Goal: Communication & Community: Answer question/provide support

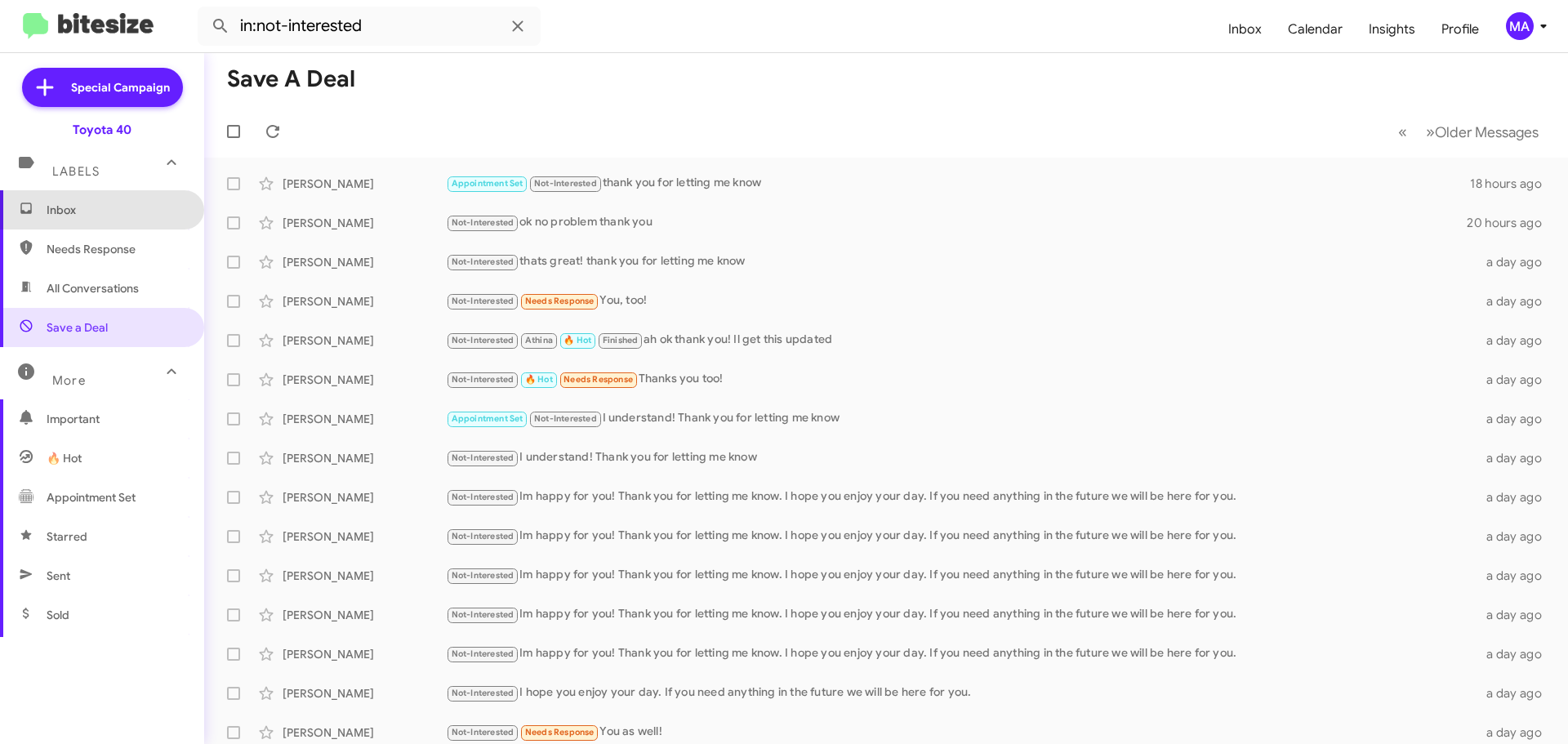
click at [114, 207] on span "Inbox" at bounding box center [115, 210] width 139 height 17
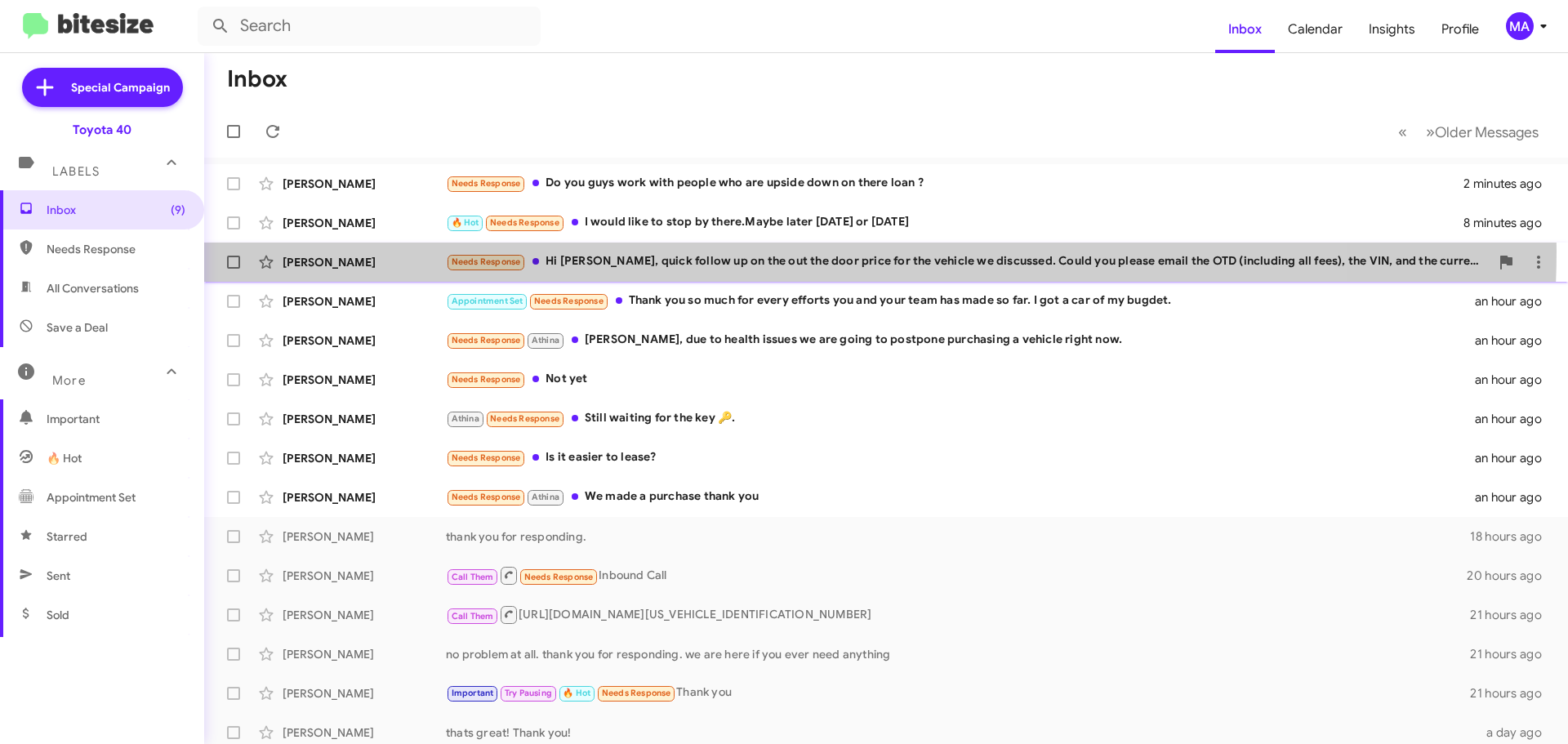
click at [829, 251] on div "[PERSON_NAME] Needs Response Hi [PERSON_NAME], quick follow up on the out the d…" at bounding box center [886, 261] width 1337 height 33
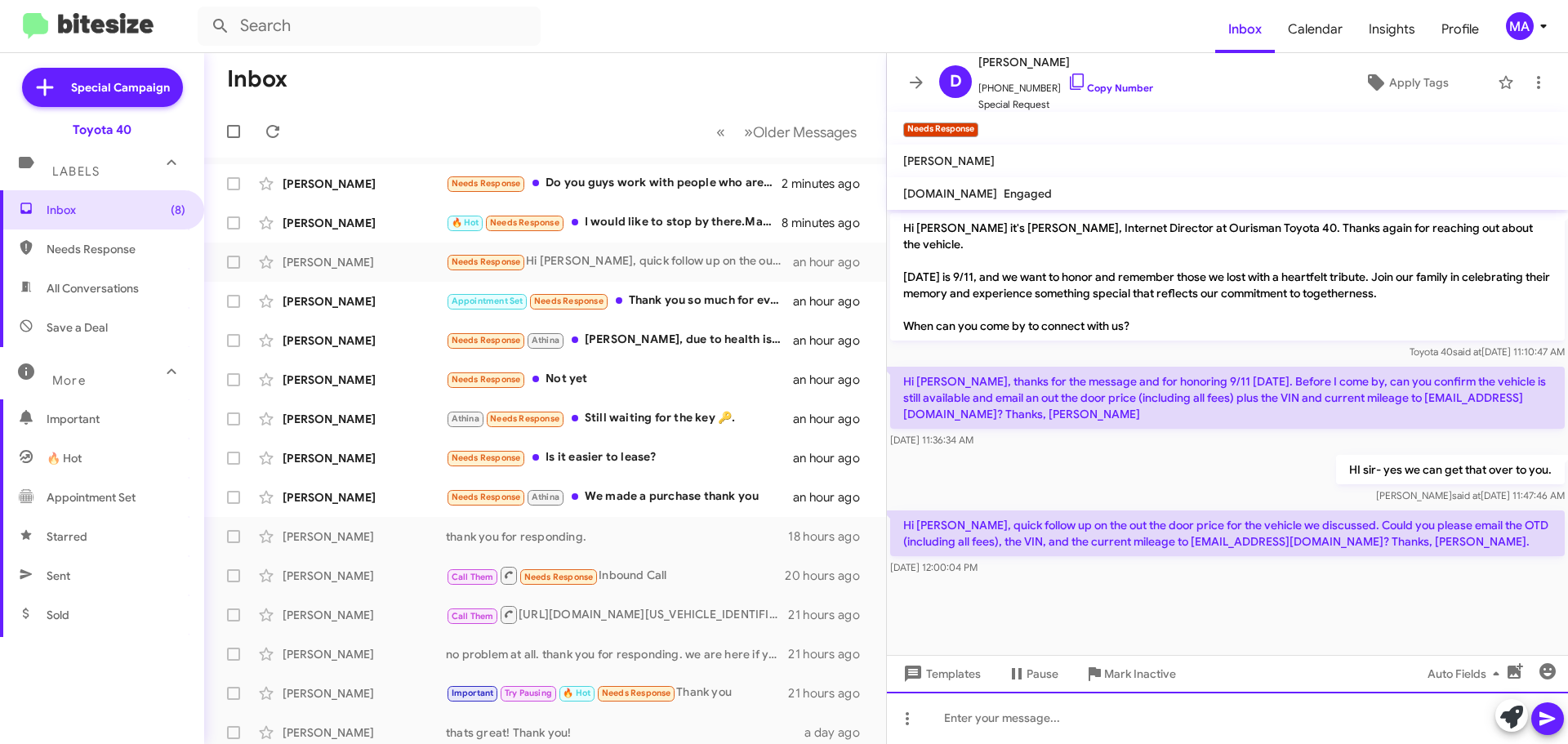
click at [1141, 725] on div at bounding box center [1228, 718] width 681 height 52
click at [1238, 726] on div "HI- We sent that over to you. Did you not receive?" at bounding box center [1228, 718] width 681 height 52
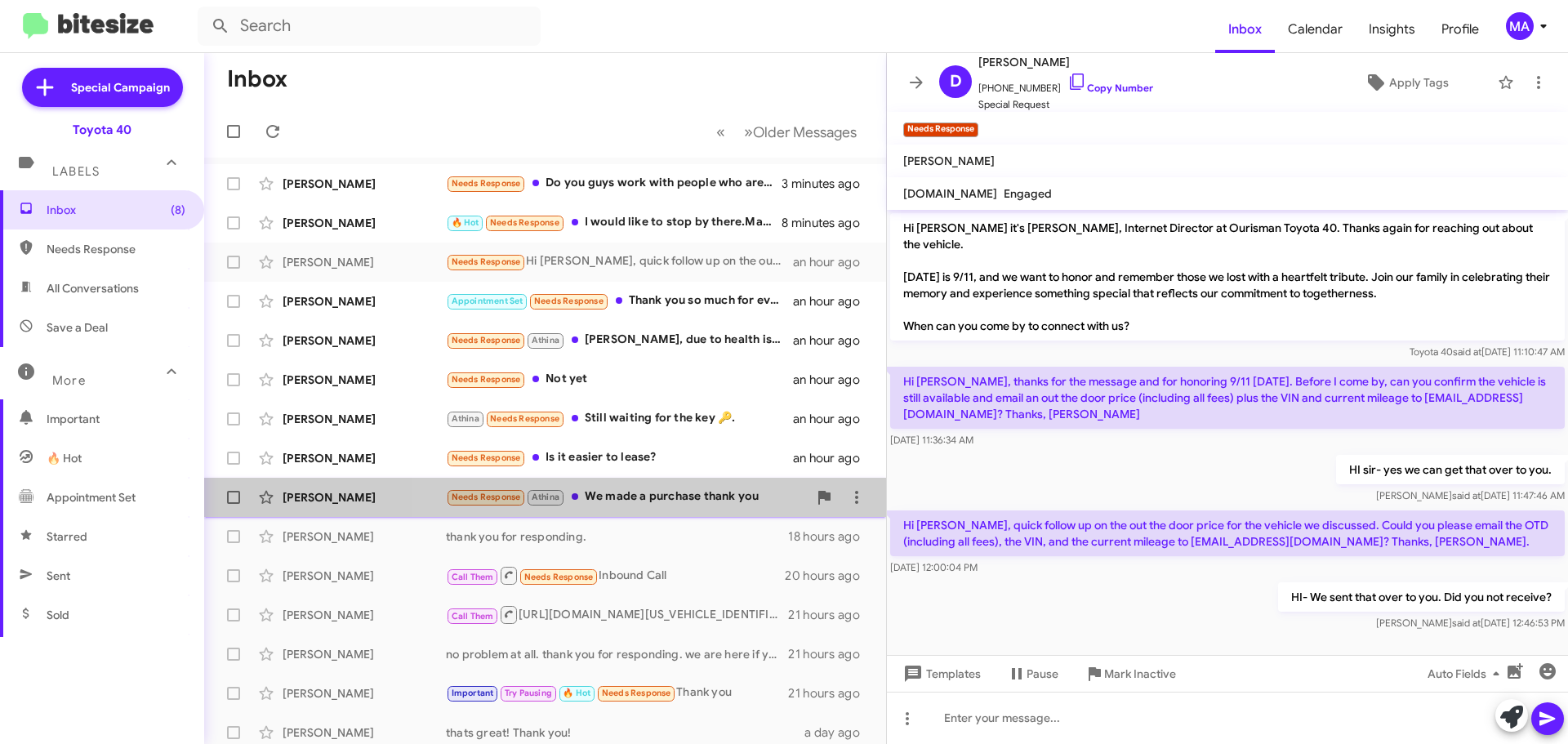
click at [680, 494] on div "Needs Response [PERSON_NAME] We made a purchase thank you" at bounding box center [626, 497] width 362 height 19
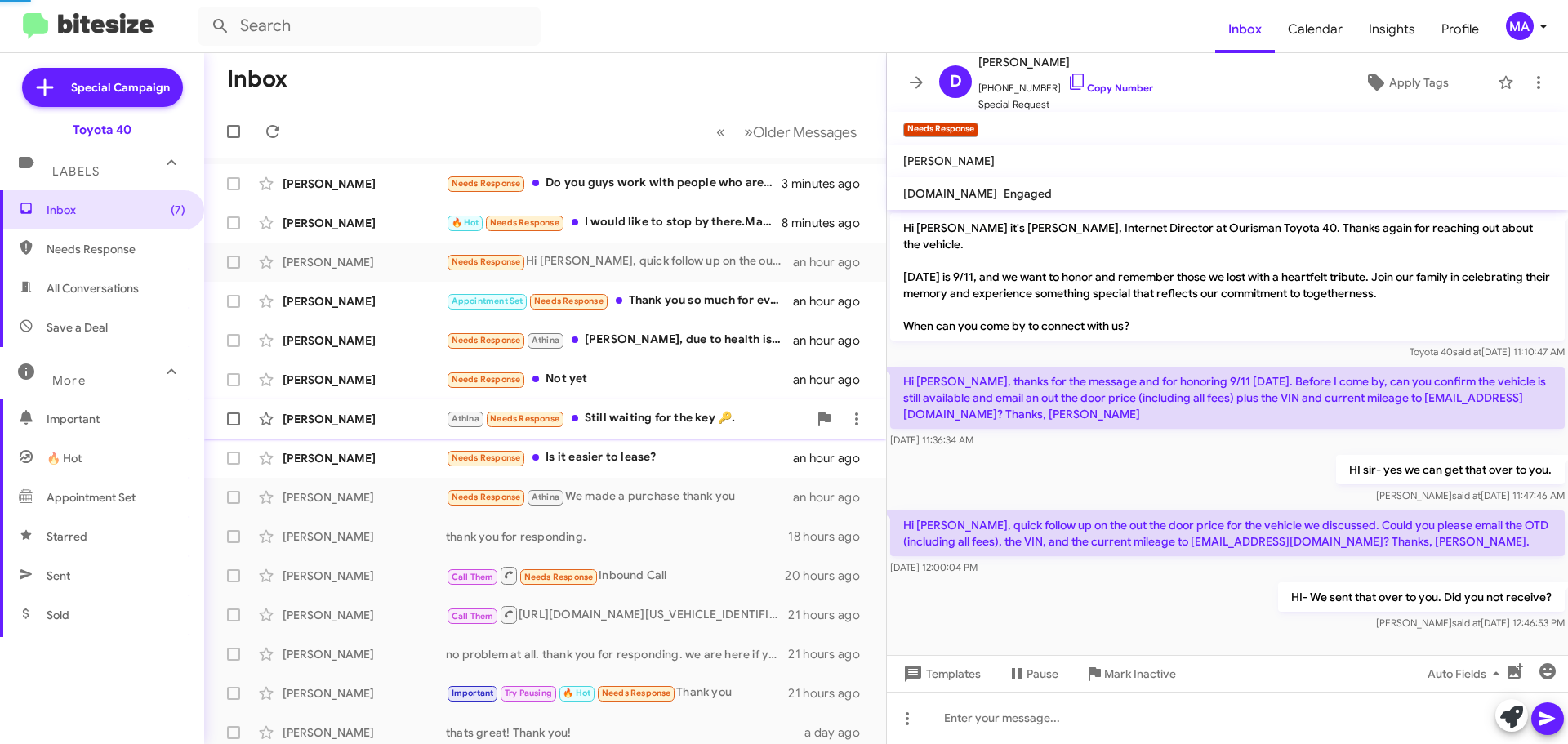
scroll to position [1474, 0]
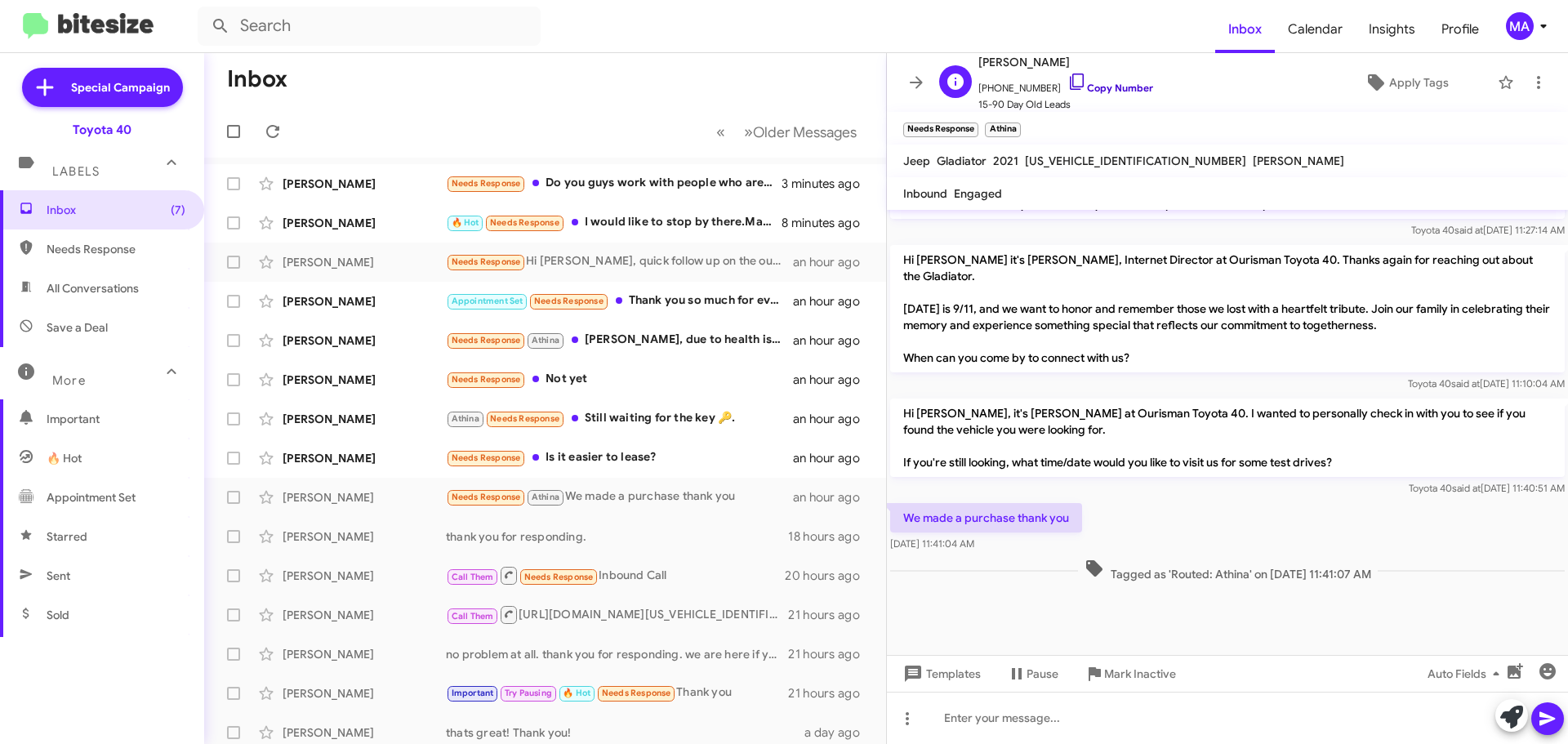
drag, startPoint x: 1062, startPoint y: 80, endPoint x: 1054, endPoint y: 82, distance: 8.2
click at [1068, 80] on icon at bounding box center [1077, 81] width 20 height 20
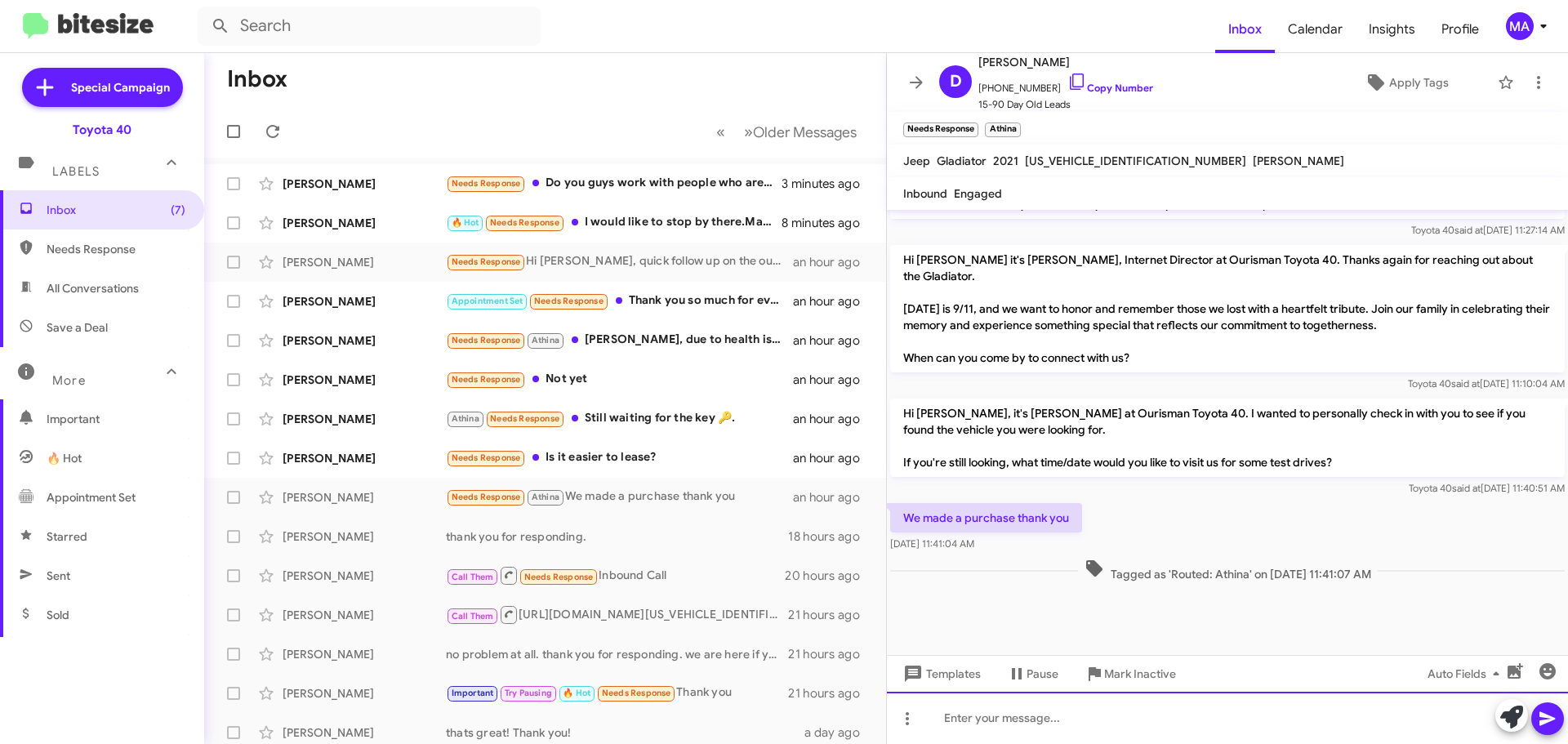
click at [1011, 721] on div at bounding box center [1228, 718] width 681 height 52
click at [1011, 721] on div "Thank you for letting me know! Ill update your information on my side of things." at bounding box center [1228, 718] width 681 height 52
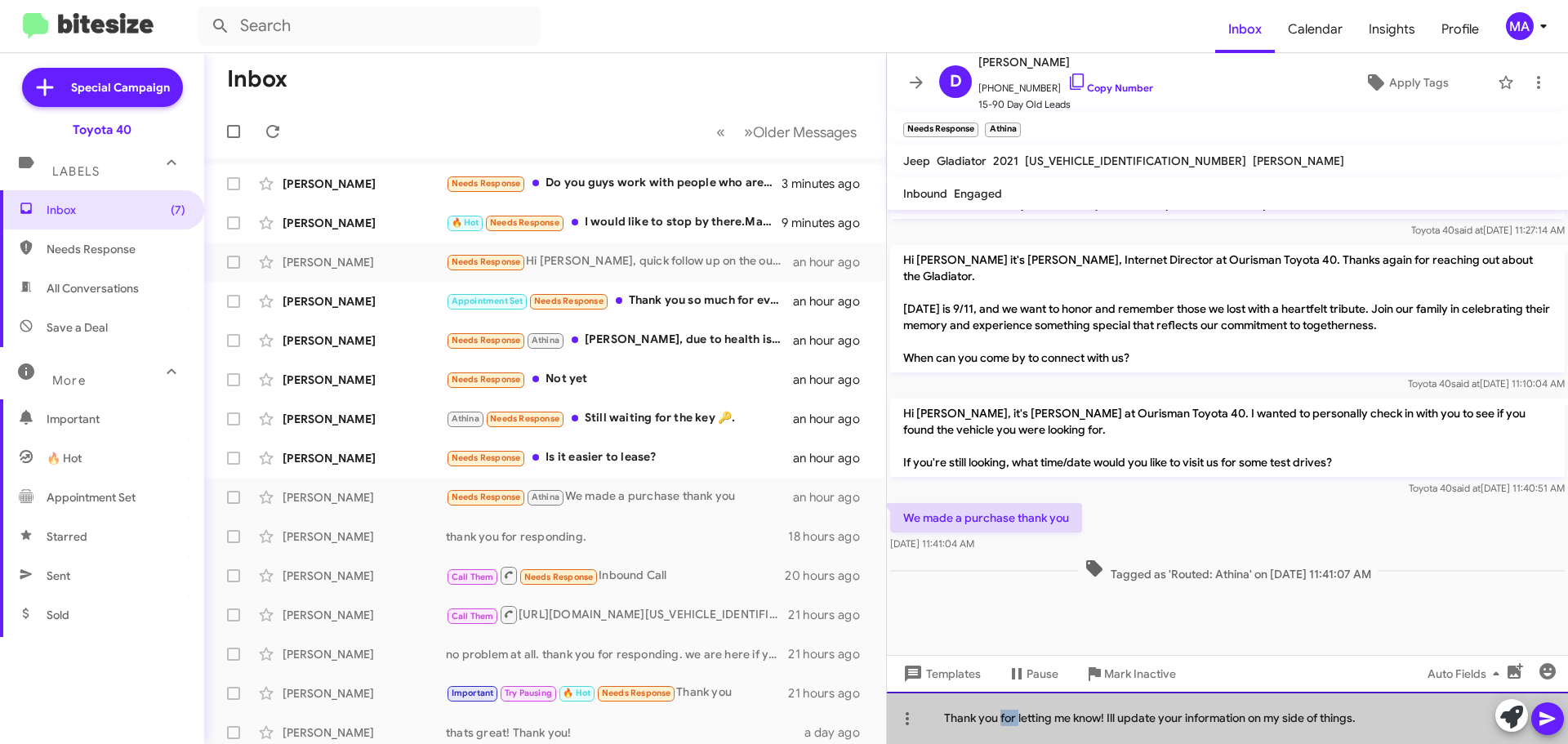
click at [1011, 721] on div "Thank you for letting me know! Ill update your information on my side of things." at bounding box center [1228, 718] width 681 height 52
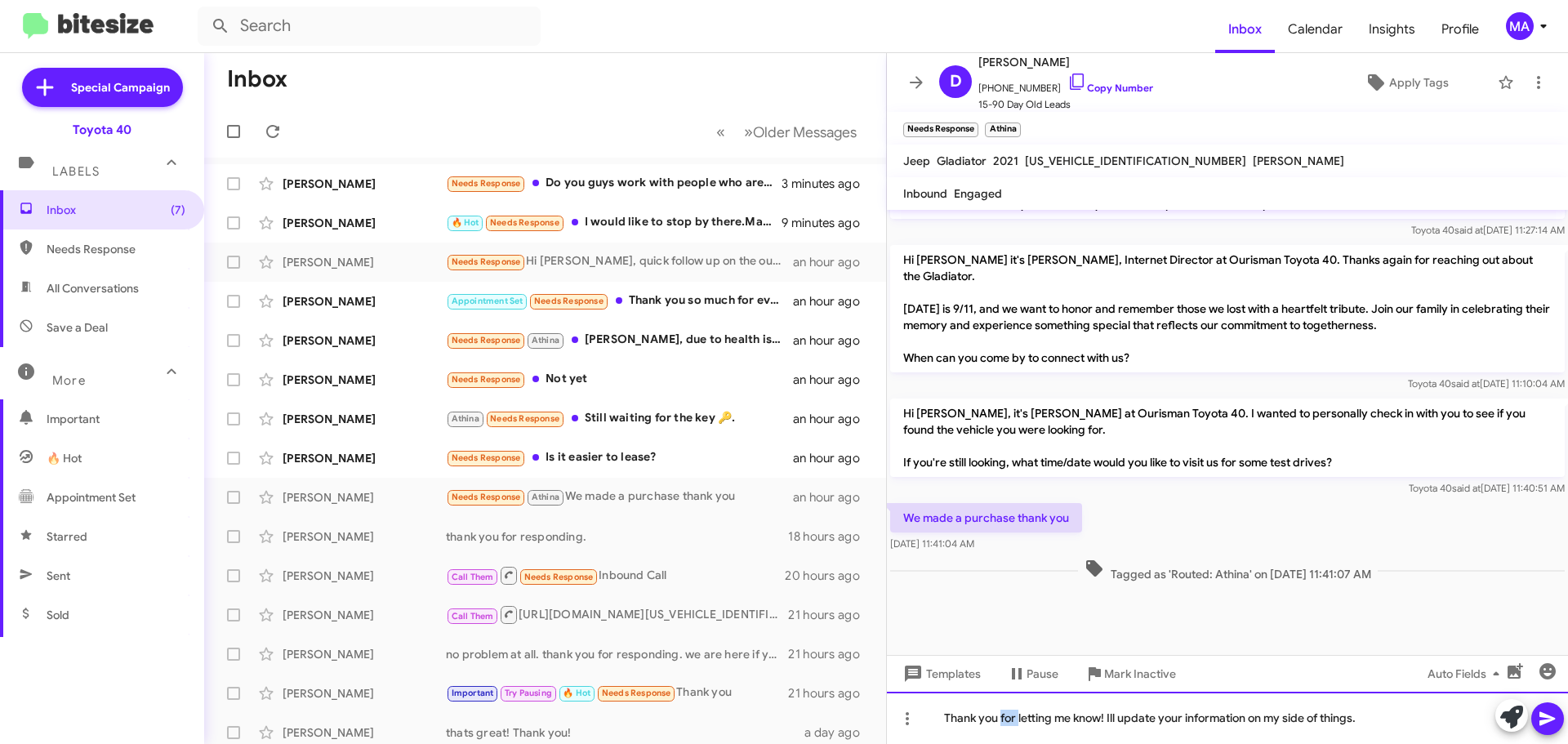
copy div "Thank you for letting me know! Ill update your information on my side of things."
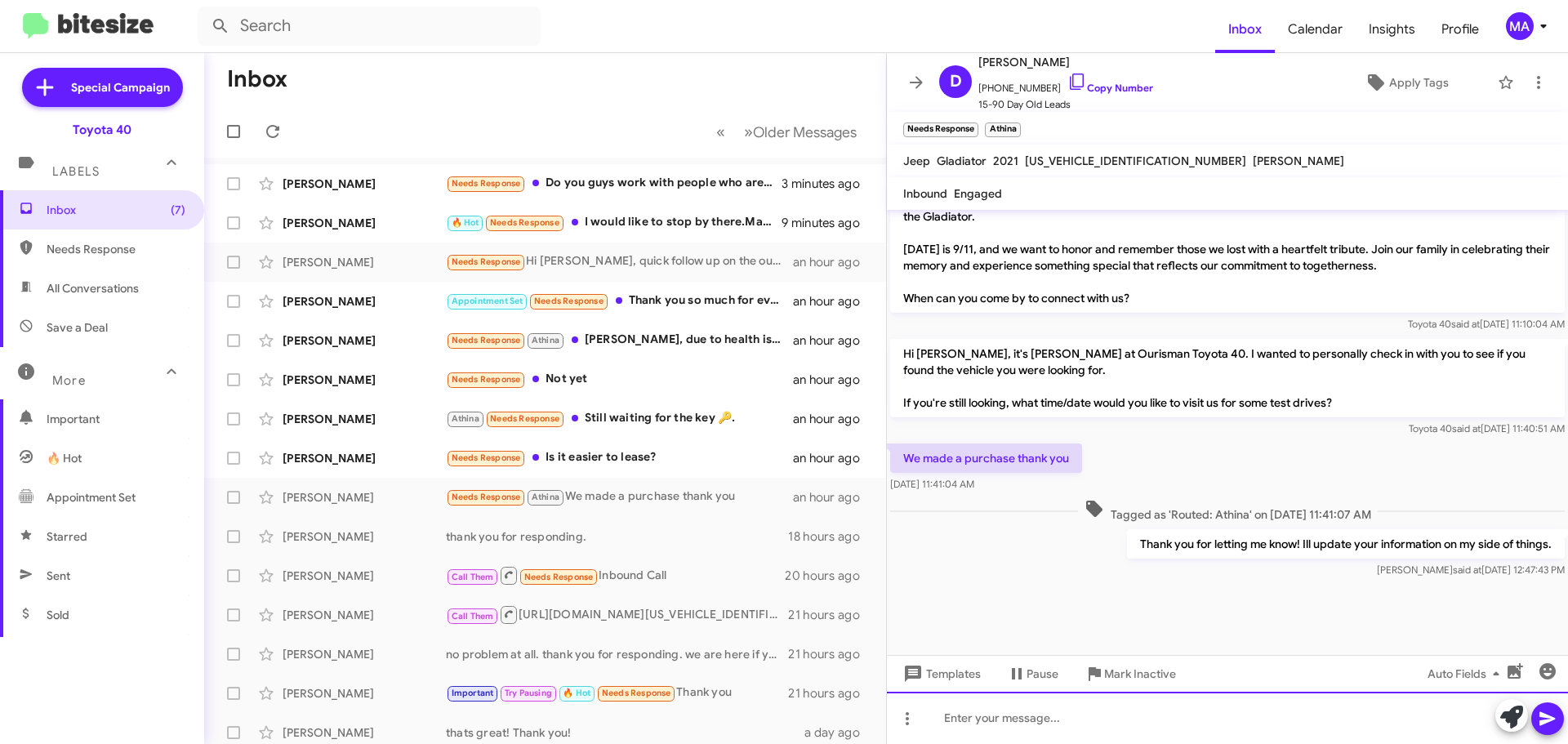
scroll to position [1534, 0]
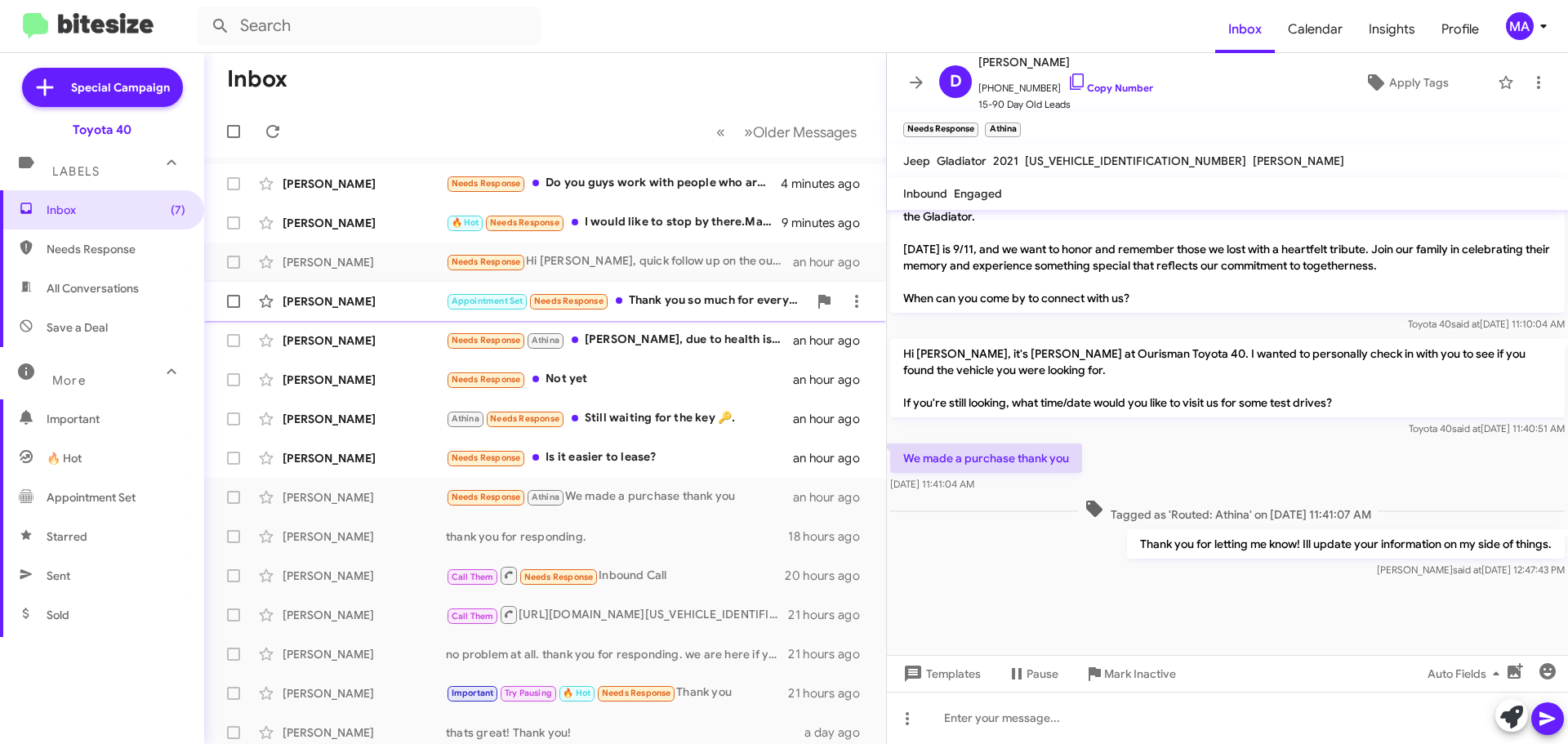
click at [655, 295] on div "Appointment Set Needs Response Thank you so much for every efforts you and your…" at bounding box center [626, 300] width 362 height 19
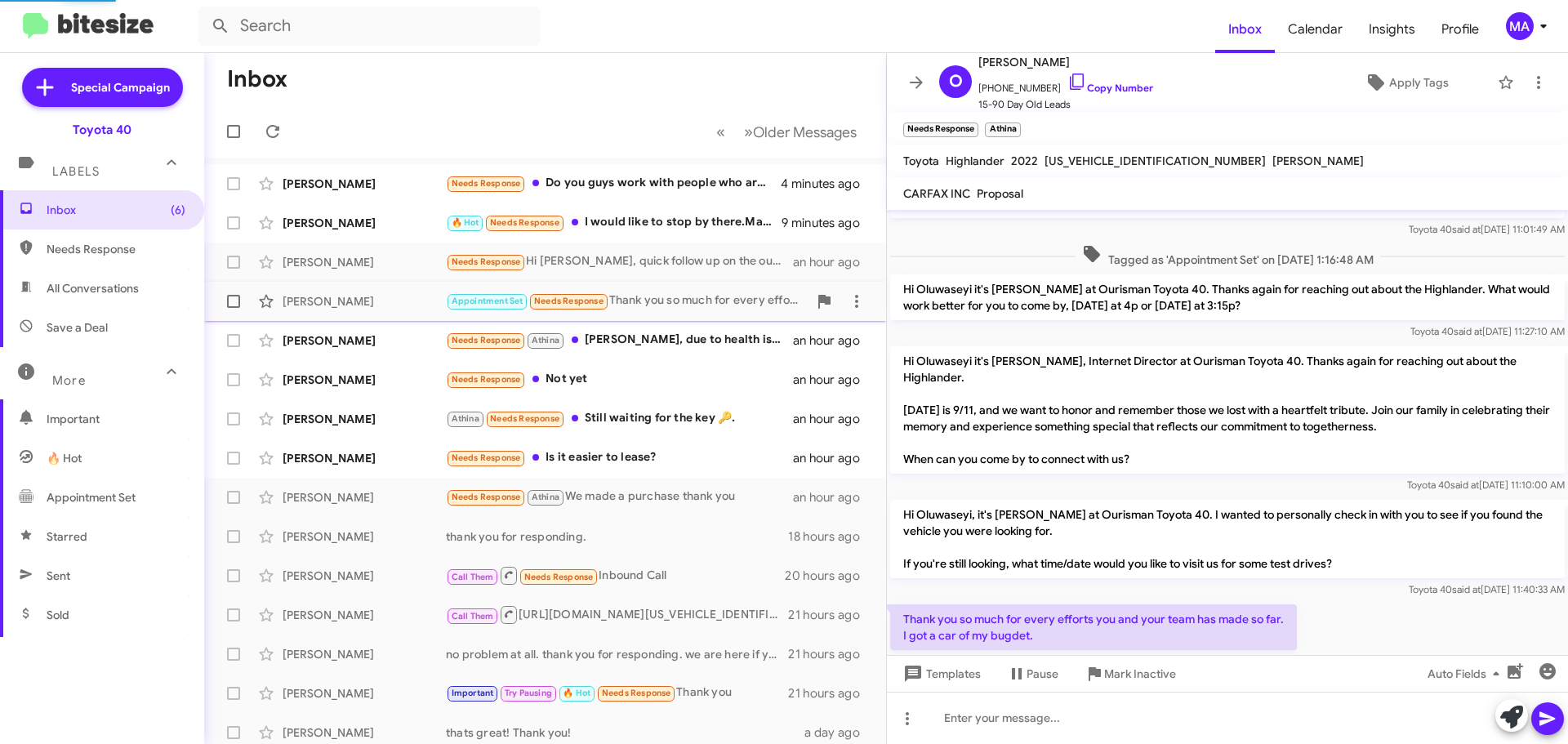
scroll to position [1654, 0]
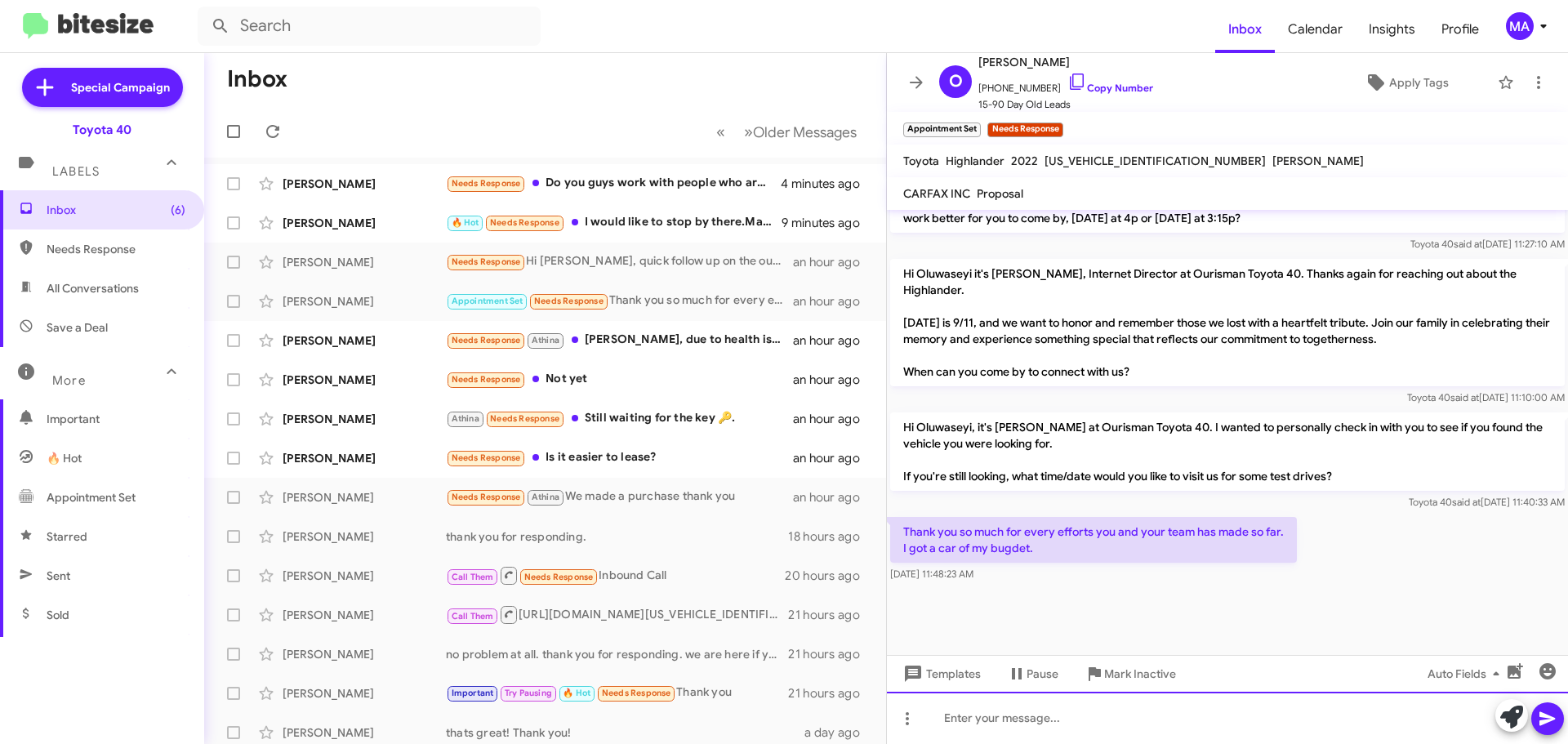
click at [1034, 724] on div at bounding box center [1228, 718] width 681 height 52
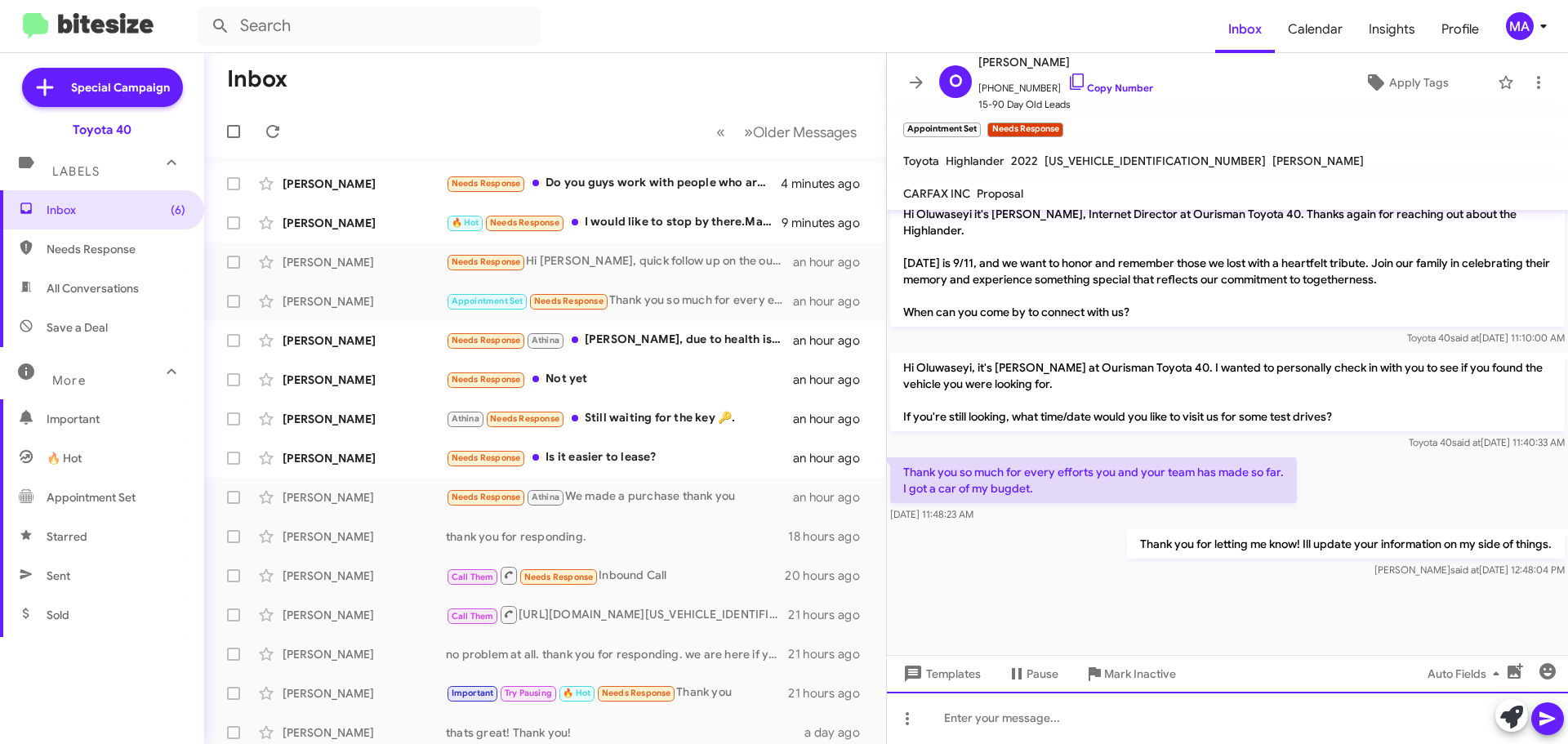
scroll to position [1713, 0]
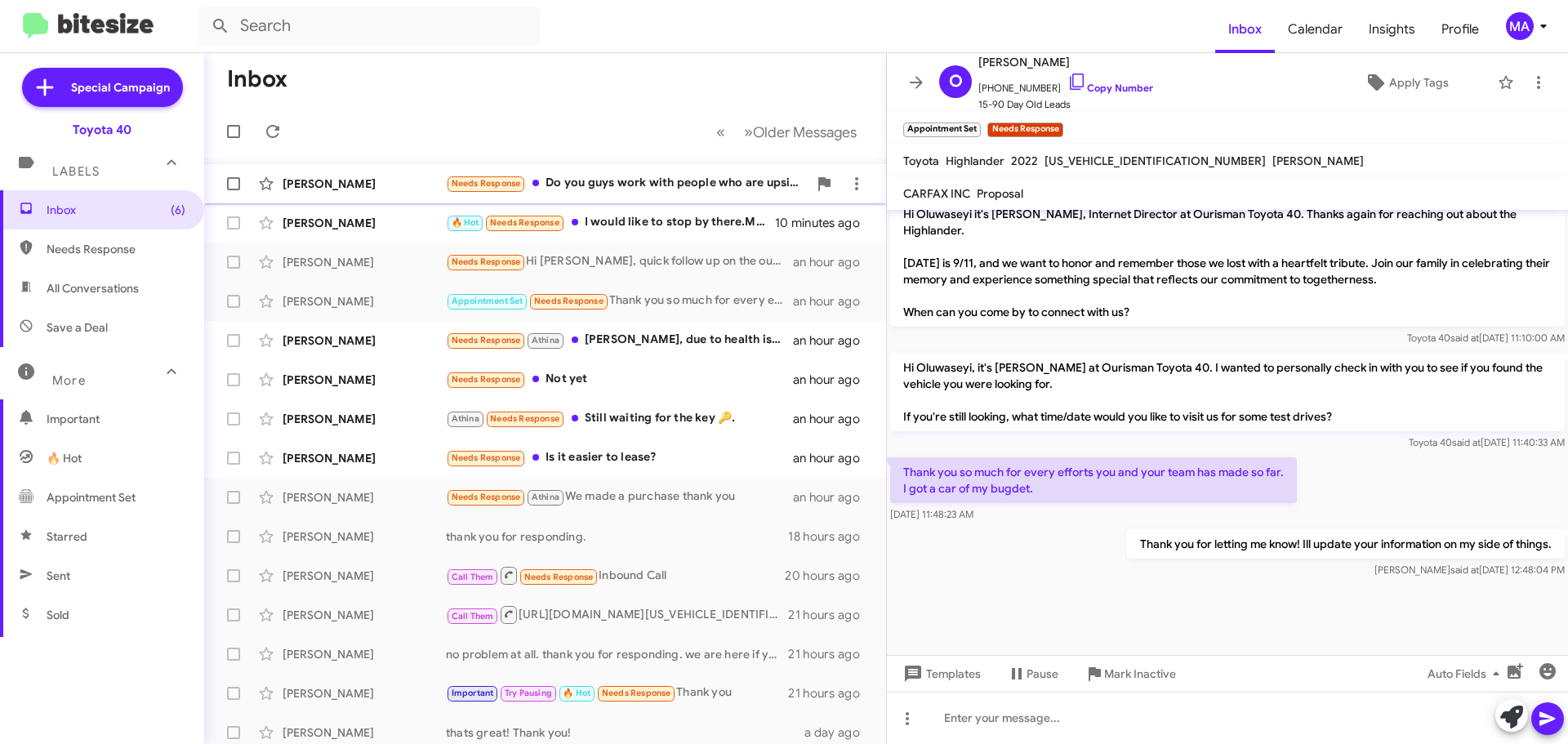
click at [701, 187] on div "Needs Response Do you guys work with people who are upside down on there loan ?" at bounding box center [626, 183] width 362 height 19
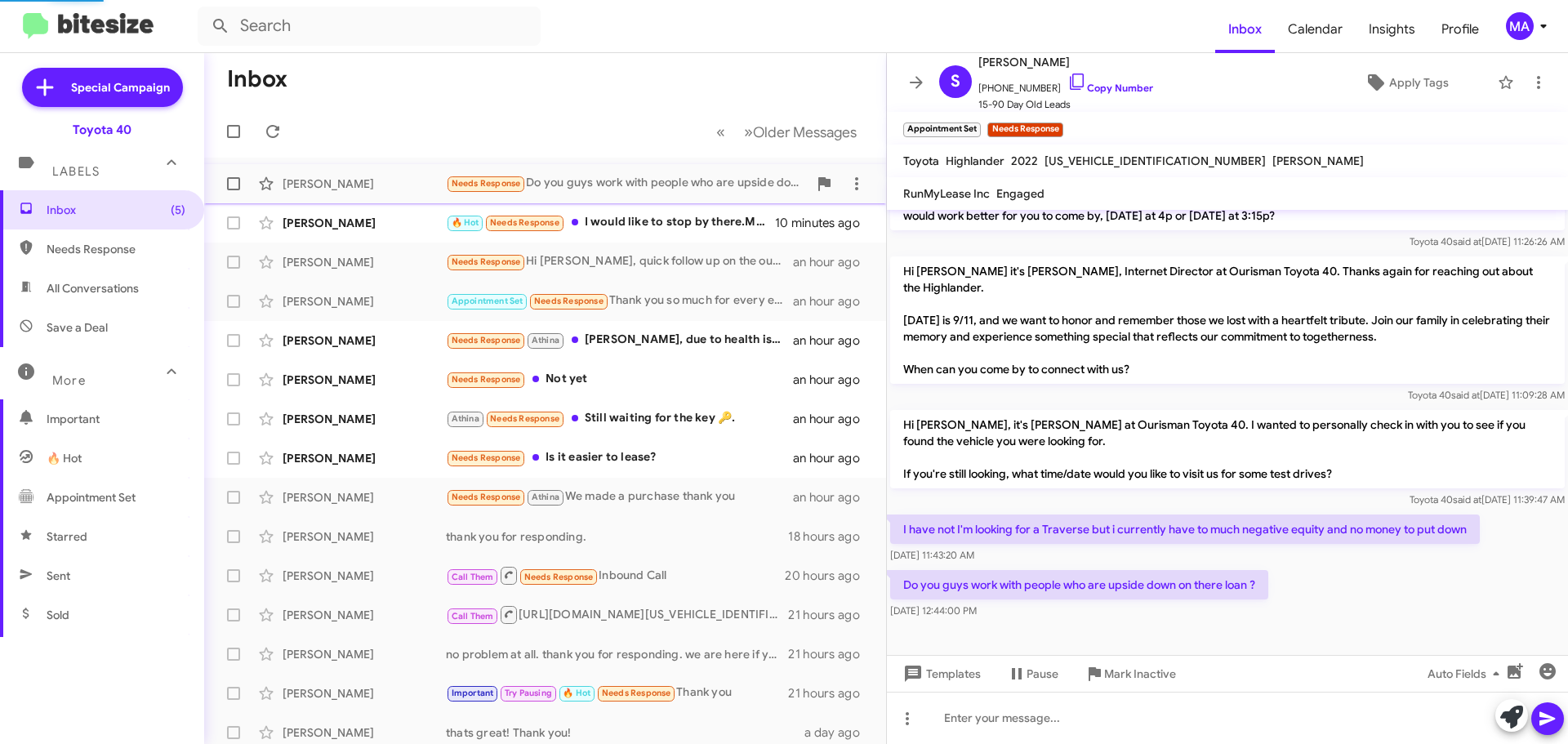
scroll to position [326, 0]
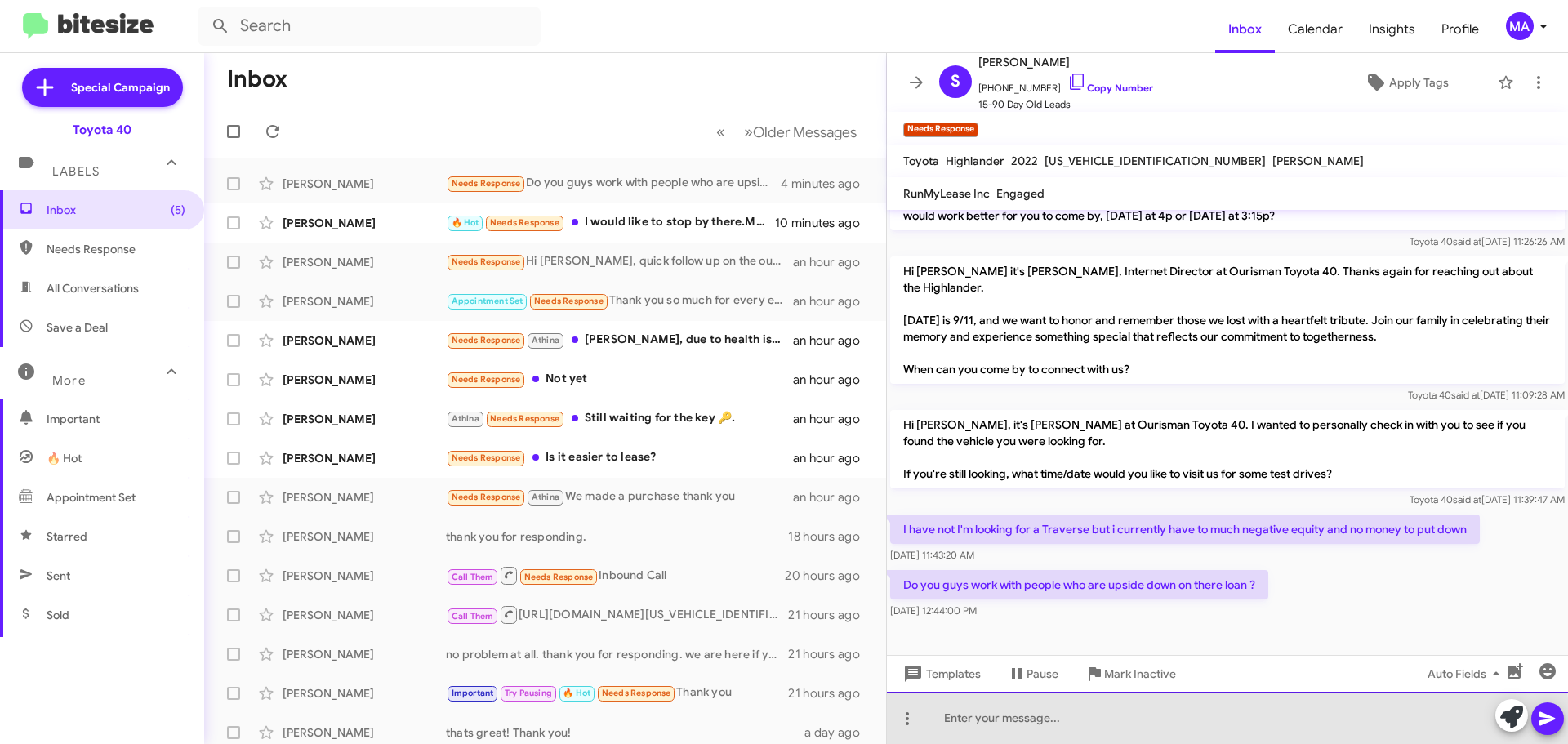
click at [1074, 725] on div at bounding box center [1228, 718] width 681 height 52
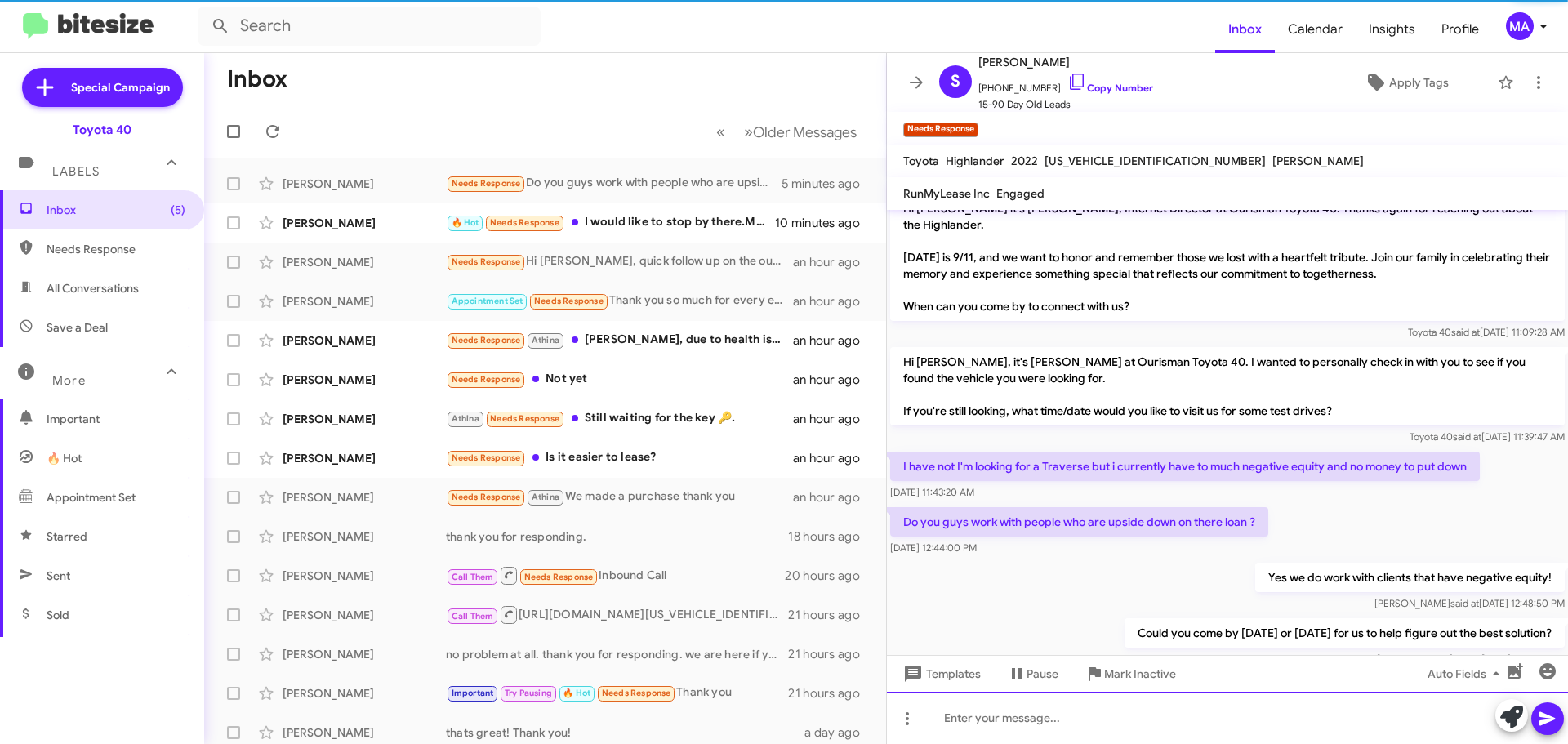
scroll to position [445, 0]
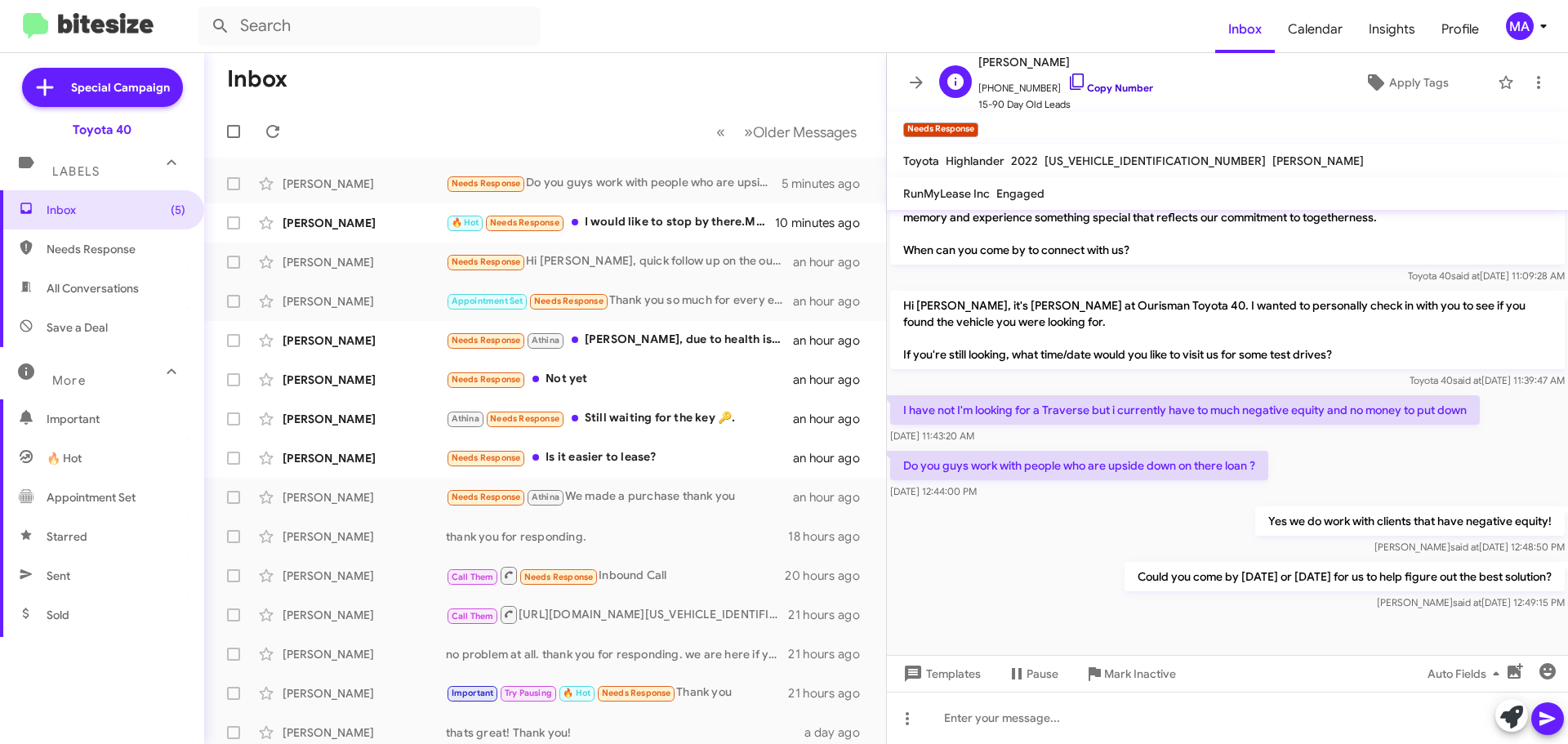
click at [1068, 81] on icon at bounding box center [1077, 81] width 20 height 20
drag, startPoint x: 1538, startPoint y: 573, endPoint x: 896, endPoint y: 352, distance: 679.0
click at [896, 352] on div "Hi [PERSON_NAME] it's [PERSON_NAME], Internet Director at Ourisman Toyota 40. T…" at bounding box center [1228, 189] width 681 height 849
copy div "If you're still looking, what time/date would you like to visit us for some tes…"
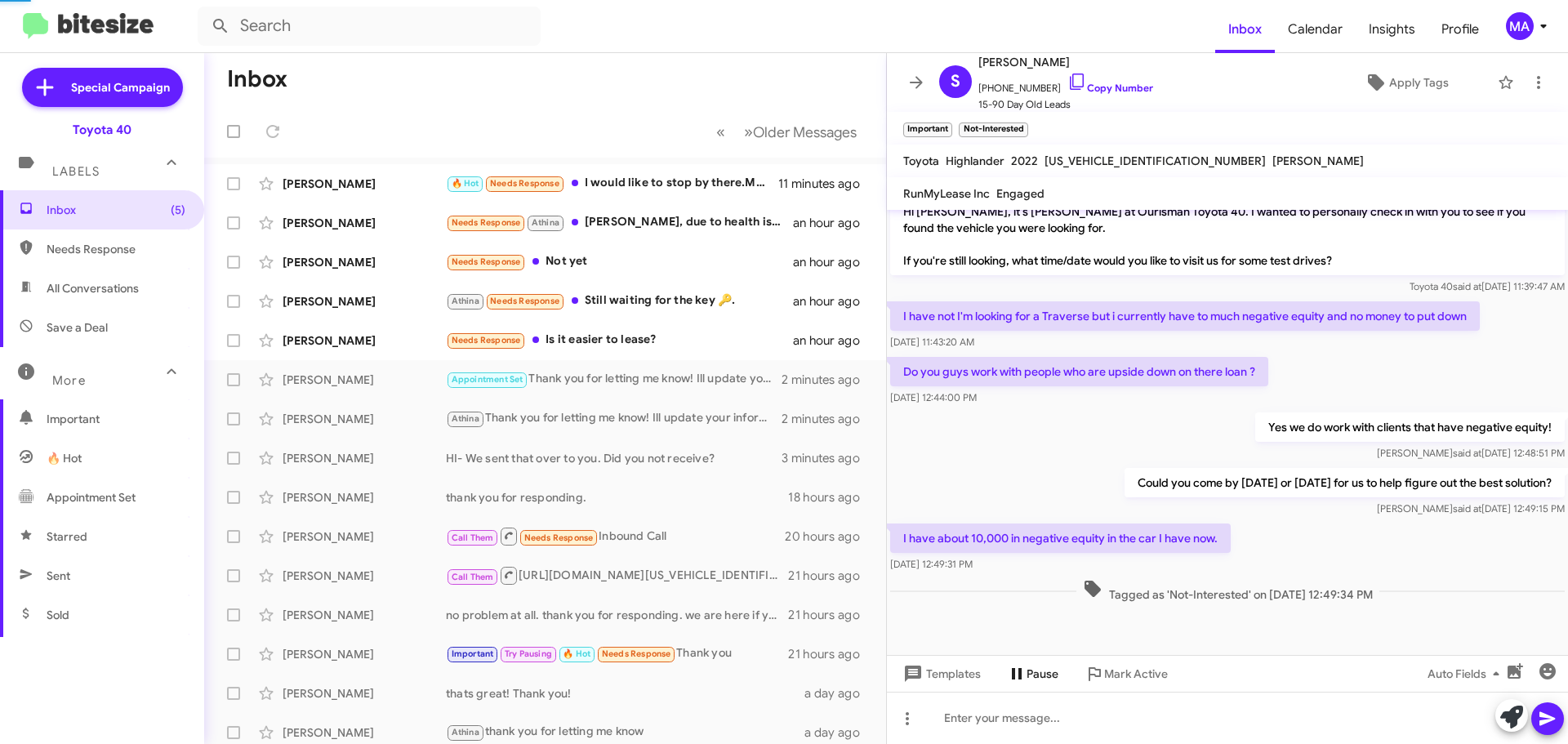
scroll to position [599, 0]
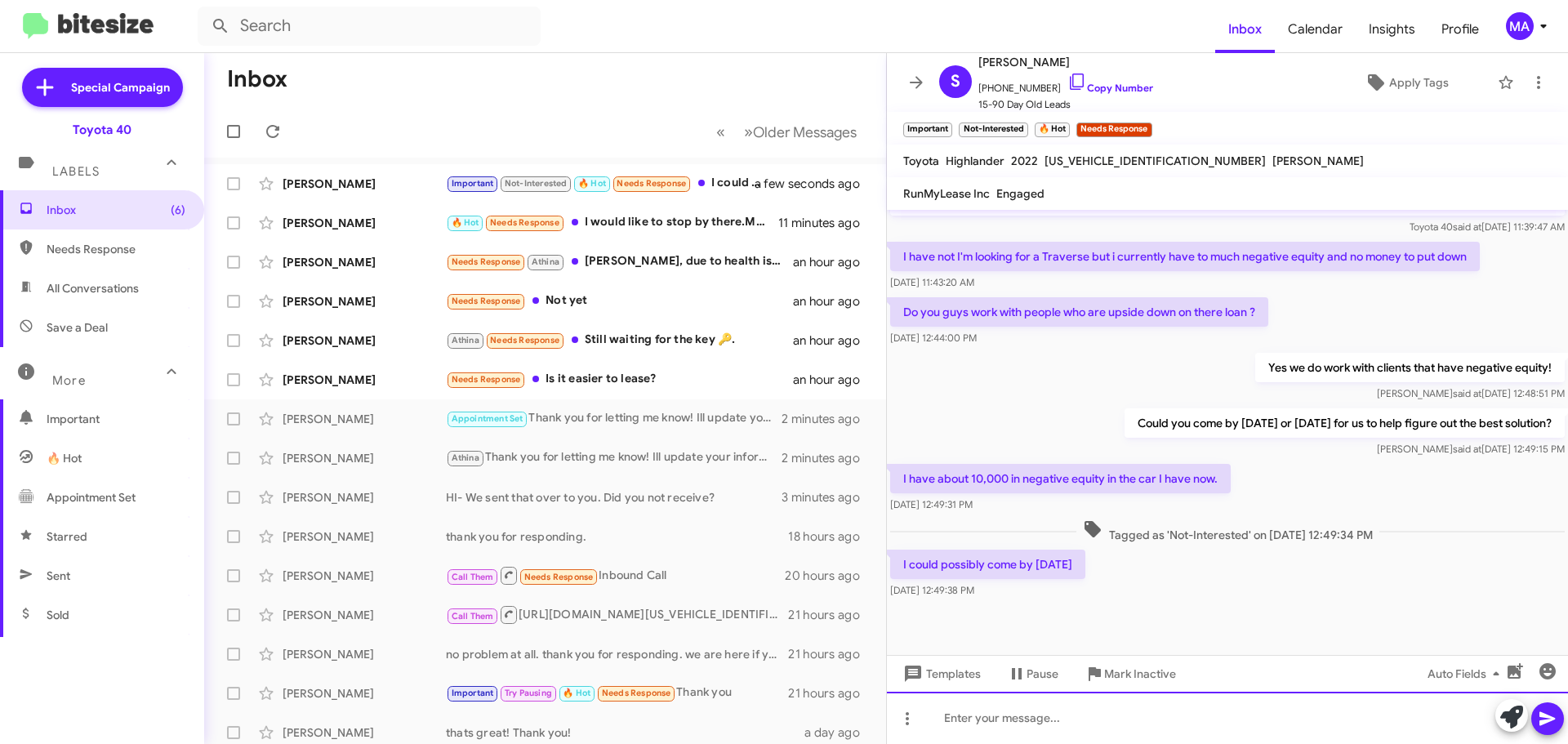
drag, startPoint x: 1012, startPoint y: 714, endPoint x: 1022, endPoint y: 716, distance: 10.2
click at [1013, 714] on div at bounding box center [1228, 718] width 681 height 52
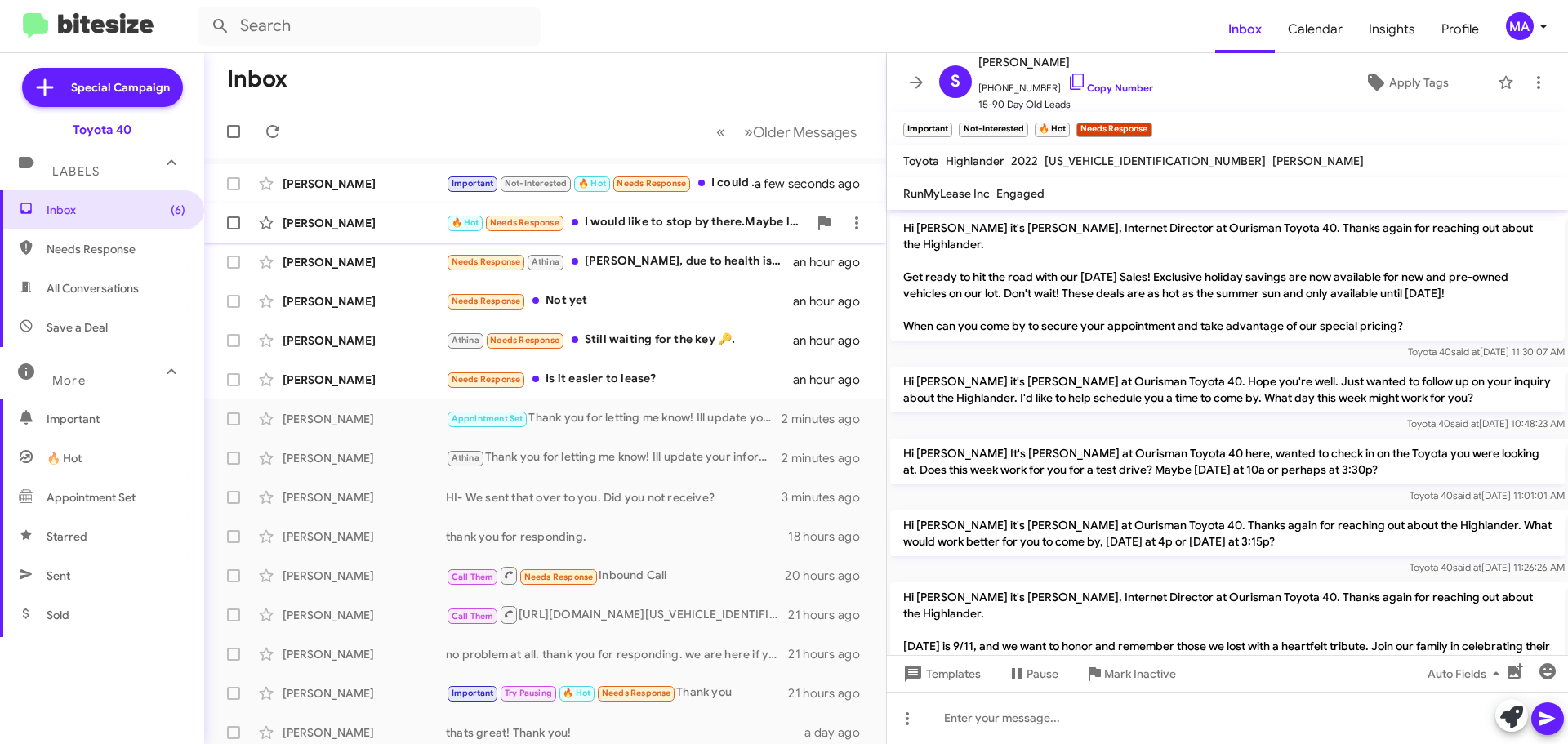
click at [642, 224] on div "🔥 Hot Needs Response I would like to stop by there.Maybe later [DATE] or [DATE]" at bounding box center [626, 222] width 362 height 19
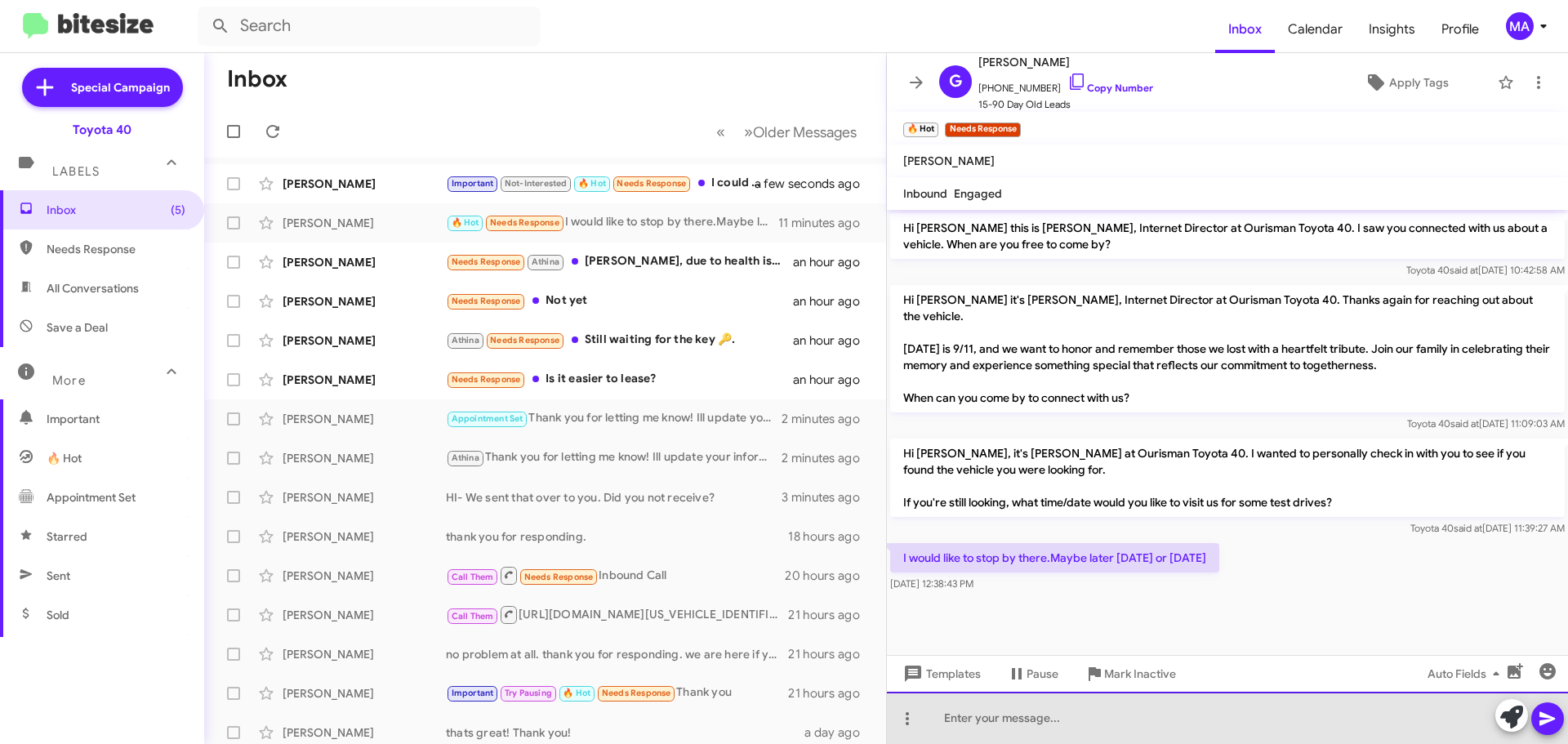
click at [1059, 717] on div at bounding box center [1228, 718] width 681 height 52
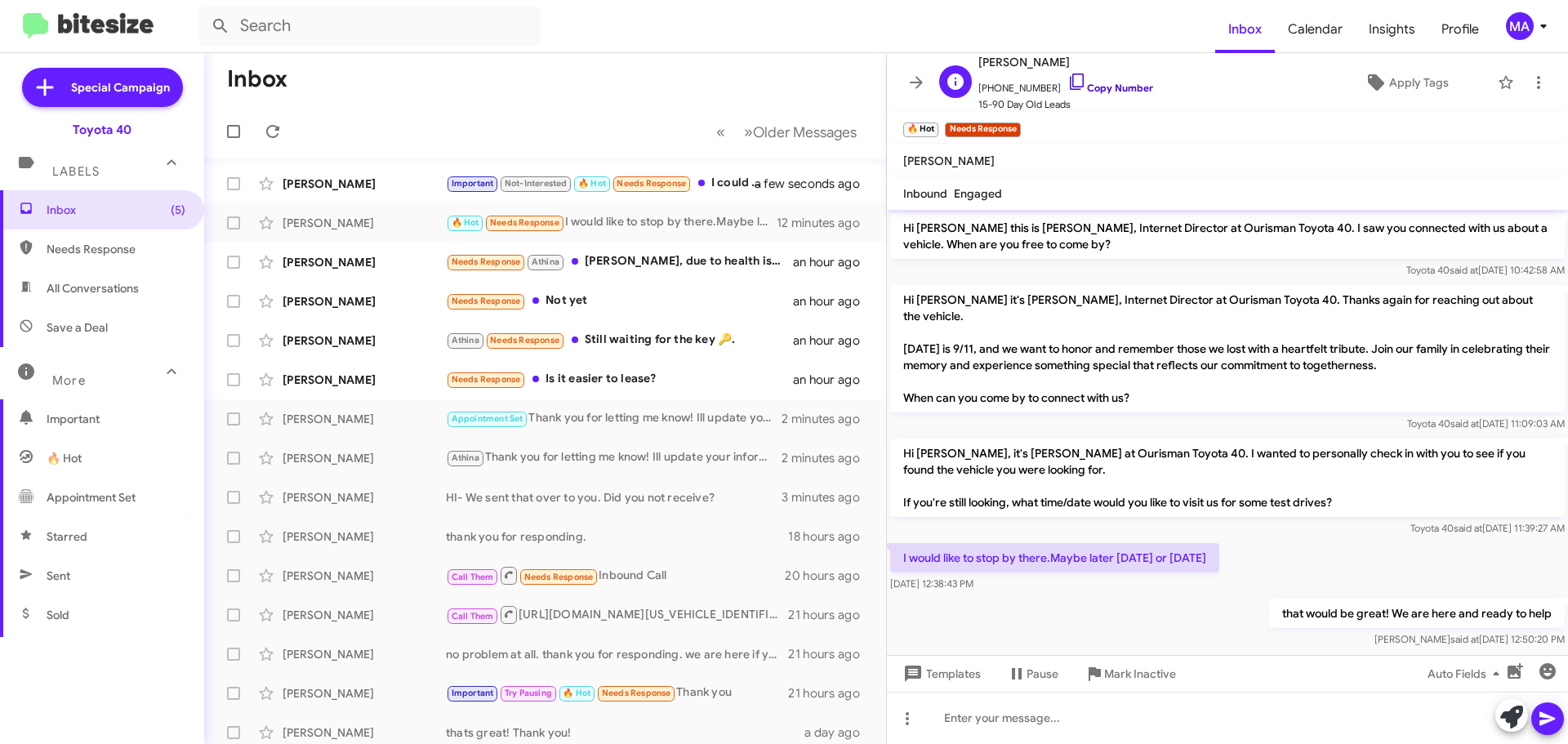
click at [1070, 84] on icon at bounding box center [1076, 82] width 14 height 17
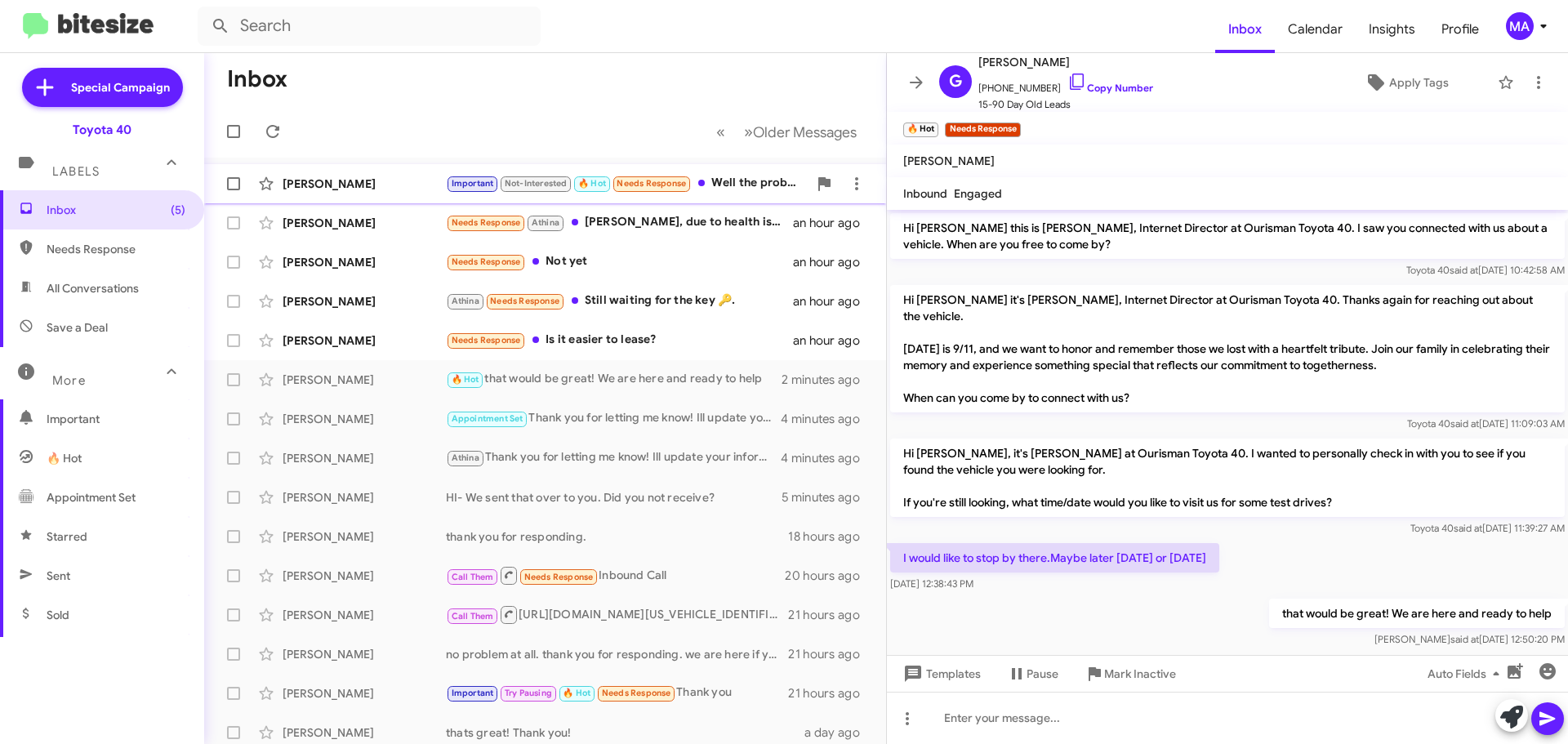
click at [409, 182] on div "[PERSON_NAME]" at bounding box center [365, 184] width 164 height 17
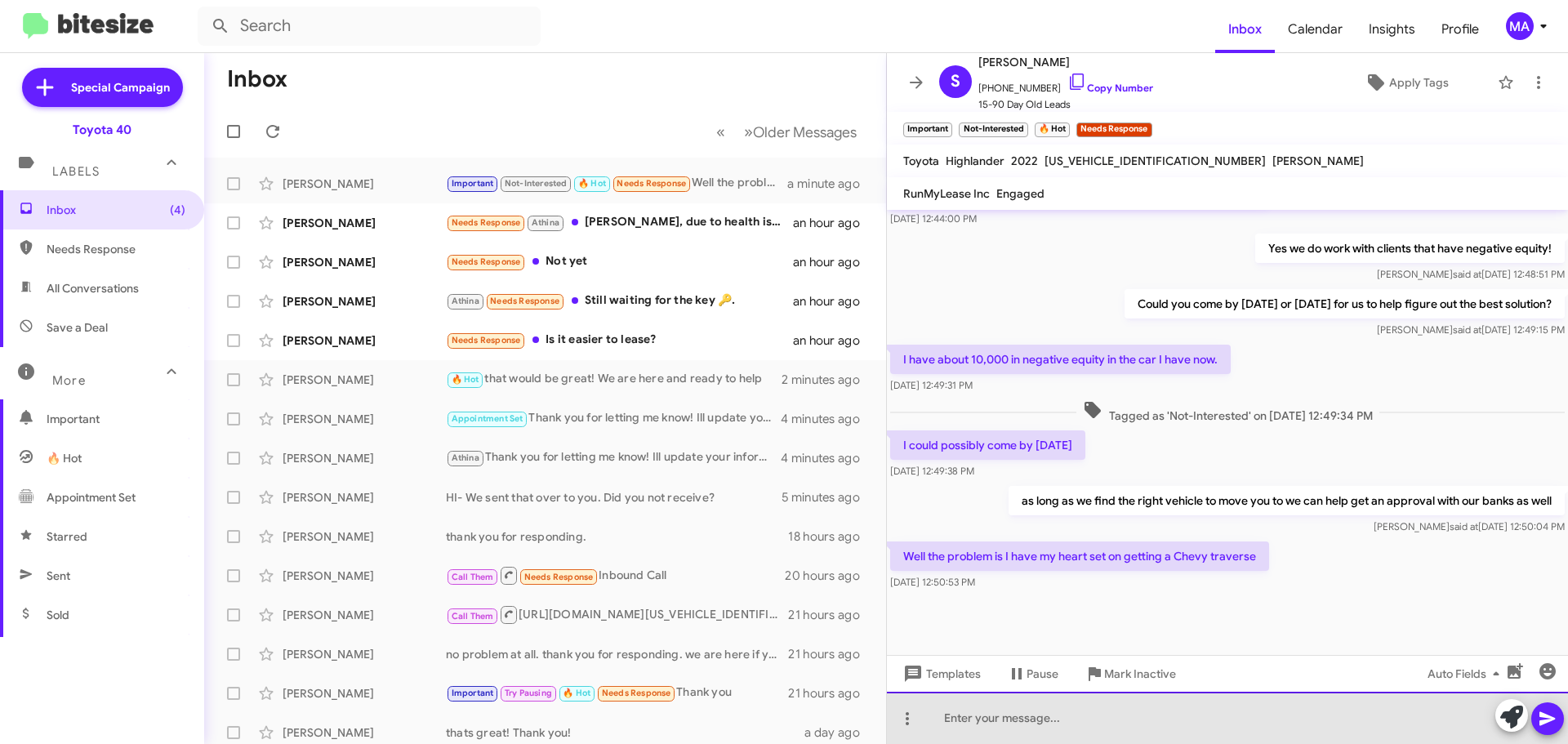
click at [1092, 718] on div at bounding box center [1228, 718] width 681 height 52
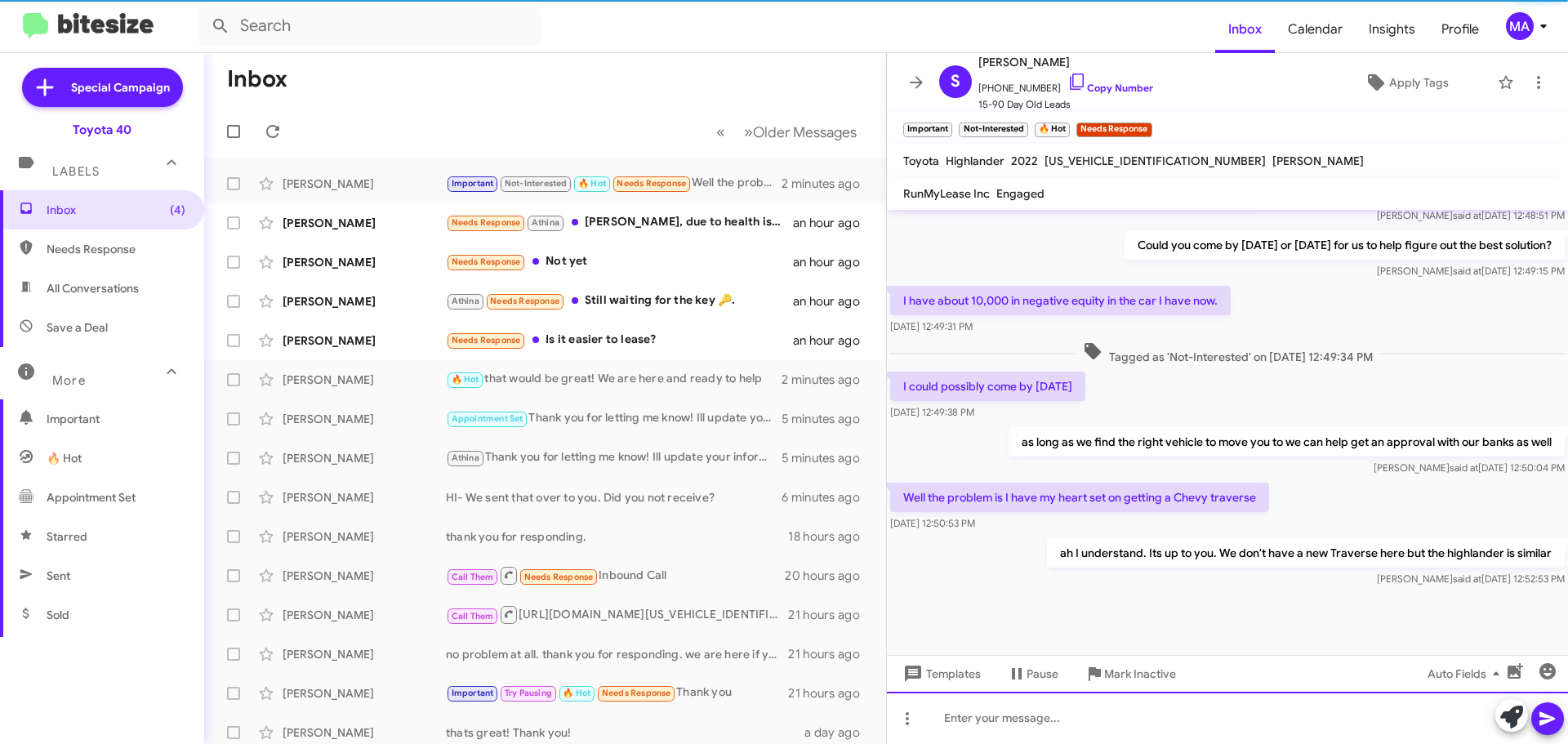
scroll to position [777, 0]
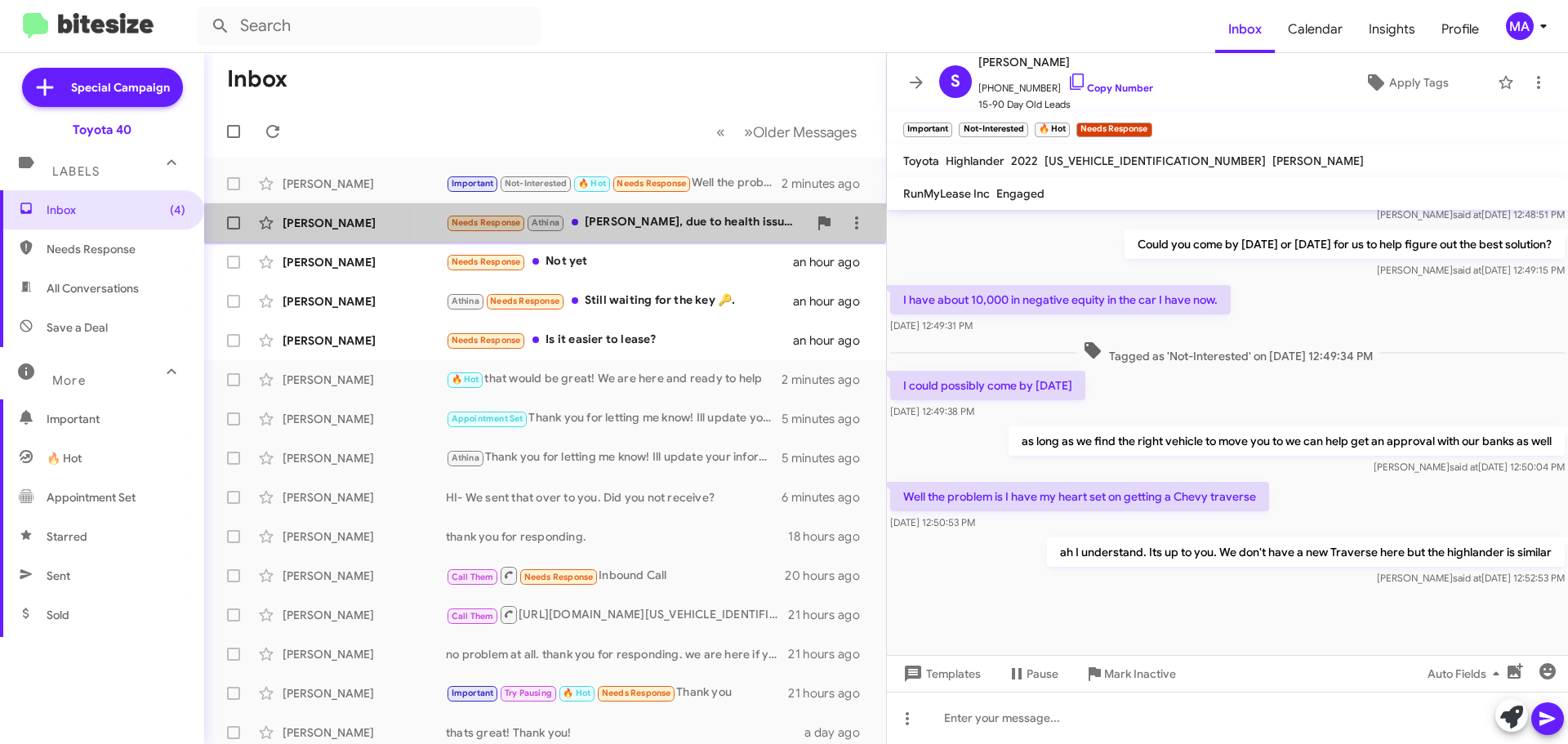
click at [698, 222] on div "Needs Response [PERSON_NAME], due to health issues we are going to postpone pur…" at bounding box center [626, 222] width 362 height 19
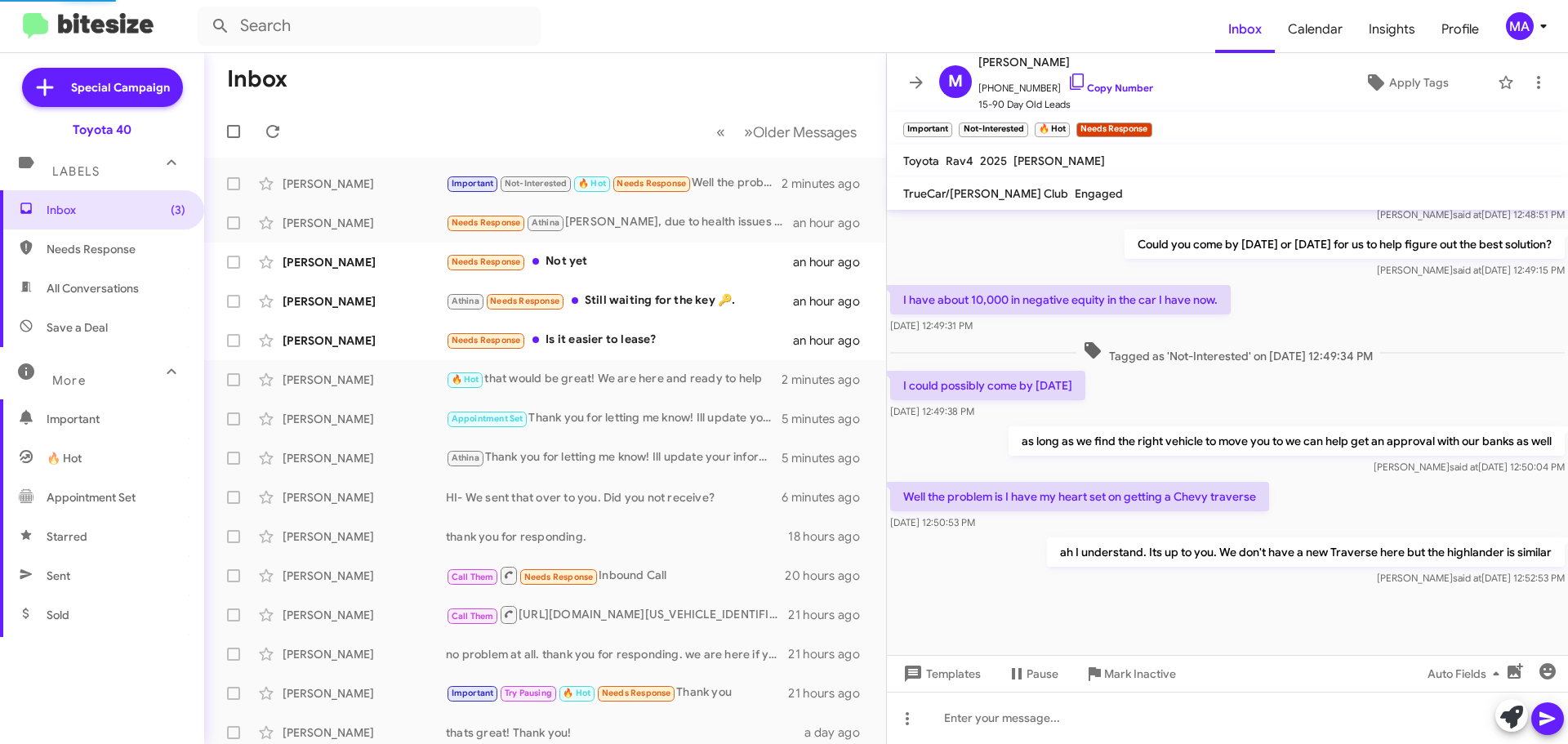
scroll to position [442, 0]
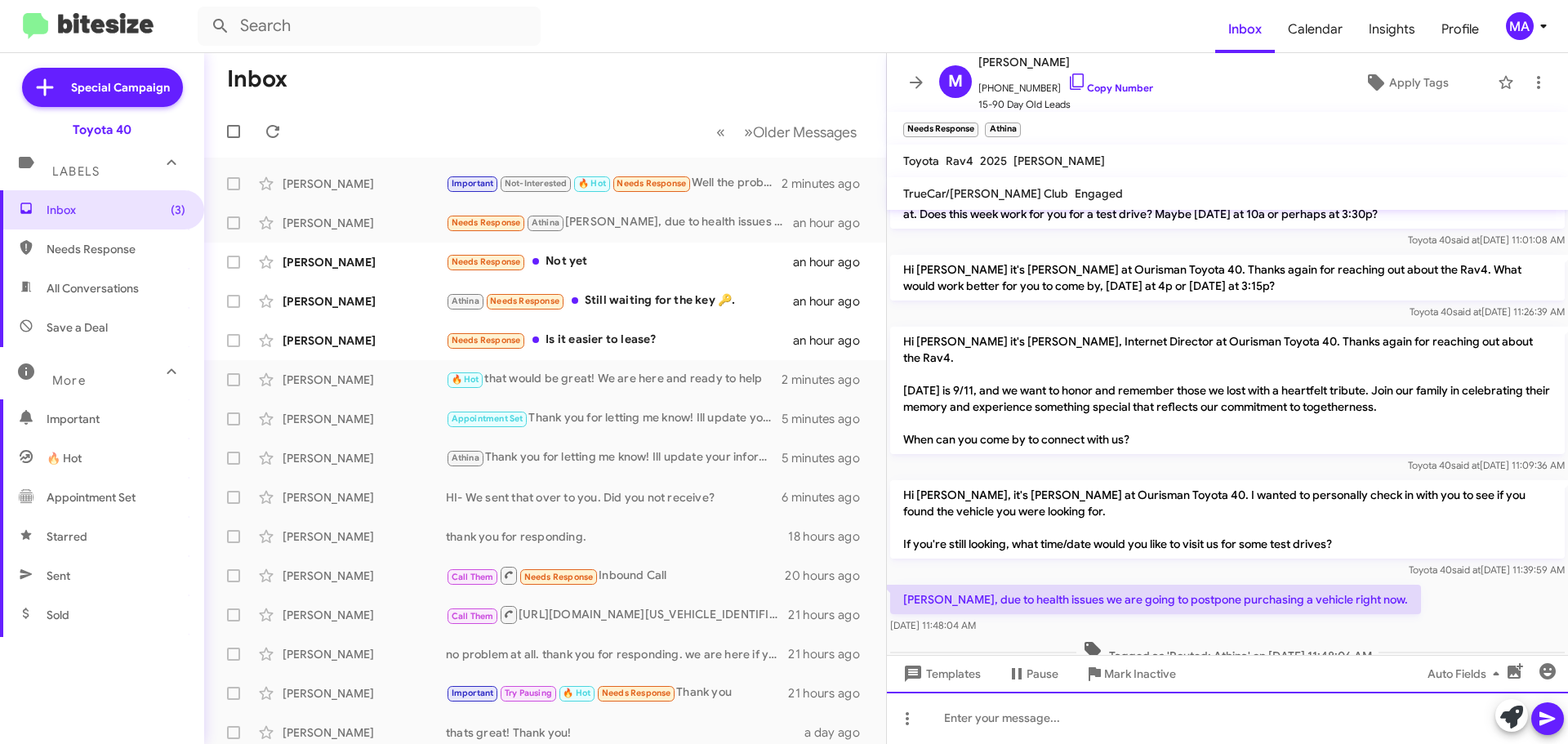
click at [977, 717] on div at bounding box center [1228, 718] width 681 height 52
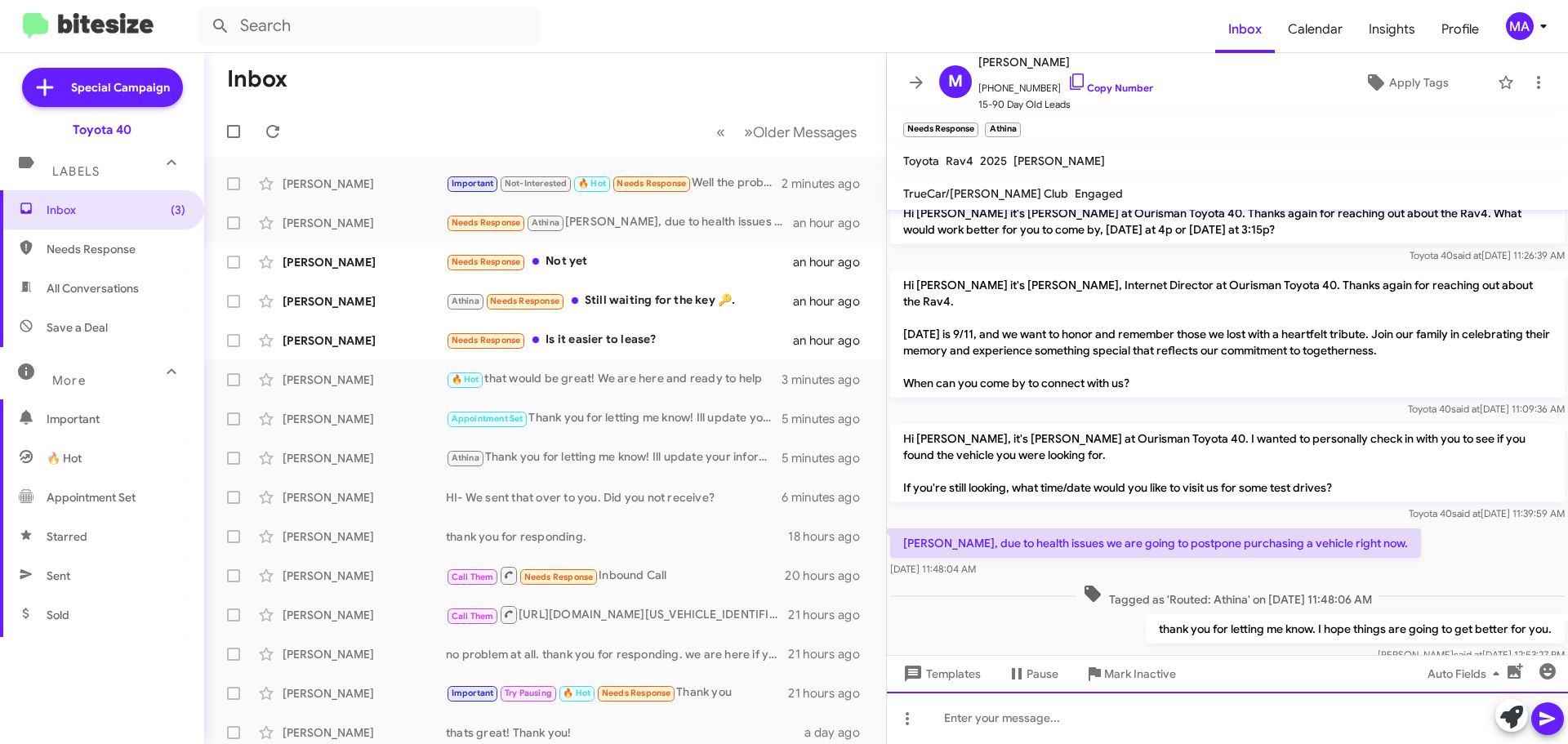
scroll to position [501, 0]
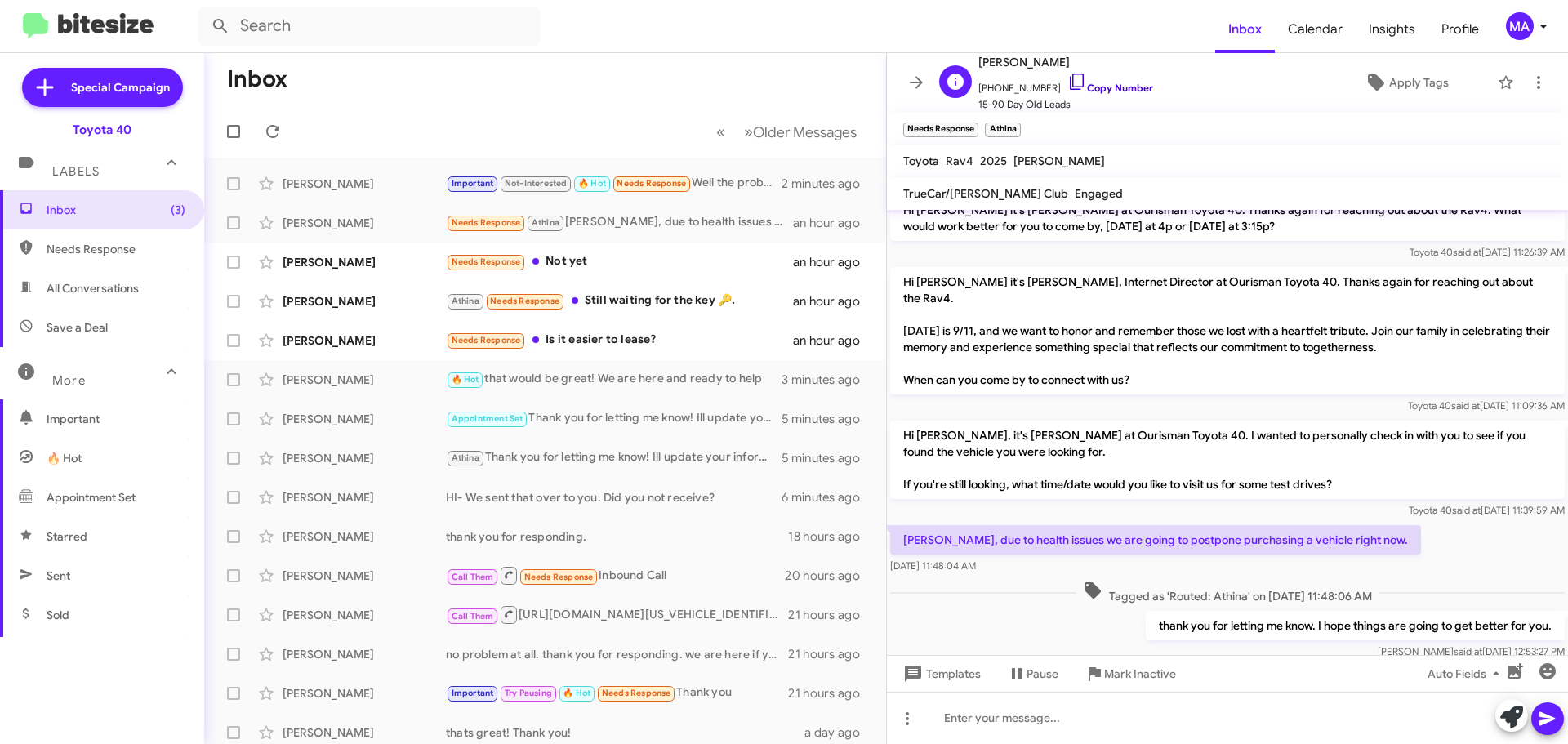
click at [1068, 76] on icon at bounding box center [1077, 81] width 20 height 20
drag, startPoint x: 1003, startPoint y: 520, endPoint x: 909, endPoint y: 470, distance: 106.5
click at [909, 470] on div "Hi [PERSON_NAME] it's [PERSON_NAME], Internet Director at Ourisman Toyota 40. T…" at bounding box center [1228, 186] width 681 height 954
copy div "Toyota 40 said at [DATE] 11:39:59 AM [PERSON_NAME], due to health issues we are…"
click at [1022, 607] on div "thank you for letting me know. I hope things are going to get better for you. […" at bounding box center [1228, 635] width 681 height 56
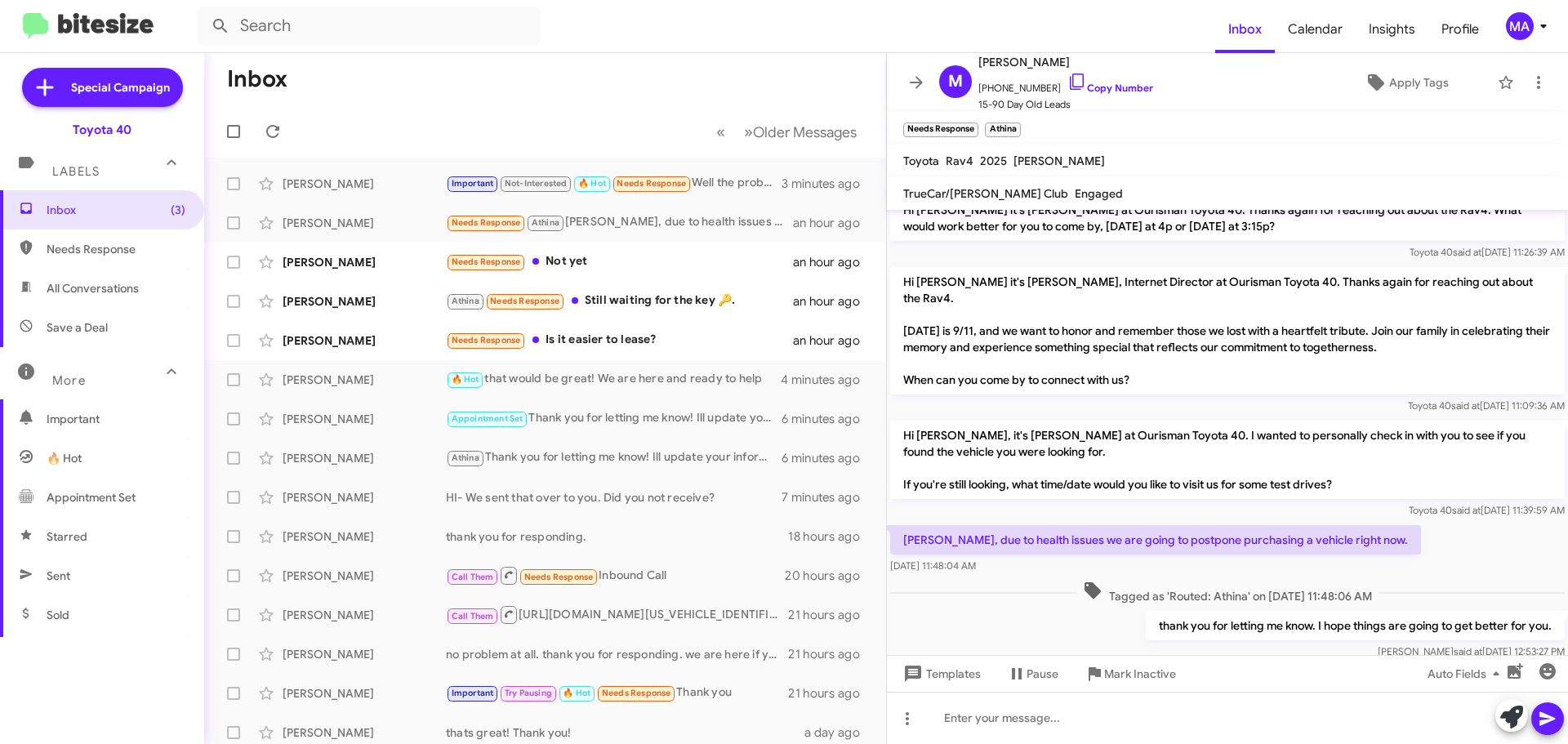
drag, startPoint x: 1018, startPoint y: 517, endPoint x: 937, endPoint y: 472, distance: 92.7
click at [937, 522] on div "[PERSON_NAME], due to health issues we are going to postpone purchasing a vehic…" at bounding box center [1228, 550] width 681 height 56
copy div "n, due to health issues we are going to postpone purchasing a vehicle right now…"
click at [625, 379] on div "🔥 Hot that would be great! We are here and ready to help" at bounding box center [626, 379] width 362 height 19
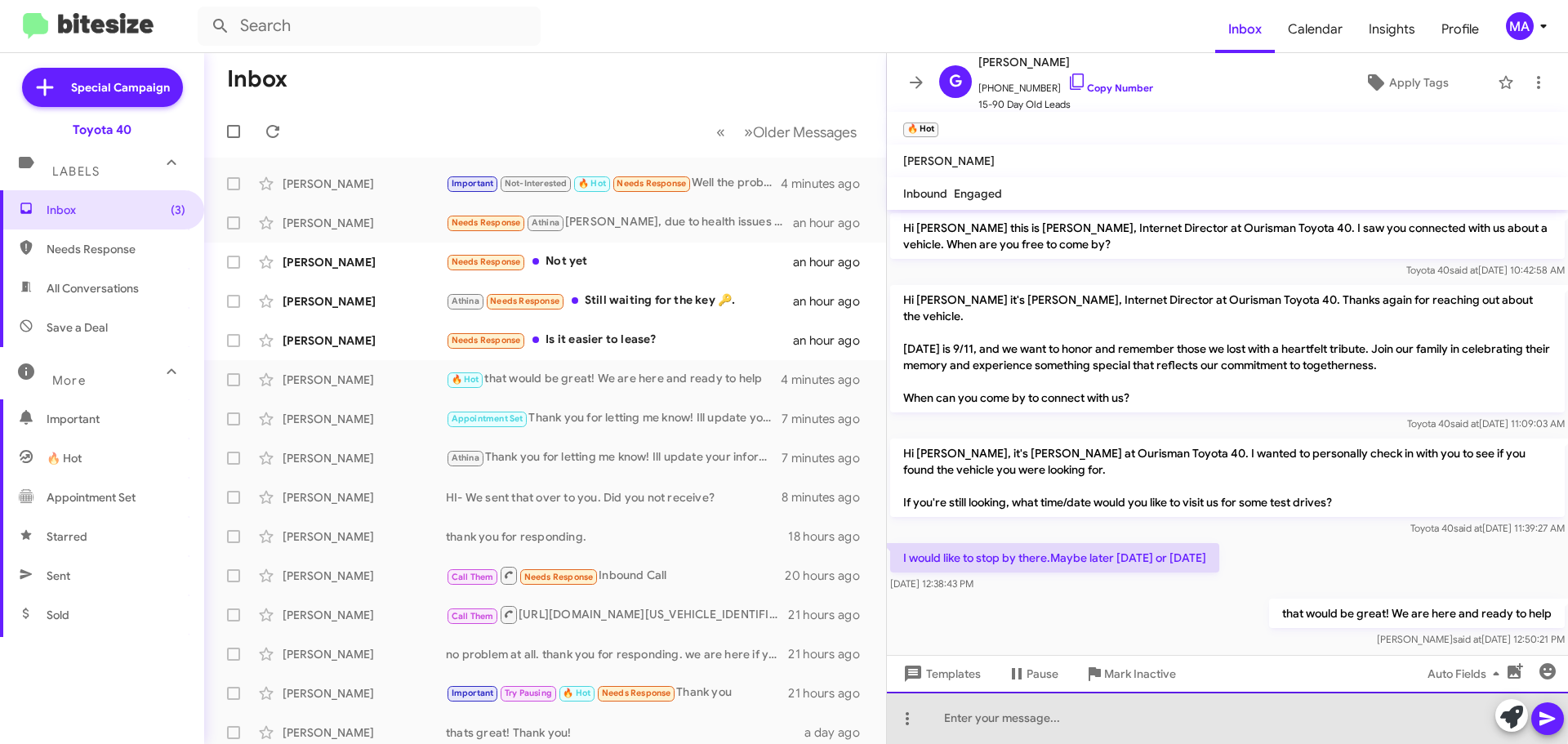
click at [1096, 712] on div at bounding box center [1228, 718] width 681 height 52
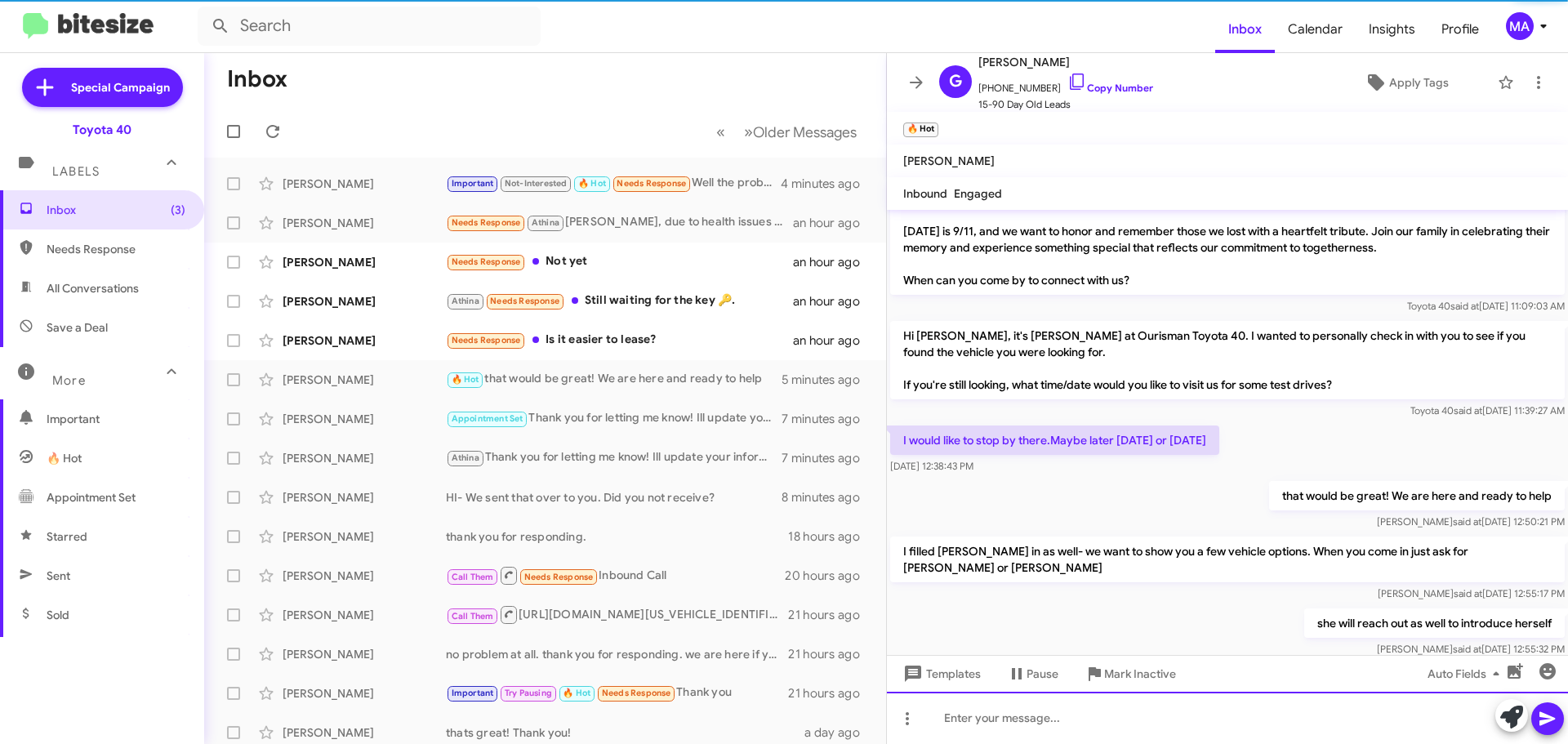
scroll to position [119, 0]
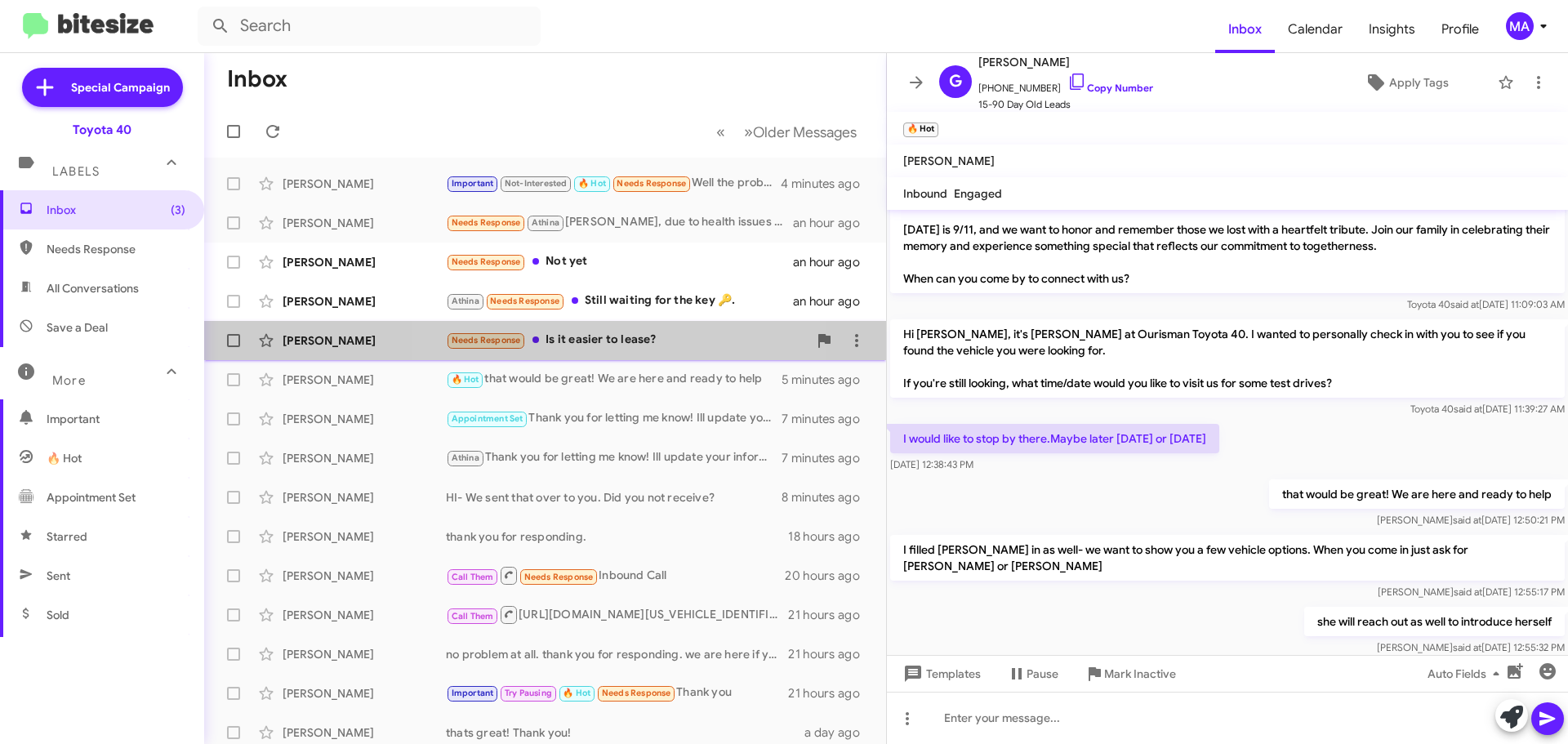
click at [630, 339] on div "Needs Response Is it easier to lease?" at bounding box center [626, 340] width 362 height 19
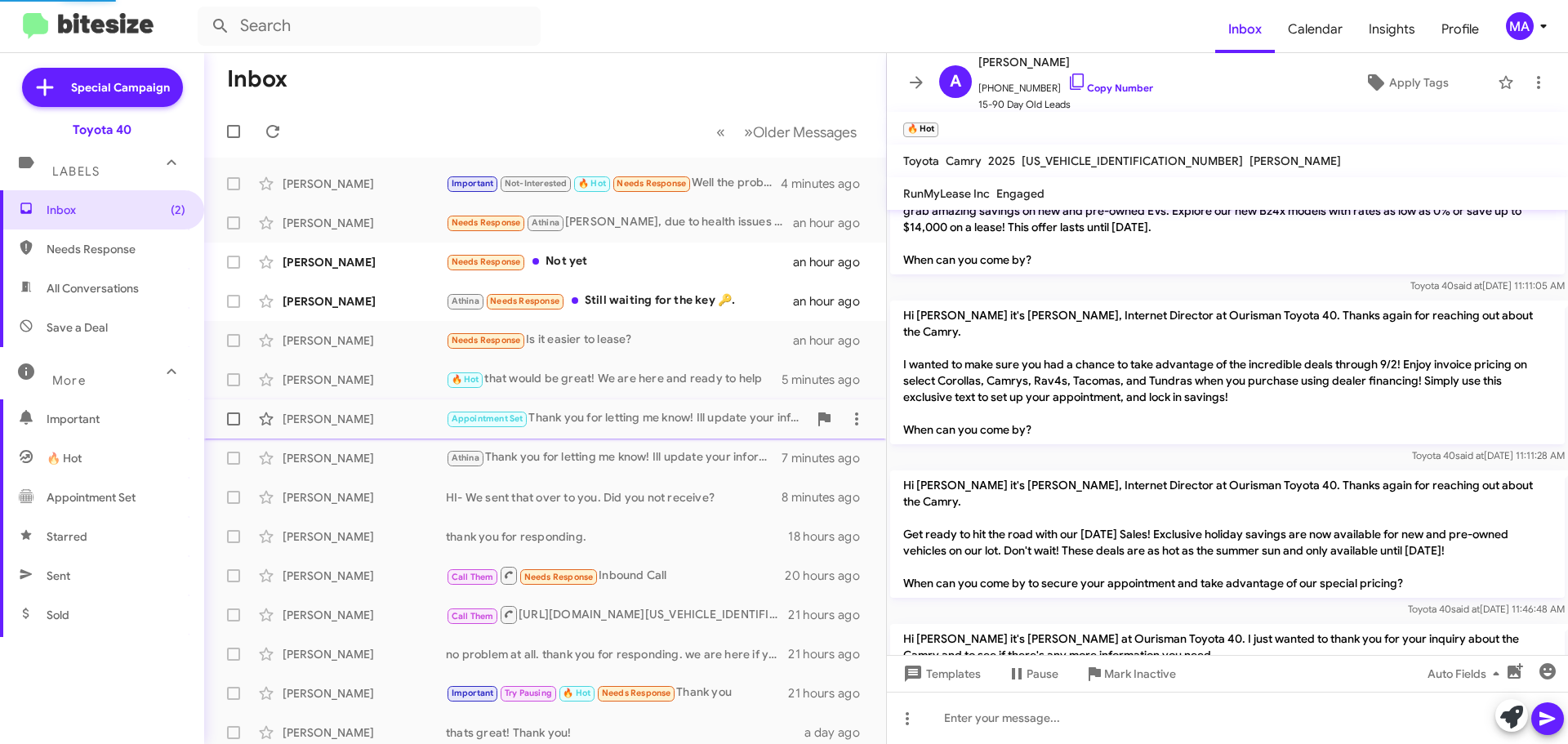
scroll to position [934, 0]
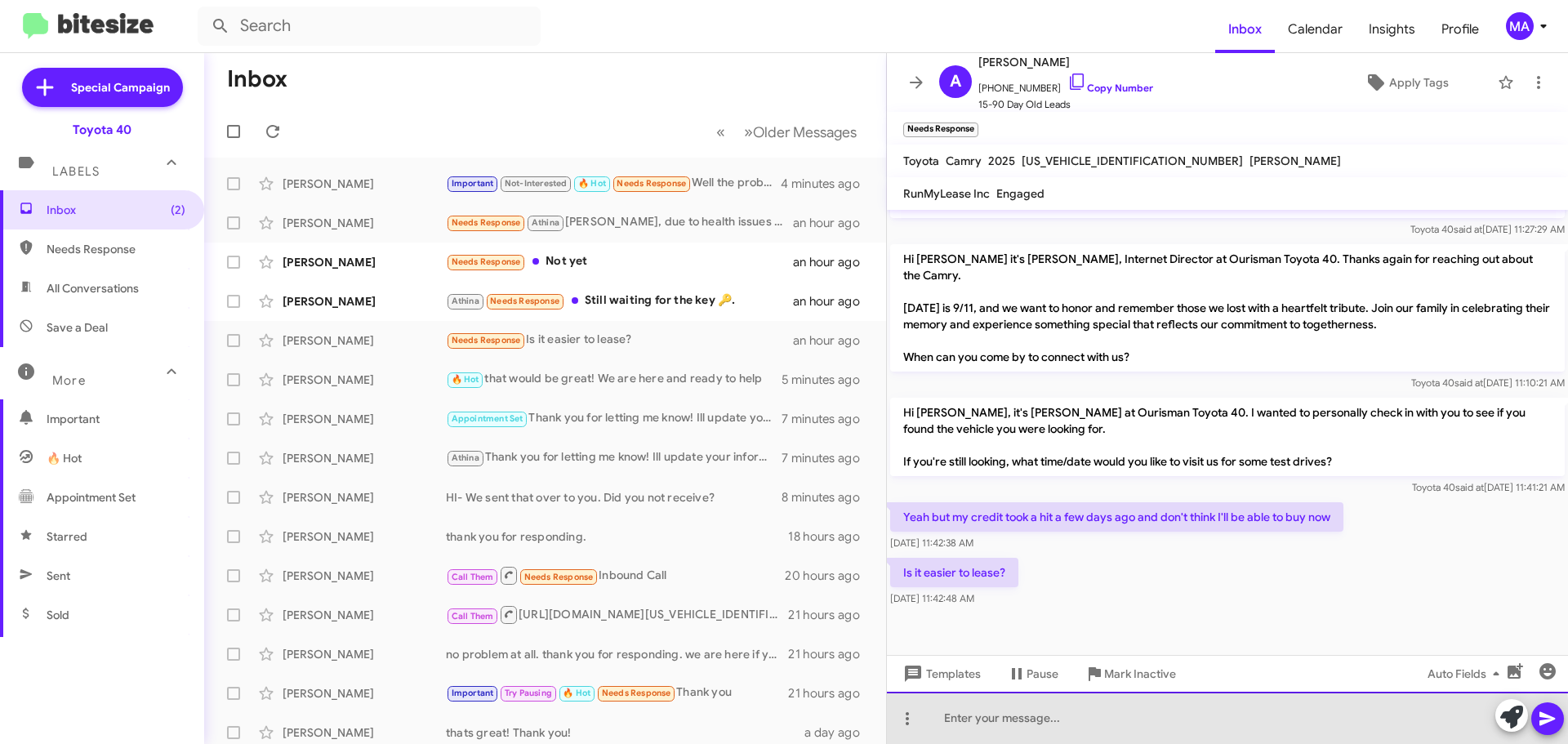
click at [1071, 726] on div at bounding box center [1228, 718] width 681 height 52
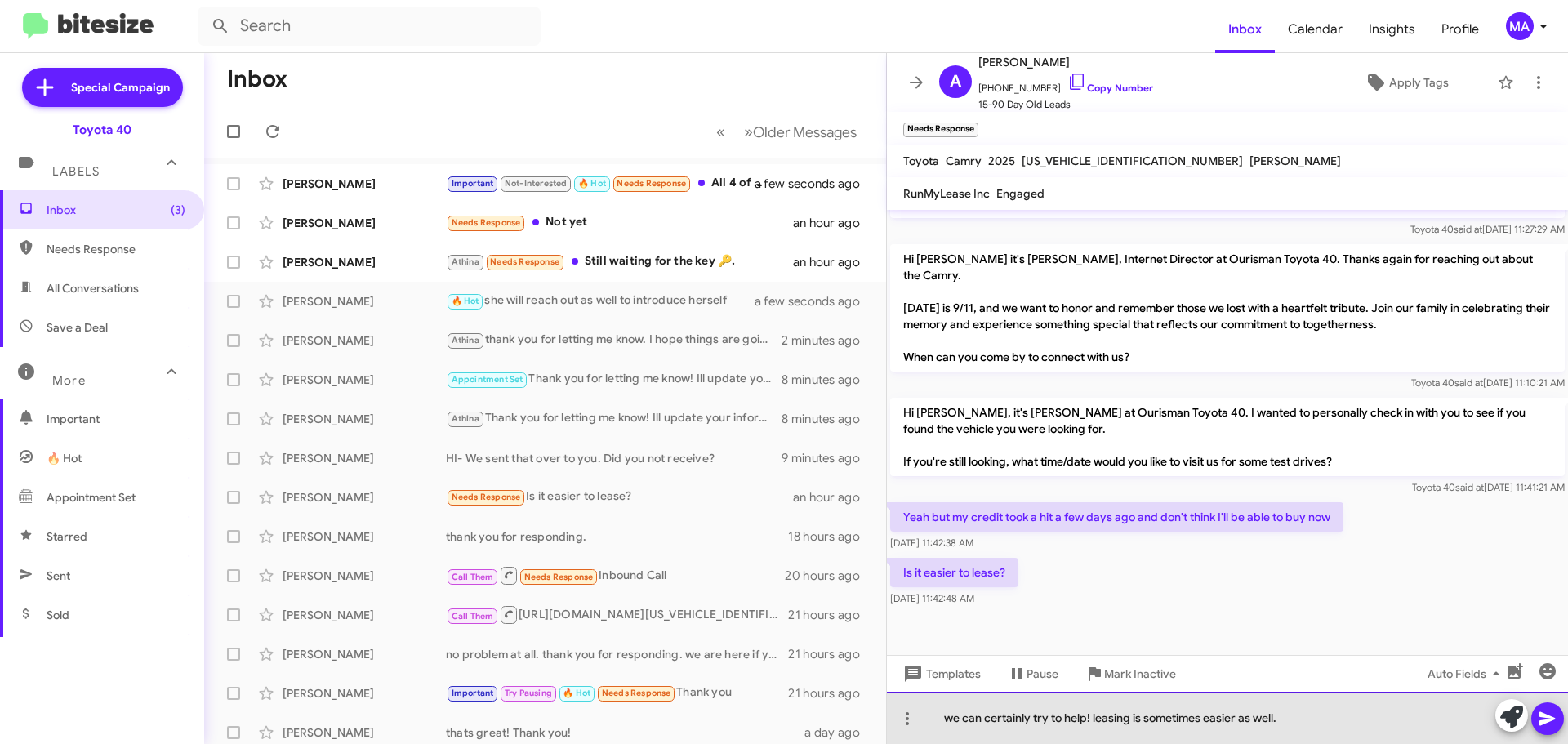
click at [1296, 729] on div "we can certainly try to help! leasing is sometimes easier as well." at bounding box center [1228, 718] width 681 height 52
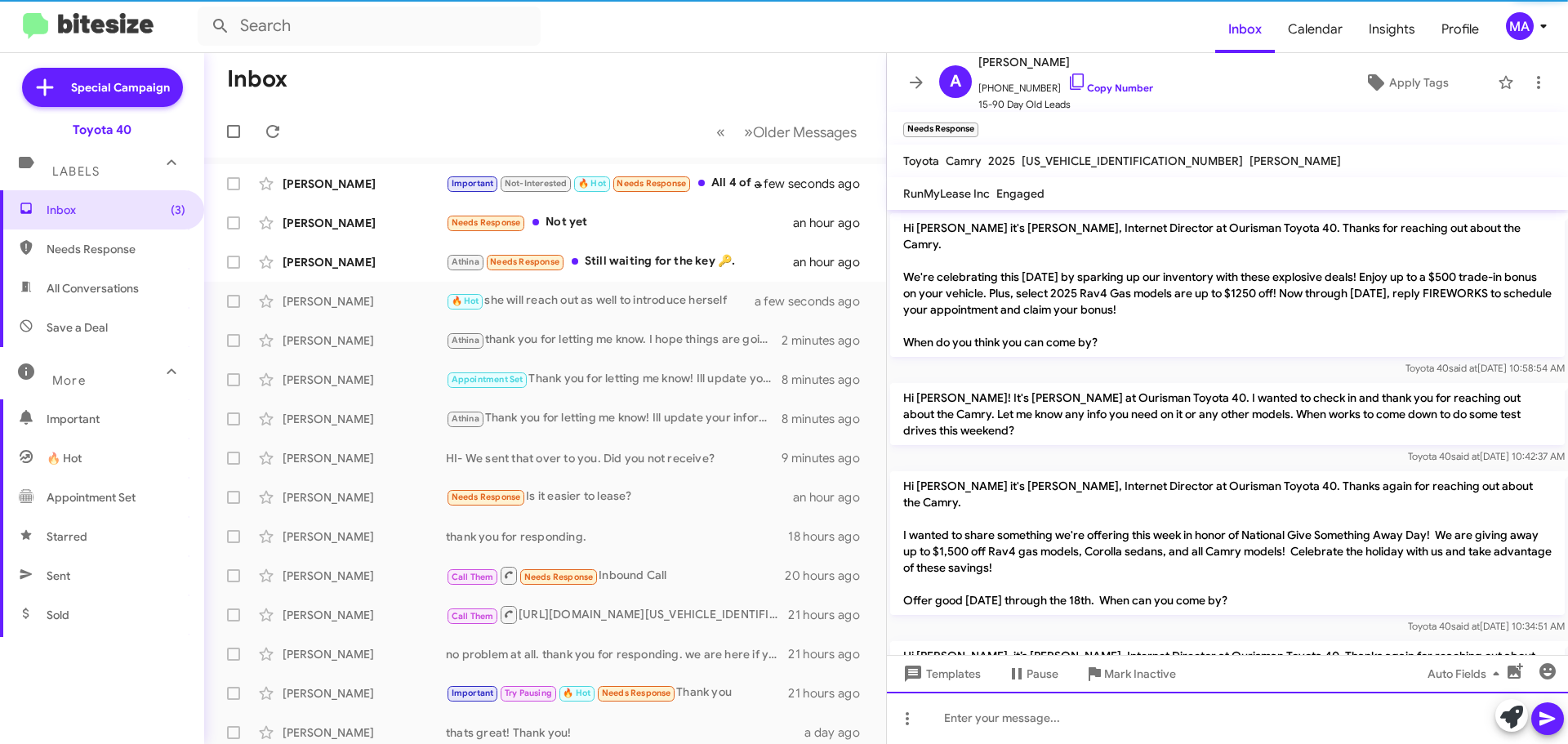
scroll to position [82, 0]
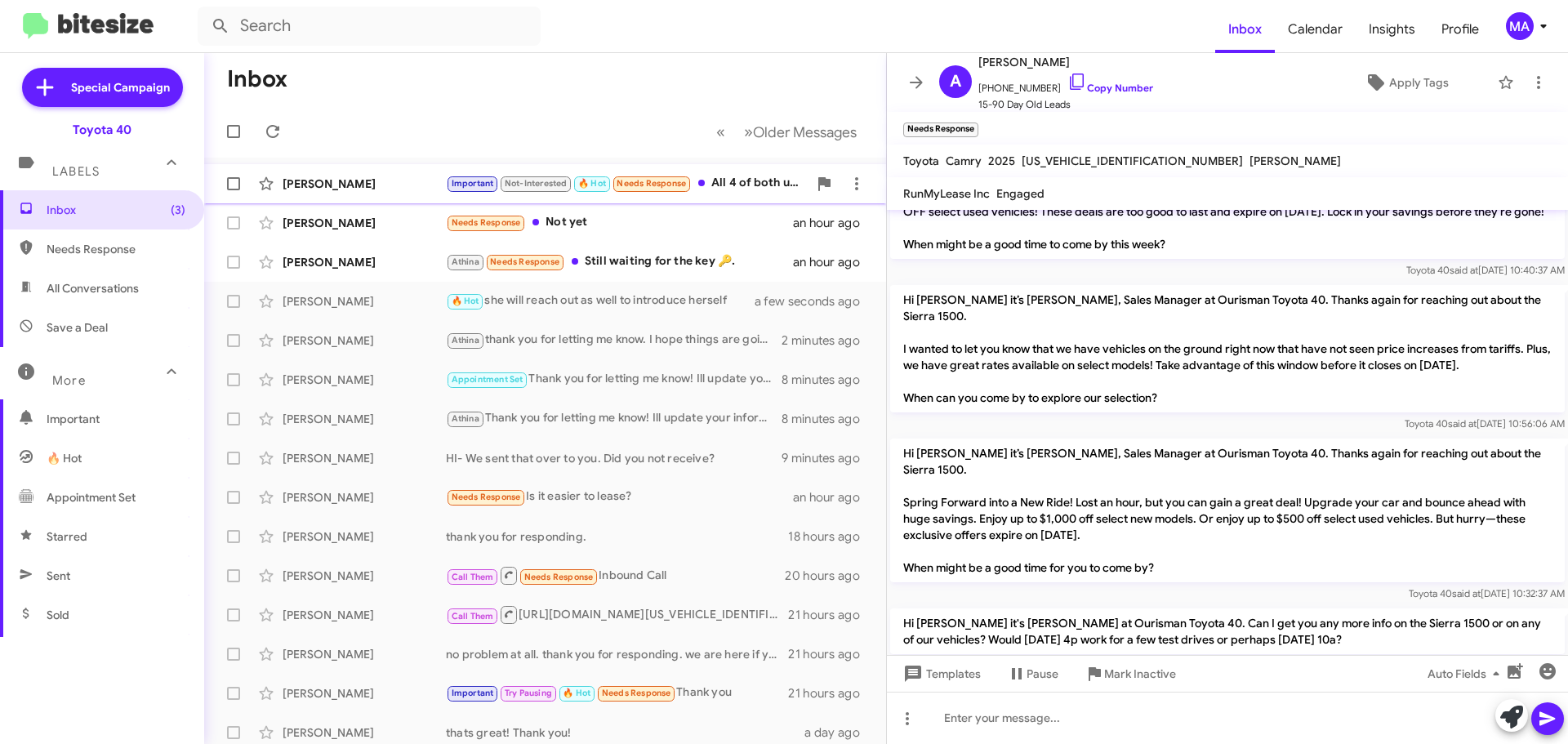
click at [397, 184] on div "[PERSON_NAME]" at bounding box center [365, 184] width 164 height 17
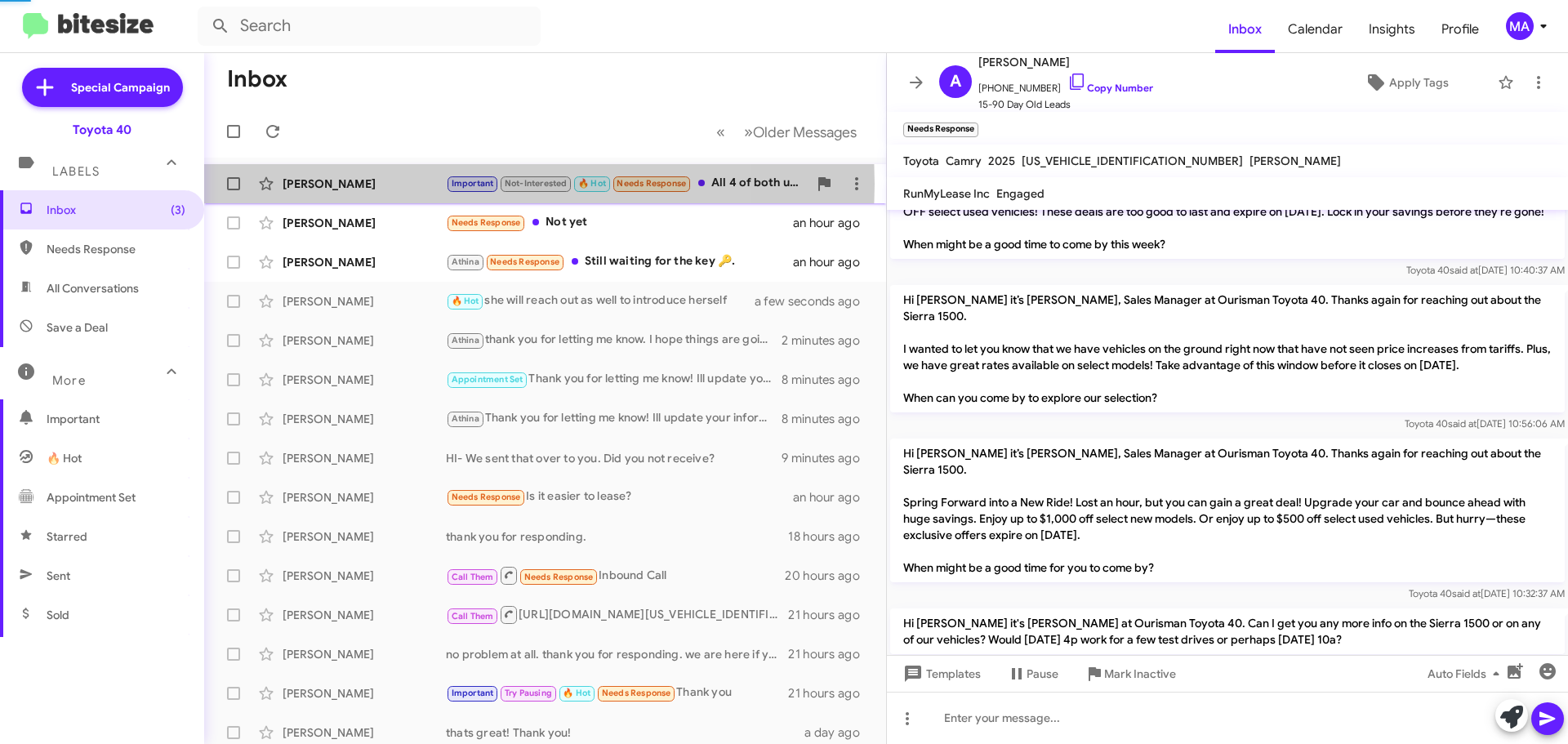
scroll to position [837, 0]
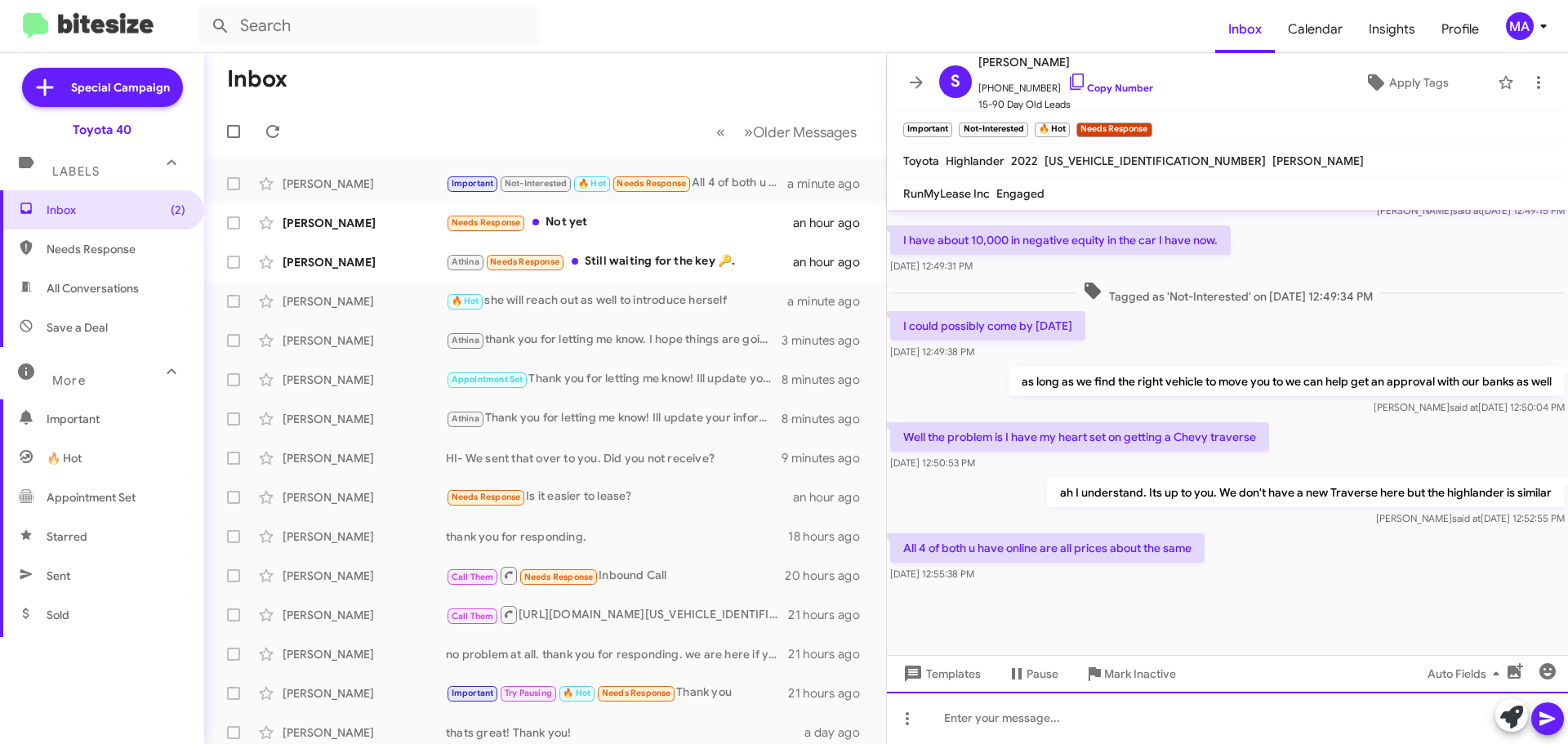
click at [1033, 712] on div at bounding box center [1228, 718] width 681 height 52
click at [1113, 722] on div "yes they are all similar in price qew can also look at new ones coming in too" at bounding box center [1228, 718] width 681 height 52
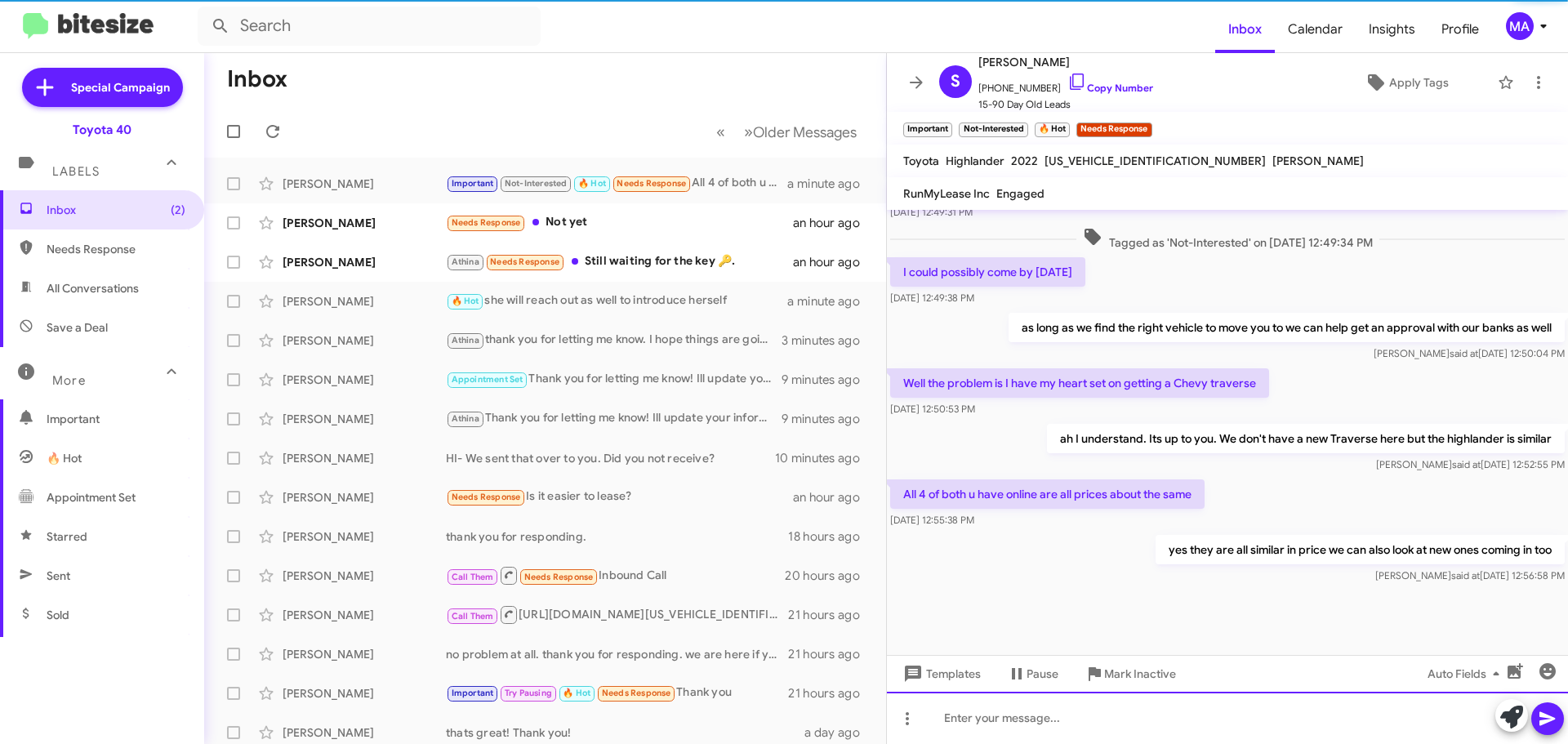
scroll to position [897, 0]
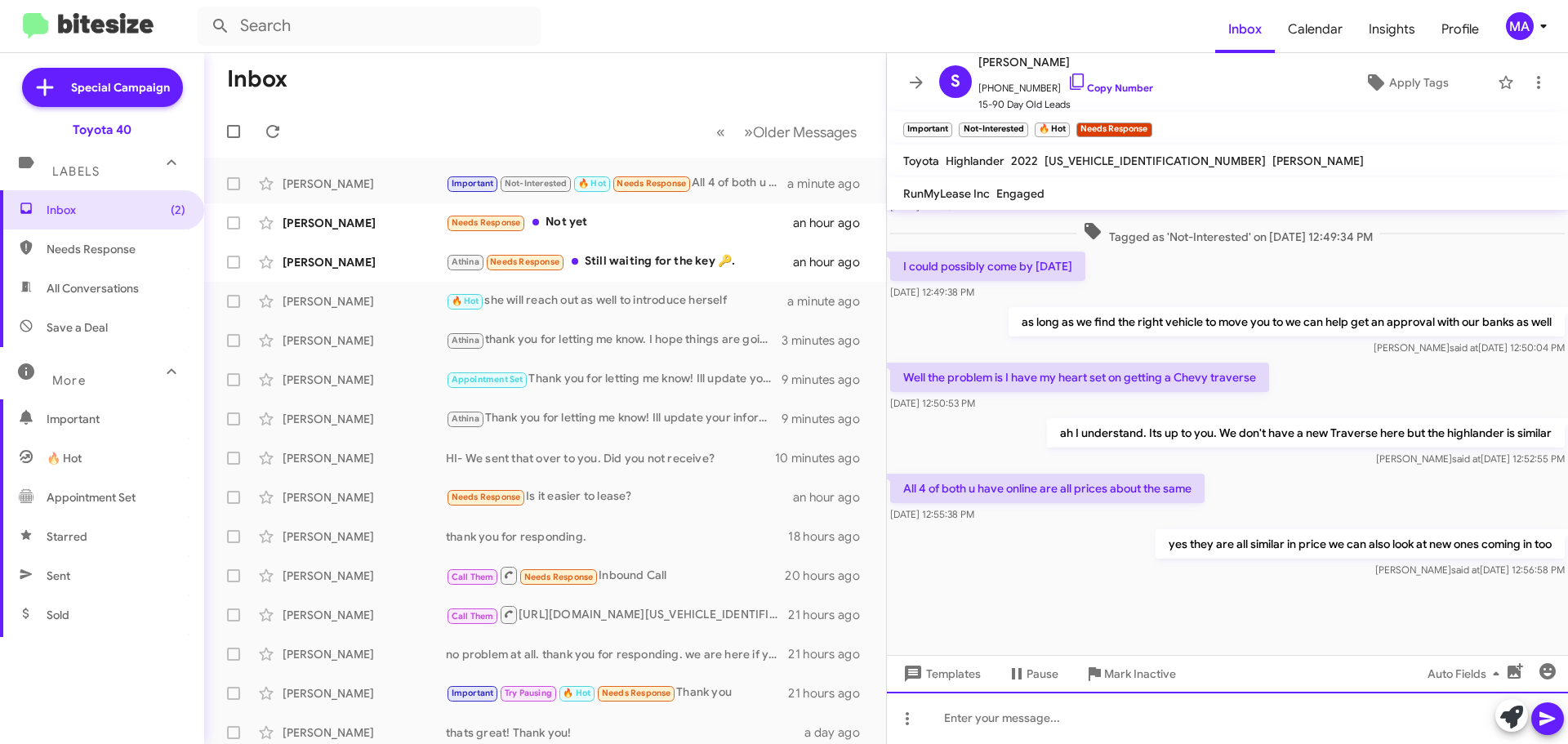
click at [1075, 713] on div at bounding box center [1228, 718] width 681 height 52
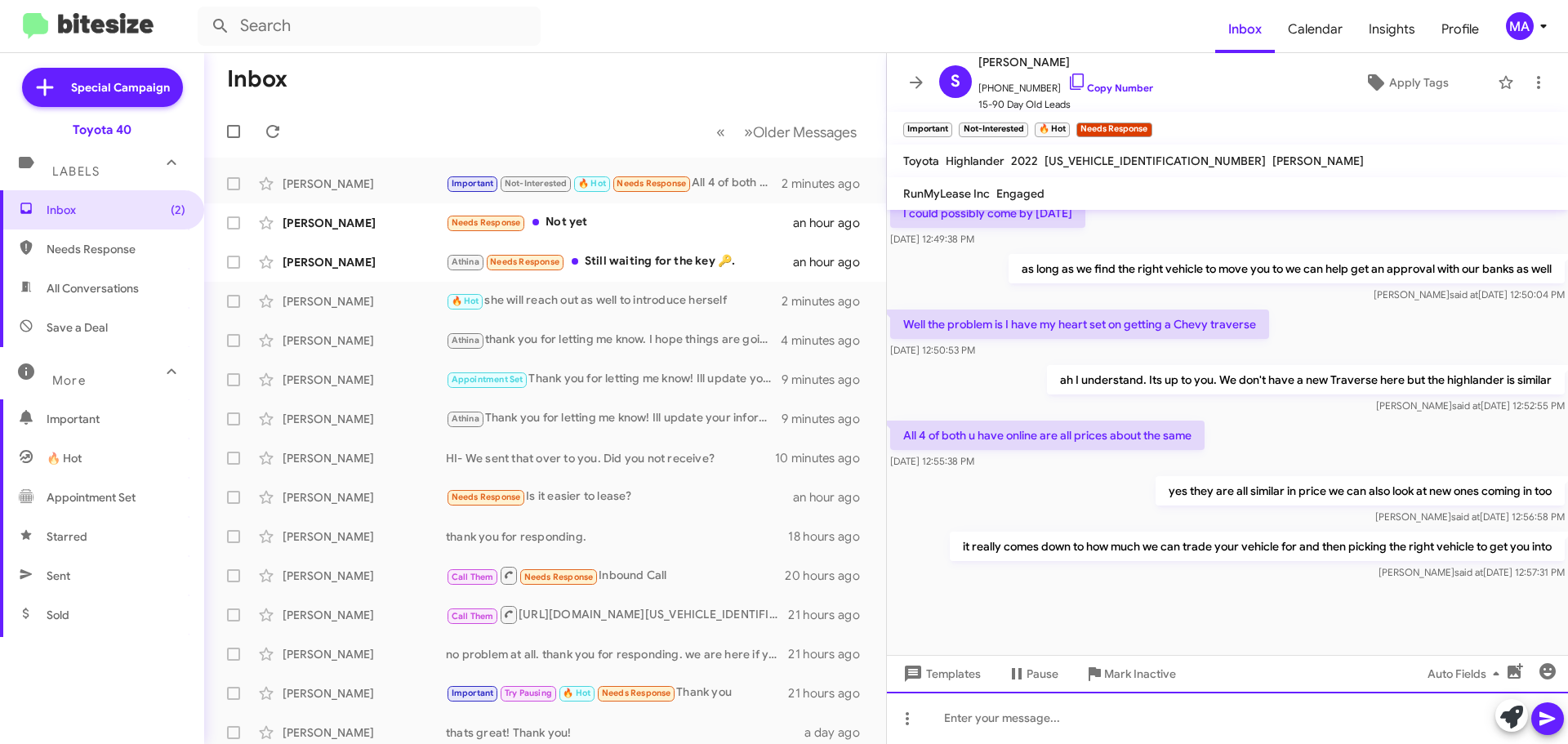
scroll to position [956, 0]
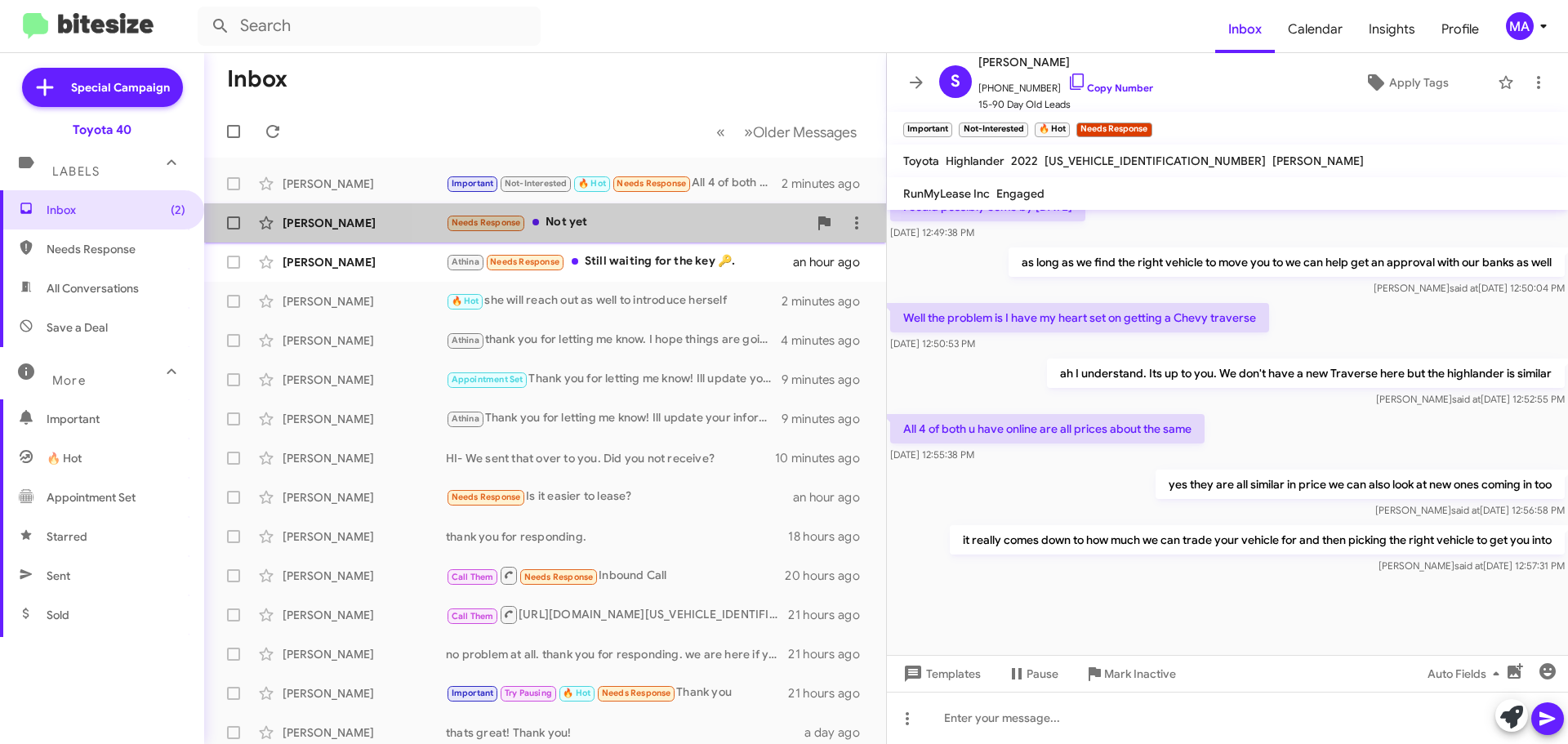
click at [641, 218] on div "Needs Response Not yet" at bounding box center [626, 222] width 362 height 19
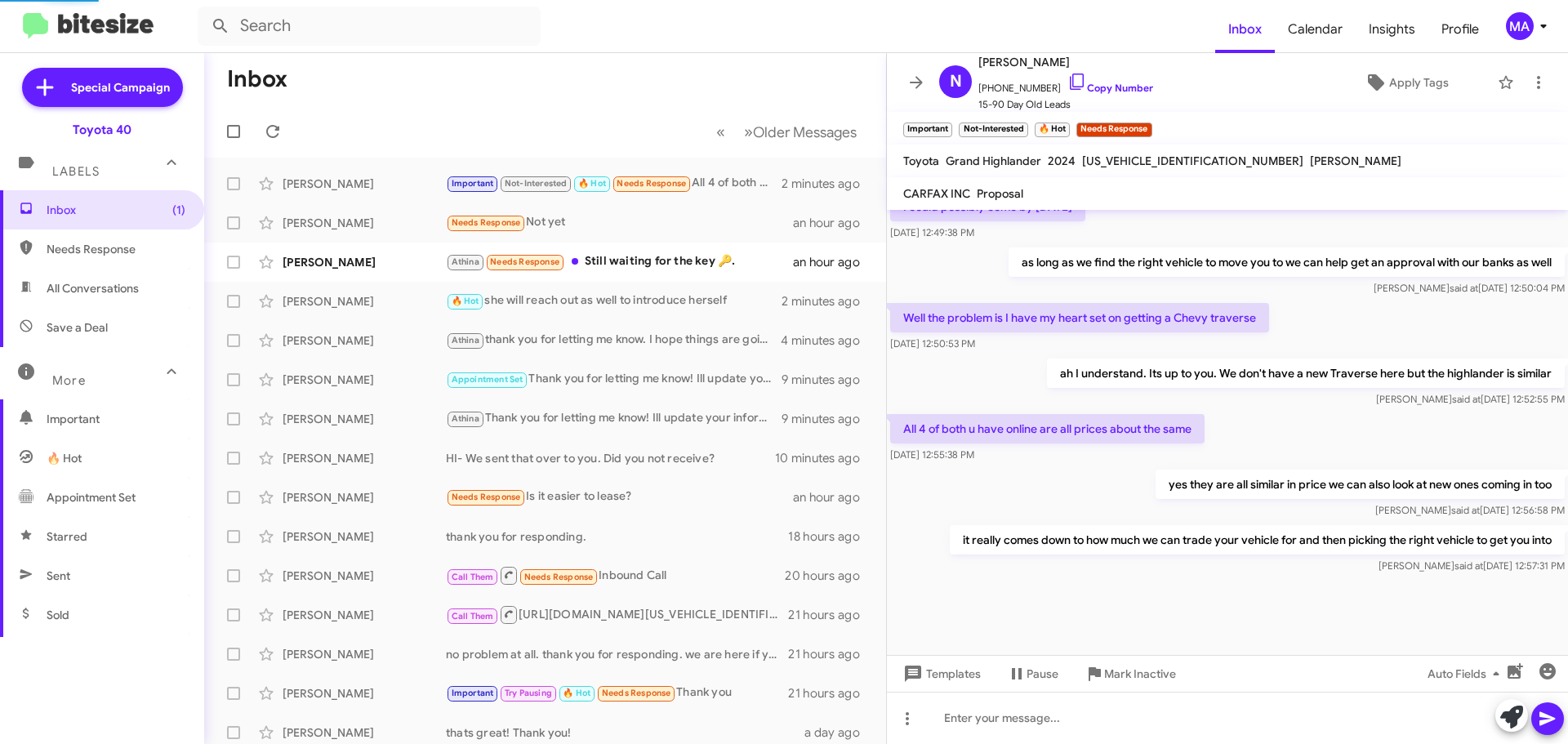
scroll to position [641, 0]
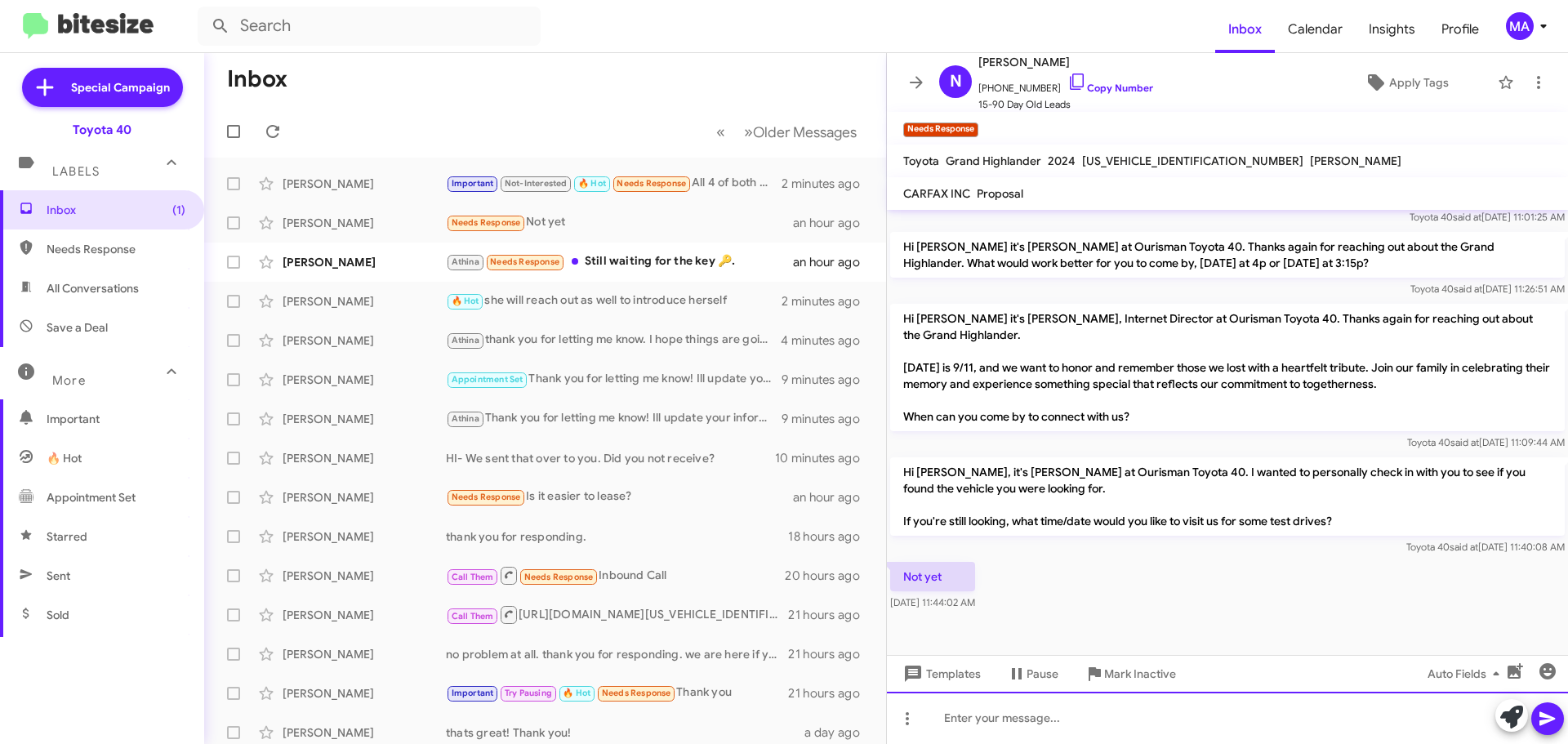
click at [1064, 723] on div at bounding box center [1228, 718] width 681 height 52
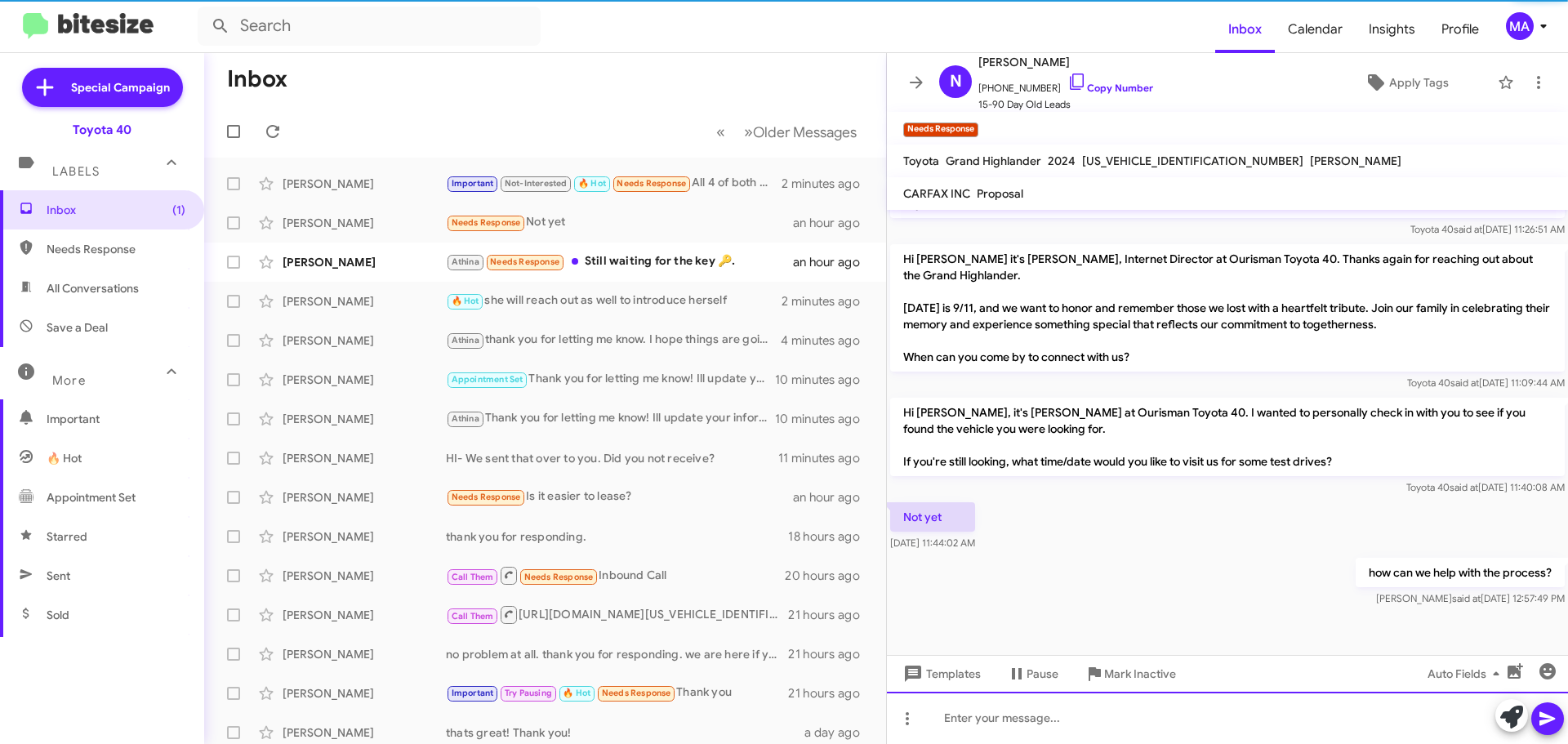
scroll to position [700, 0]
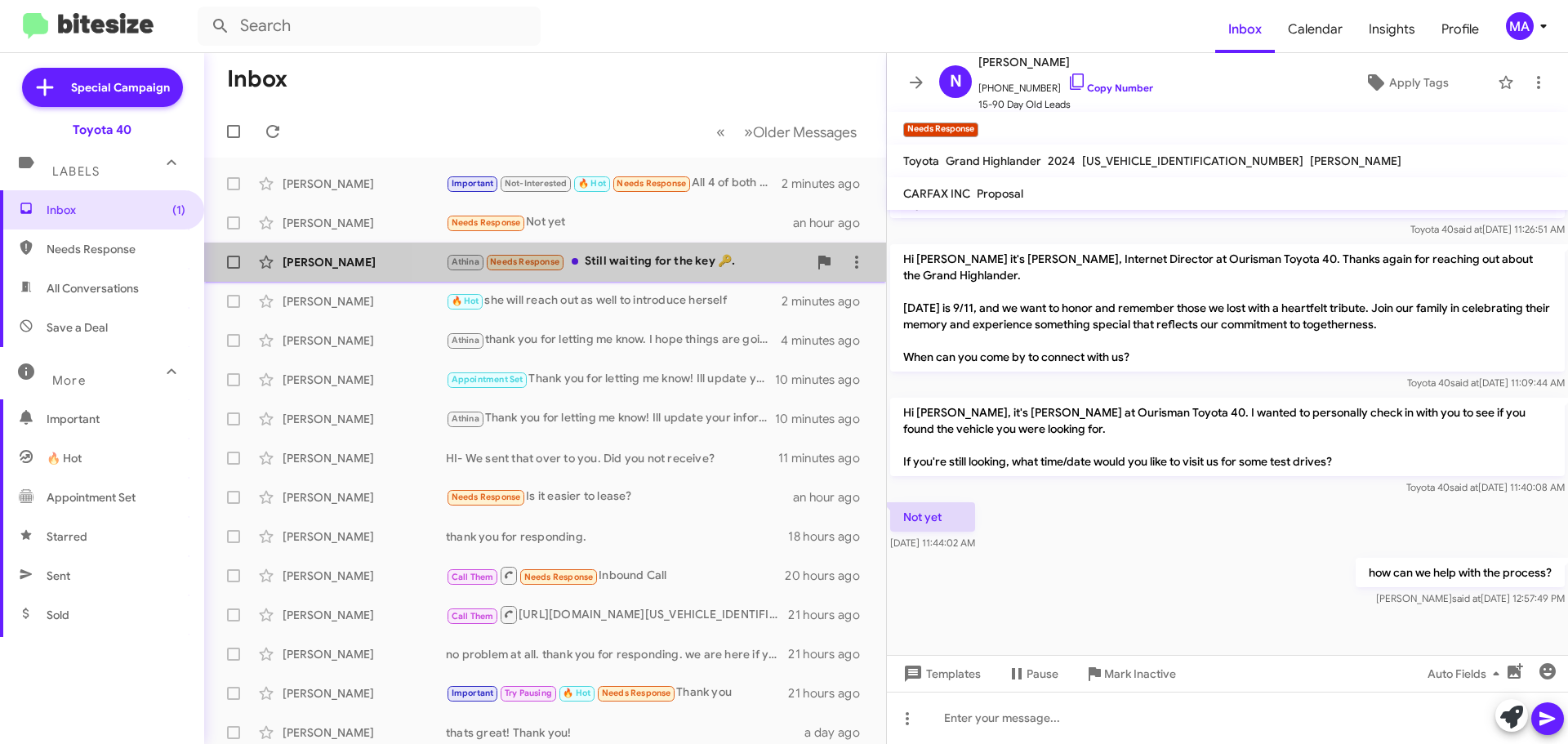
click at [685, 258] on div "Athina Needs Response Still waiting for the key 🔑." at bounding box center [626, 261] width 362 height 19
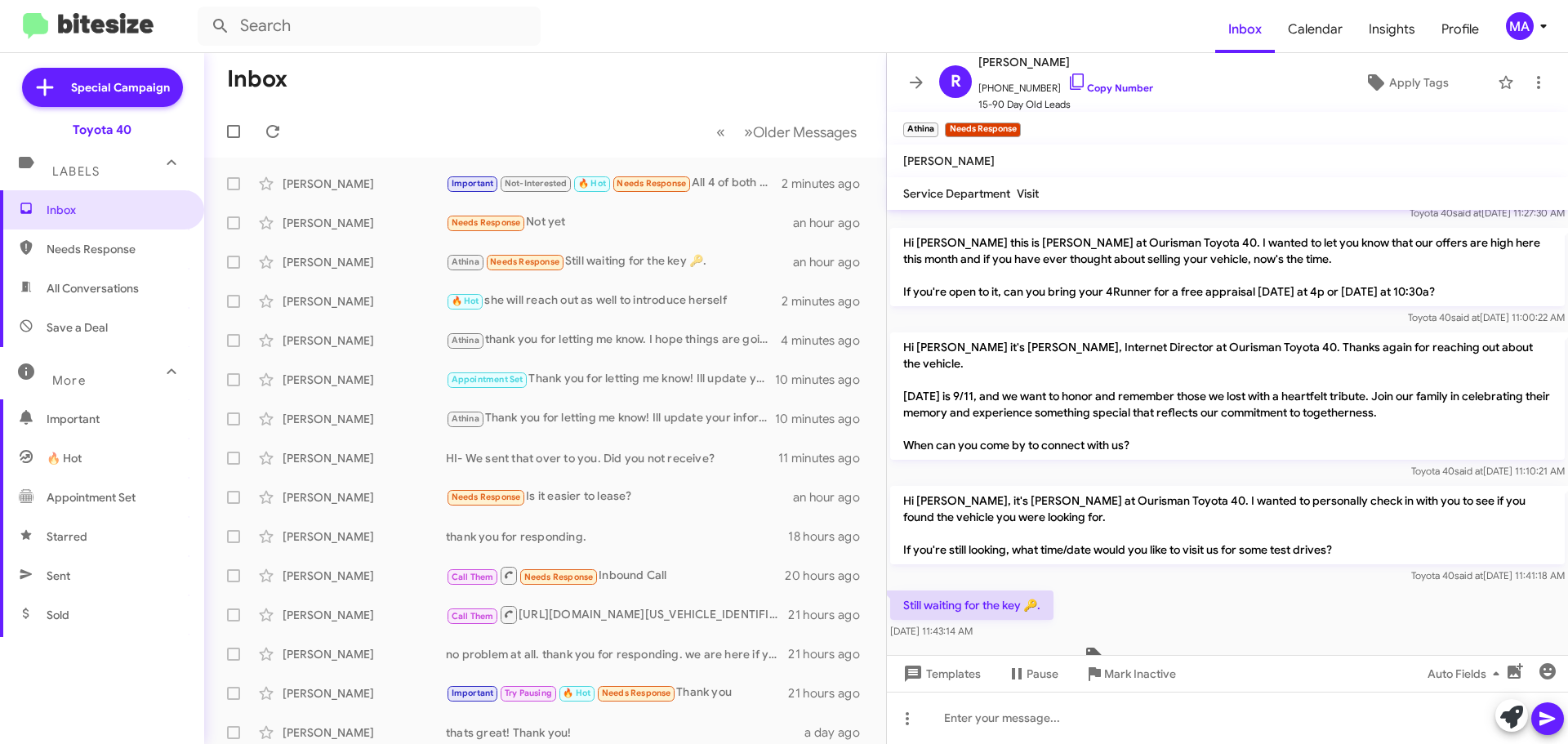
scroll to position [2023, 0]
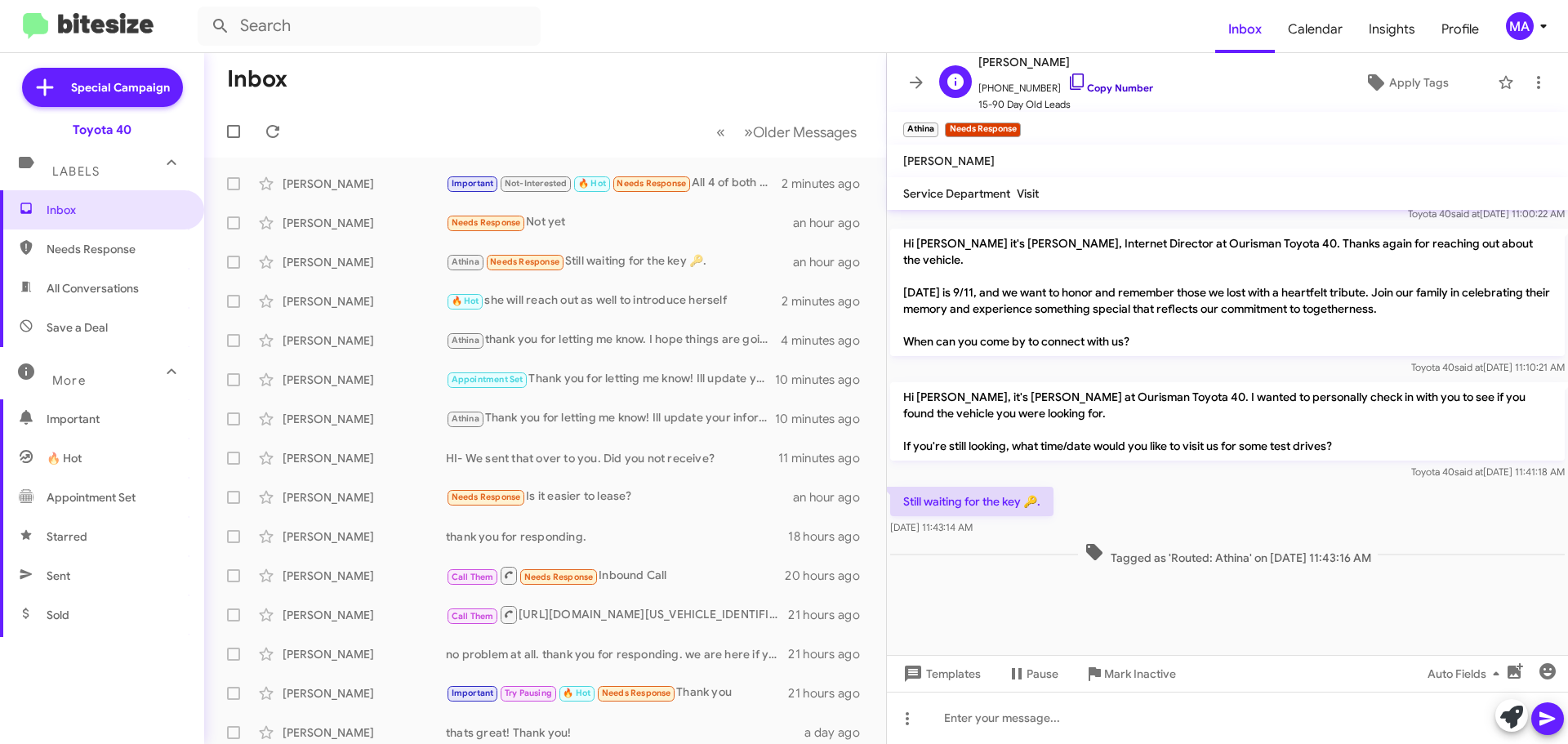
click at [1068, 79] on icon at bounding box center [1077, 81] width 20 height 20
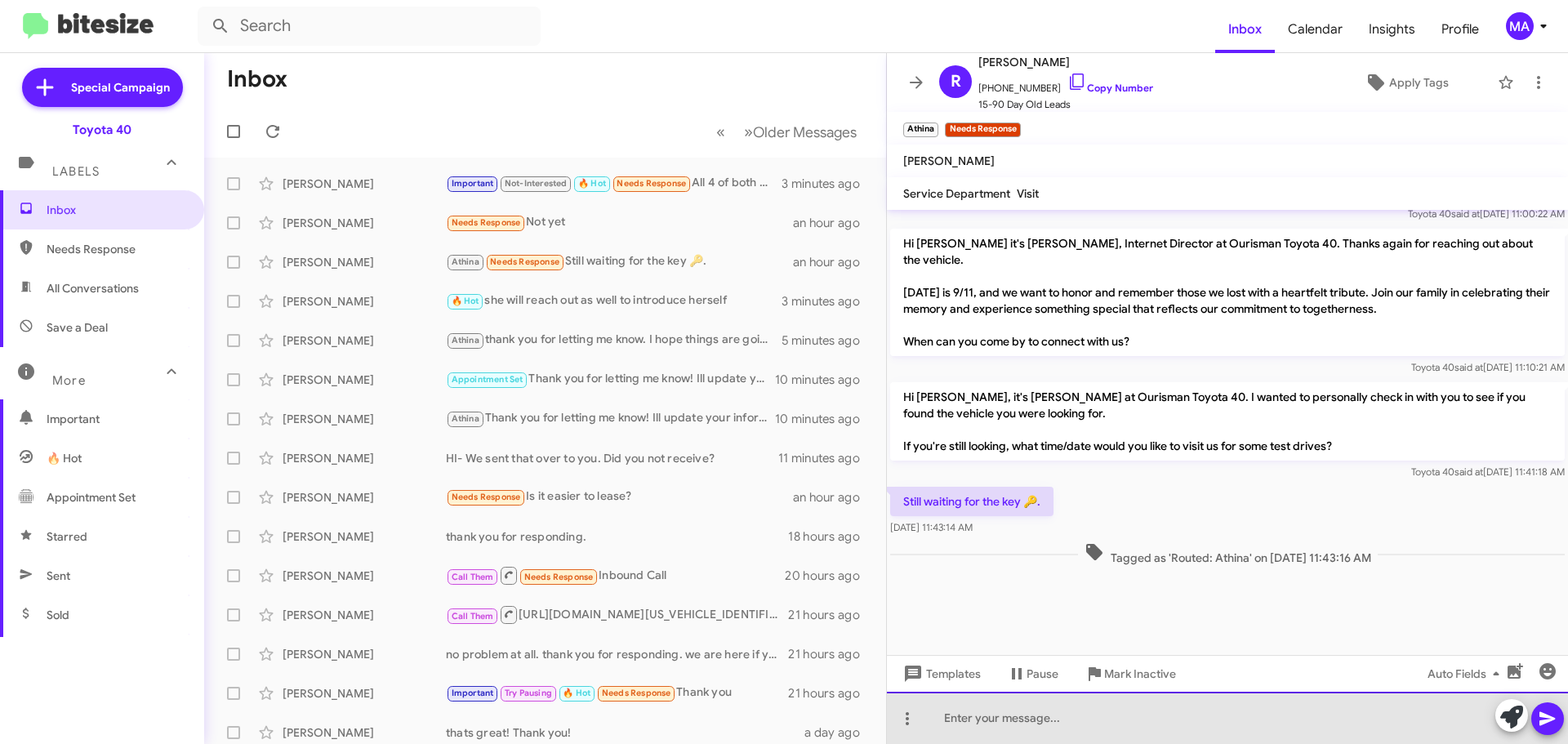
click at [1046, 723] on div at bounding box center [1228, 718] width 681 height 52
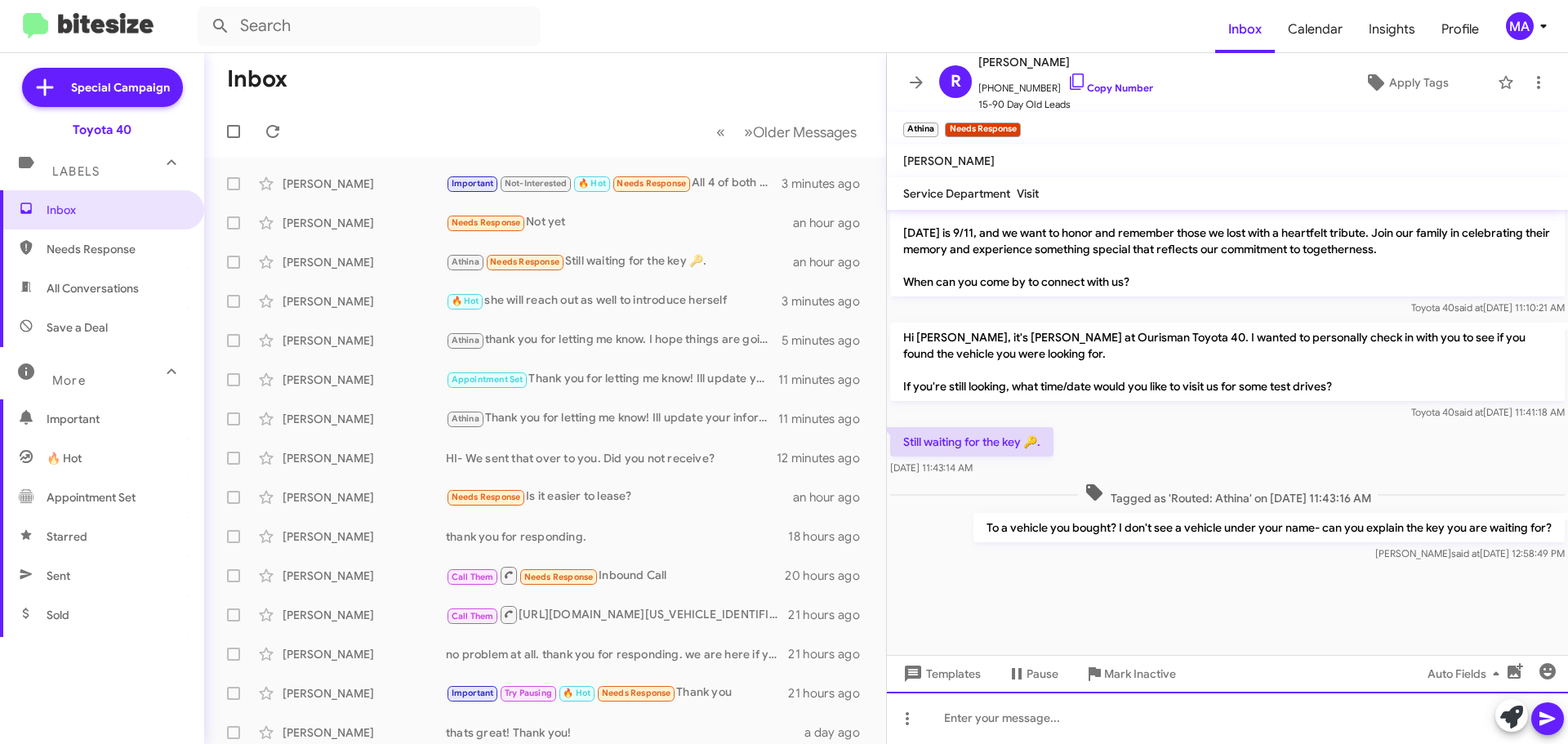
scroll to position [2082, 0]
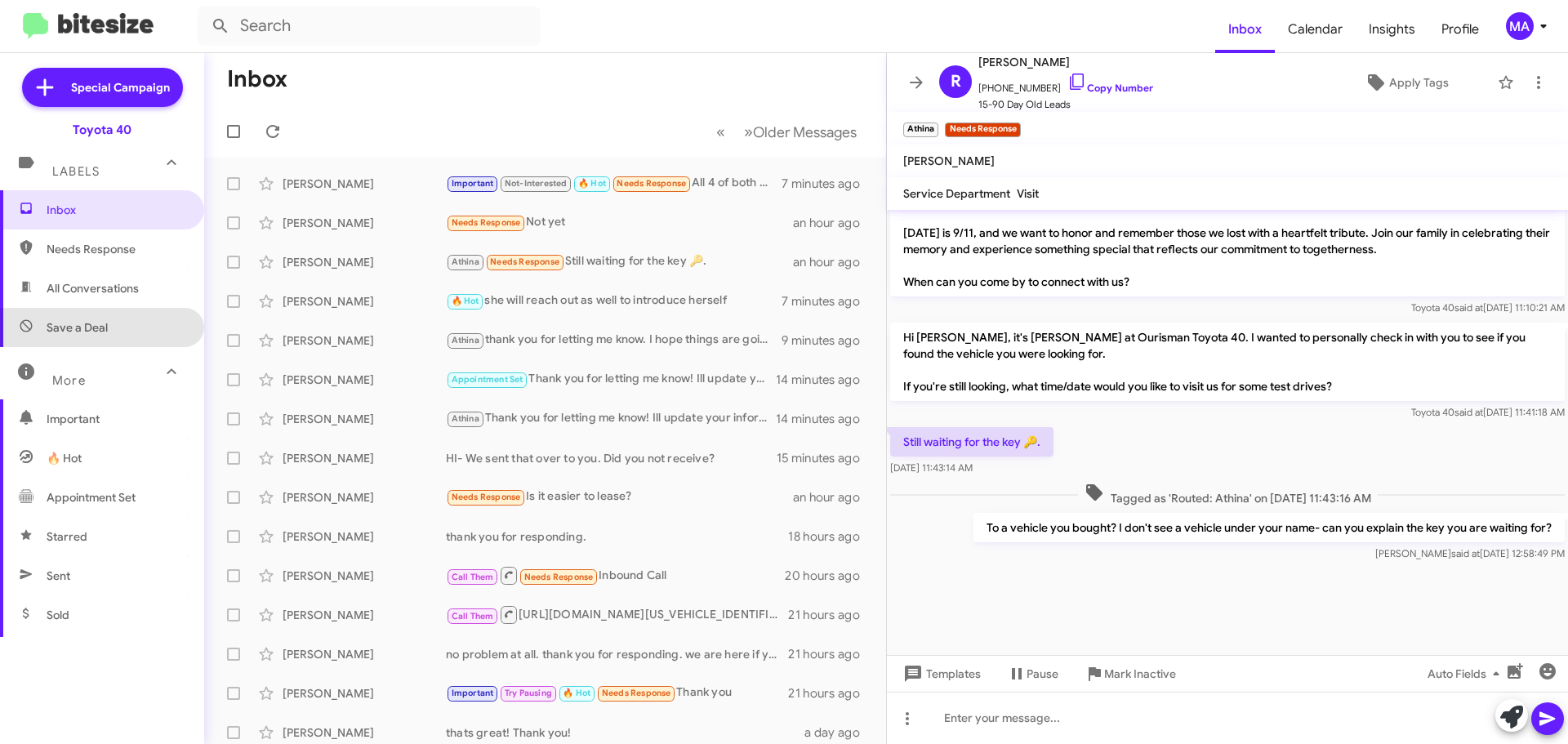
click at [134, 336] on span "Save a Deal" at bounding box center [102, 327] width 205 height 39
type input "in:not-interested"
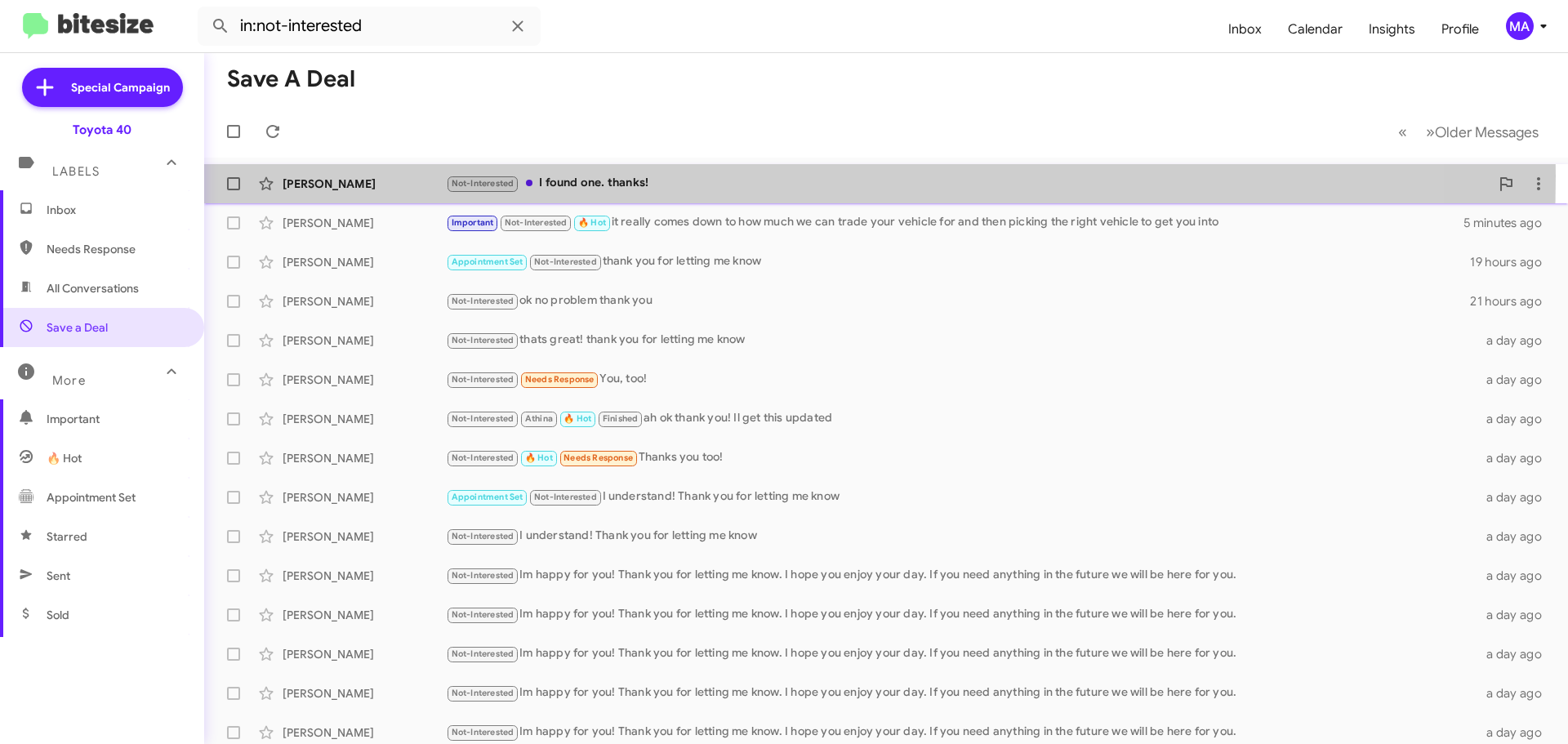
click at [565, 176] on div "Not-Interested I found one. thanks!" at bounding box center [967, 183] width 1043 height 19
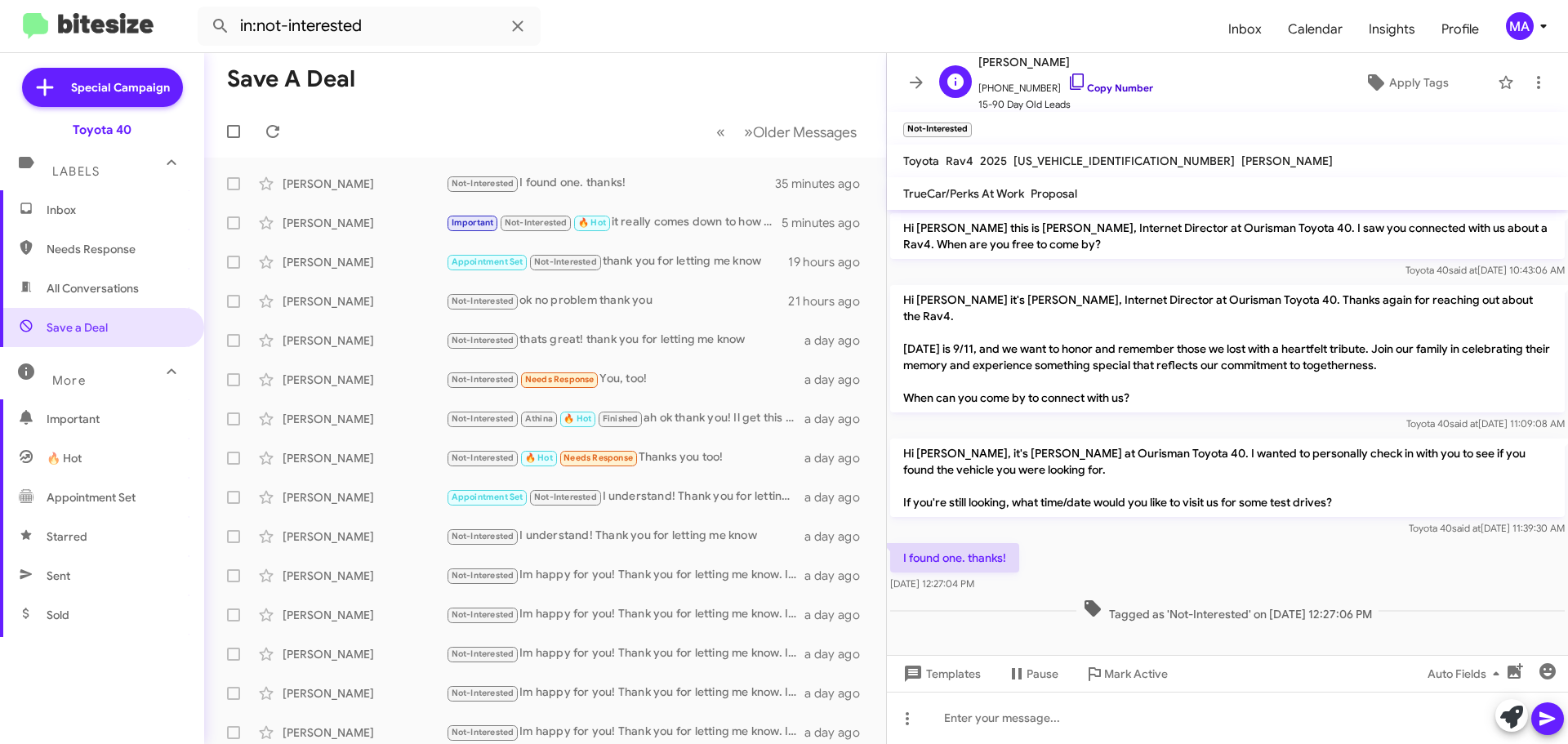
click at [1068, 81] on icon at bounding box center [1077, 81] width 20 height 20
drag, startPoint x: 1022, startPoint y: 568, endPoint x: 900, endPoint y: 538, distance: 125.6
click at [900, 539] on div "I found one. thanks! [DATE] 12:27:04 PM" at bounding box center [1228, 567] width 681 height 56
copy div "I found one. thanks! [DATE] 12:27:04 PM"
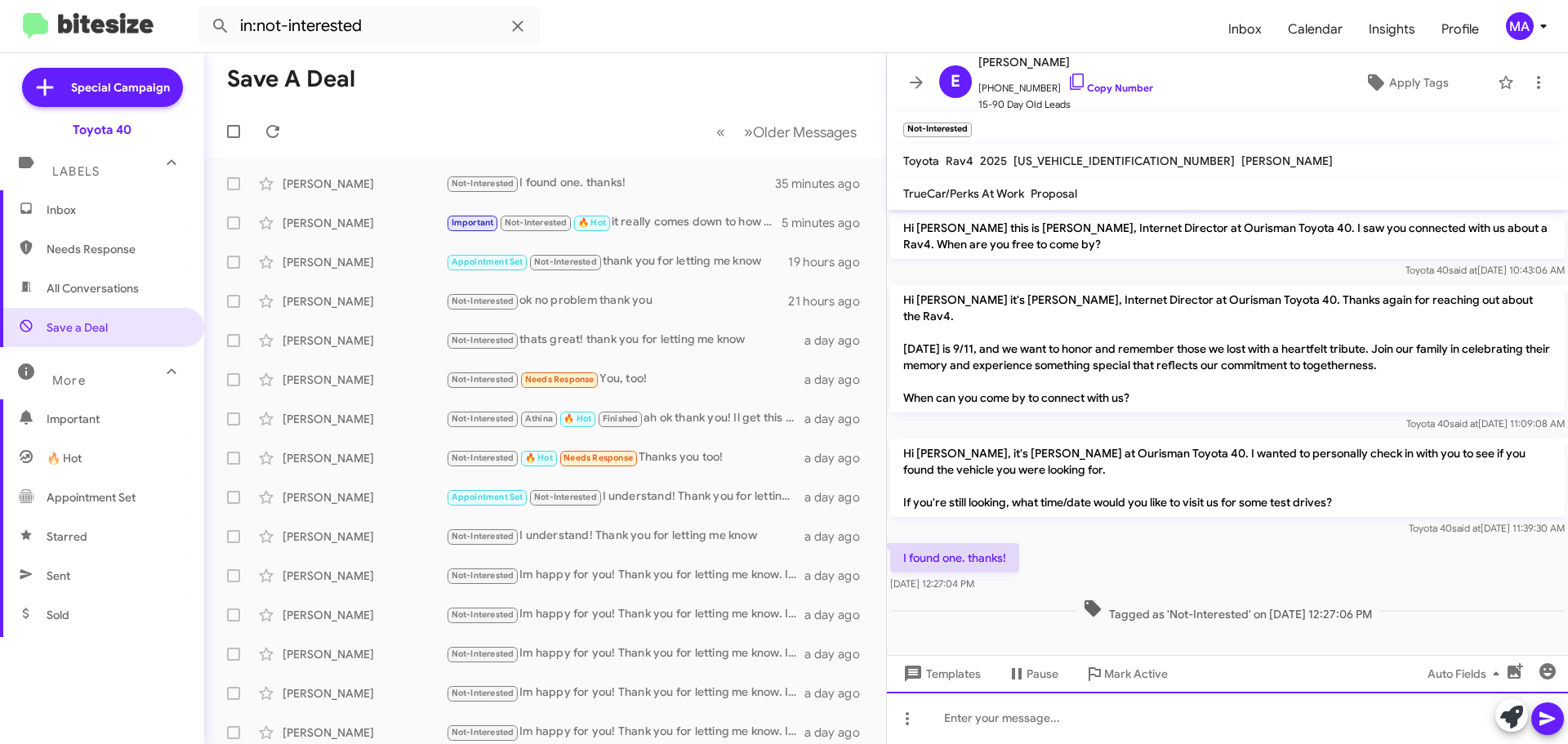
click at [1013, 722] on div at bounding box center [1228, 718] width 681 height 52
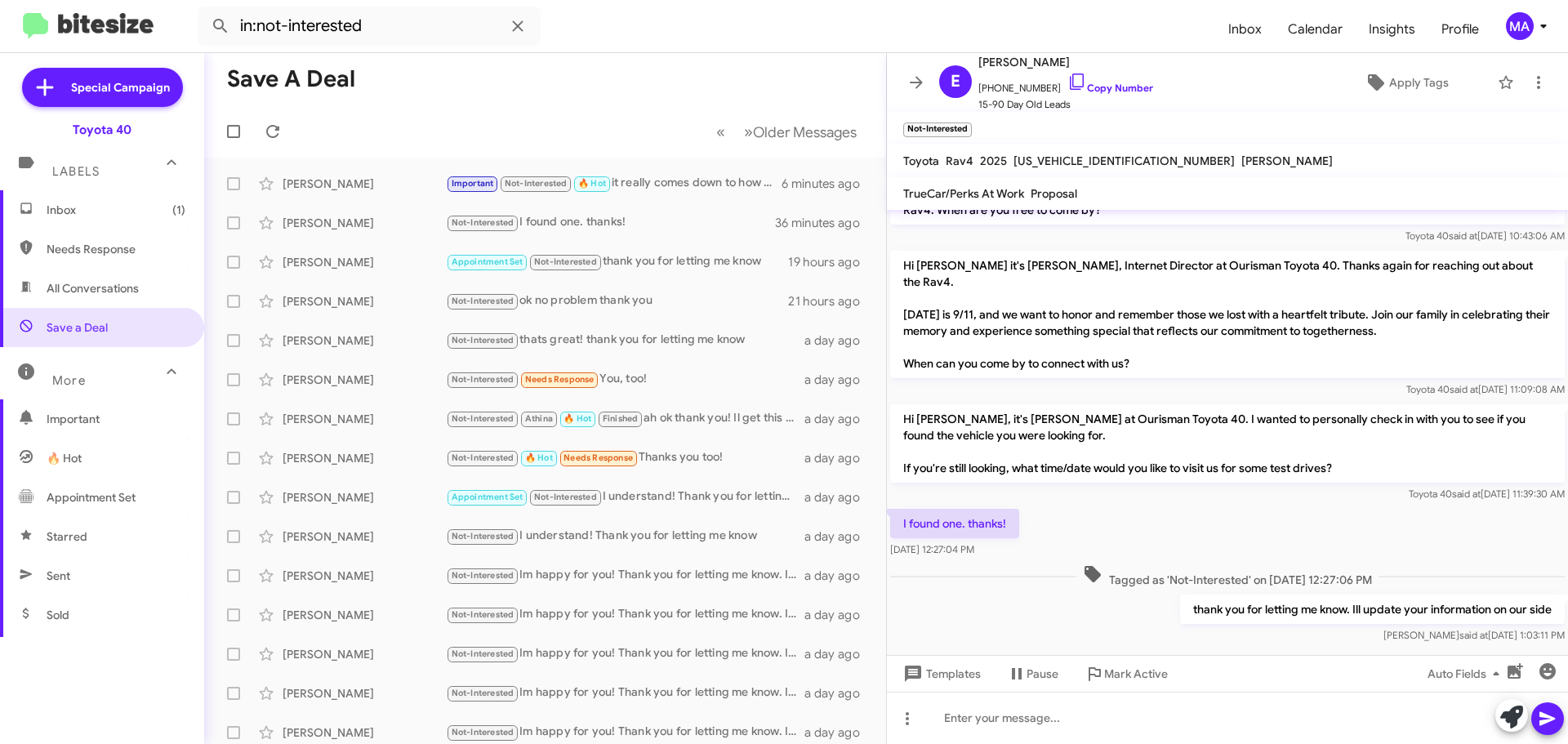
click at [97, 213] on span "Inbox (1)" at bounding box center [115, 210] width 139 height 17
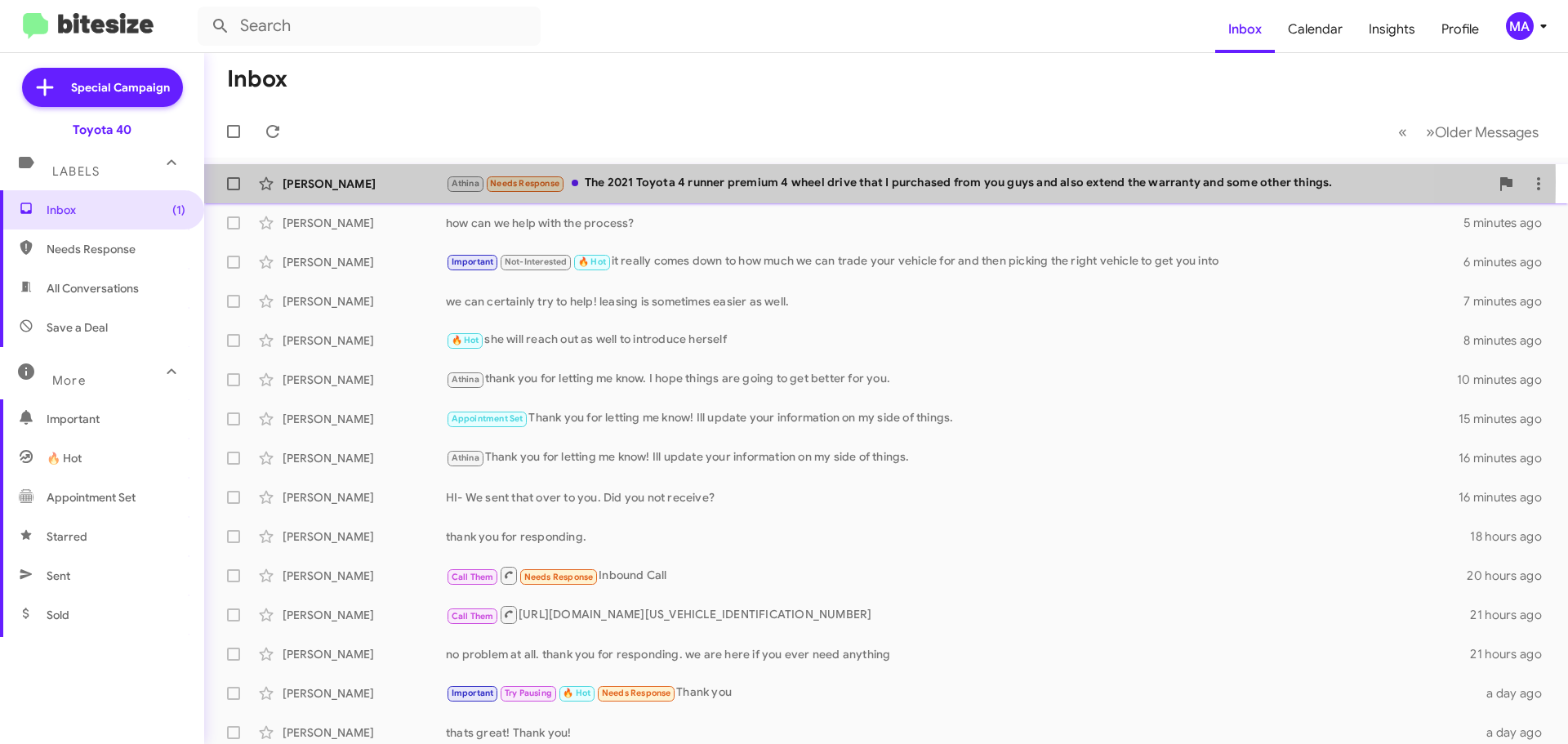
click at [665, 181] on div "Athina Needs Response The 2021 Toyota 4 runner premium 4 wheel drive that I pur…" at bounding box center [967, 183] width 1043 height 19
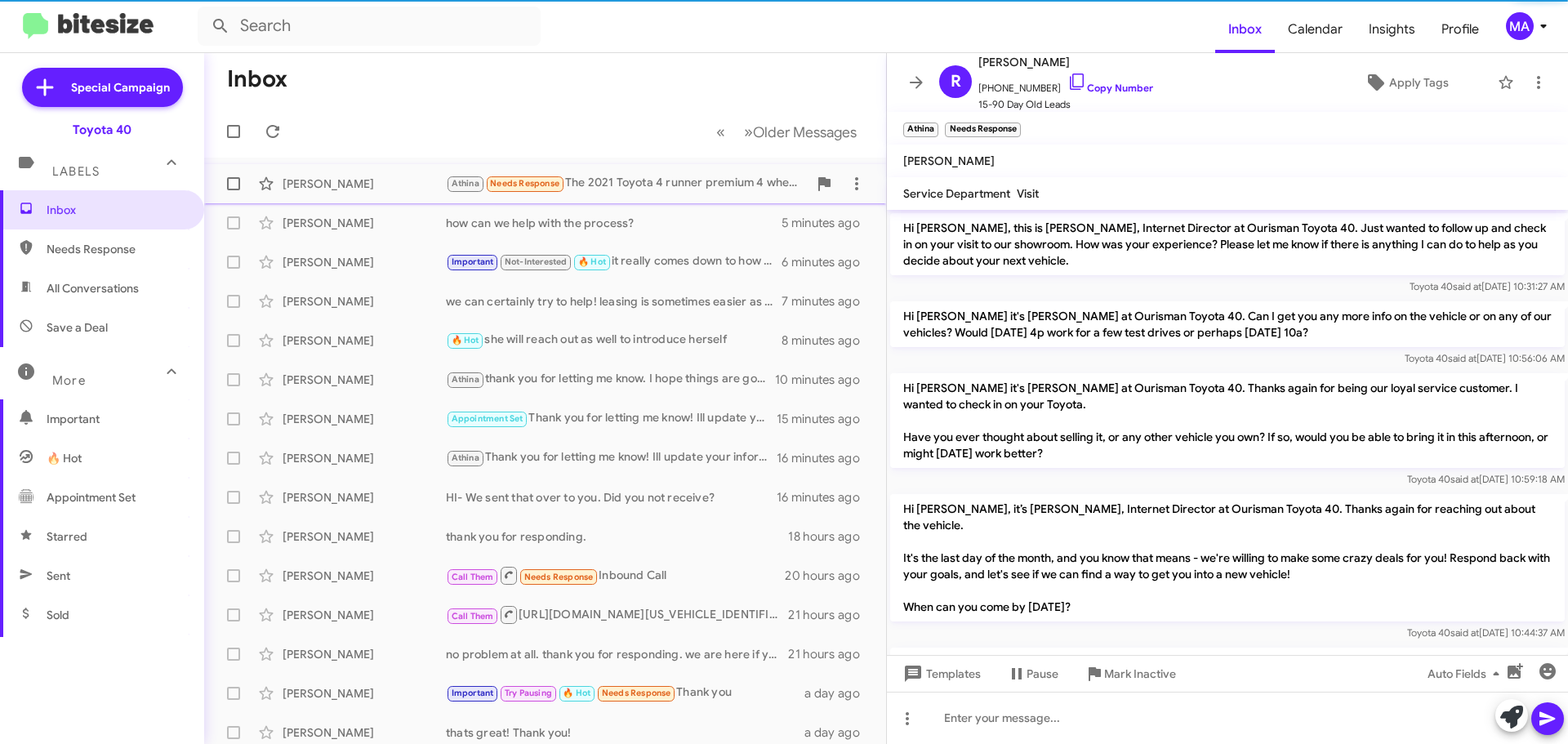
scroll to position [1832, 0]
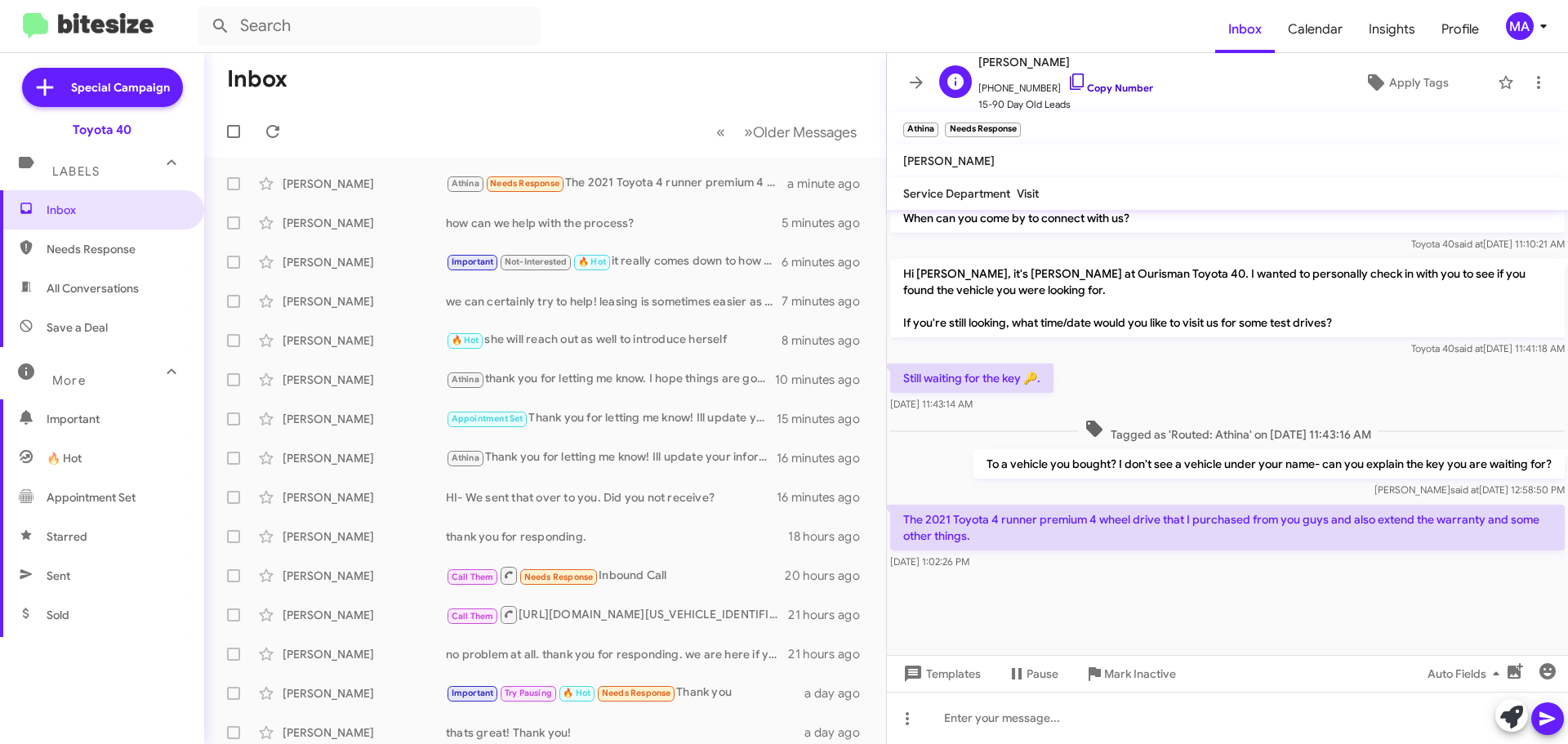
click at [1068, 79] on icon at bounding box center [1077, 81] width 20 height 20
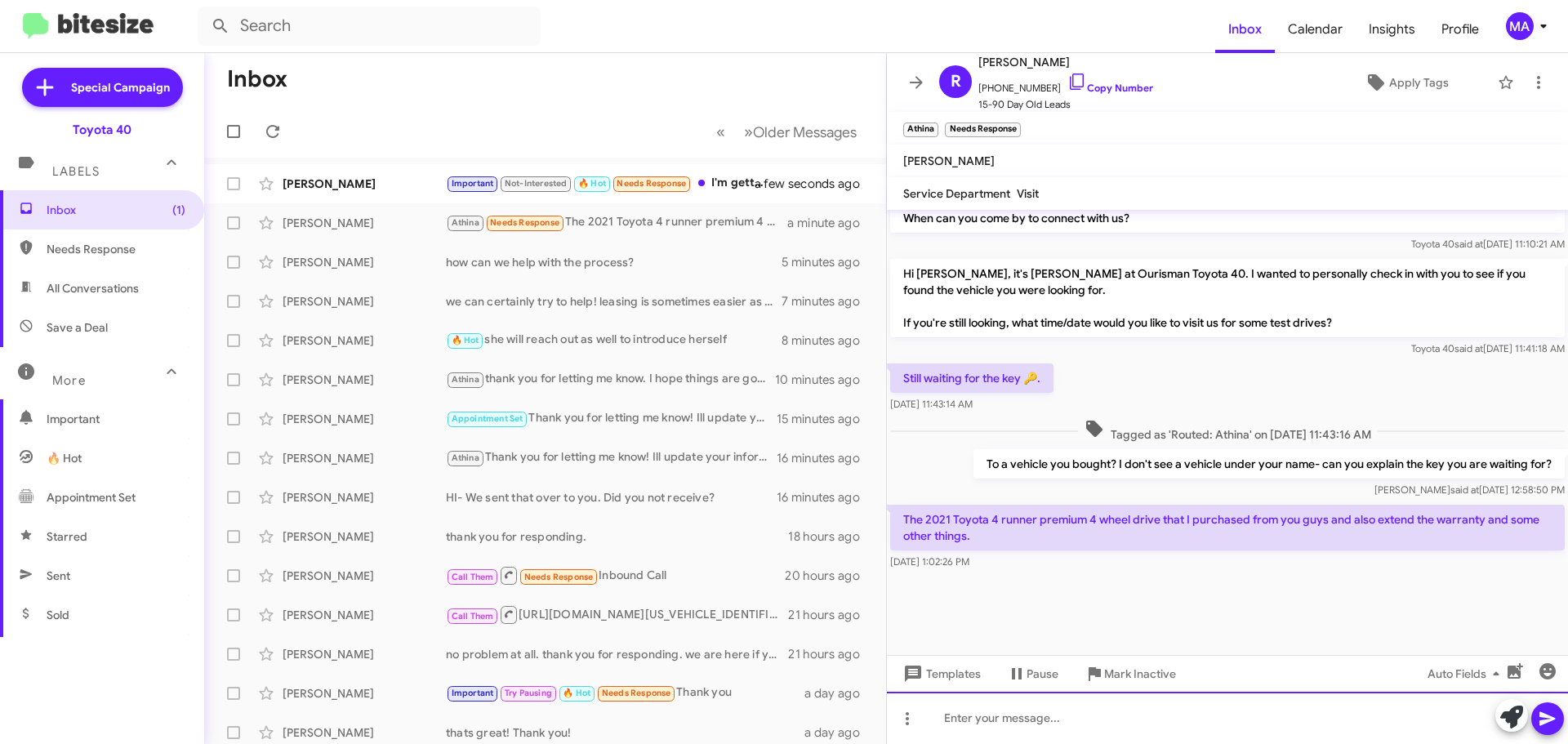
click at [1095, 724] on div at bounding box center [1228, 718] width 681 height 52
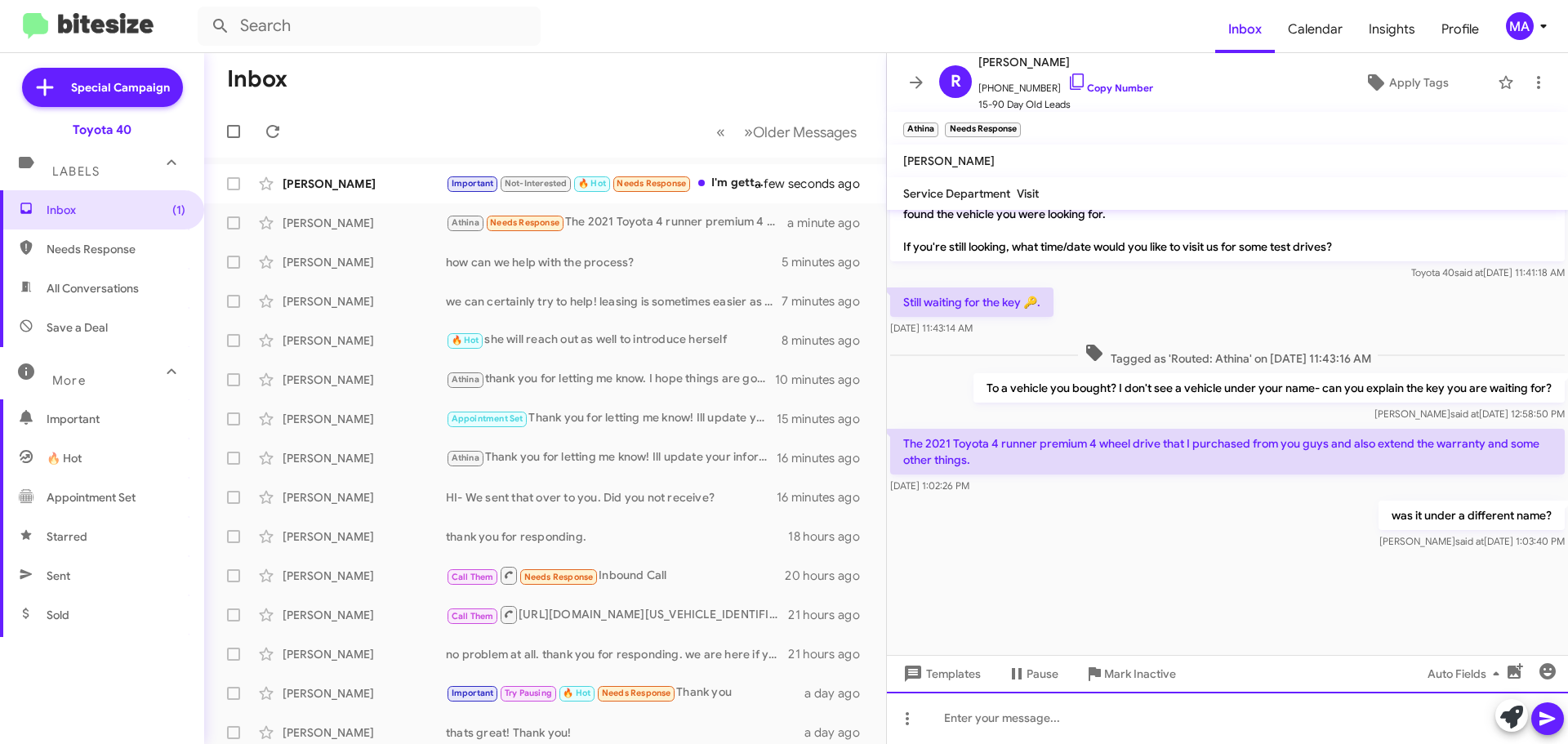
scroll to position [2310, 0]
click at [1010, 716] on div at bounding box center [1228, 718] width 681 height 52
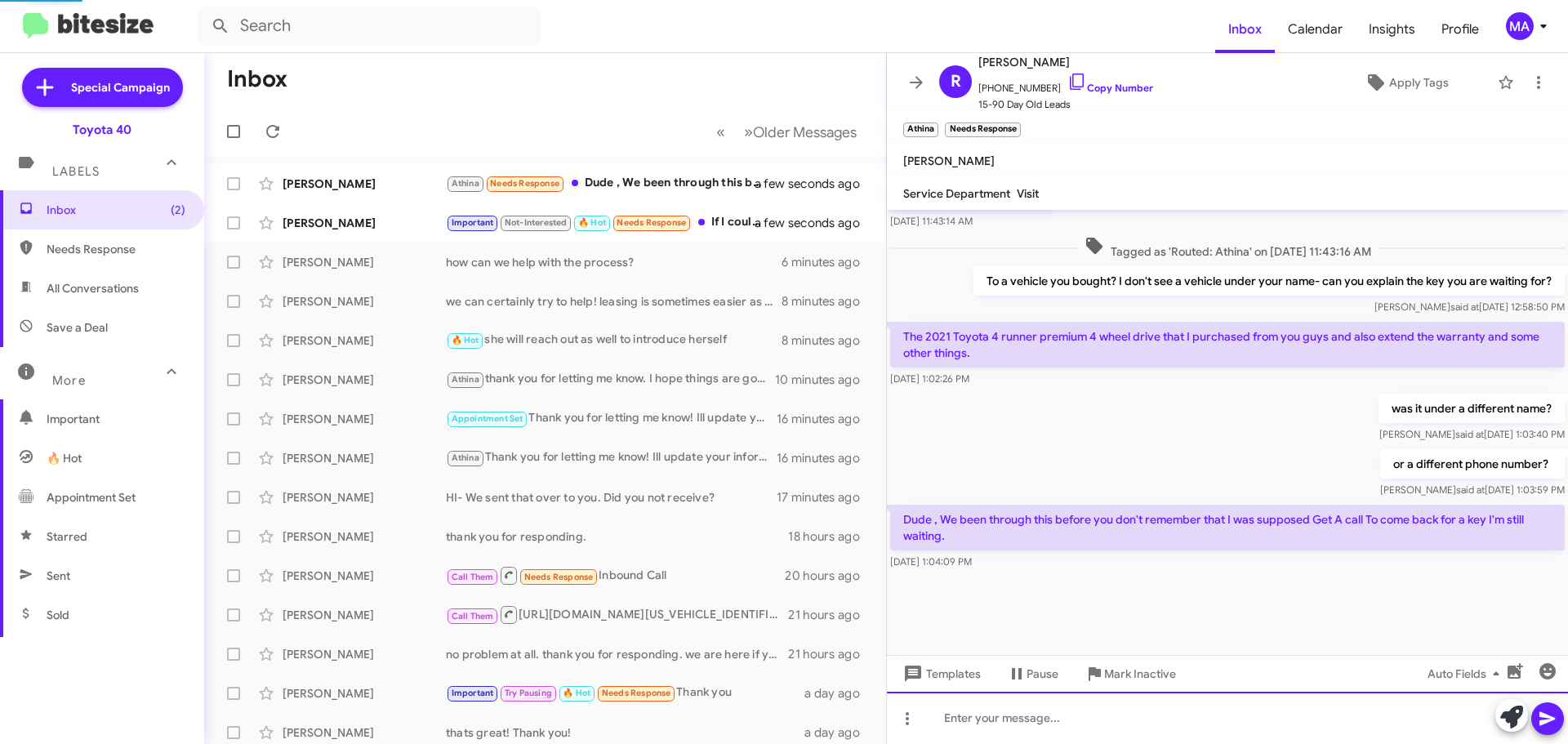
scroll to position [1767, 0]
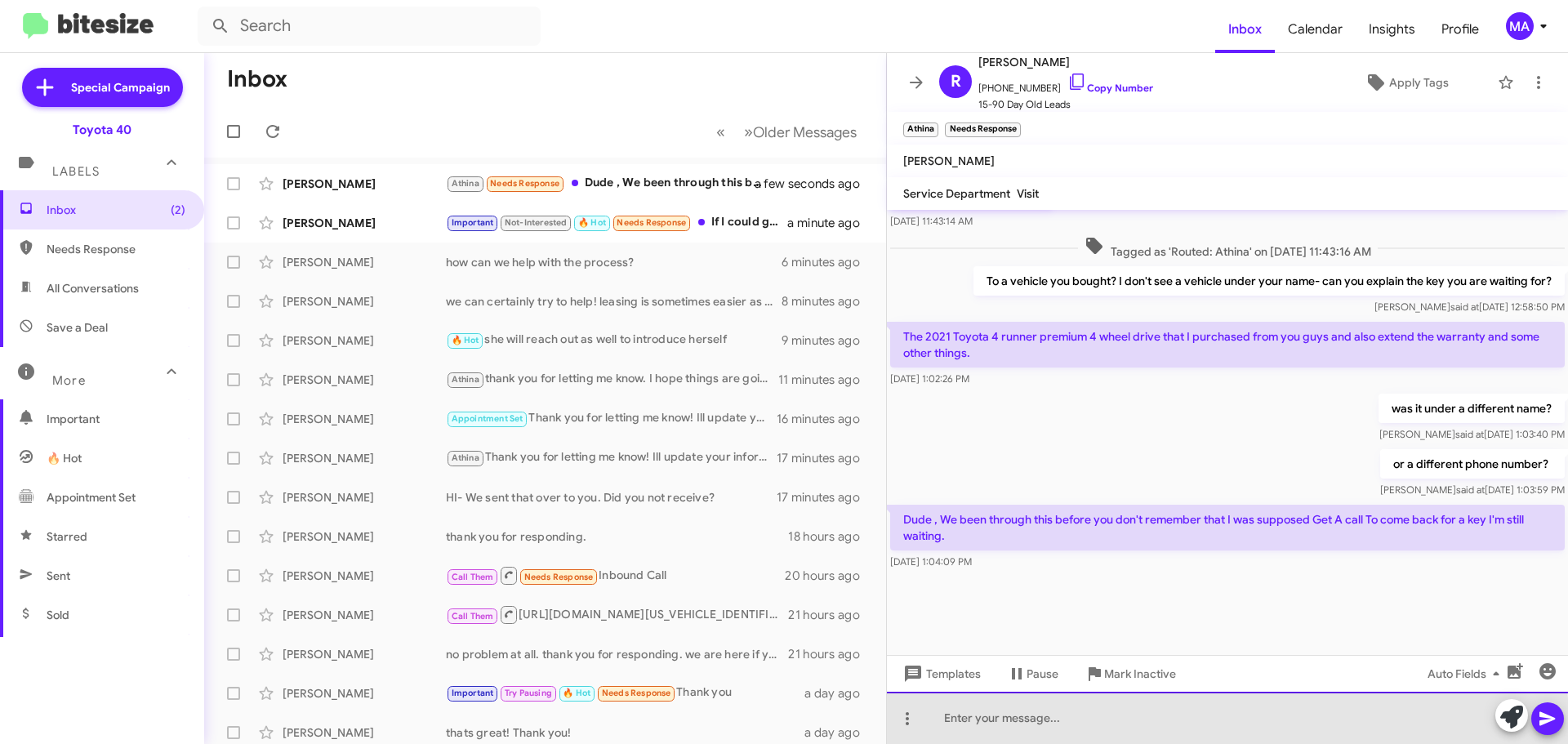
click at [1059, 724] on div at bounding box center [1228, 718] width 681 height 52
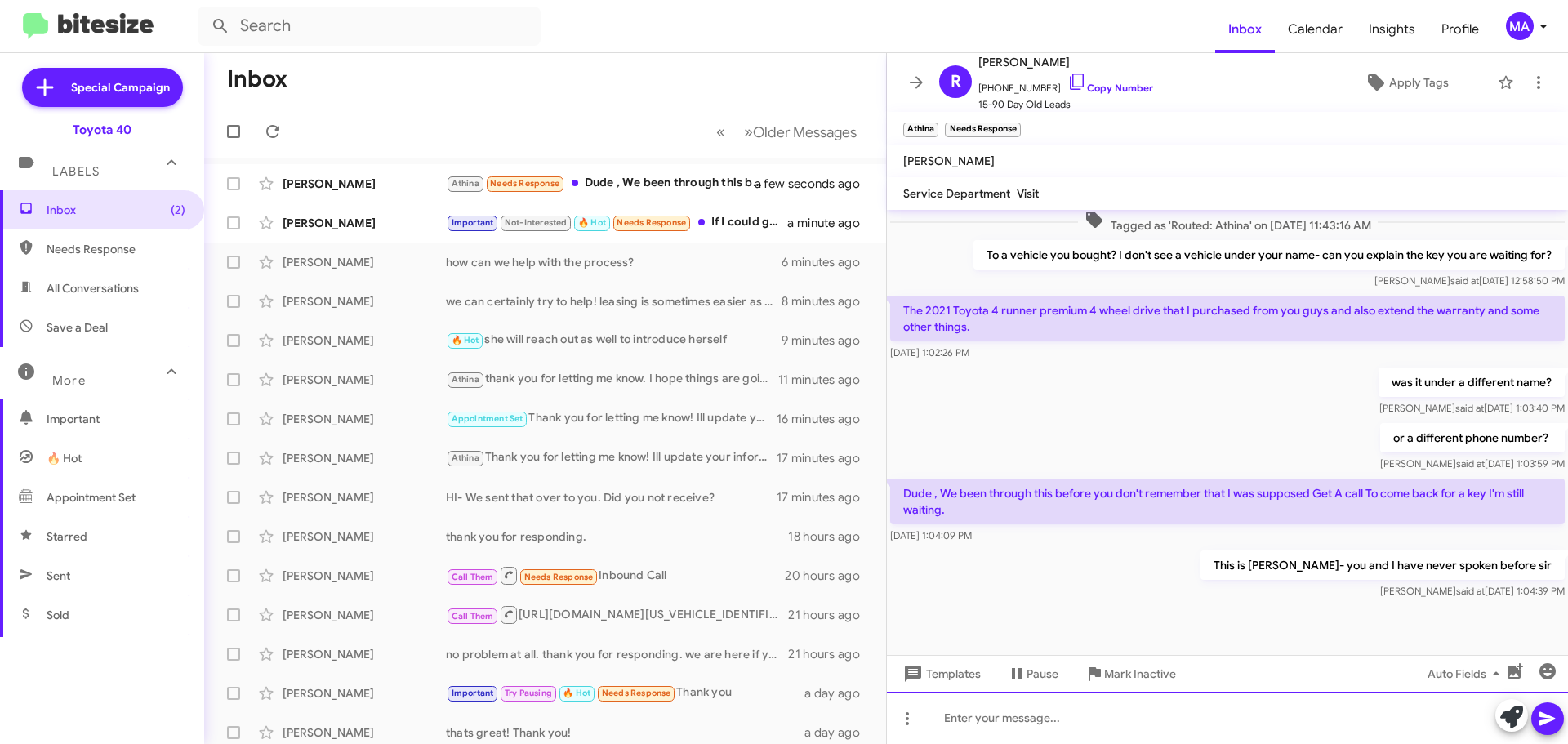
scroll to position [2412, 0]
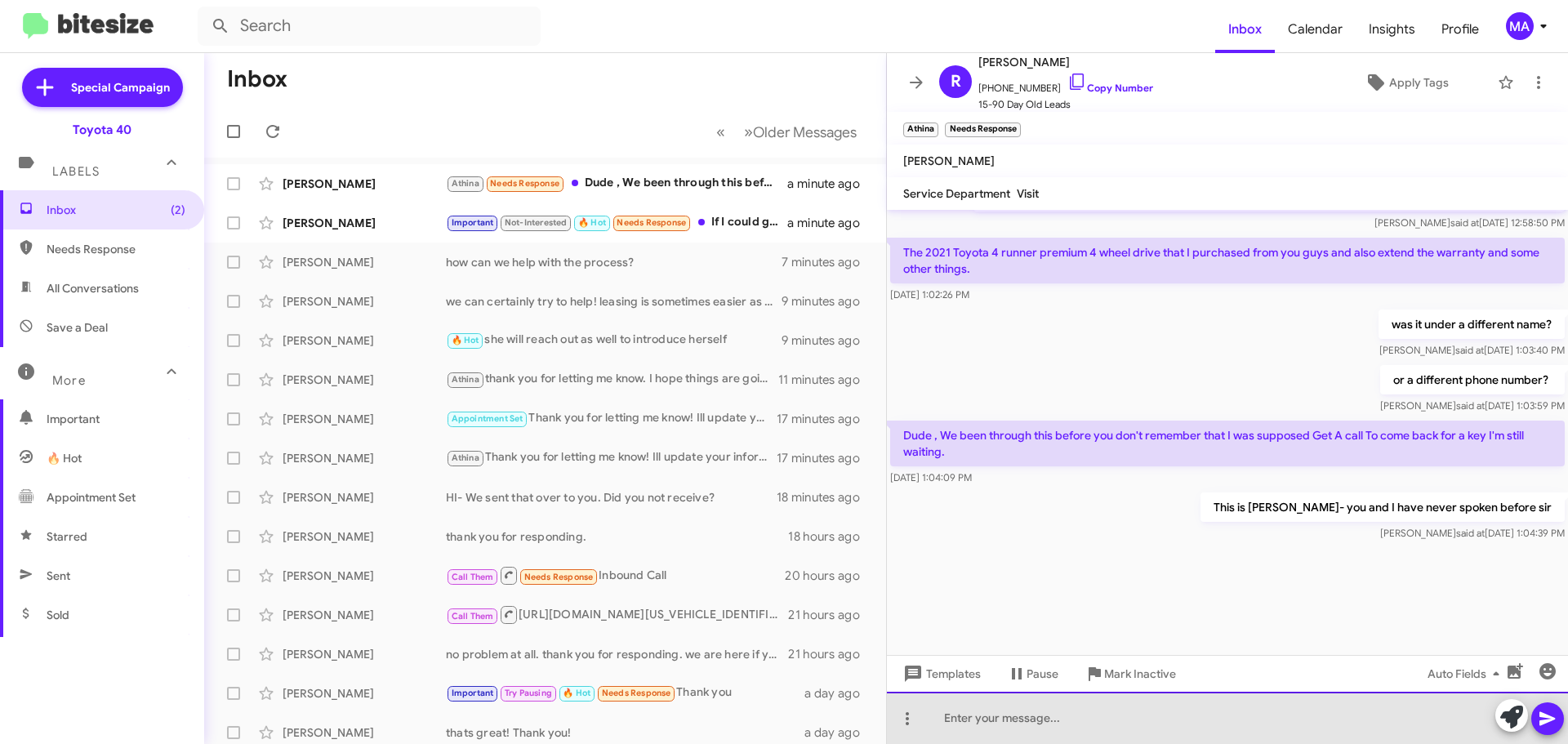
click at [1047, 720] on div at bounding box center [1228, 718] width 681 height 52
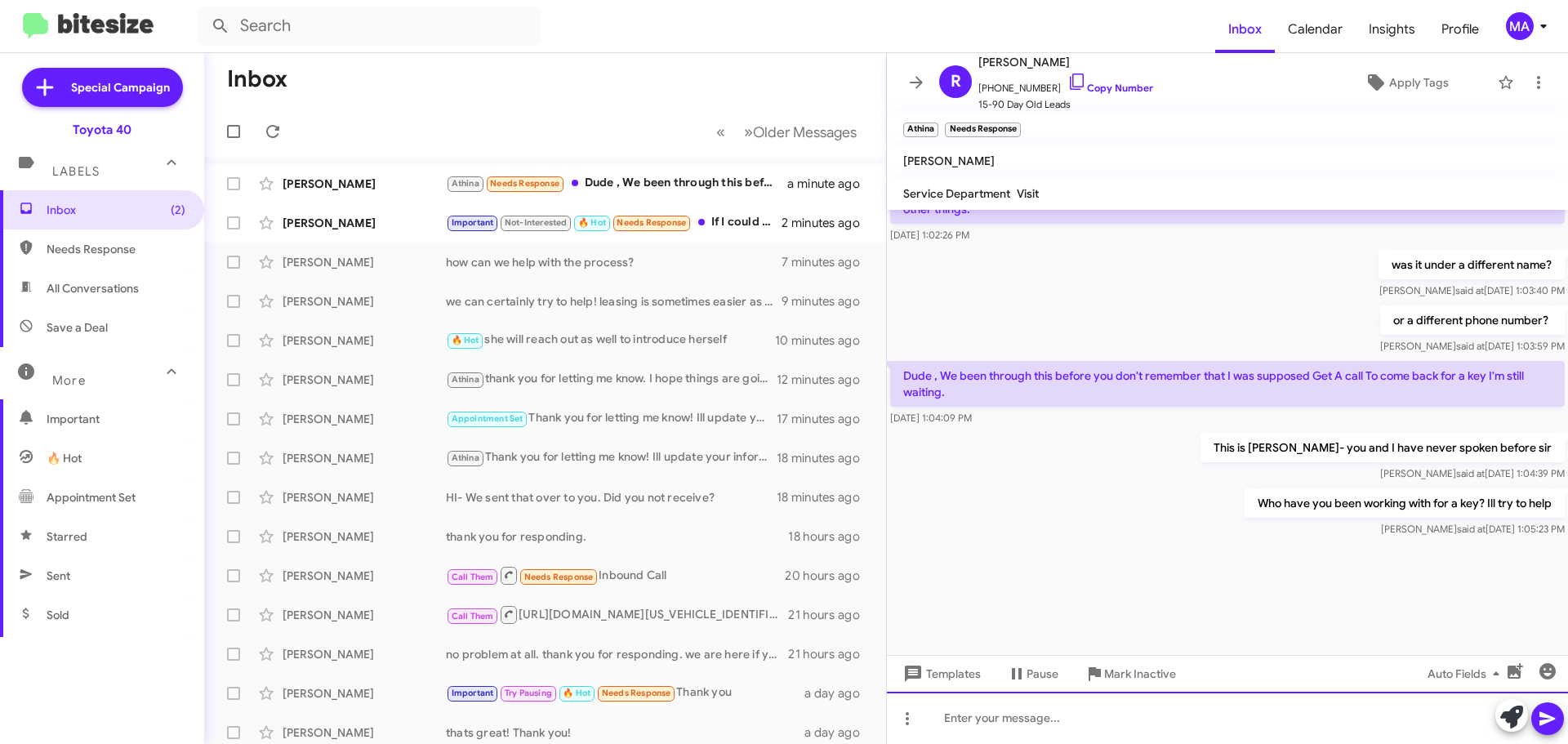
scroll to position [2473, 0]
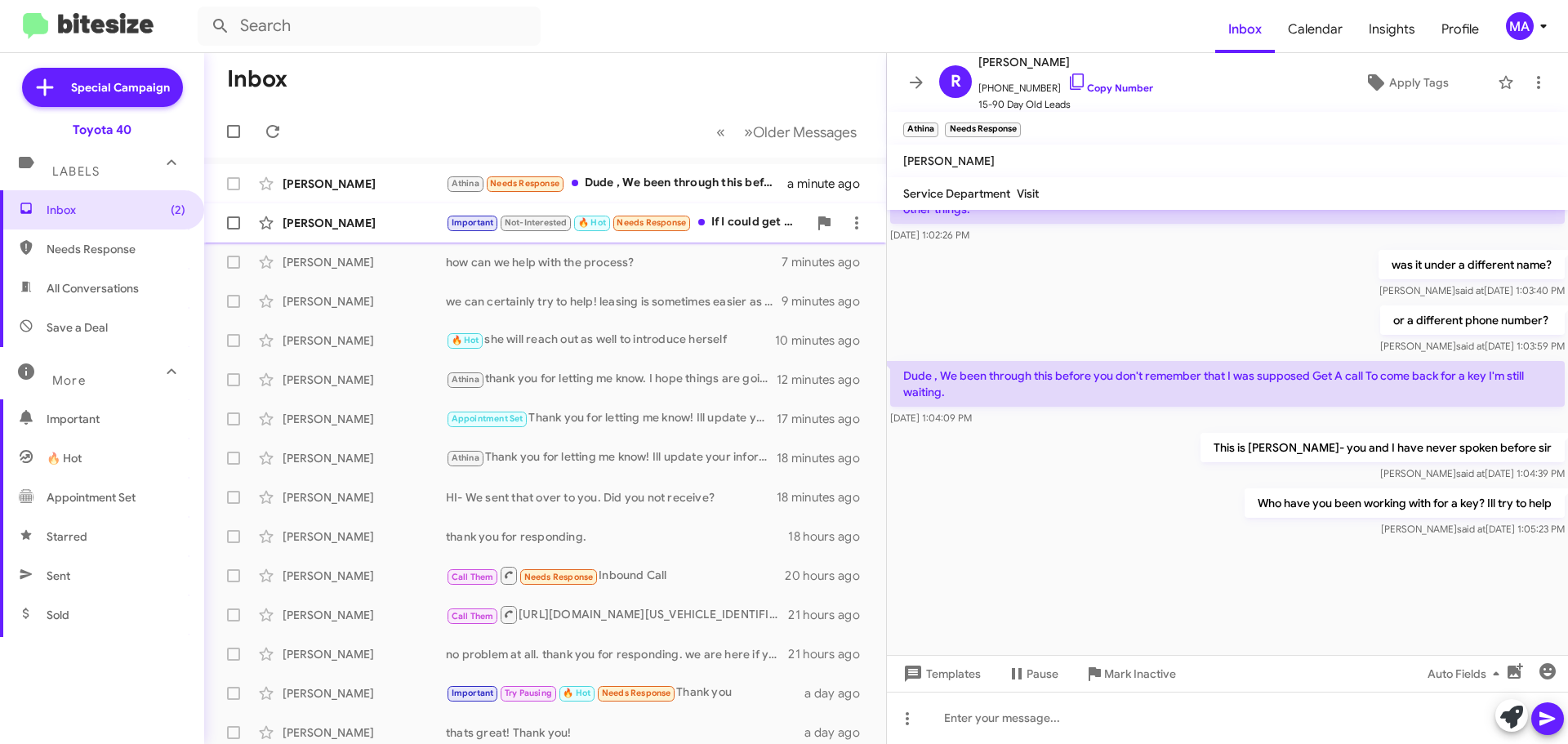
click at [403, 218] on div "[PERSON_NAME]" at bounding box center [365, 223] width 164 height 17
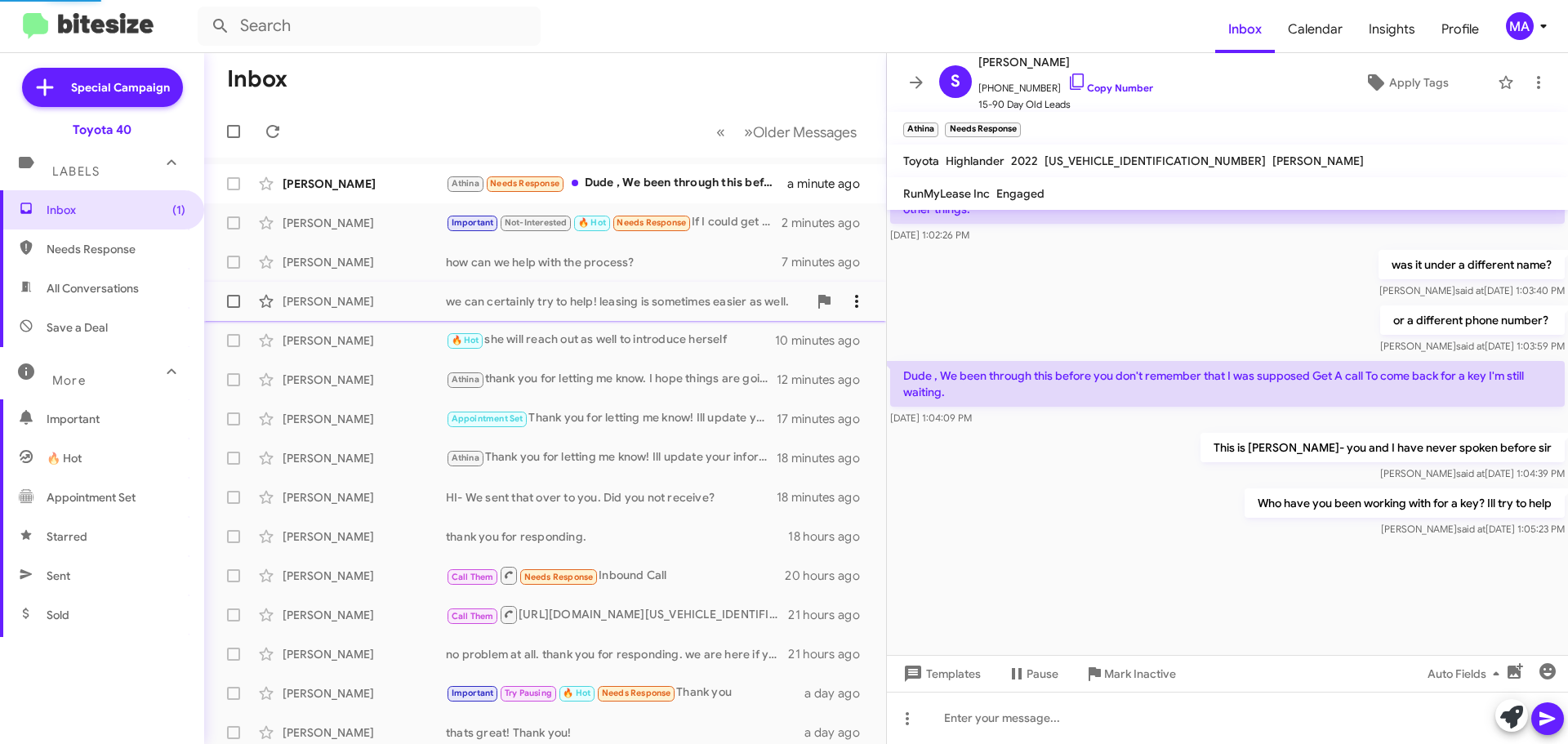
scroll to position [918, 0]
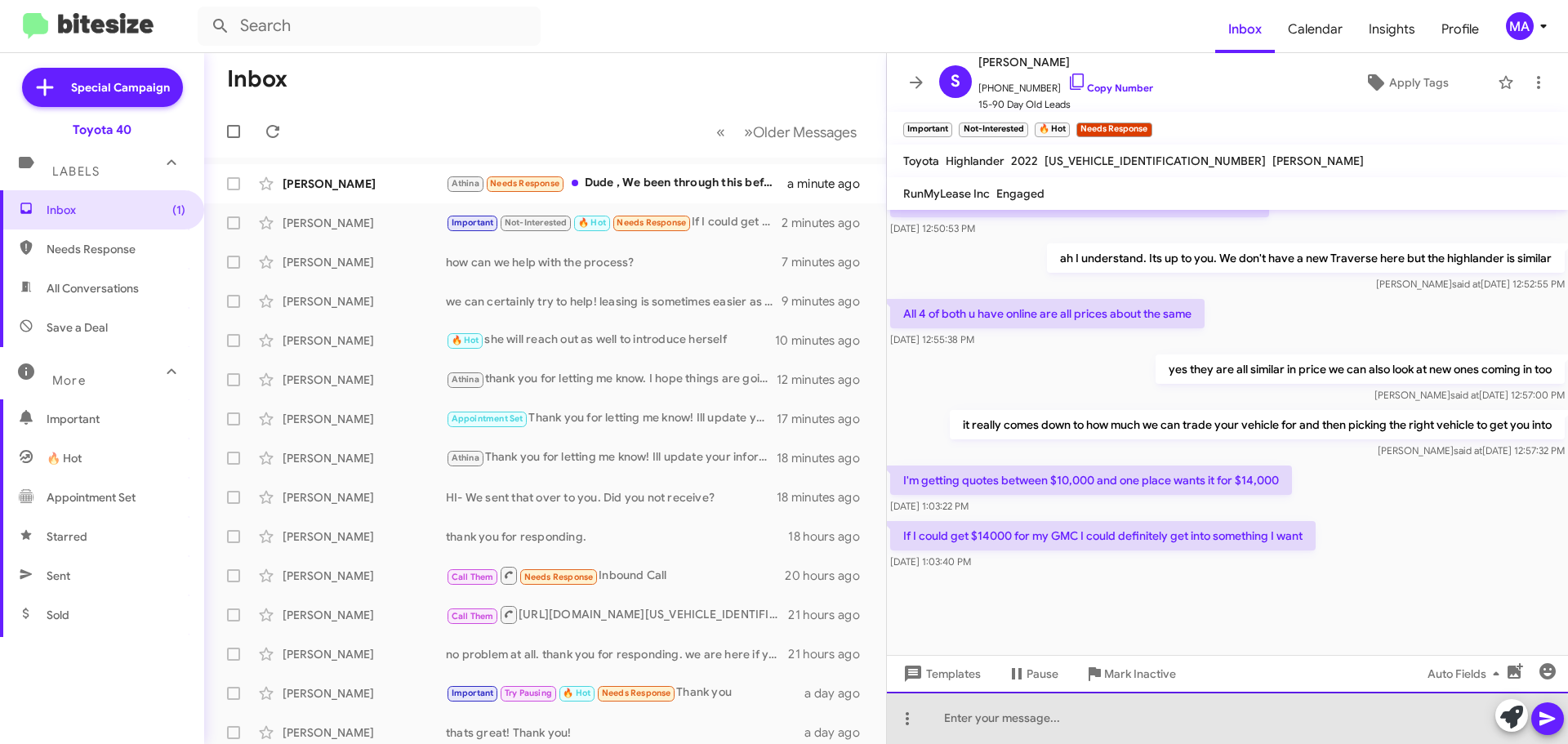
click at [1059, 725] on div at bounding box center [1228, 718] width 681 height 52
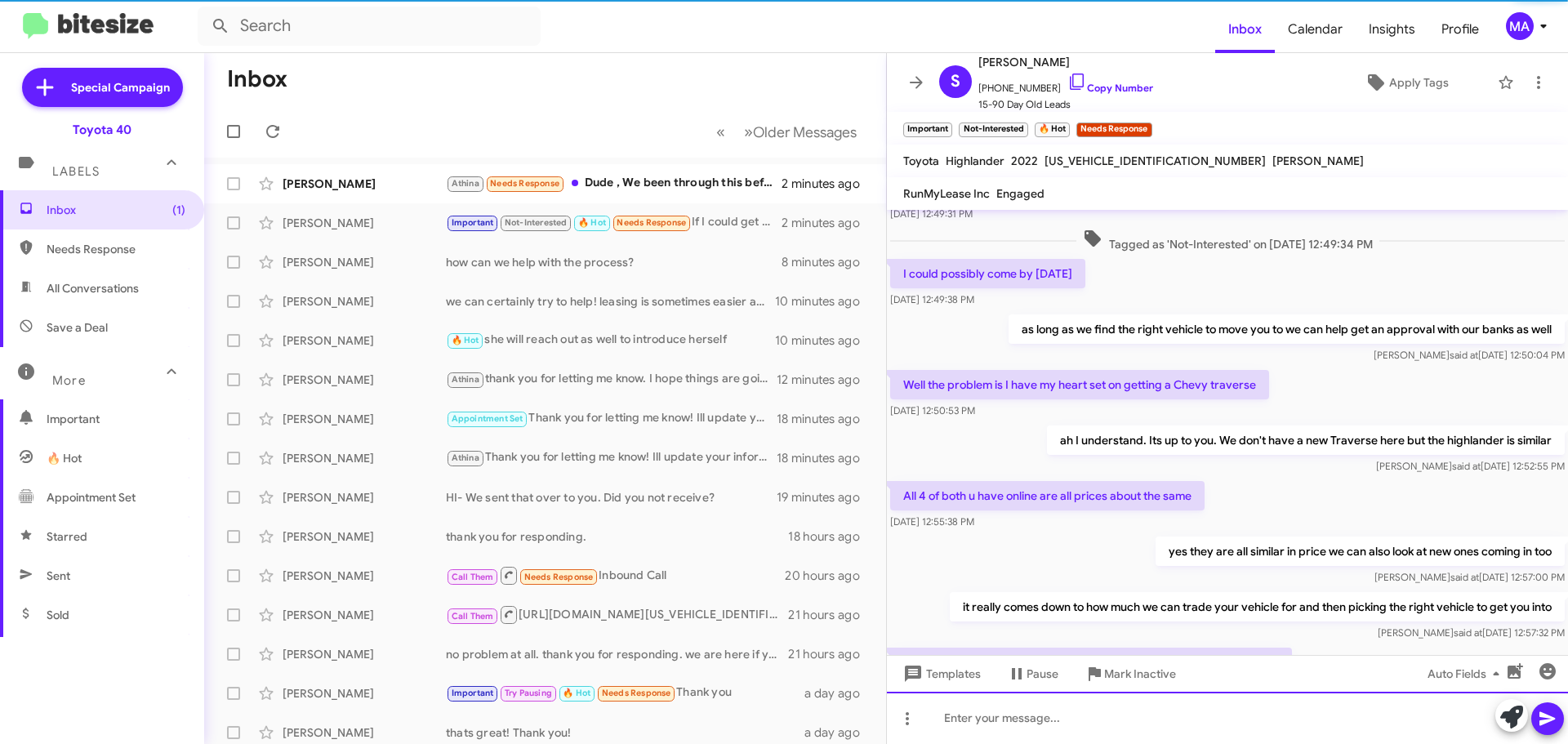
scroll to position [0, 0]
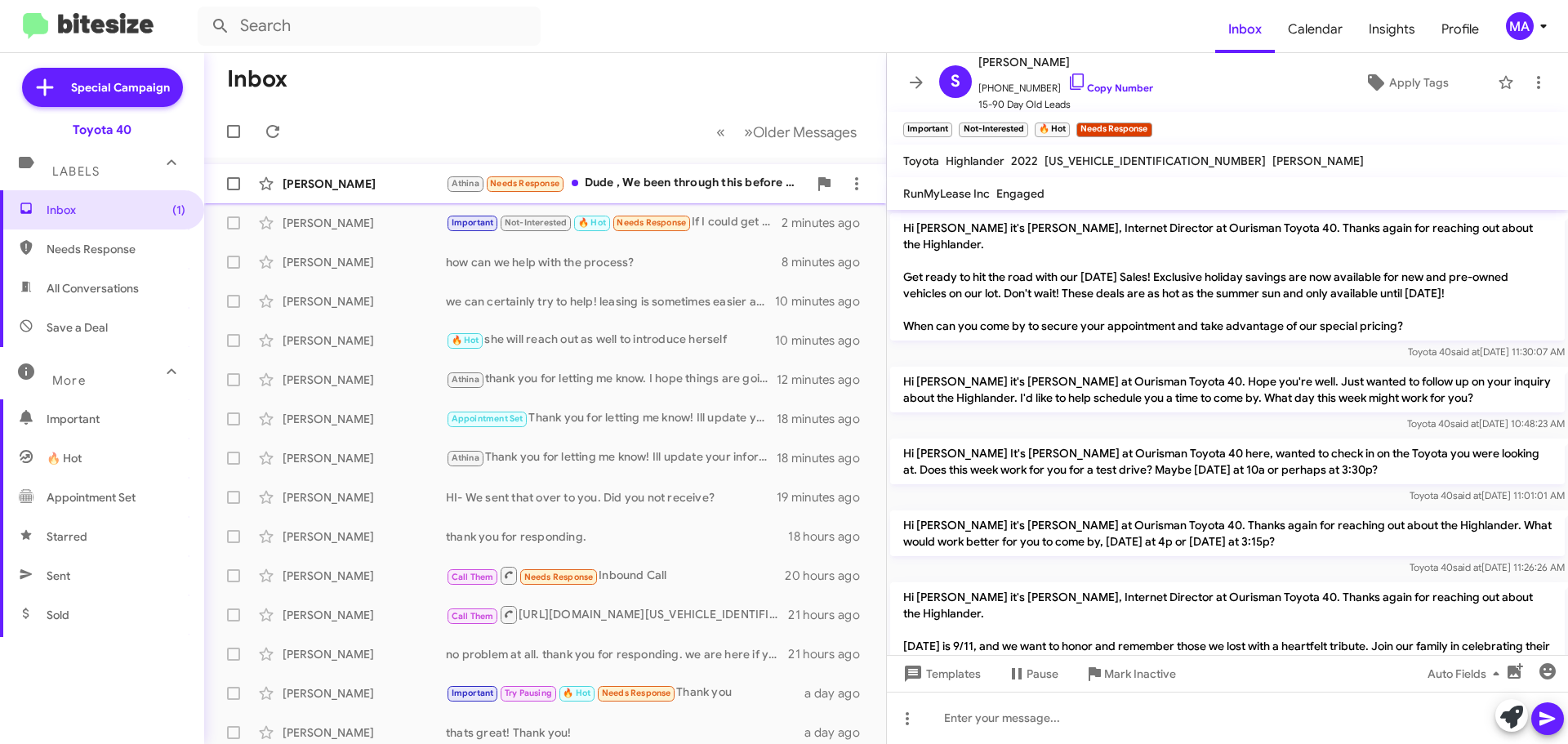
click at [374, 181] on div "[PERSON_NAME]" at bounding box center [365, 184] width 164 height 17
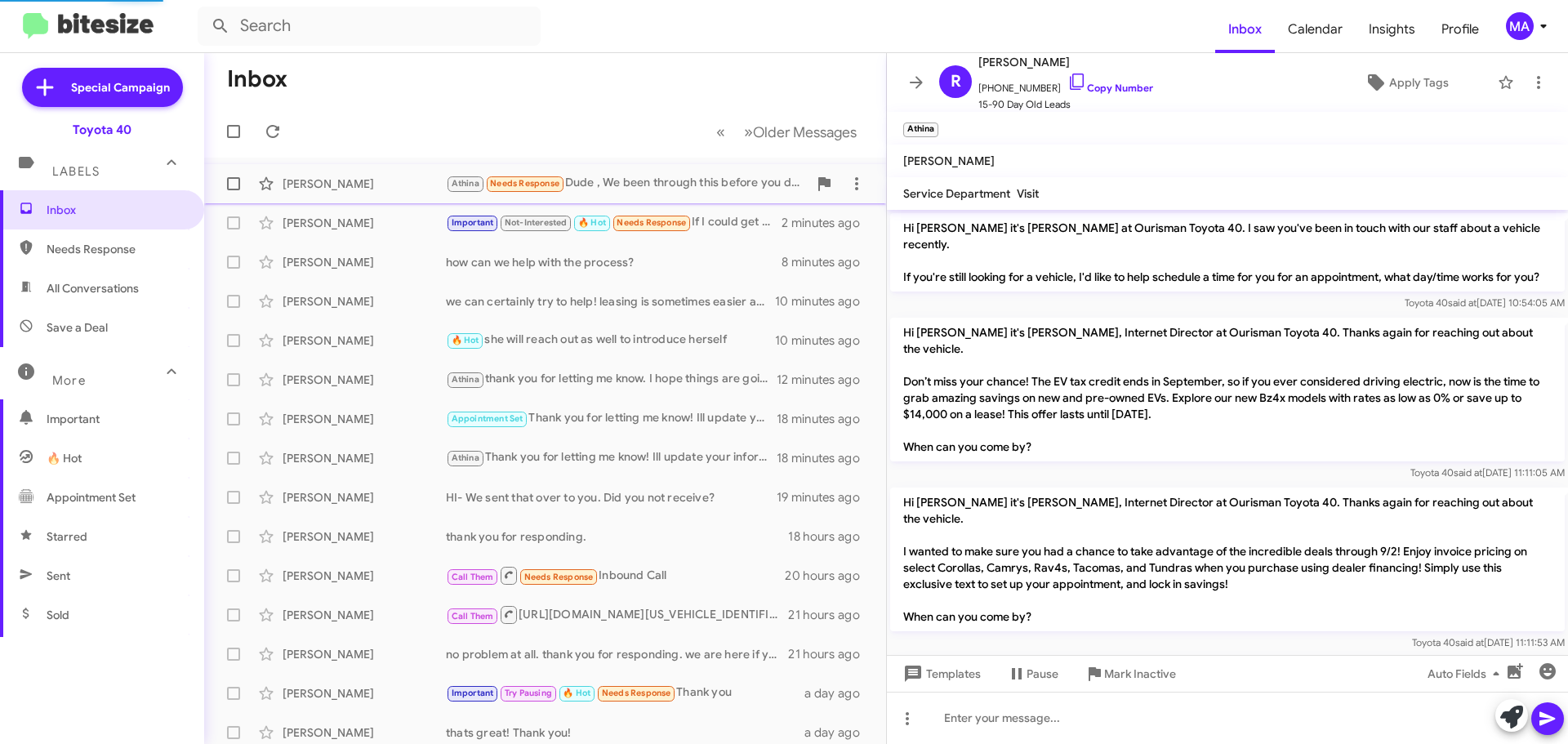
scroll to position [1555, 0]
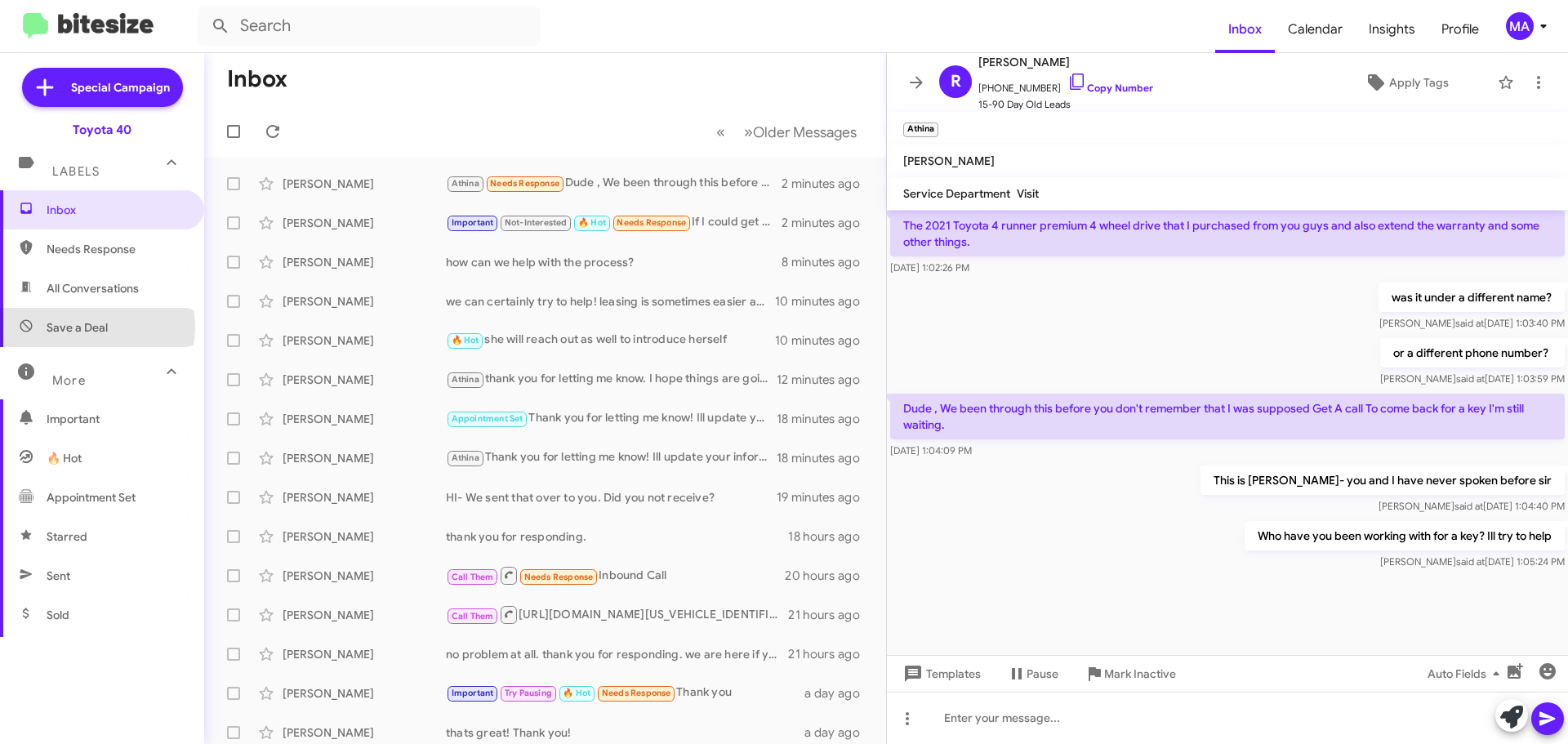
click at [97, 326] on span "Save a Deal" at bounding box center [77, 327] width 61 height 17
type input "in:not-interested"
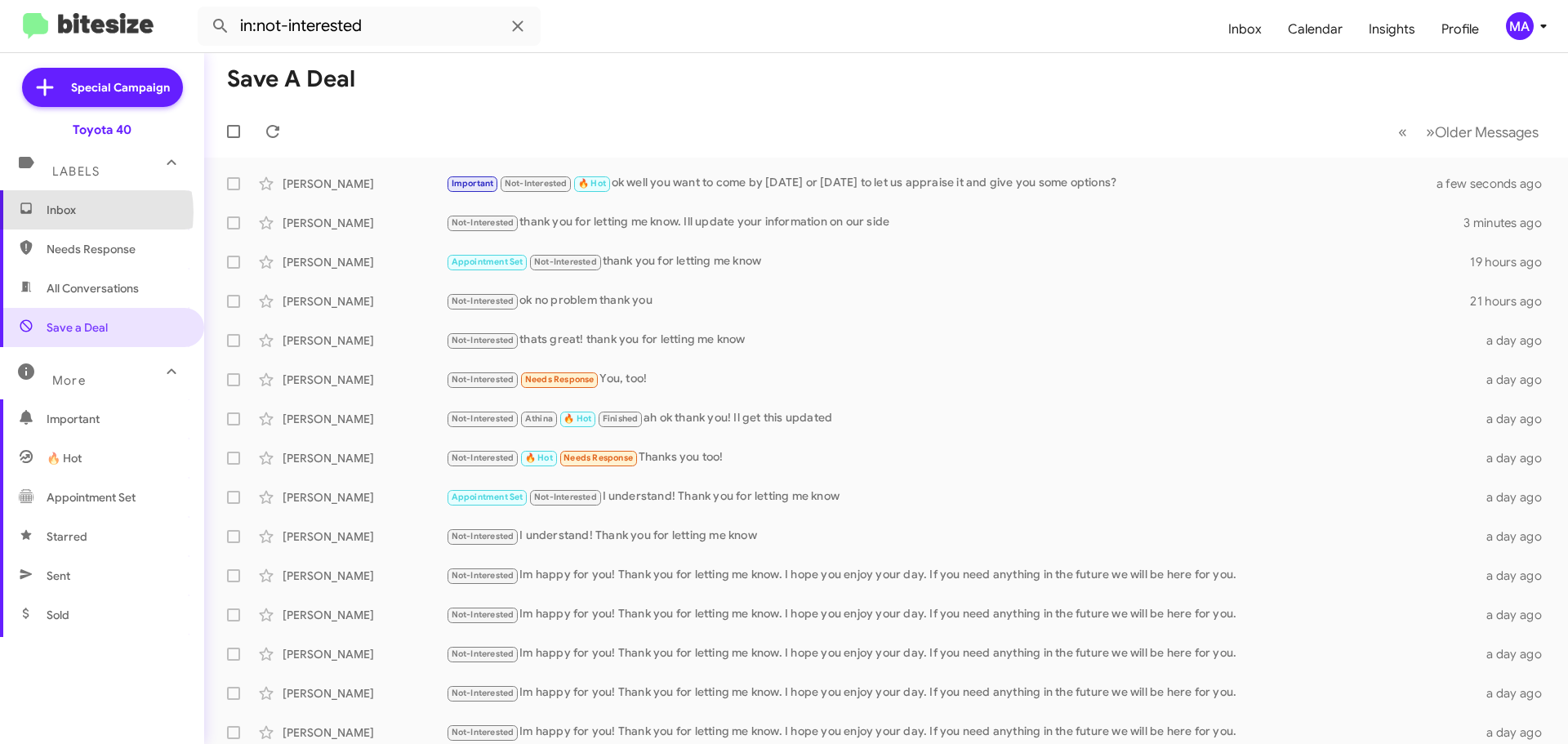
click at [73, 212] on span "Inbox" at bounding box center [115, 210] width 139 height 17
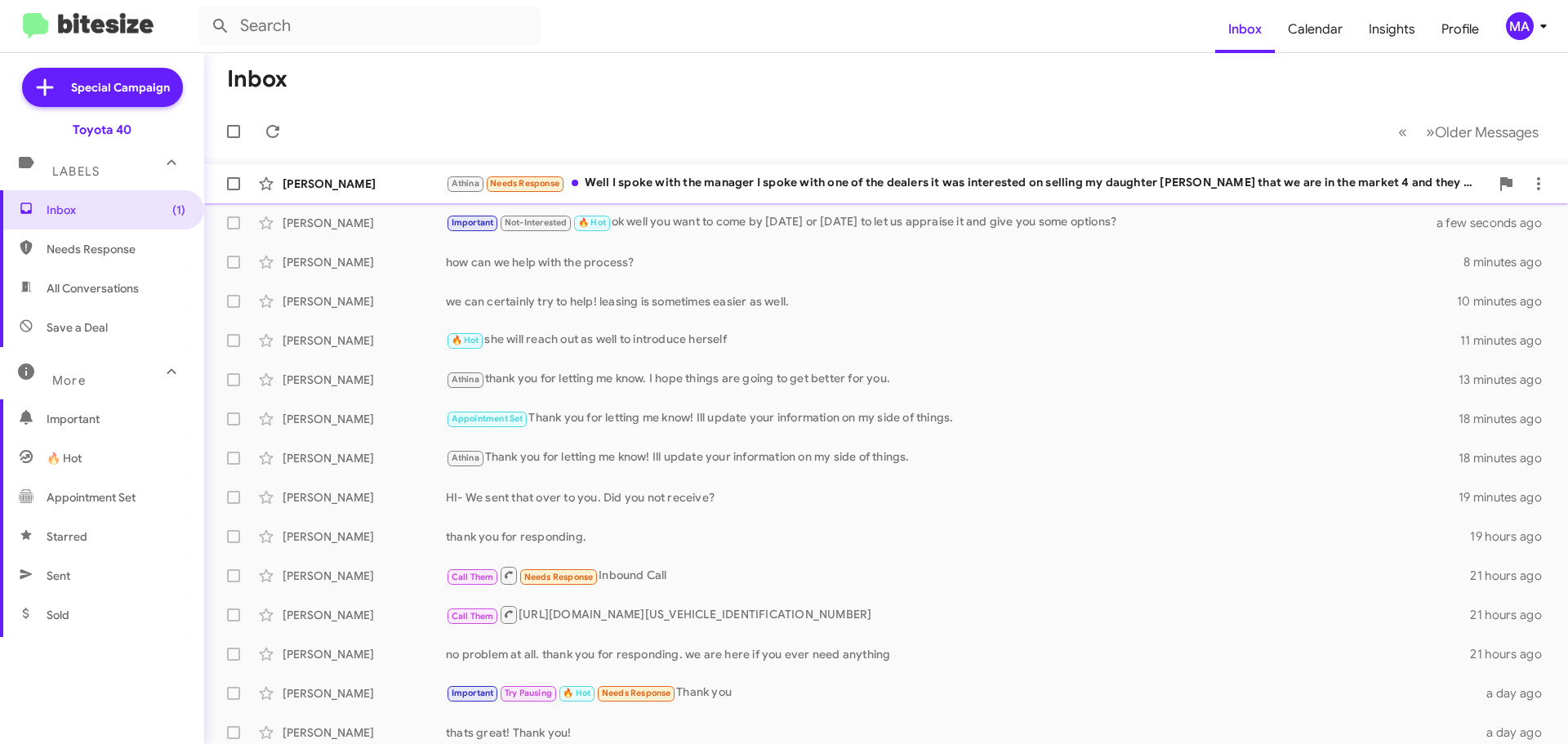
click at [691, 178] on div "[PERSON_NAME] Needs Response Well I spoke with the manager I spoke with one of …" at bounding box center [967, 183] width 1043 height 19
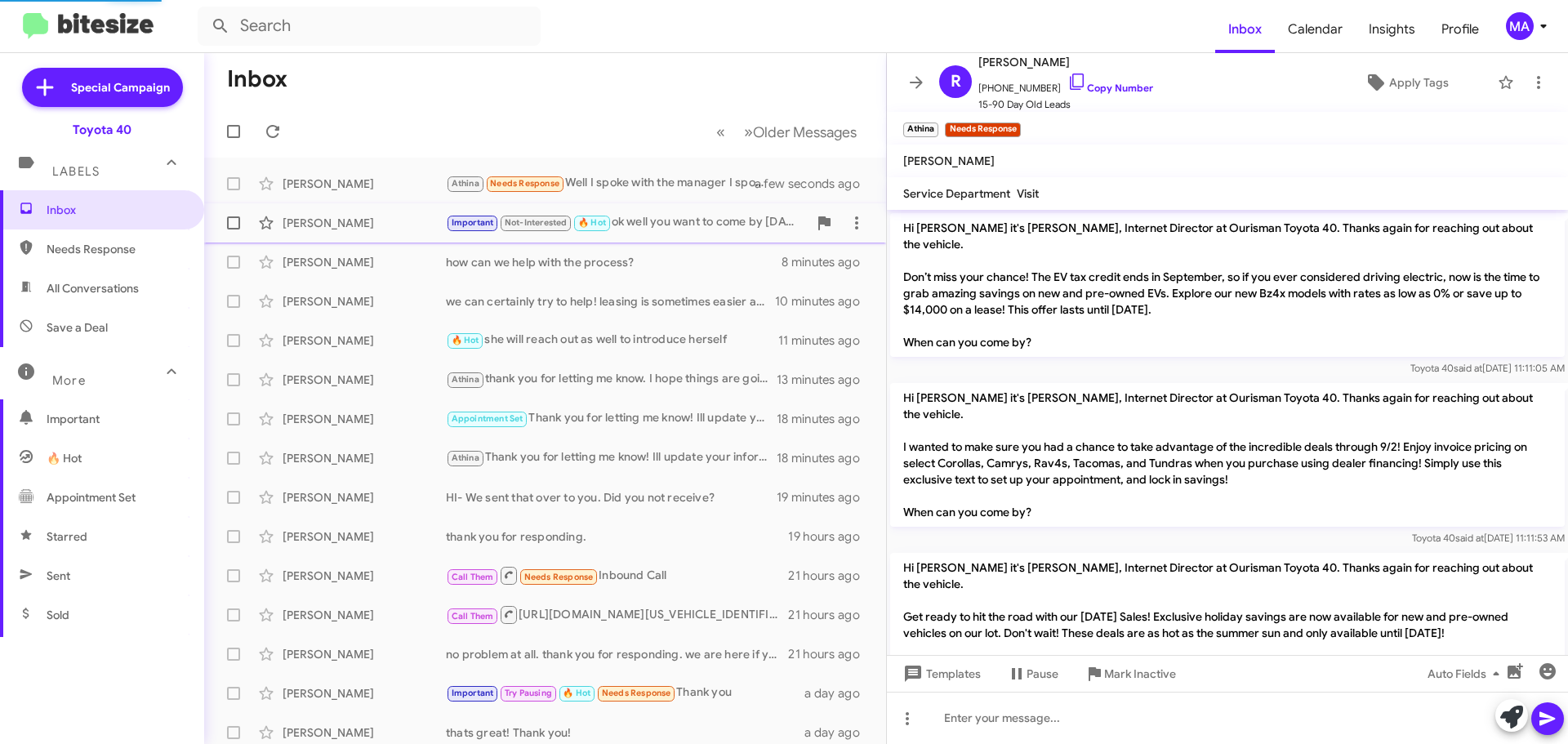
scroll to position [1473, 0]
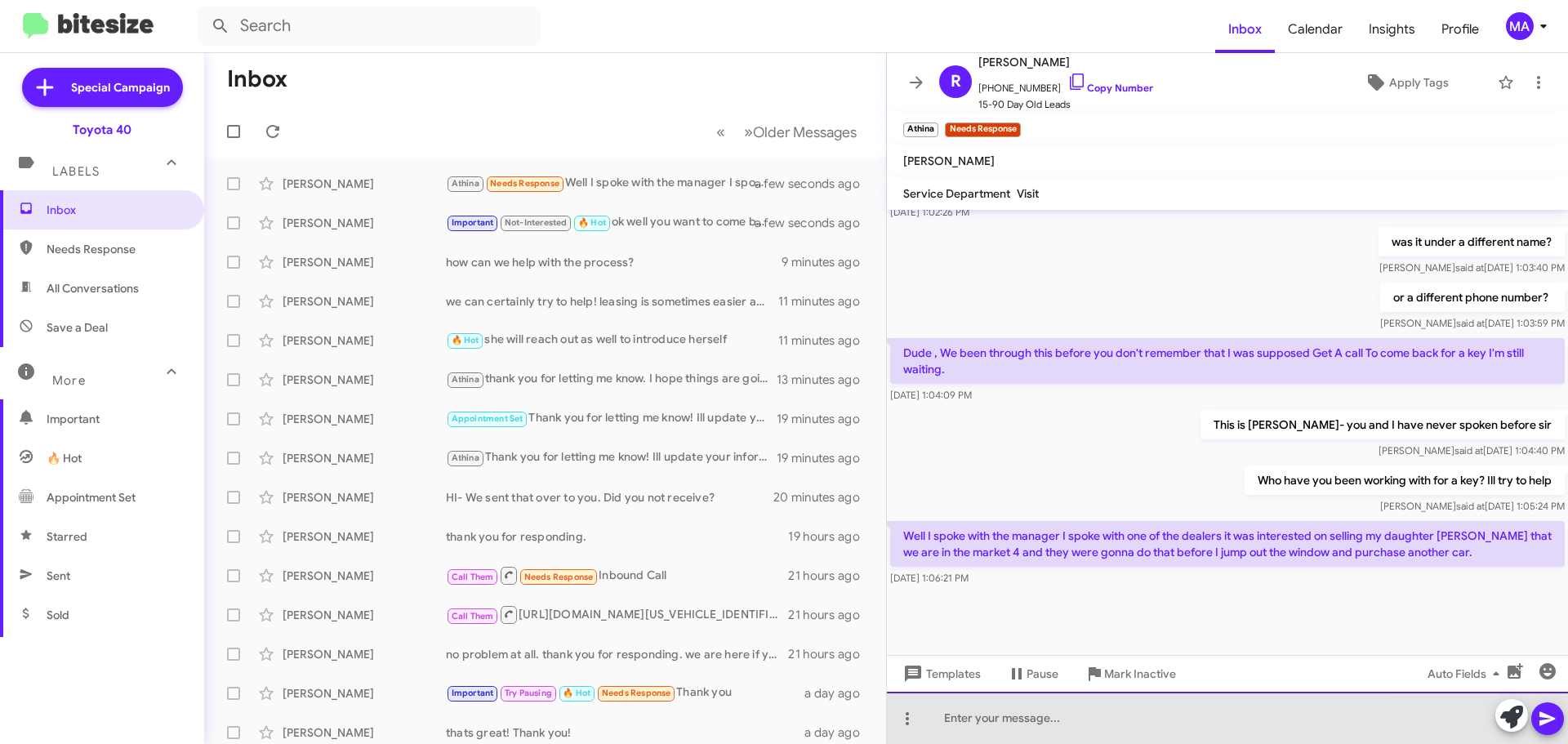
click at [1064, 716] on div at bounding box center [1228, 718] width 681 height 52
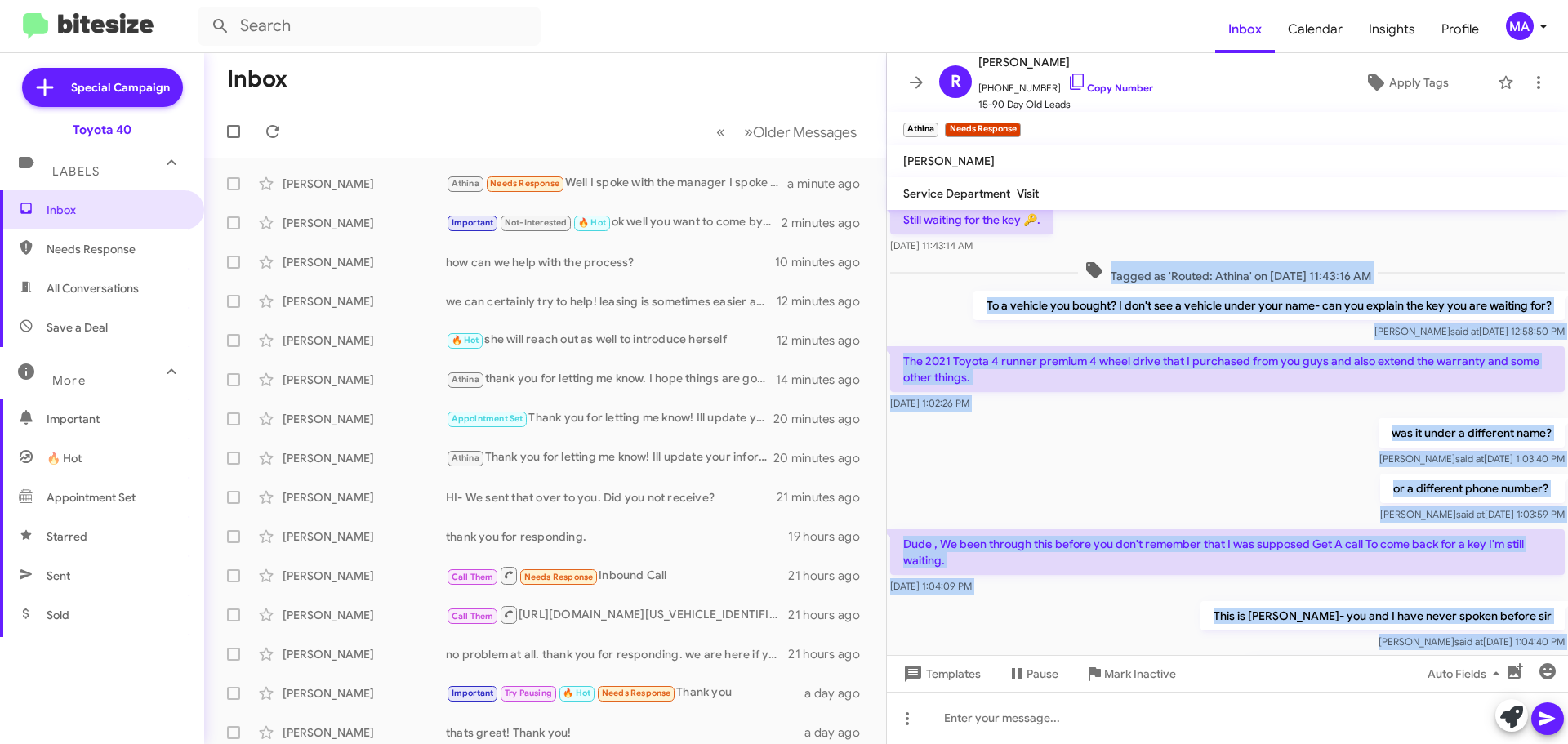
scroll to position [2286, 0]
drag, startPoint x: 1544, startPoint y: 575, endPoint x: 1026, endPoint y: 456, distance: 531.5
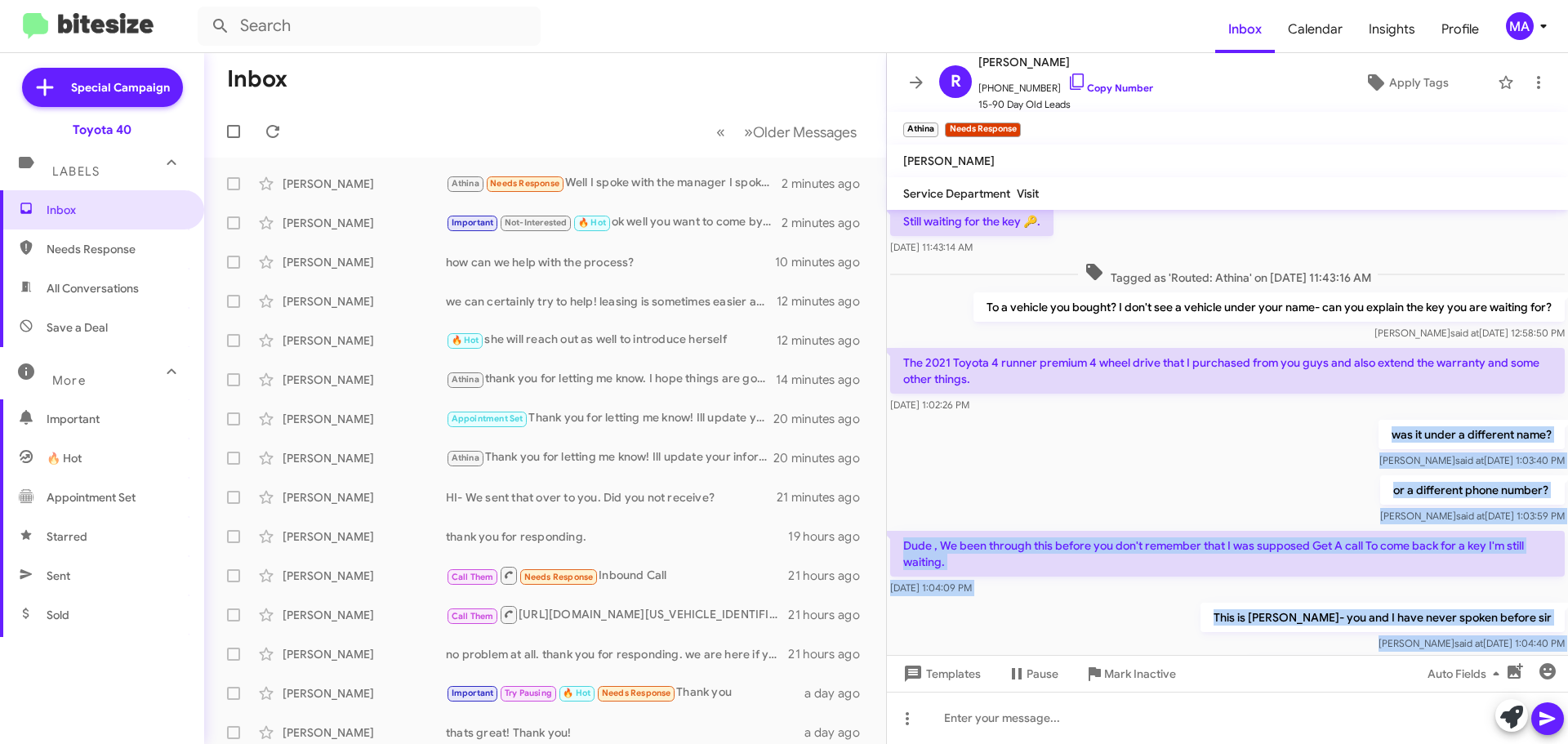
click at [1031, 472] on div "was it under a different name? [PERSON_NAME] said at [DATE] 1:03:40 PM" at bounding box center [1228, 445] width 681 height 56
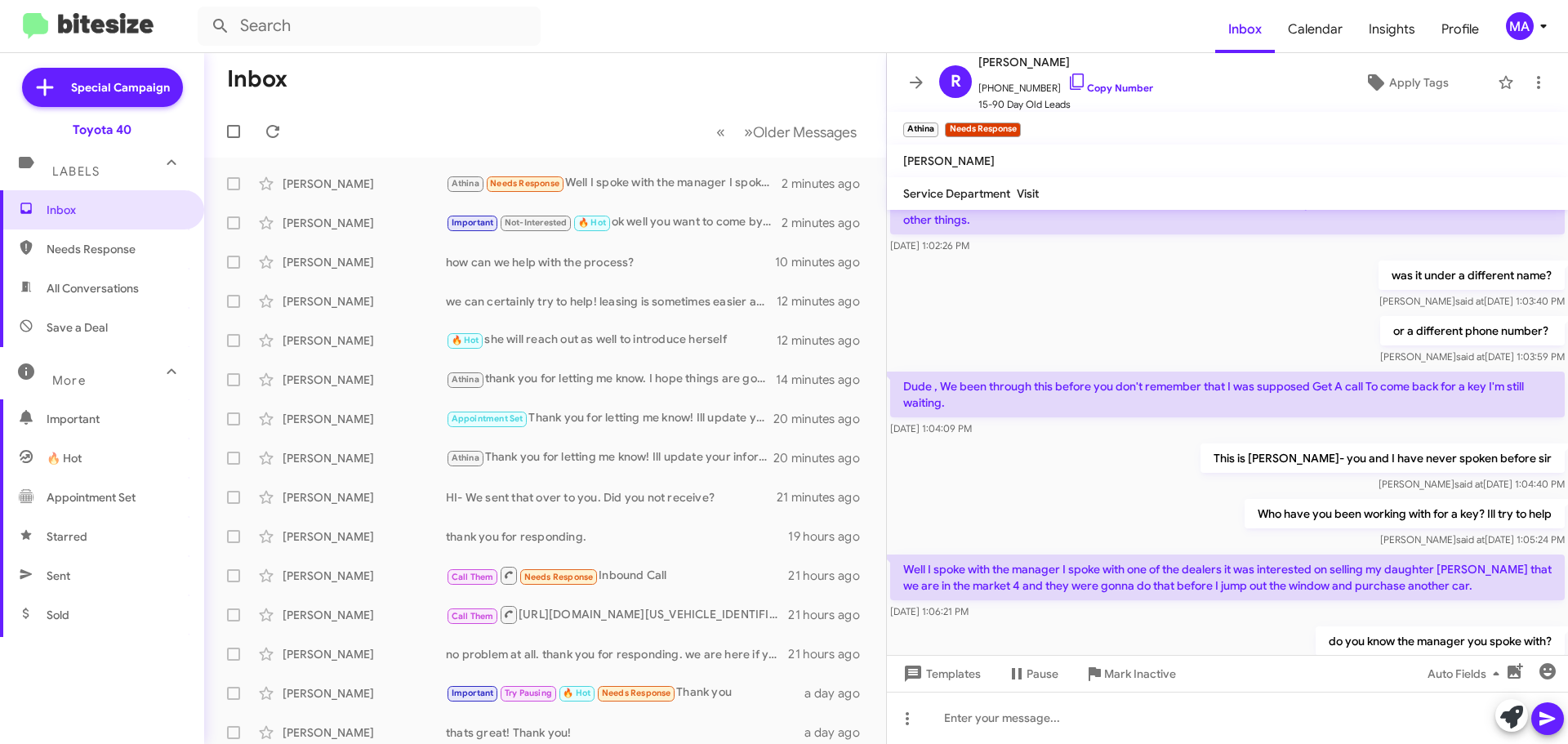
scroll to position [2608, 0]
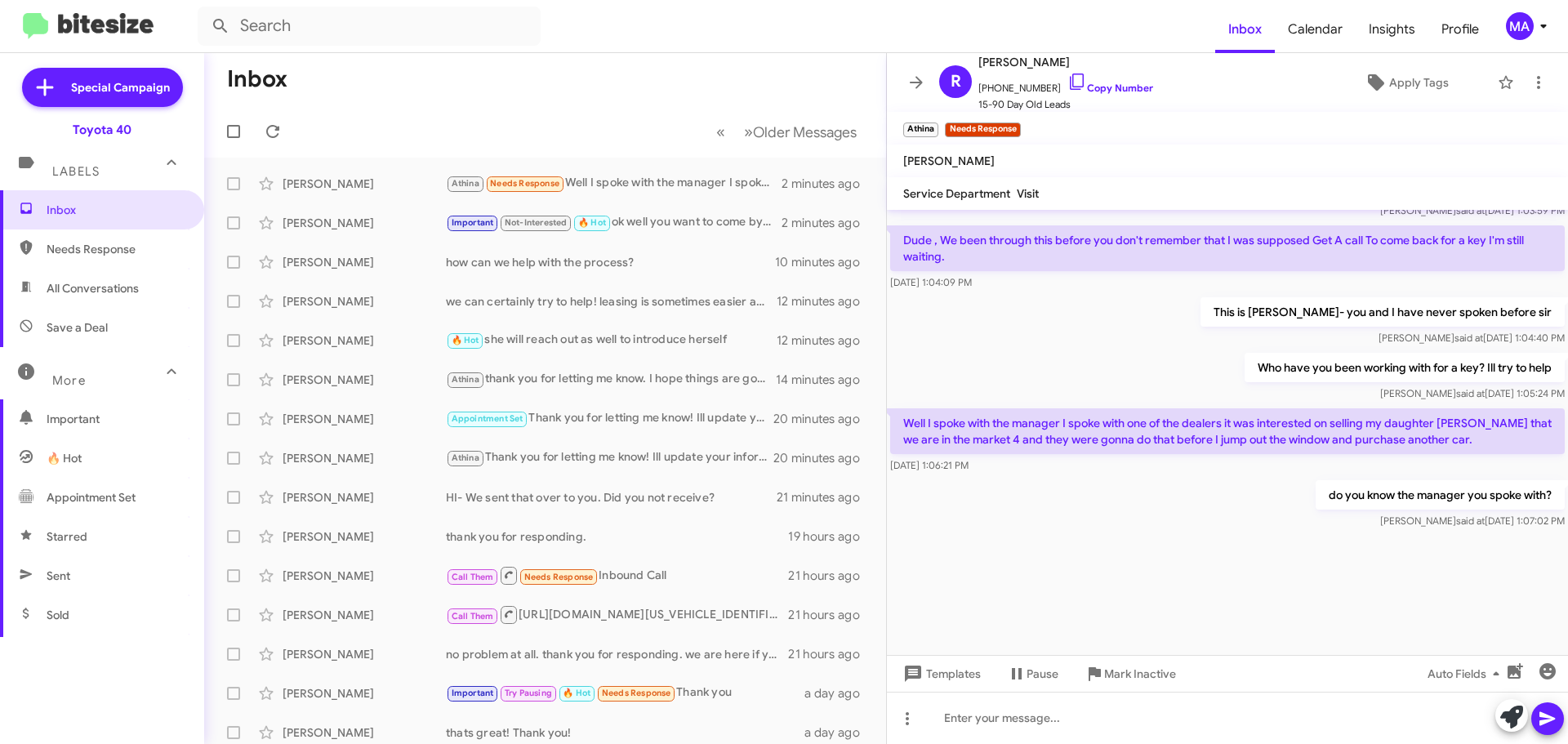
click at [1100, 559] on div at bounding box center [1228, 593] width 681 height 123
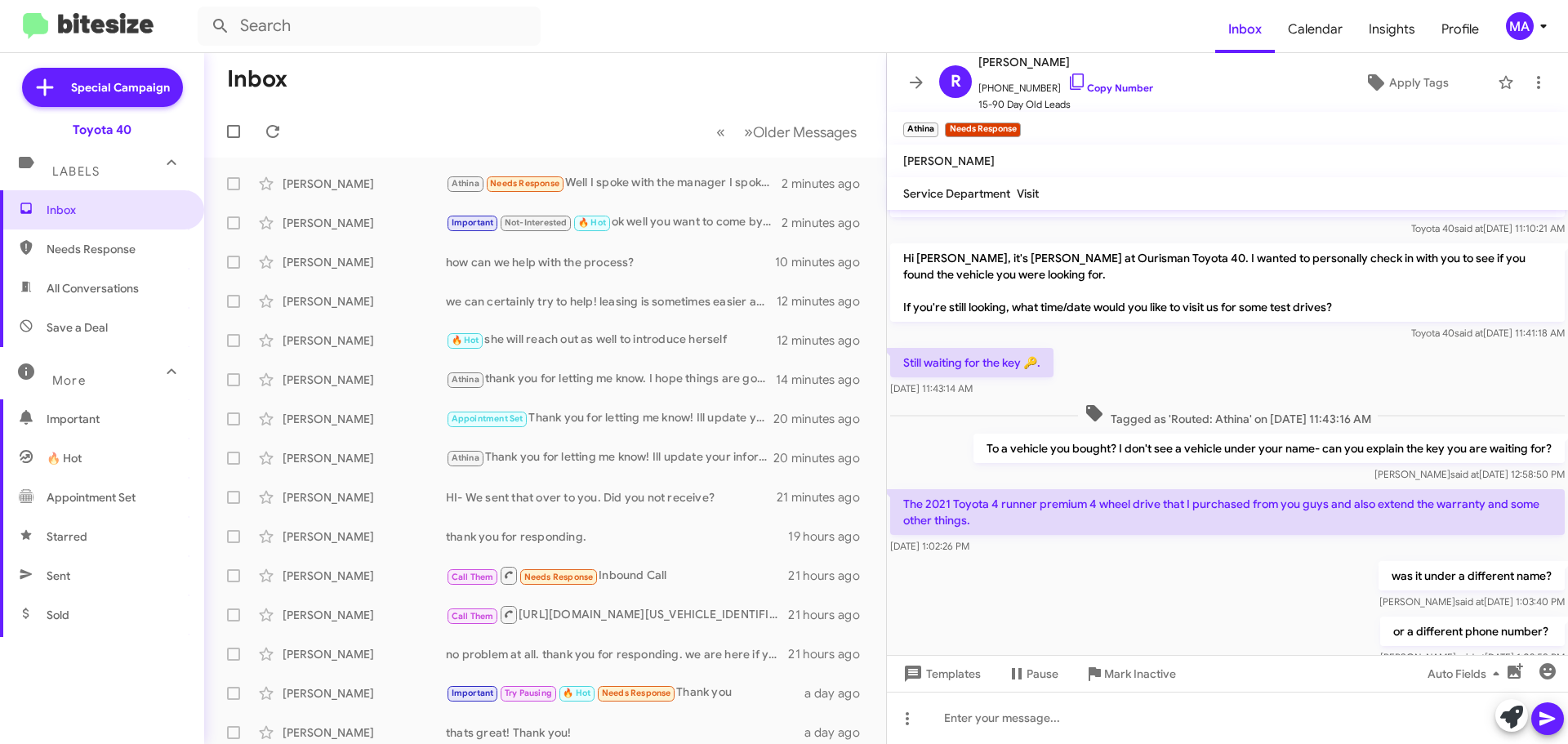
scroll to position [2119, 0]
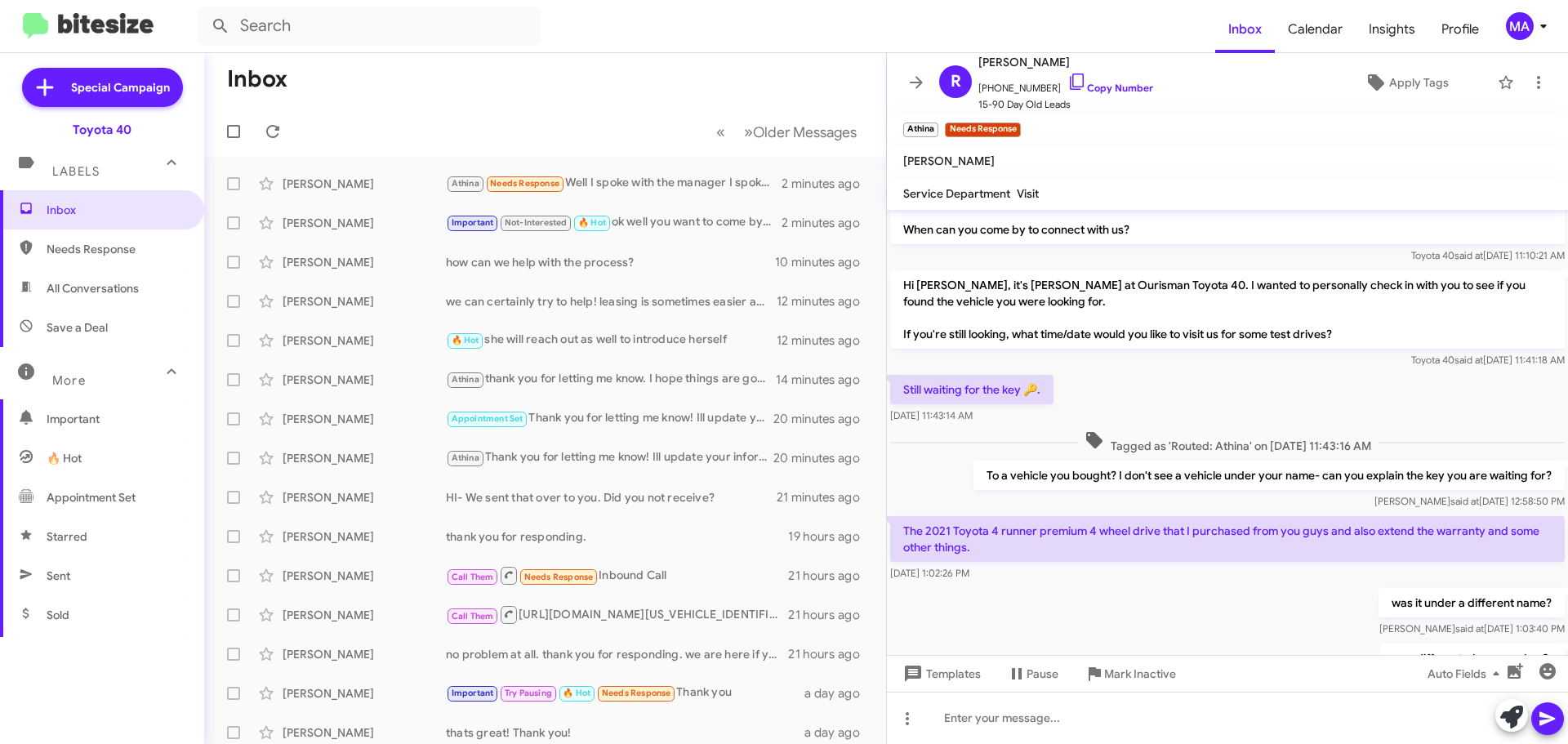
drag, startPoint x: 1554, startPoint y: 522, endPoint x: 898, endPoint y: 352, distance: 677.7
copy div "Lo ips'do sitam consect, adip elit/sedd eiusm tem inci ut labor et dol magn ali…"
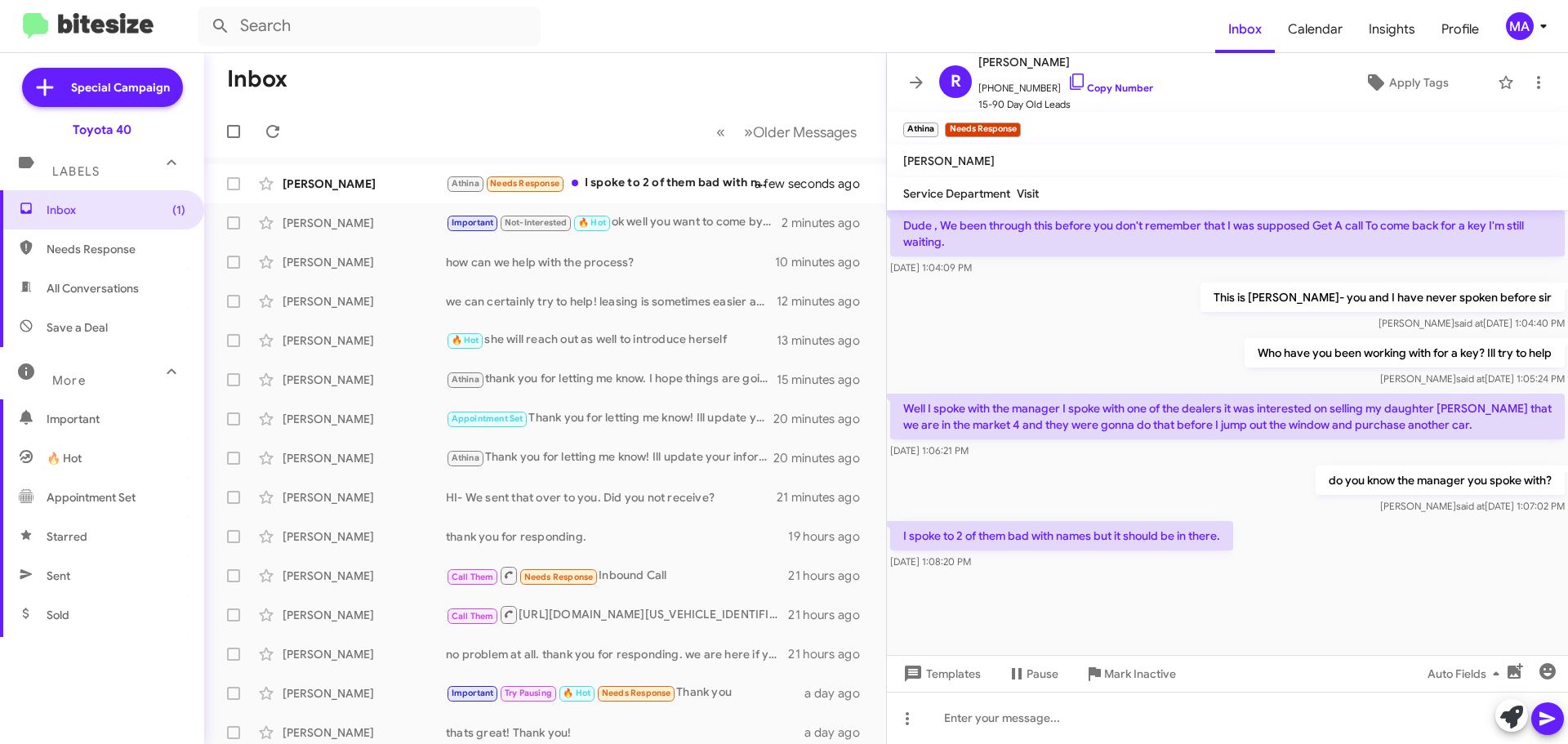
drag, startPoint x: 1024, startPoint y: 570, endPoint x: 899, endPoint y: 534, distance: 130.1
click at [899, 534] on div "I spoke to 2 of them bad with names but it should be in there. [DATE] 1:08:20 PM" at bounding box center [1228, 546] width 681 height 56
copy div "I spoke to 2 of them bad with names but it should be in there. [DATE] 1:08:20 PM"
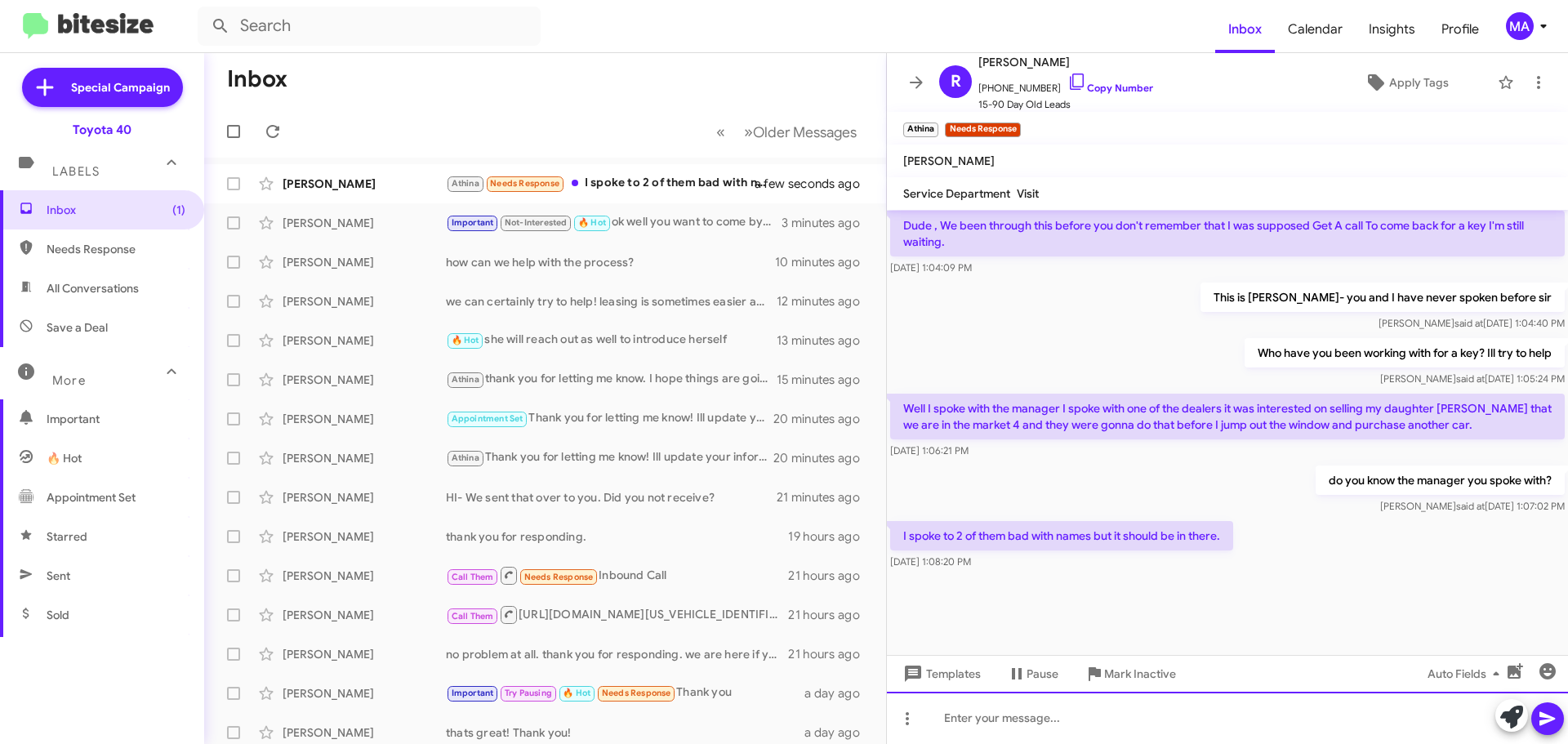
click at [1003, 720] on div at bounding box center [1228, 718] width 681 height 52
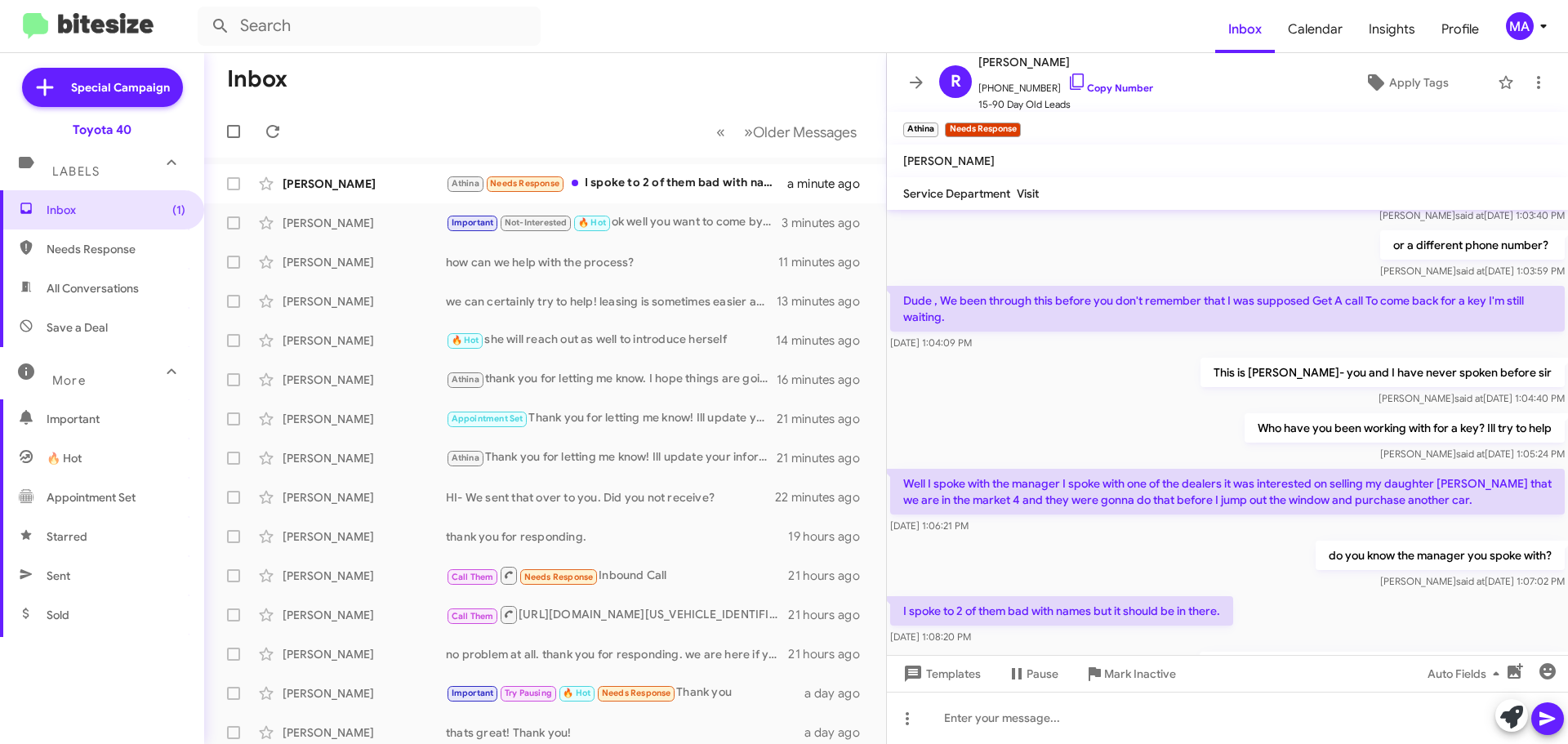
scroll to position [2728, 0]
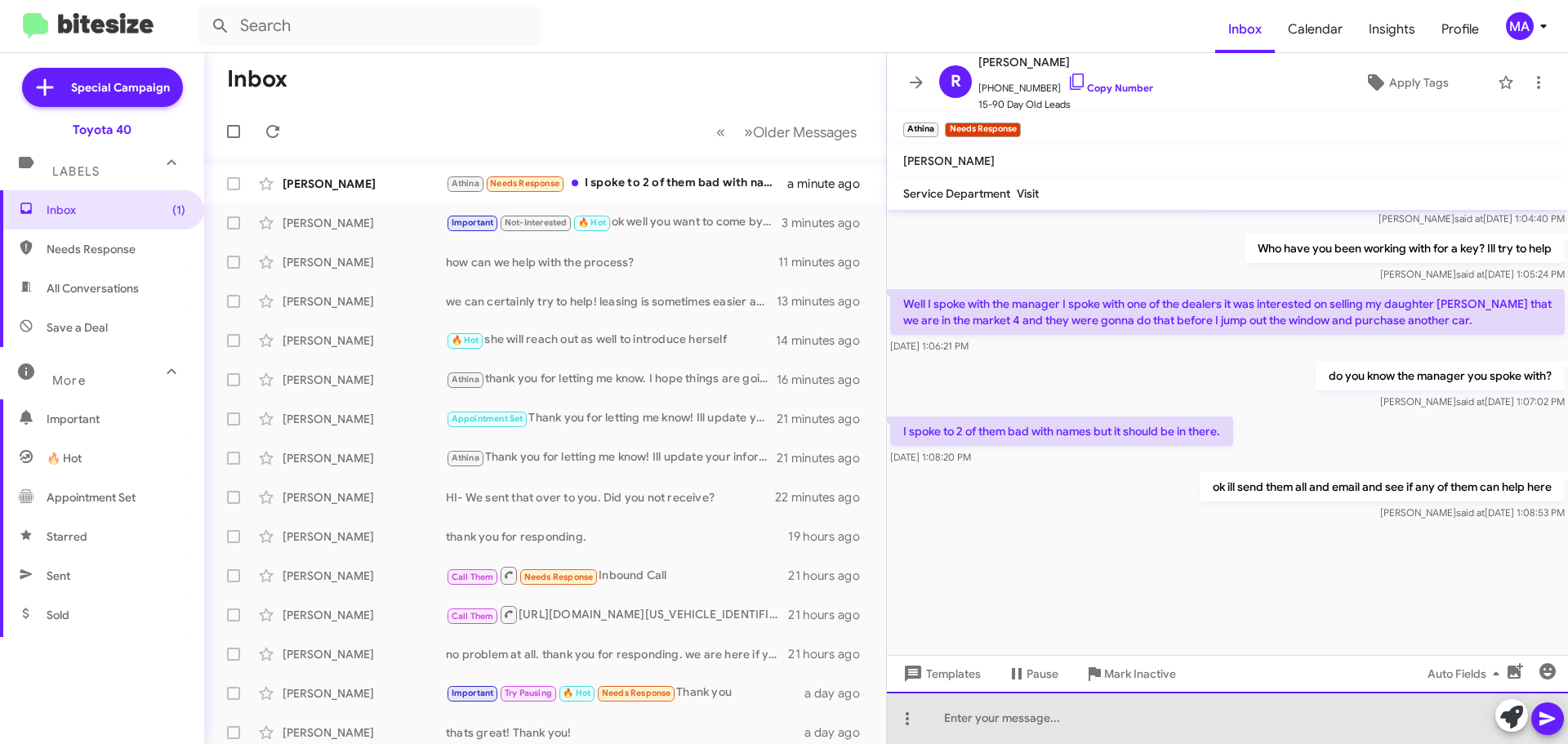
click at [997, 714] on div at bounding box center [1228, 718] width 681 height 52
click at [1007, 719] on div at bounding box center [1228, 718] width 681 height 52
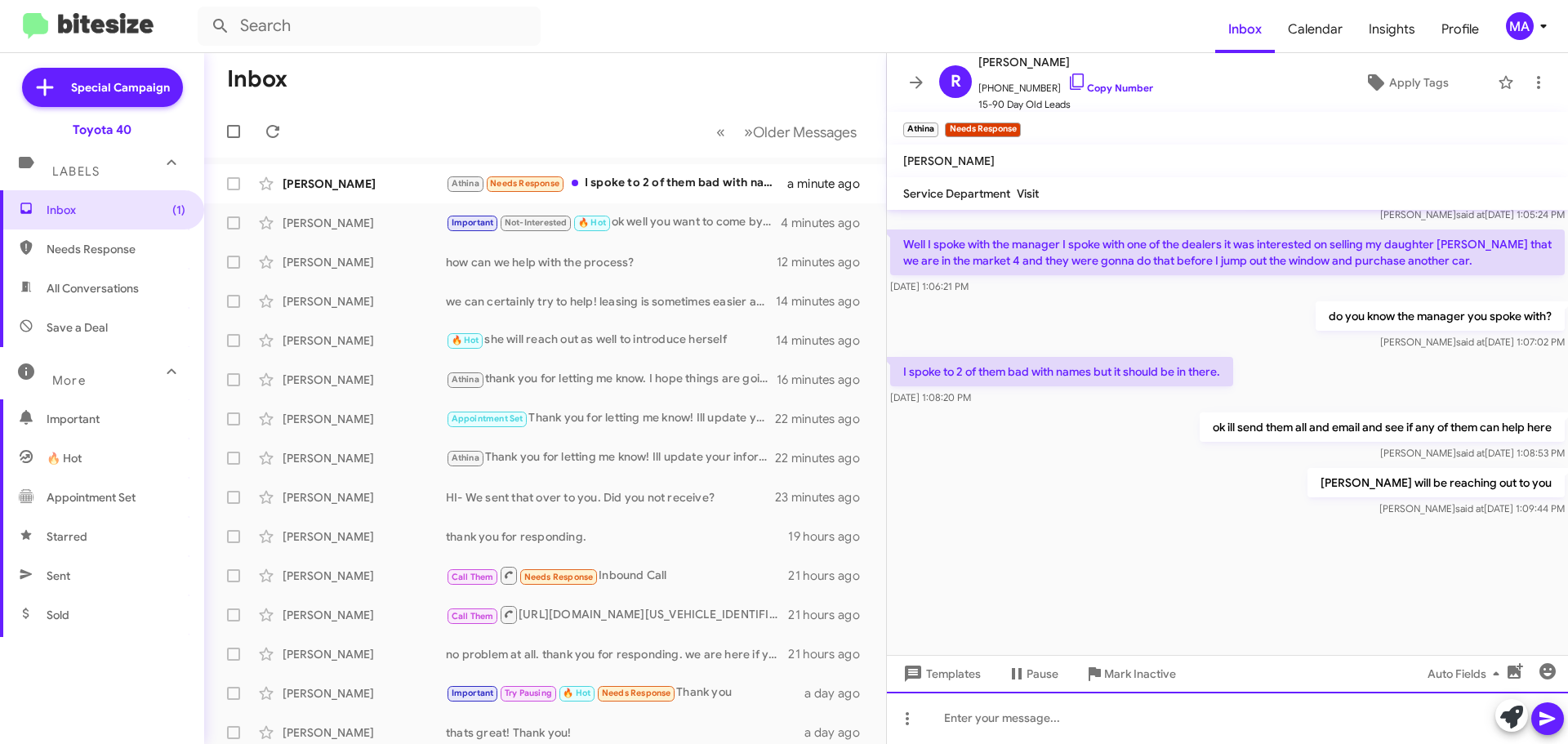
scroll to position [2787, 0]
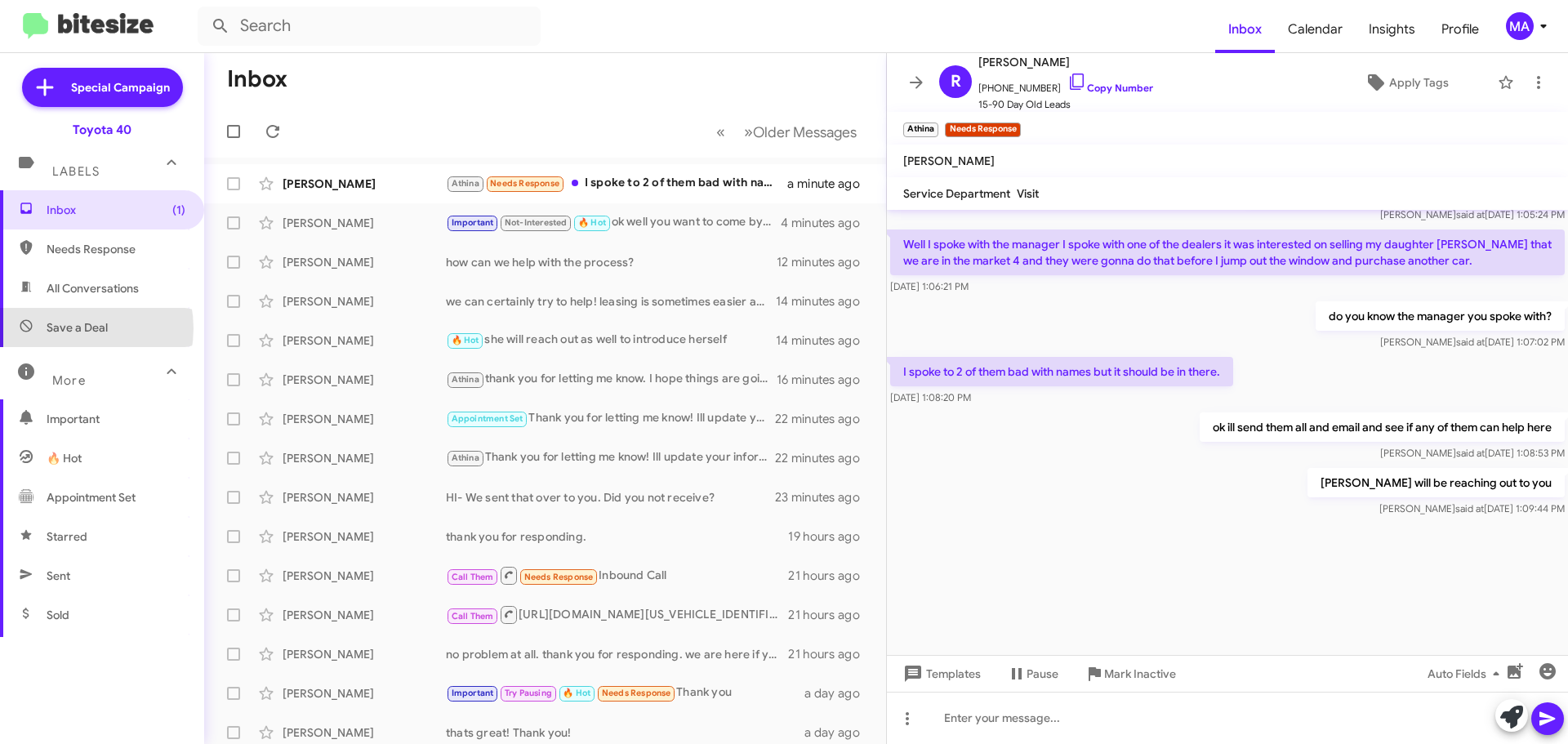
click at [71, 328] on span "Save a Deal" at bounding box center [77, 327] width 61 height 17
type input "in:not-interested"
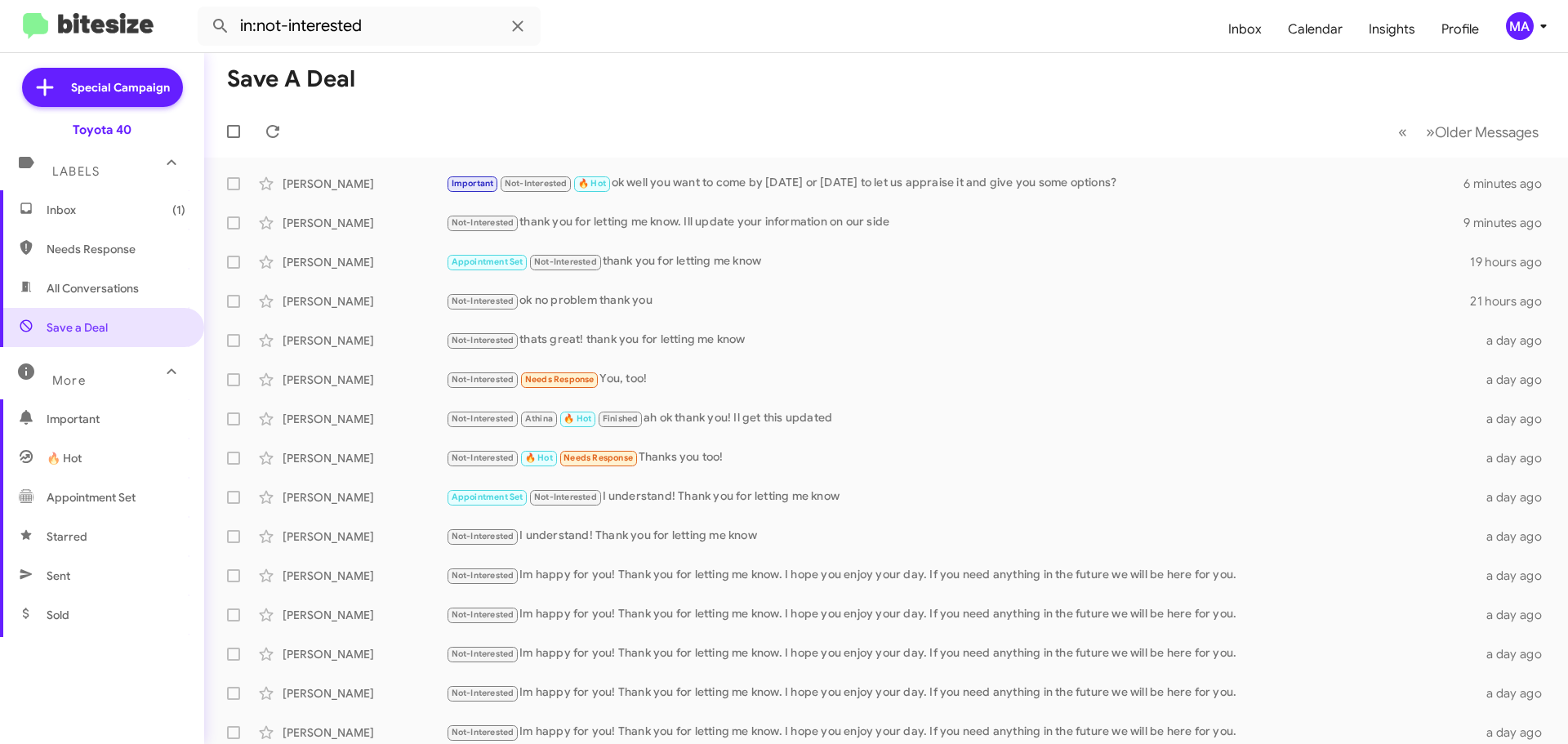
click at [128, 215] on span "Inbox (1)" at bounding box center [115, 210] width 139 height 17
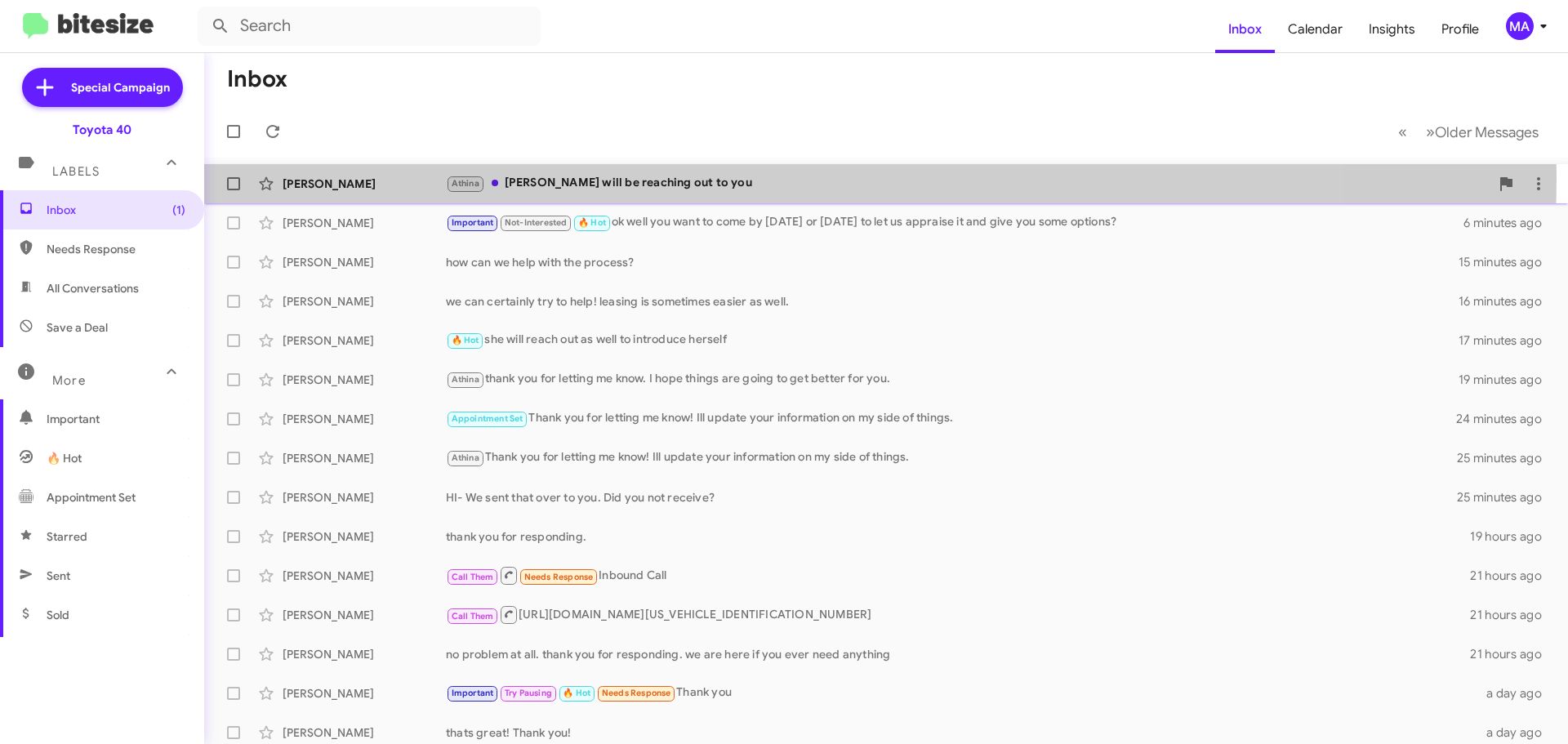
click at [724, 178] on div "[PERSON_NAME] will be reaching out to you" at bounding box center [967, 183] width 1043 height 19
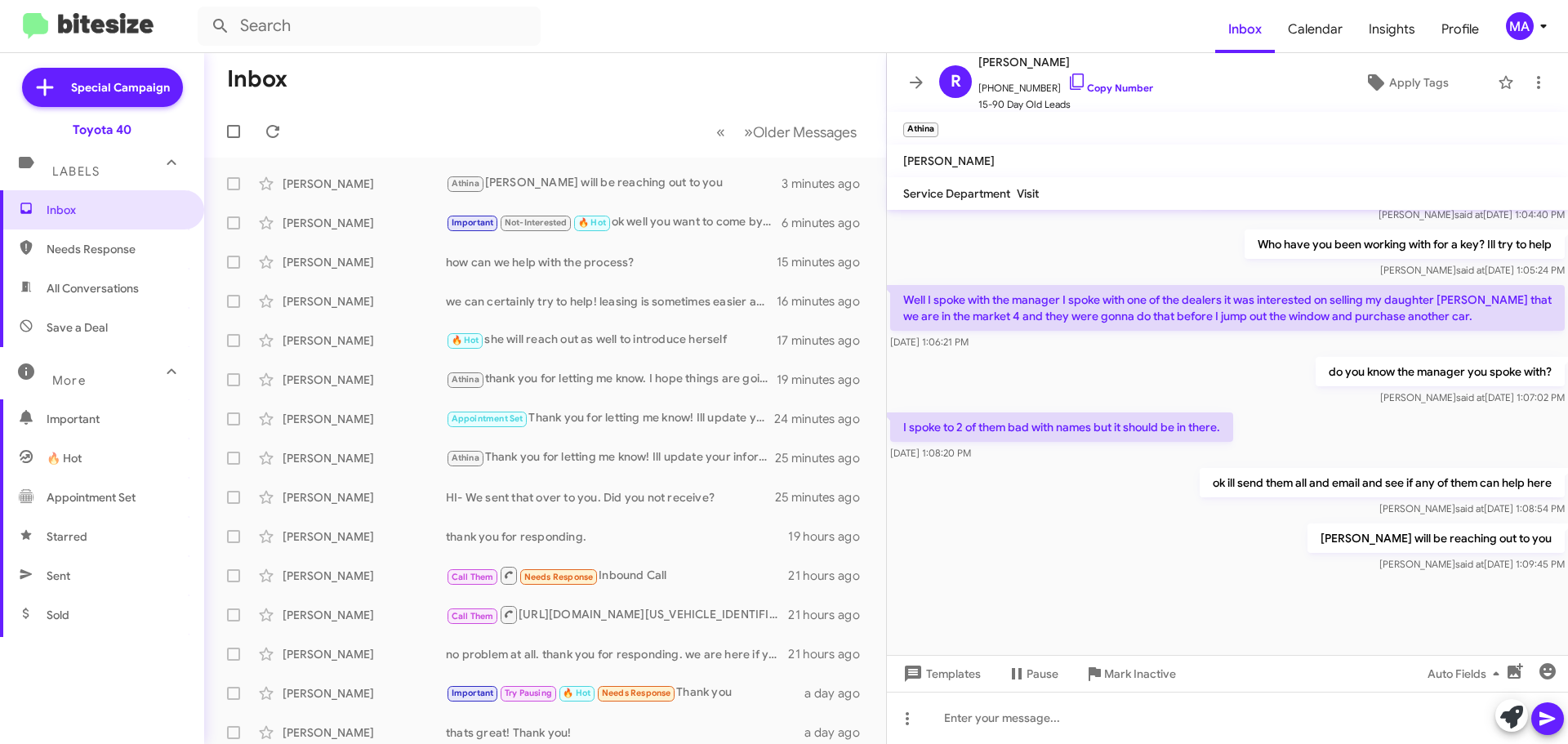
scroll to position [1114, 0]
click at [90, 326] on span "Save a Deal" at bounding box center [77, 327] width 61 height 17
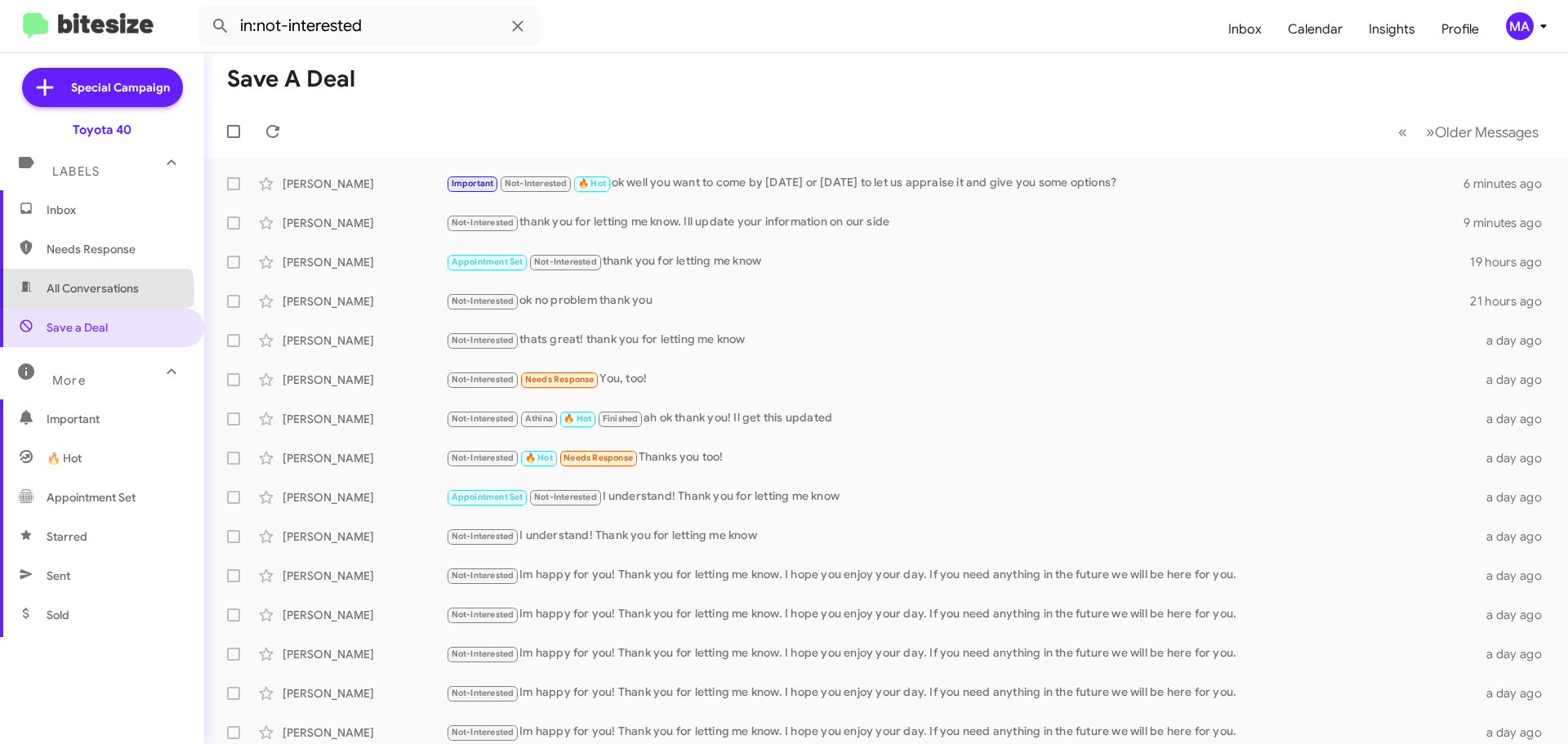
click at [92, 291] on span "All Conversations" at bounding box center [92, 288] width 92 height 17
type input "in:all-conversations"
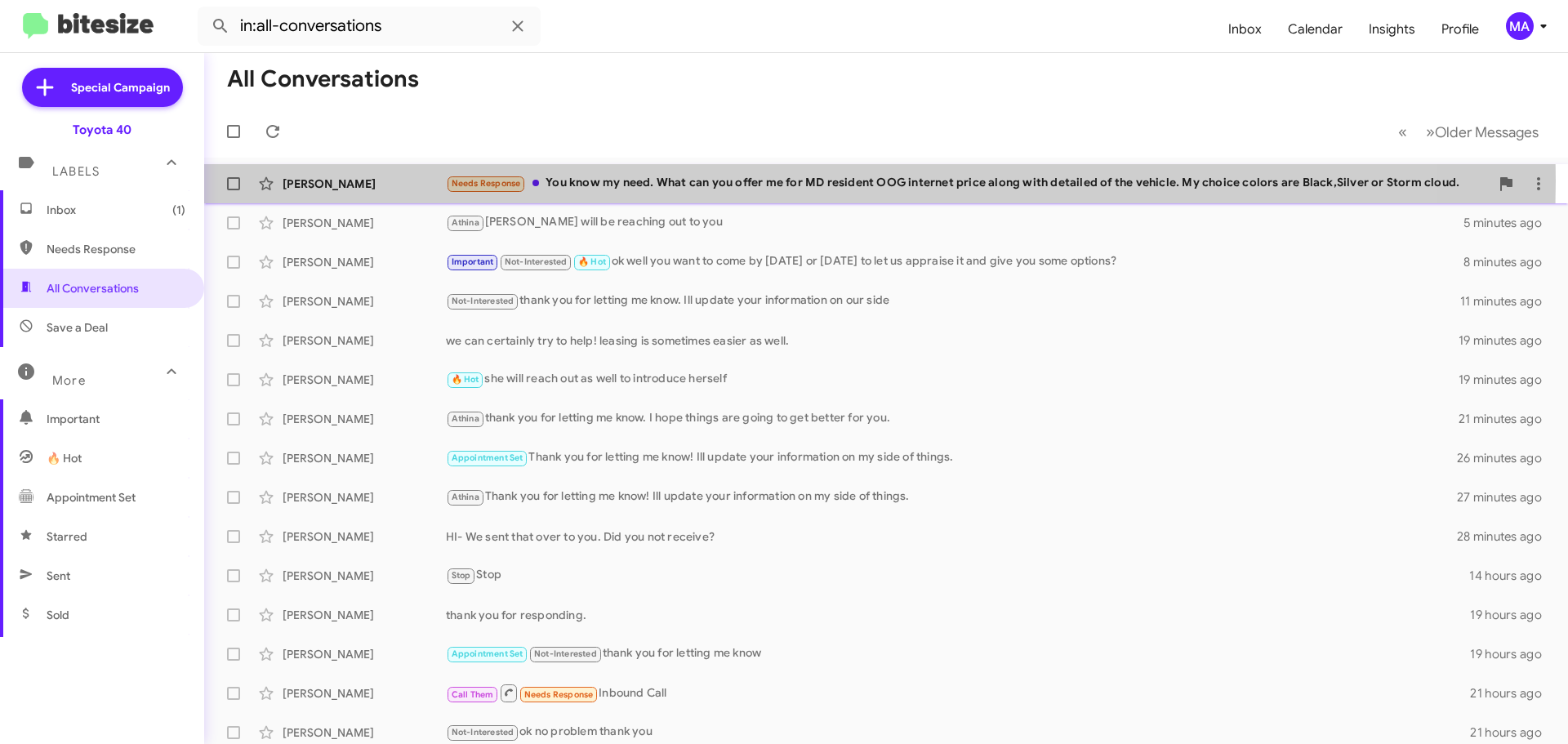
click at [770, 180] on div "Needs Response You know my need. What can you offer me for MD resident OOG inte…" at bounding box center [967, 183] width 1043 height 19
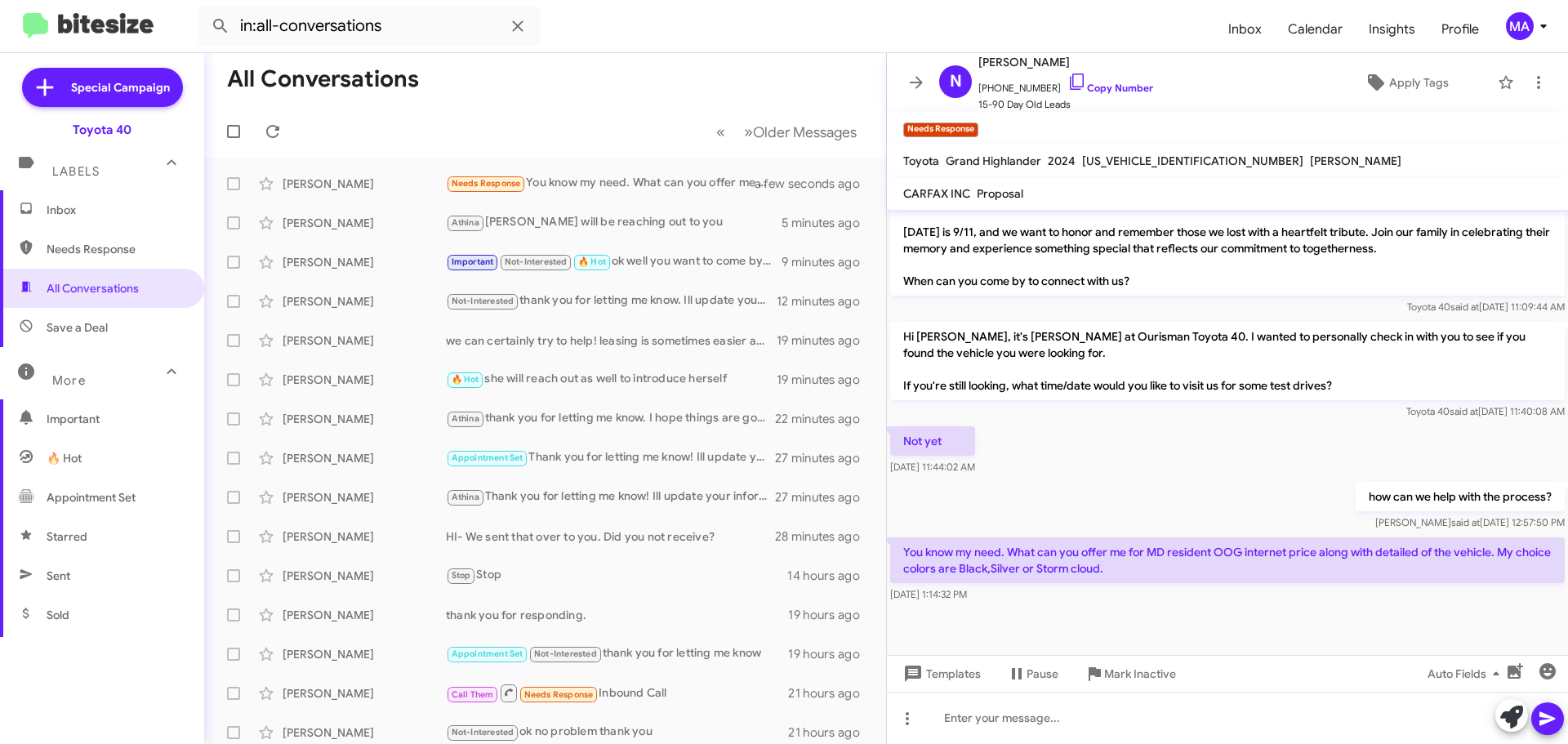
scroll to position [777, 0]
click at [1068, 84] on icon at bounding box center [1077, 81] width 20 height 20
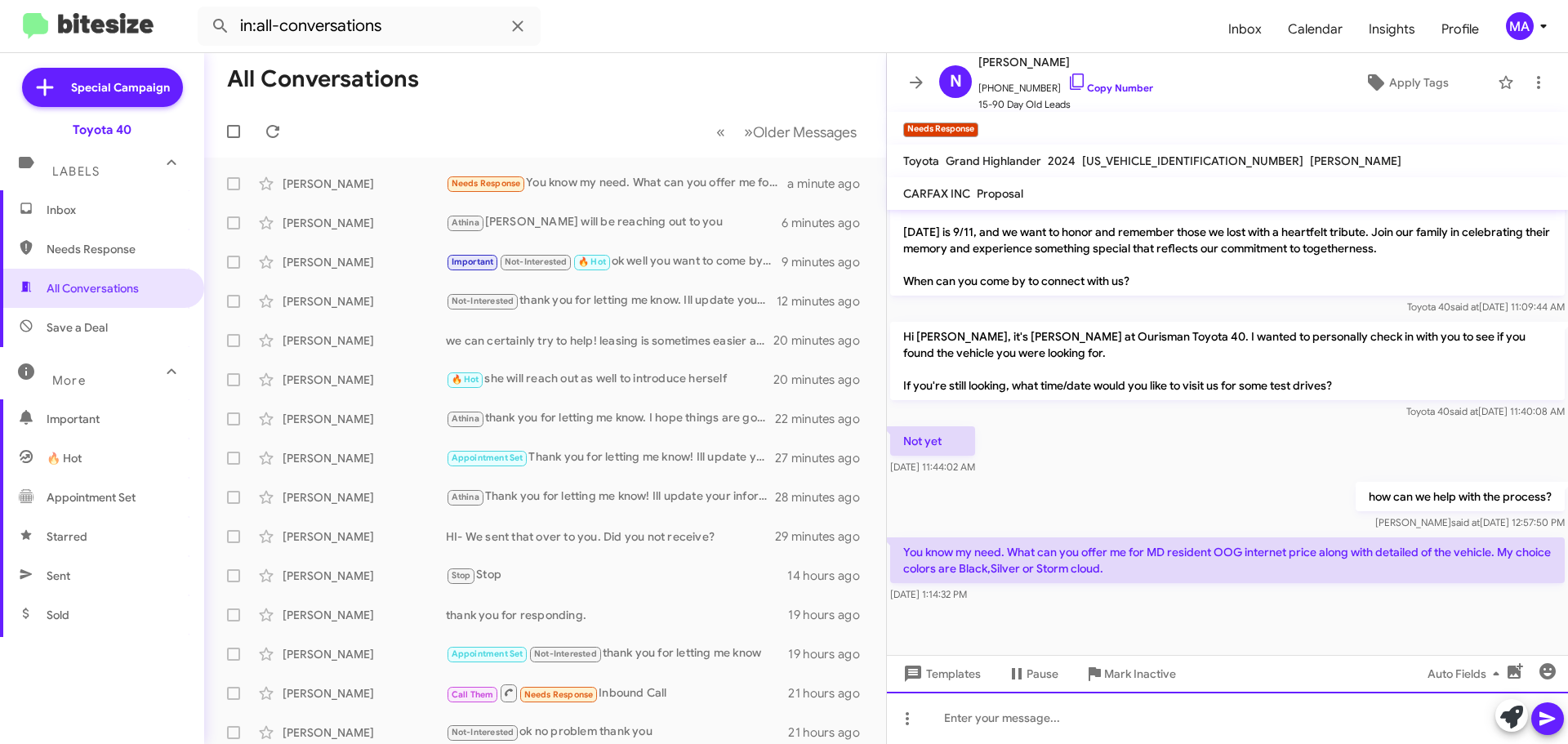
click at [1006, 720] on div at bounding box center [1228, 718] width 681 height 52
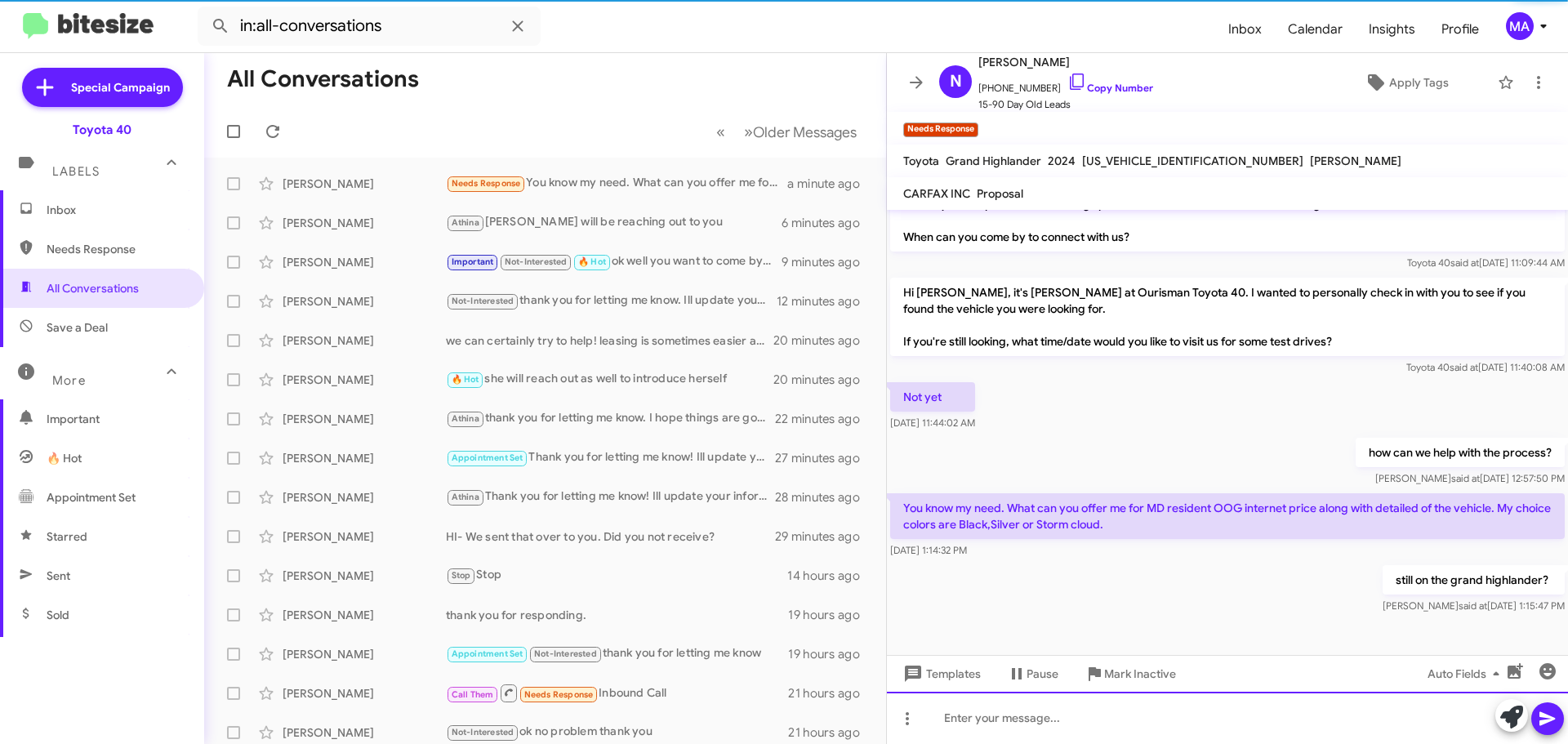
scroll to position [836, 0]
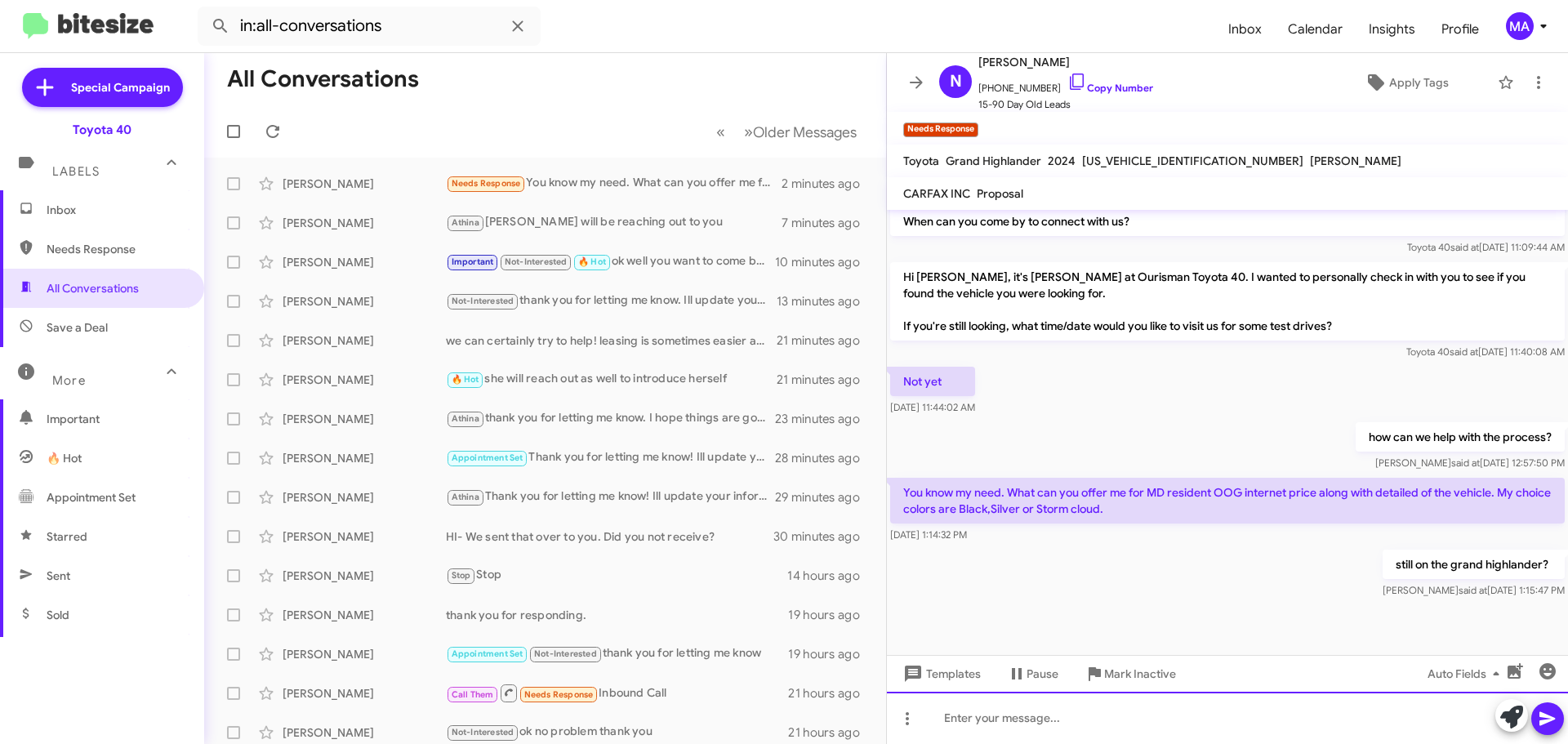
click at [1061, 714] on div at bounding box center [1228, 718] width 681 height 52
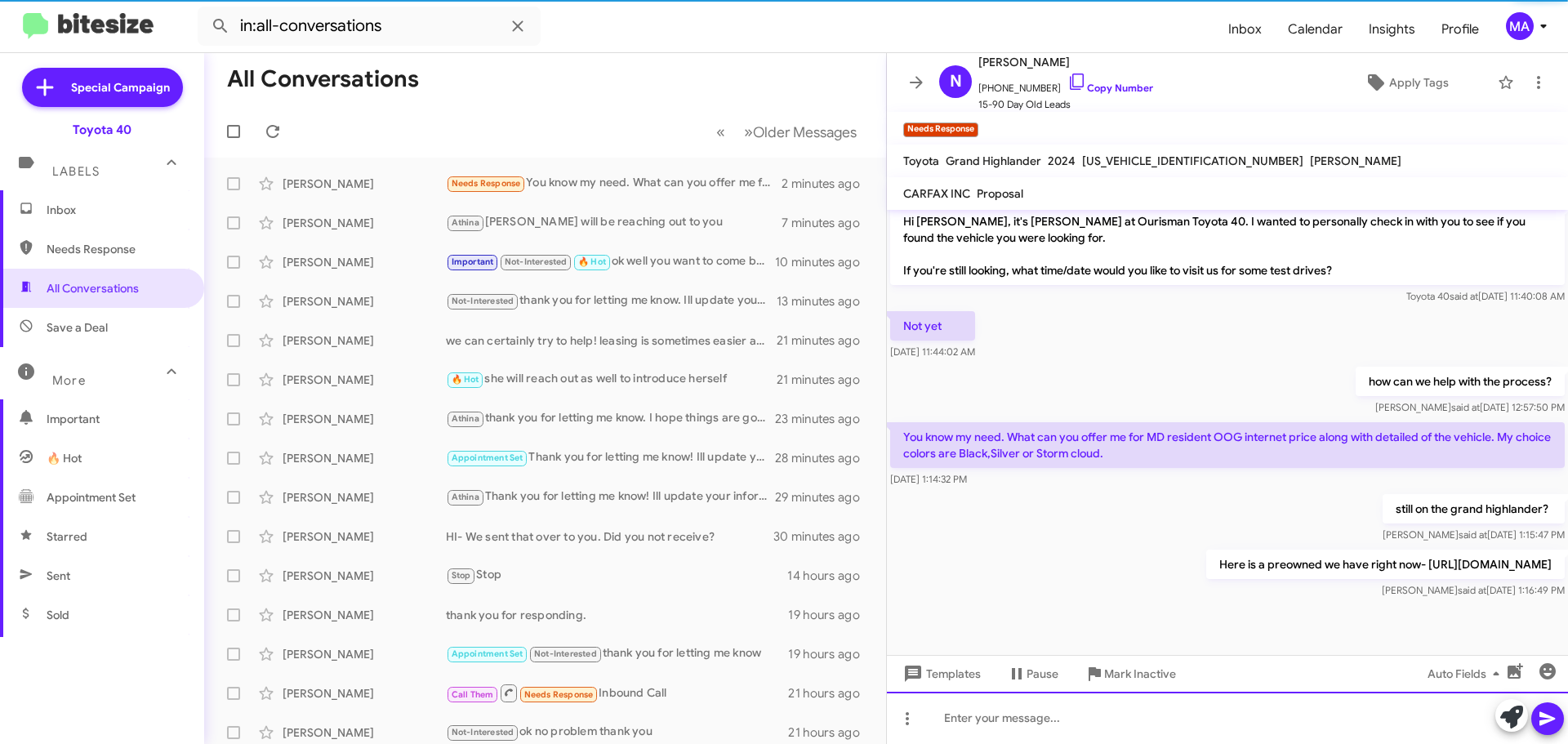
scroll to position [912, 0]
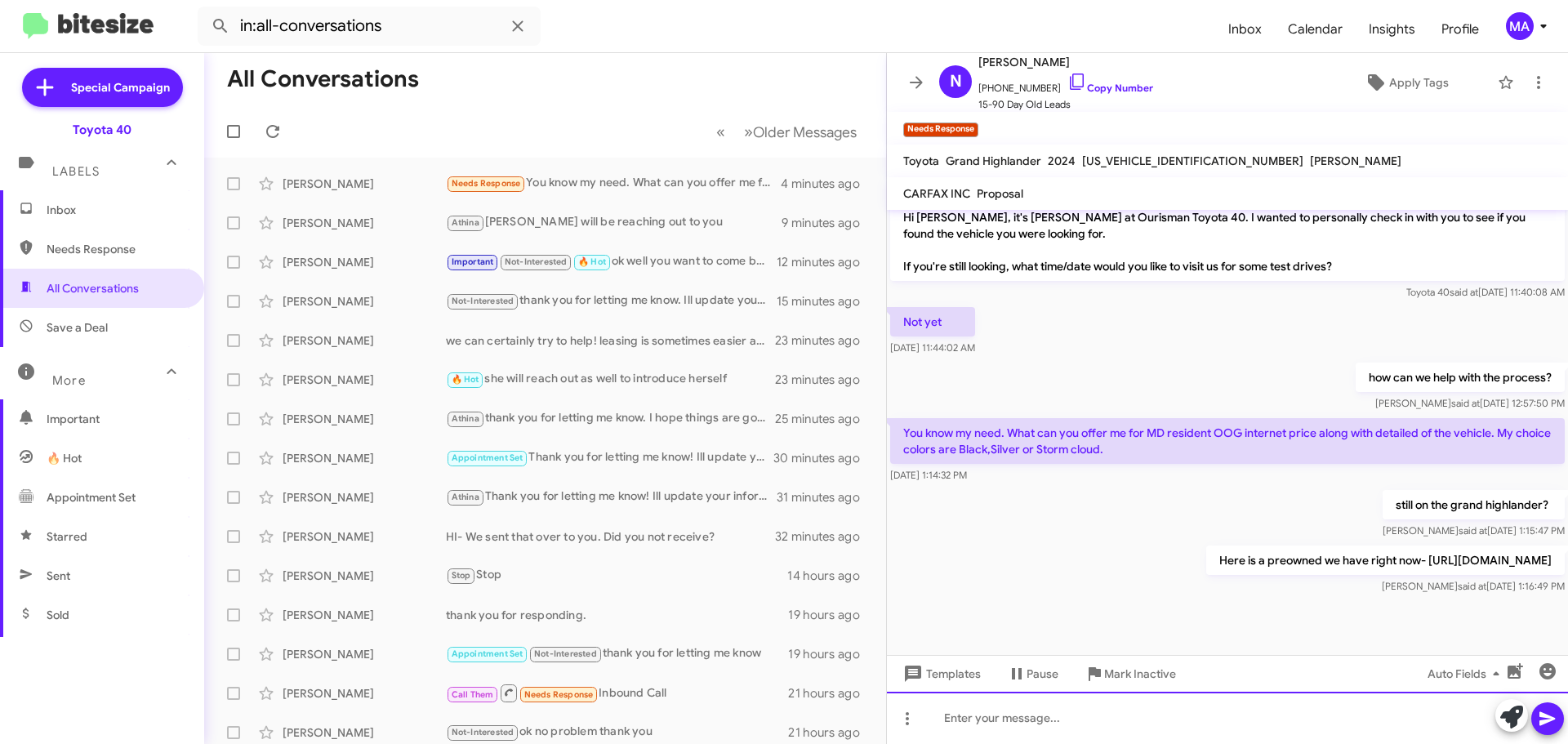
click at [998, 721] on div at bounding box center [1228, 718] width 681 height 52
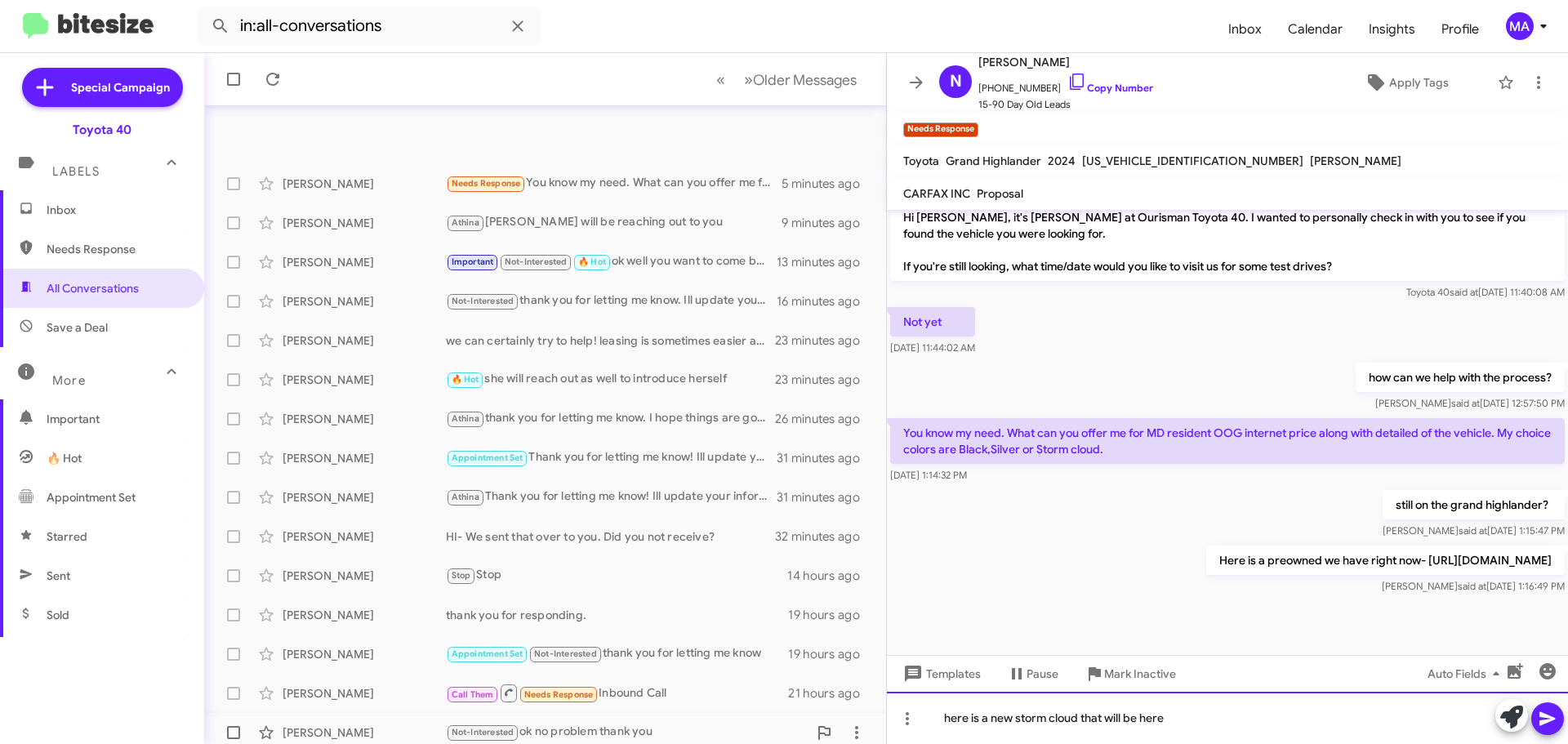
scroll to position [164, 0]
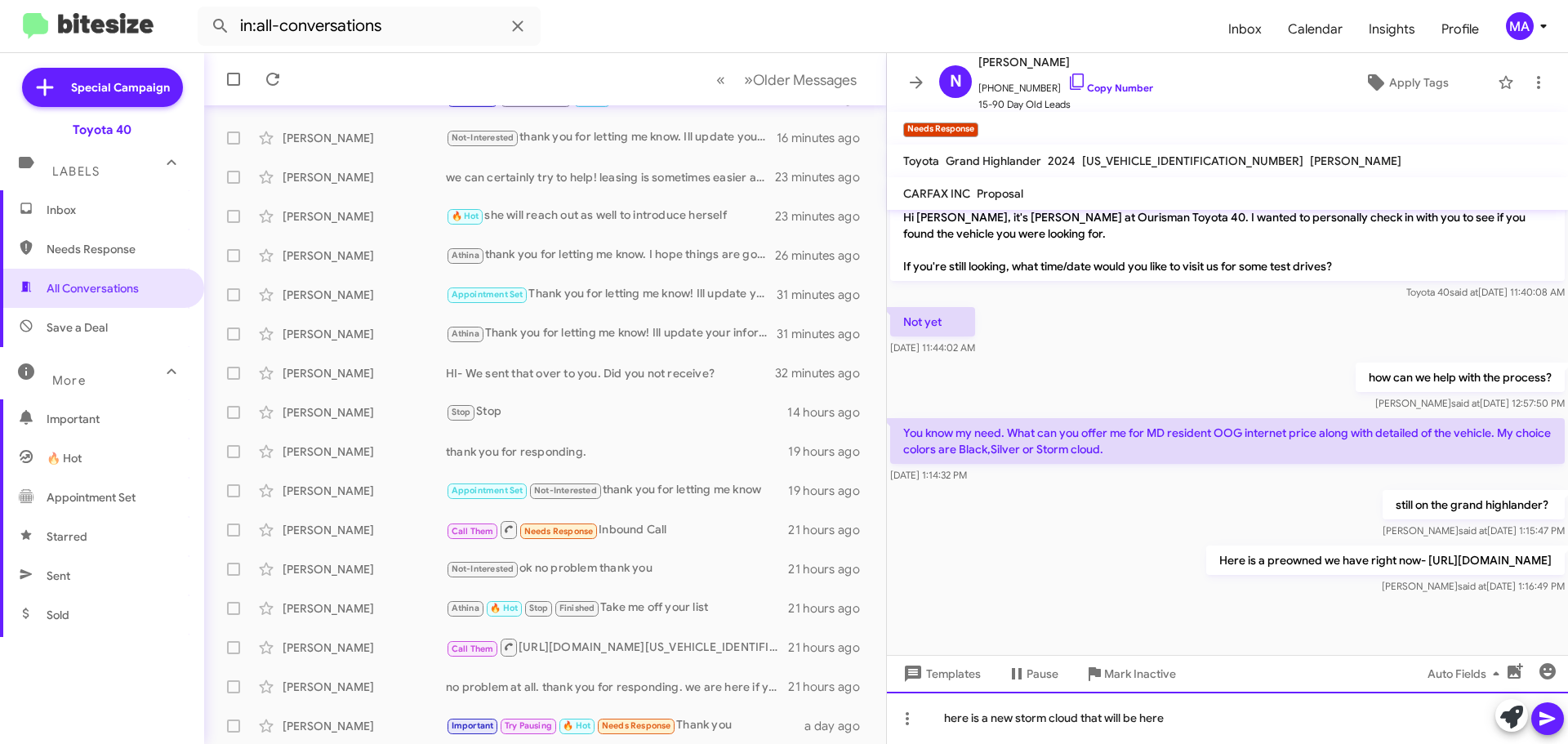
click at [1188, 719] on div "here is a new storm cloud that will be here" at bounding box center [1228, 718] width 681 height 52
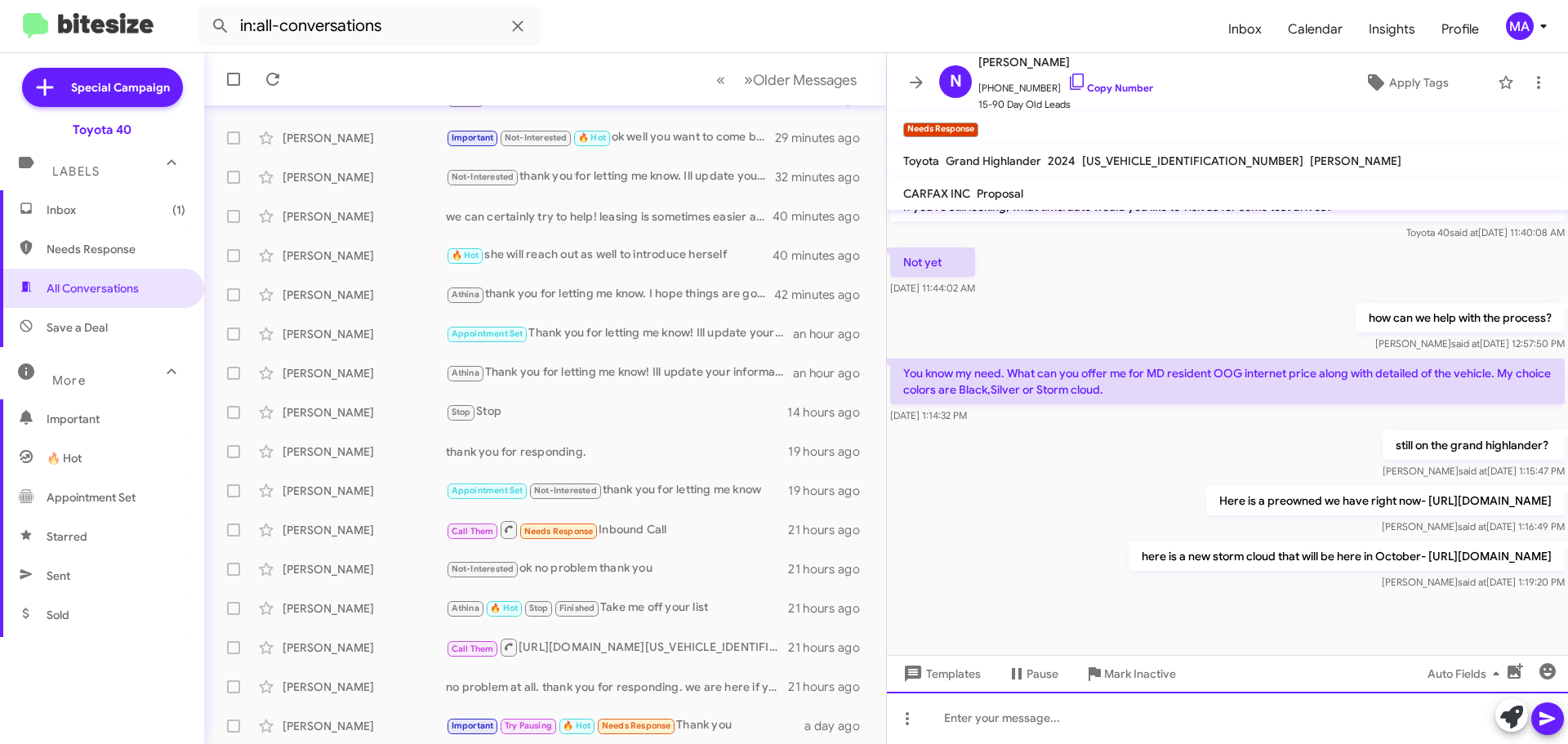
scroll to position [203, 0]
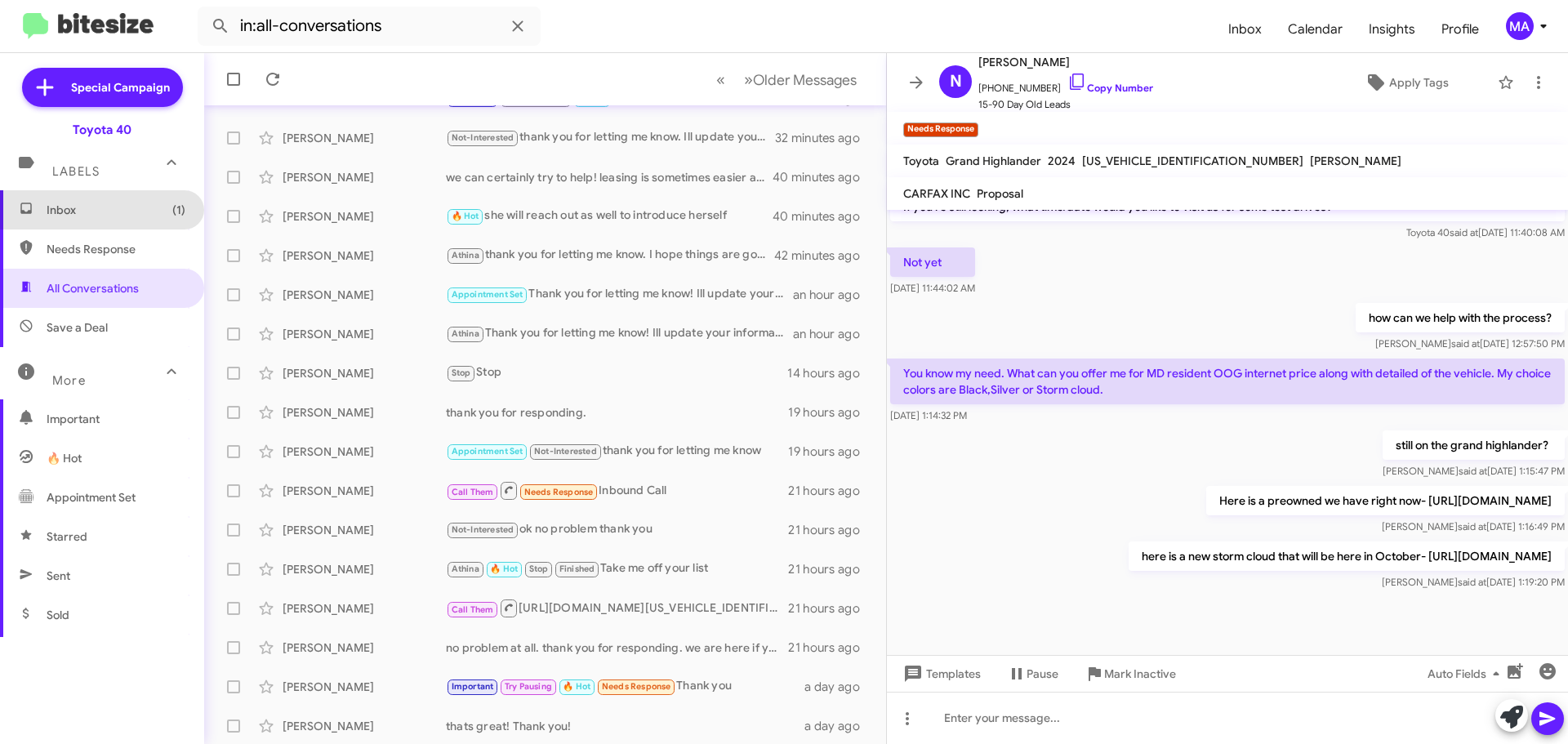
click at [124, 209] on span "Inbox (1)" at bounding box center [115, 210] width 139 height 17
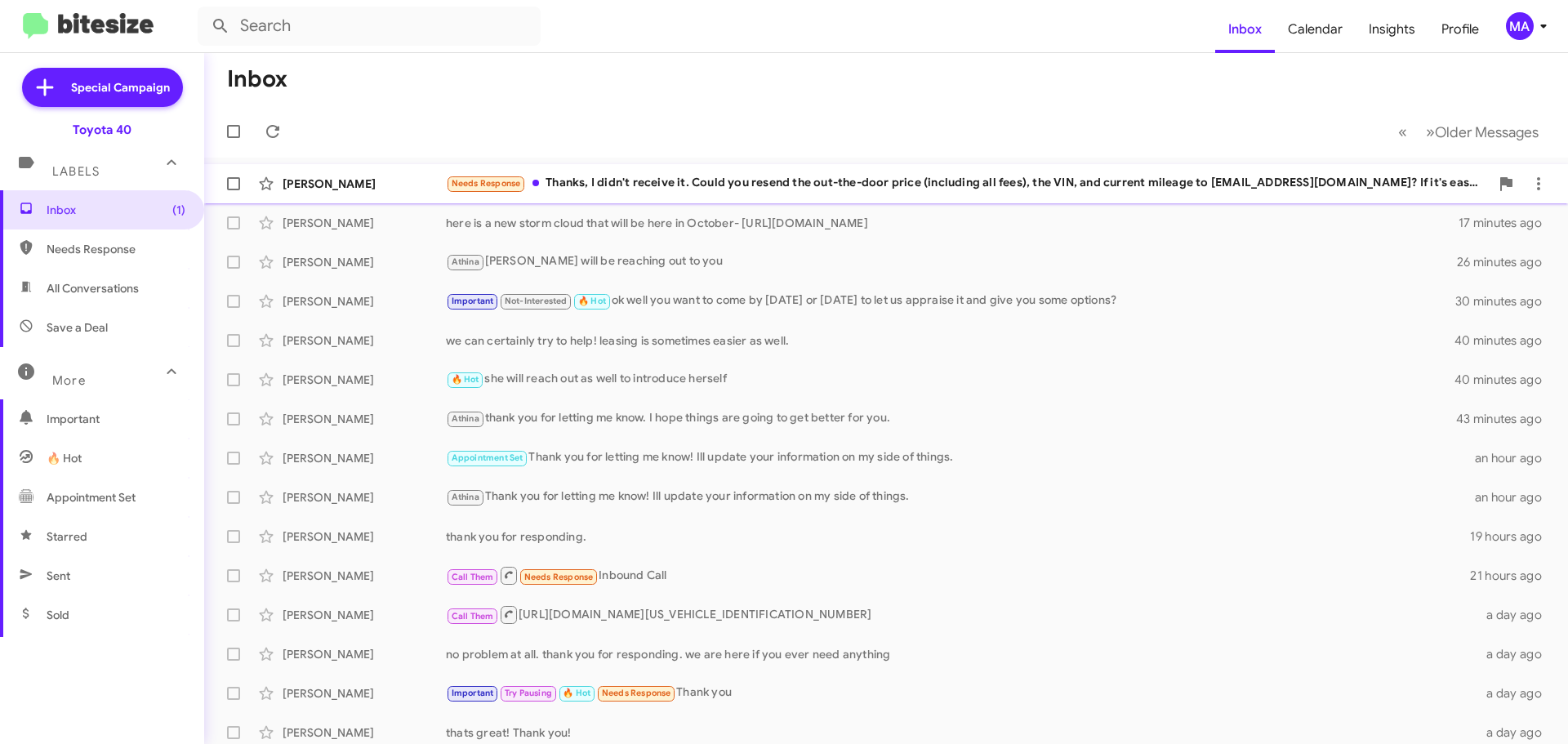
click at [669, 182] on div "Needs Response Thanks, I didn't receive it. Could you resend the out-the-door p…" at bounding box center [967, 183] width 1043 height 19
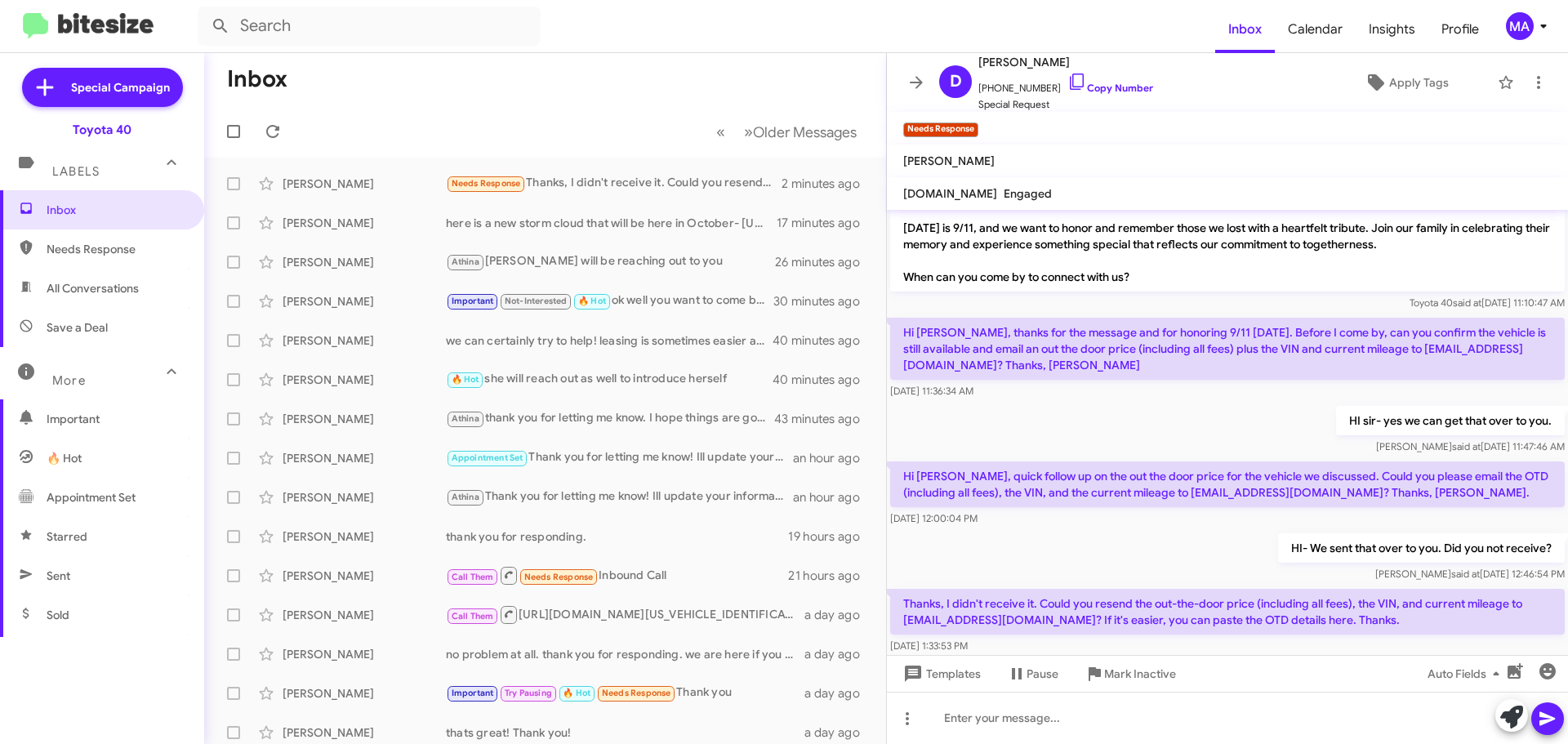
scroll to position [60, 0]
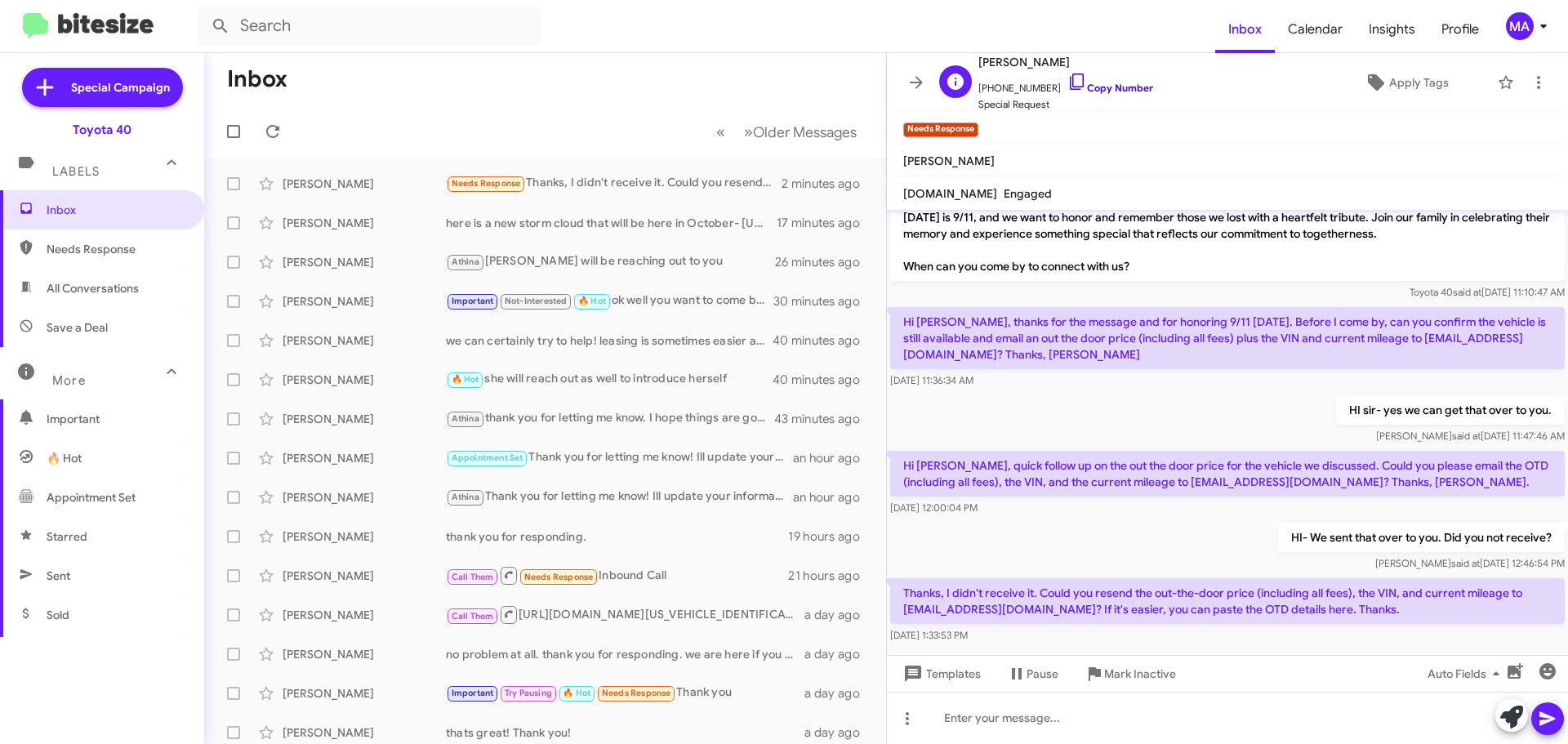
click at [1068, 79] on icon at bounding box center [1077, 81] width 20 height 20
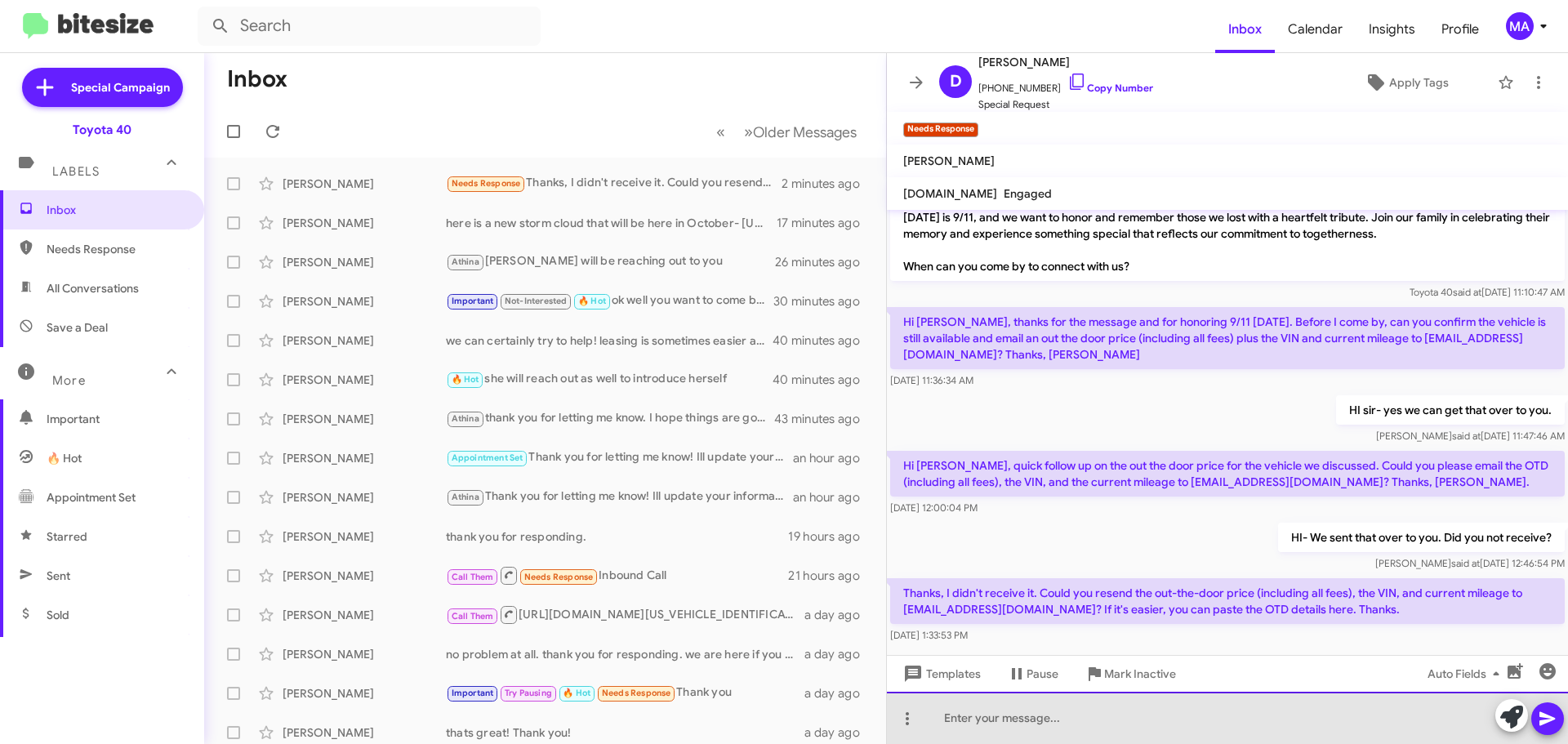
click at [1091, 715] on div at bounding box center [1228, 718] width 681 height 52
paste div
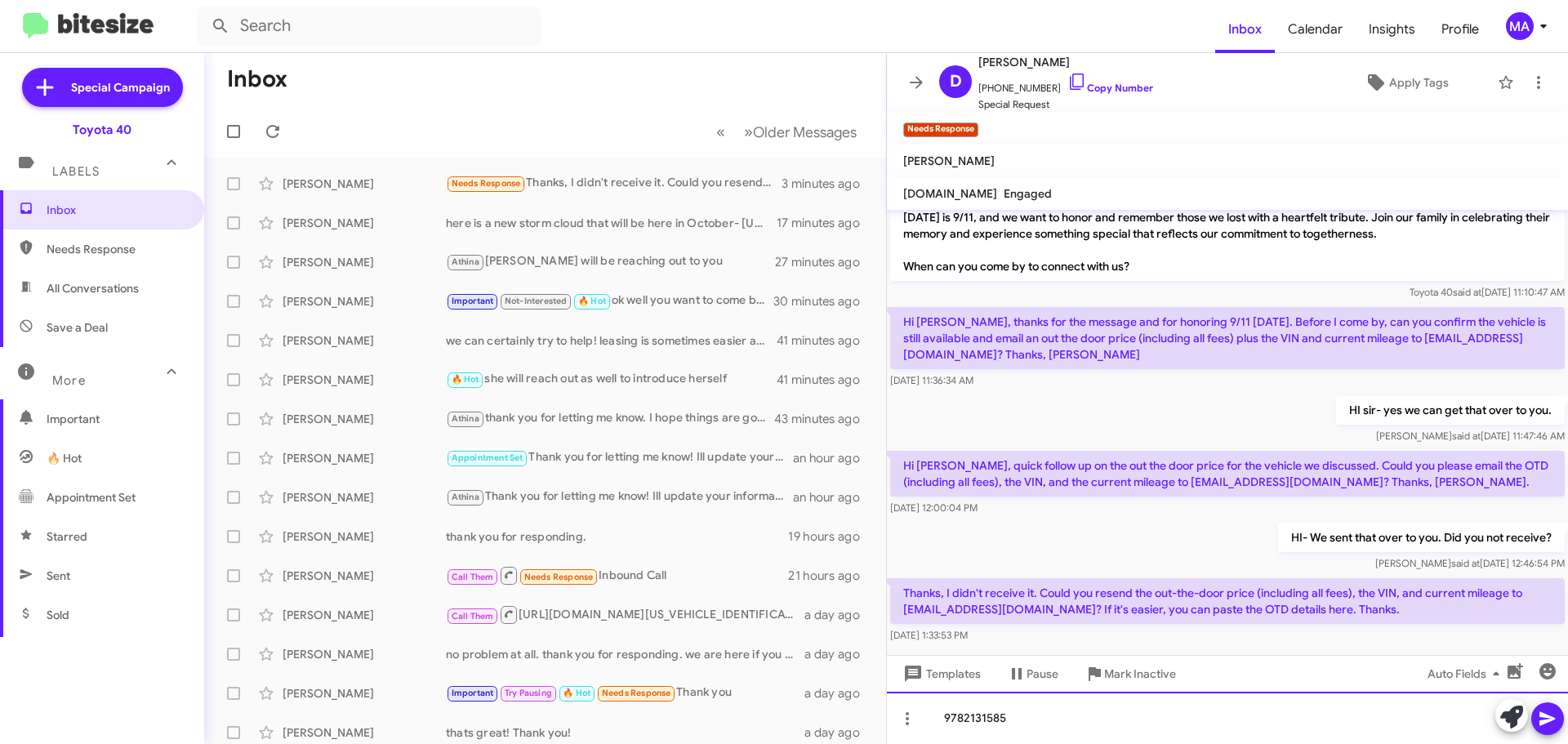
click at [1069, 730] on div "9782131585" at bounding box center [1228, 718] width 681 height 52
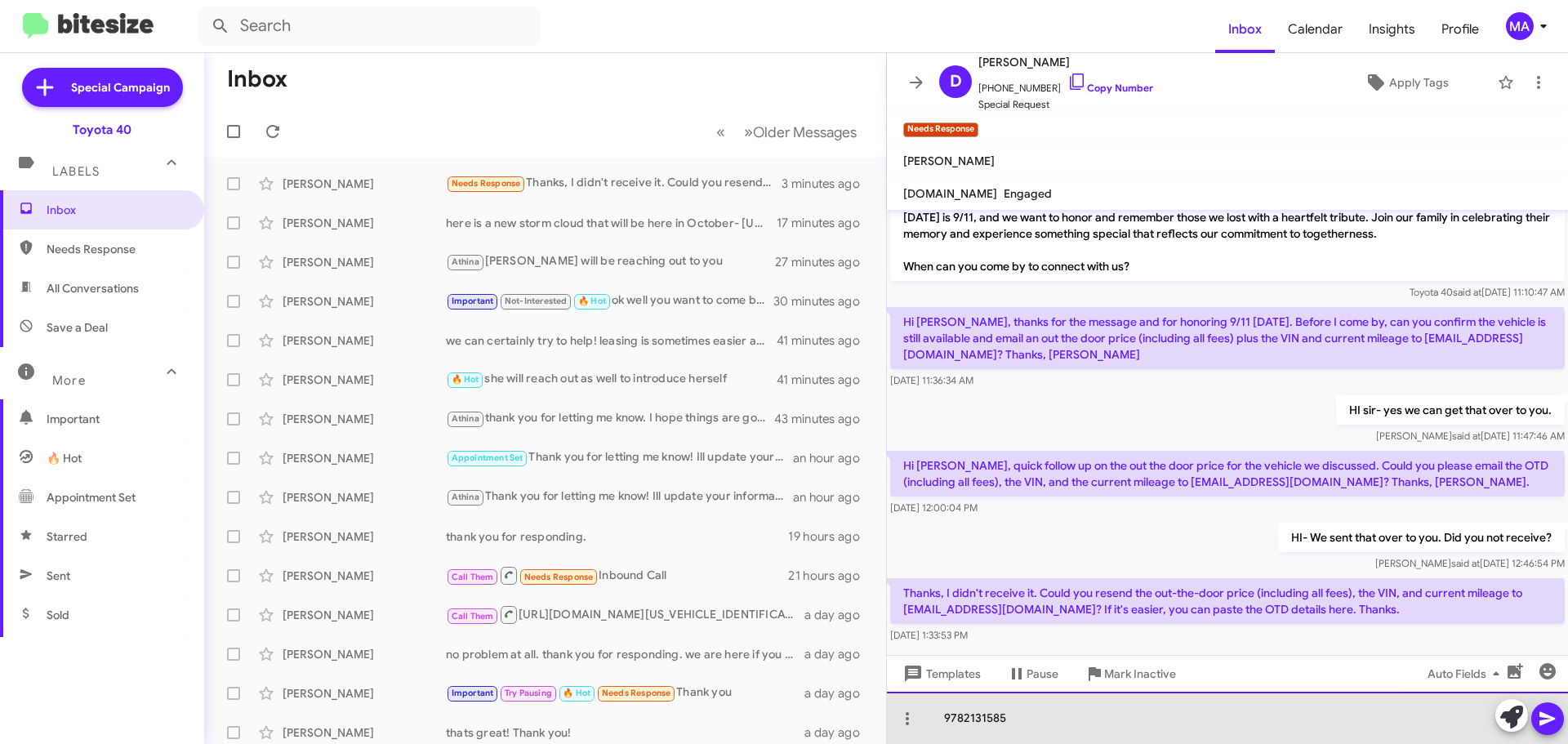
click at [1069, 730] on div "9782131585" at bounding box center [1228, 718] width 681 height 52
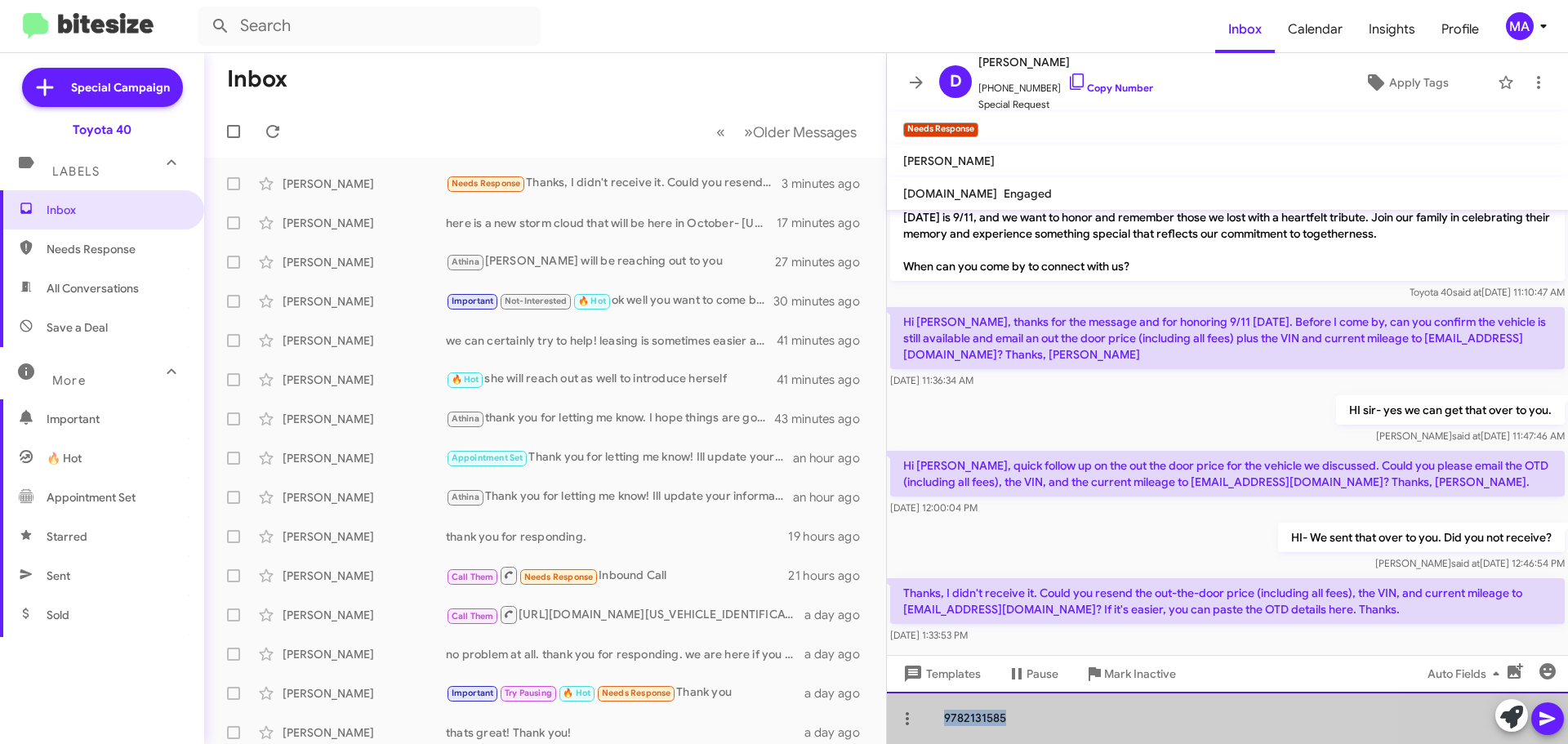
click at [1069, 730] on div "9782131585" at bounding box center [1228, 718] width 681 height 52
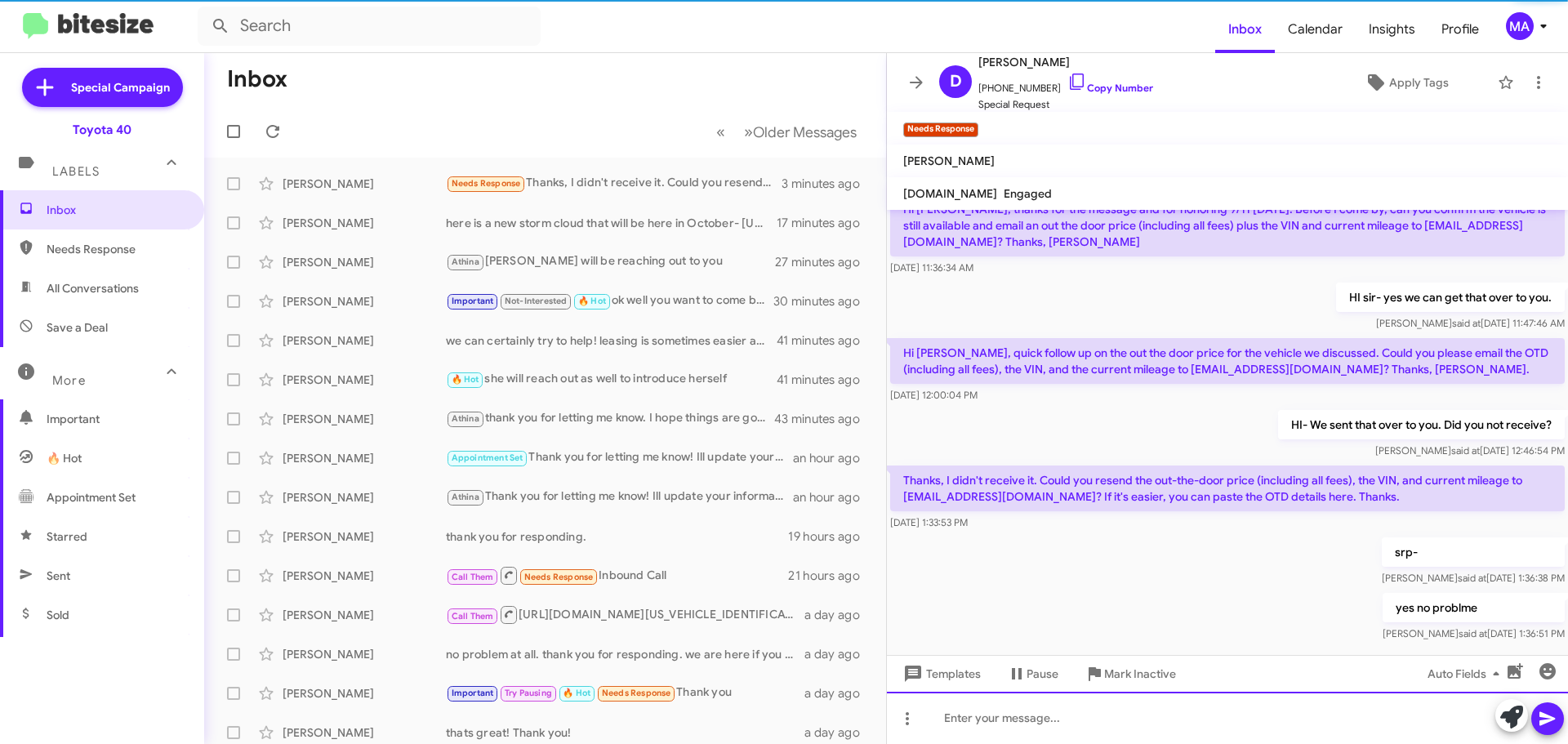
scroll to position [179, 0]
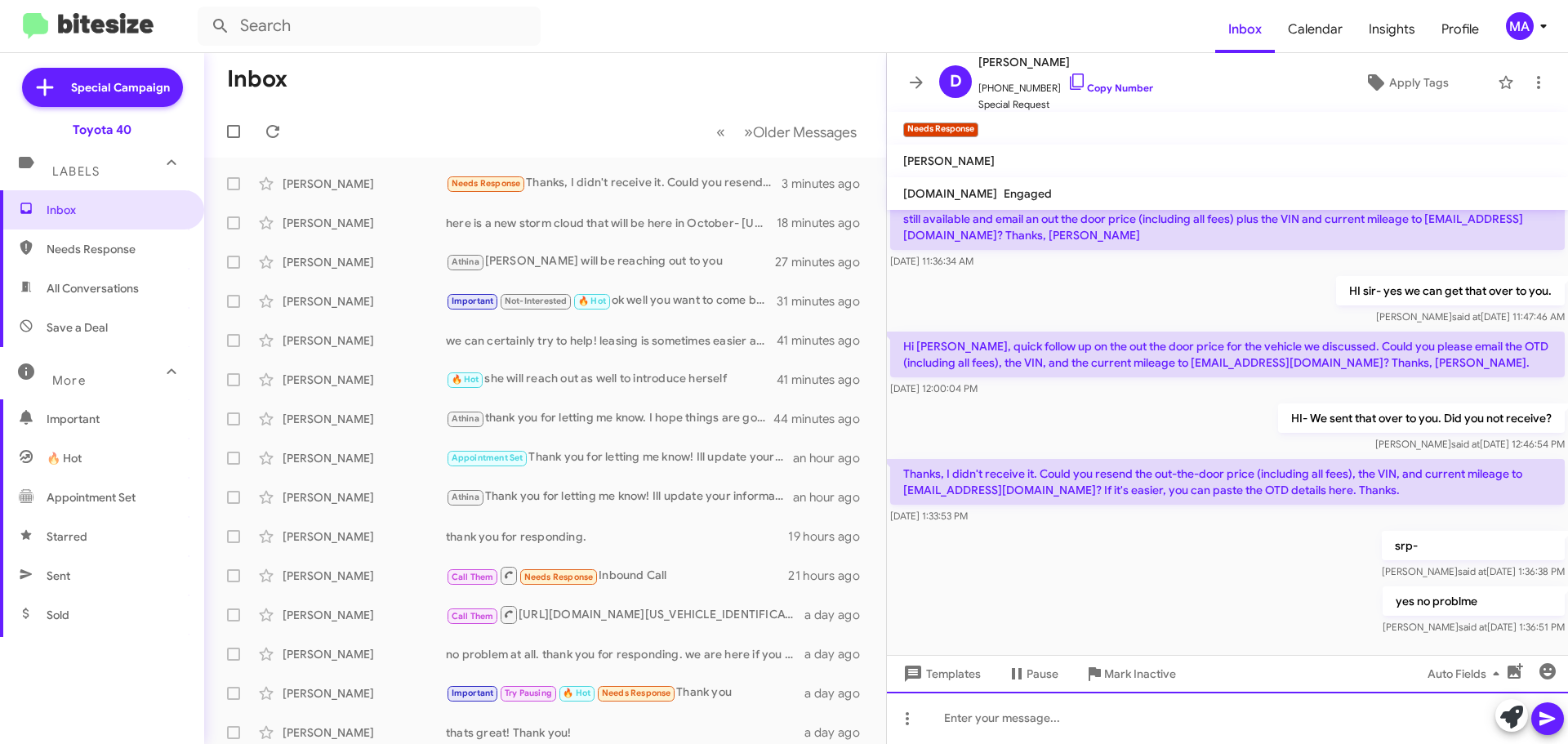
click at [969, 724] on div at bounding box center [1228, 718] width 681 height 52
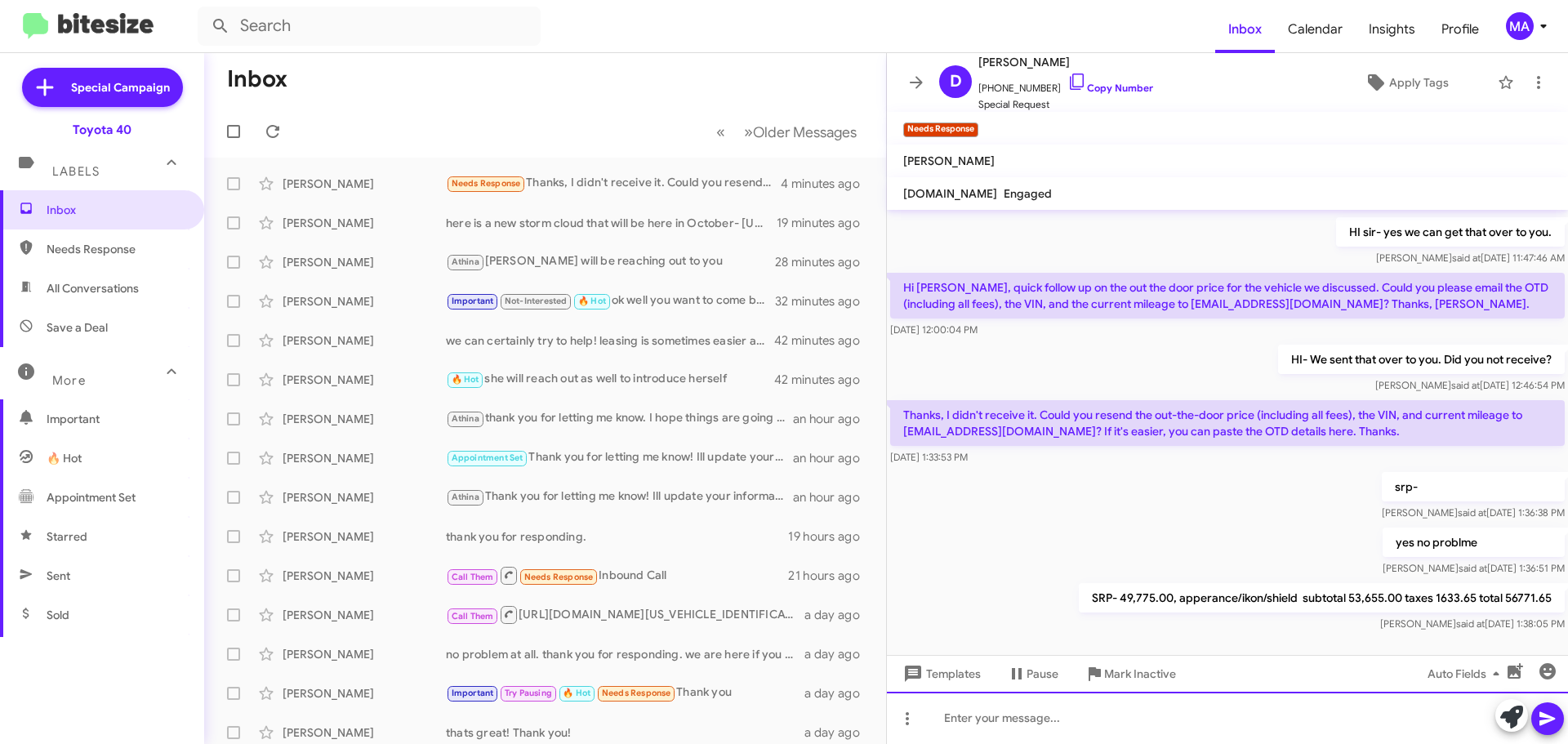
scroll to position [238, 0]
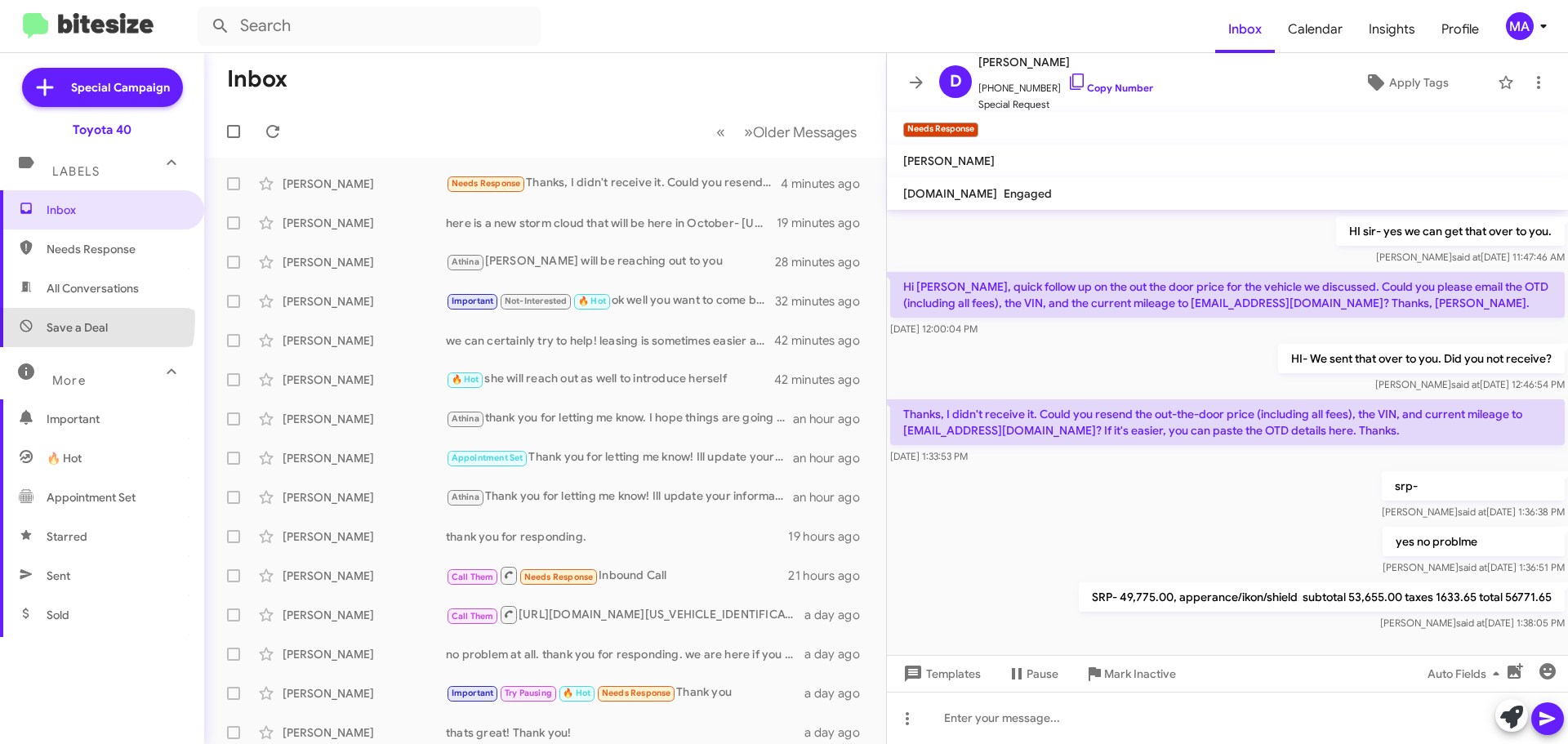
click at [50, 318] on span "Save a Deal" at bounding box center [102, 327] width 205 height 39
type input "in:not-interested"
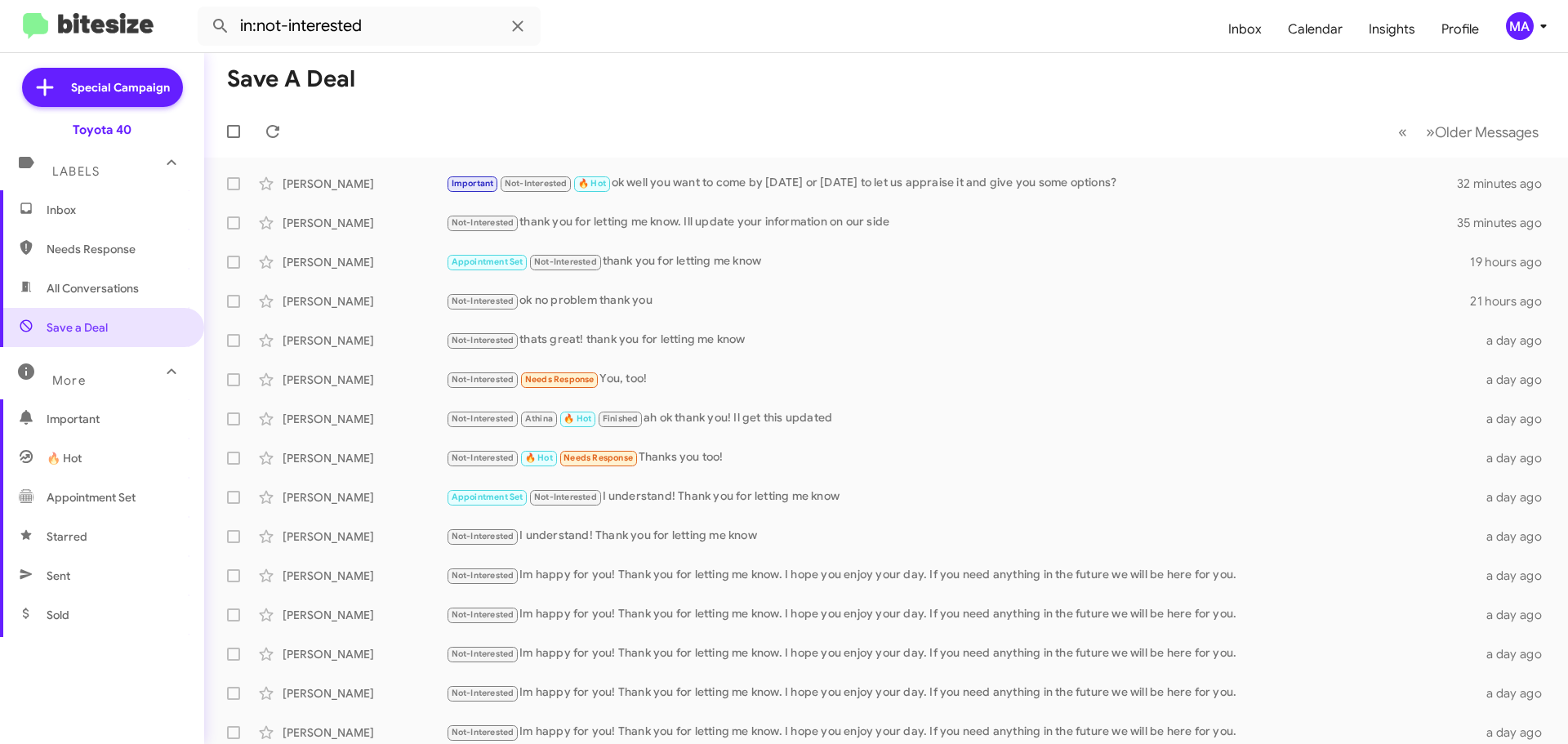
click at [77, 211] on span "Inbox" at bounding box center [115, 210] width 139 height 17
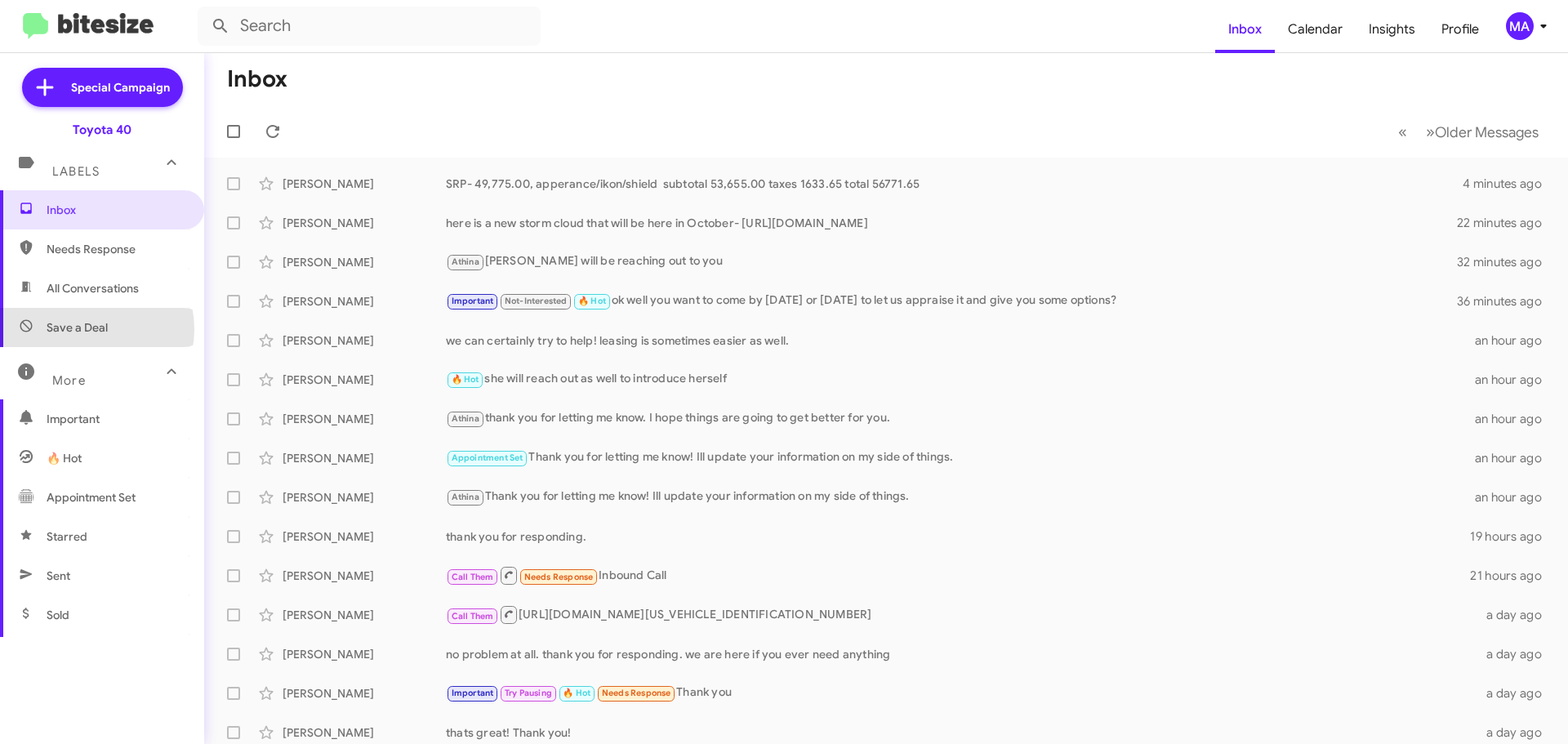
click at [90, 328] on span "Save a Deal" at bounding box center [77, 327] width 61 height 17
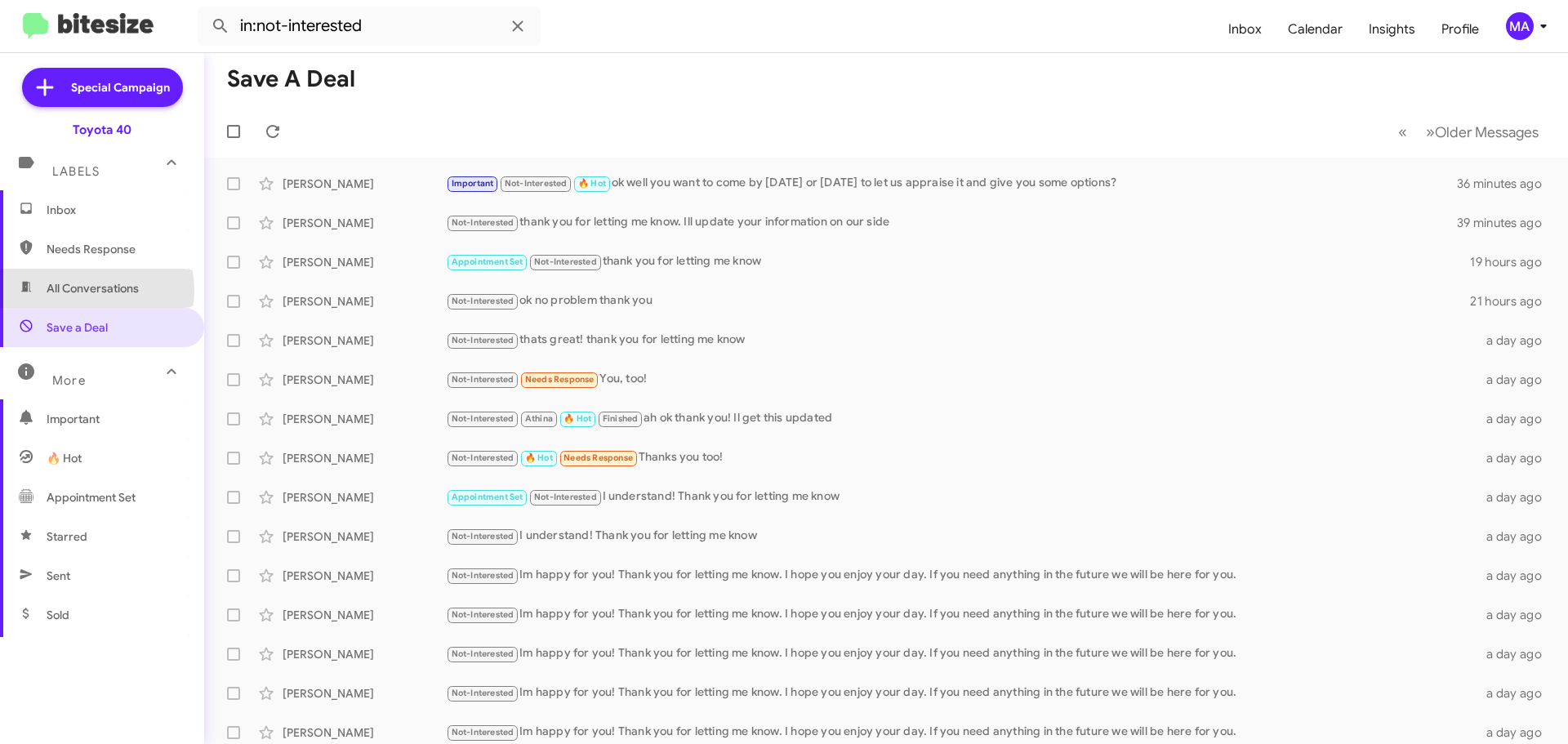
click at [86, 290] on span "All Conversations" at bounding box center [92, 288] width 92 height 17
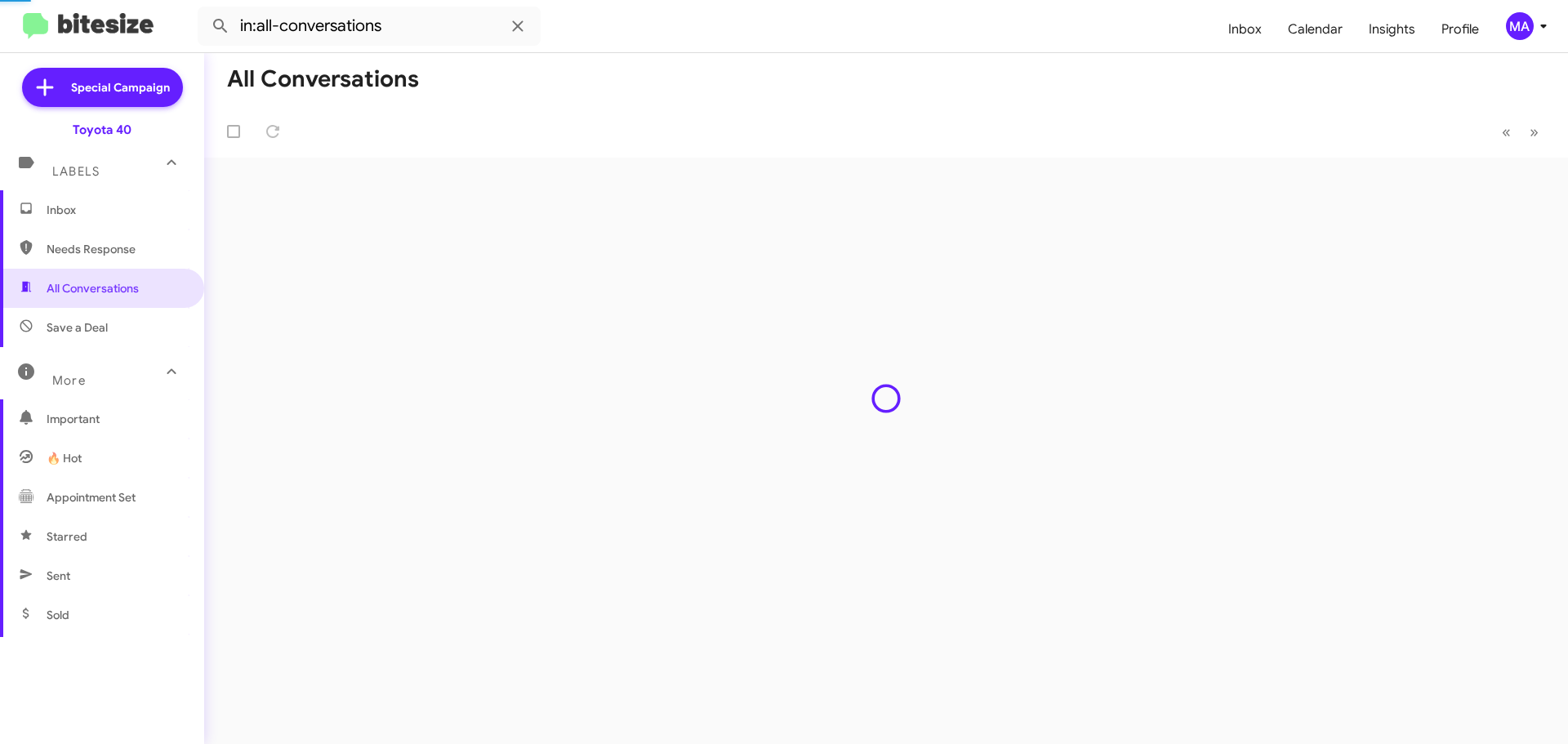
click at [86, 248] on span "Needs Response" at bounding box center [115, 249] width 139 height 17
type input "in:needs-response"
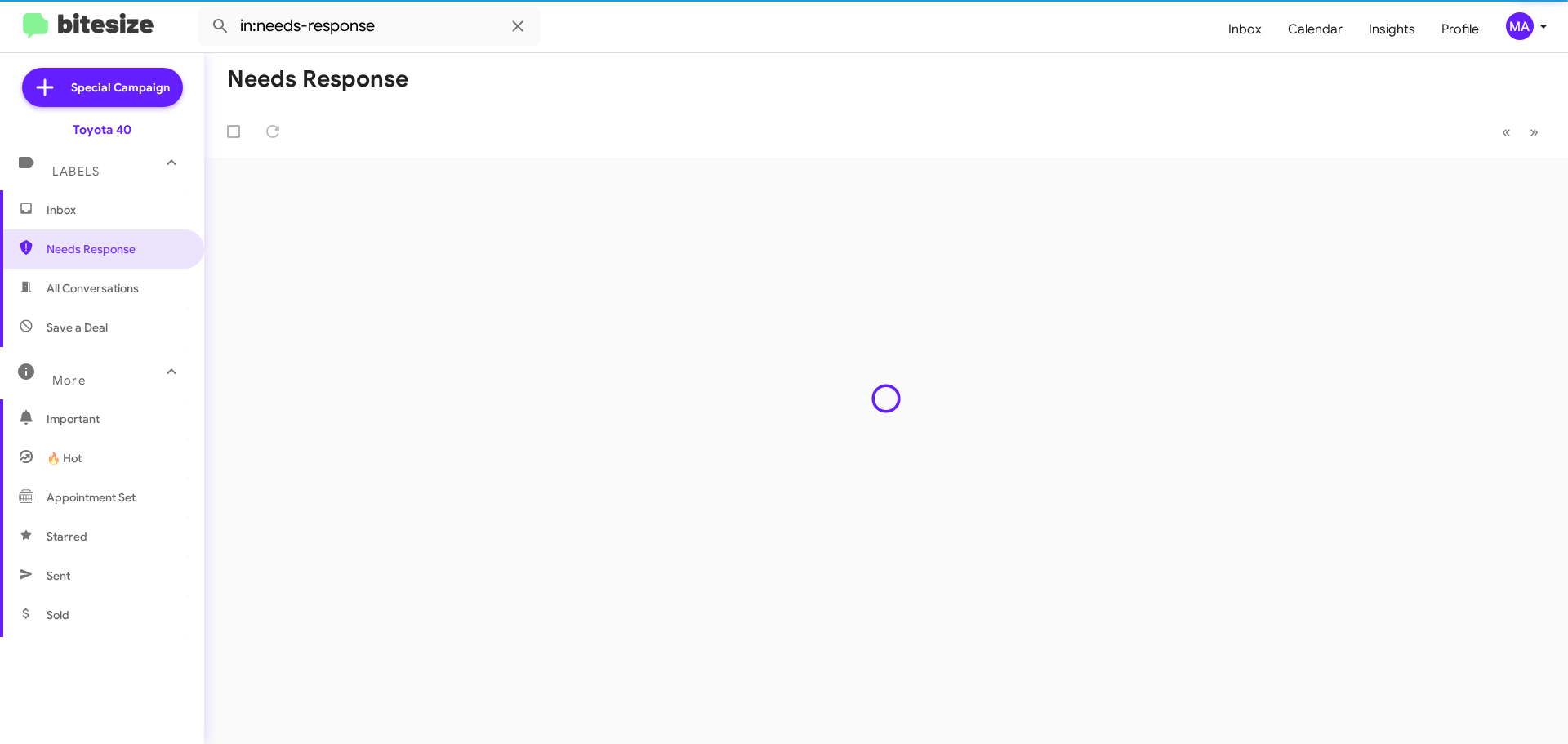
click at [78, 209] on span "Inbox" at bounding box center [115, 210] width 139 height 17
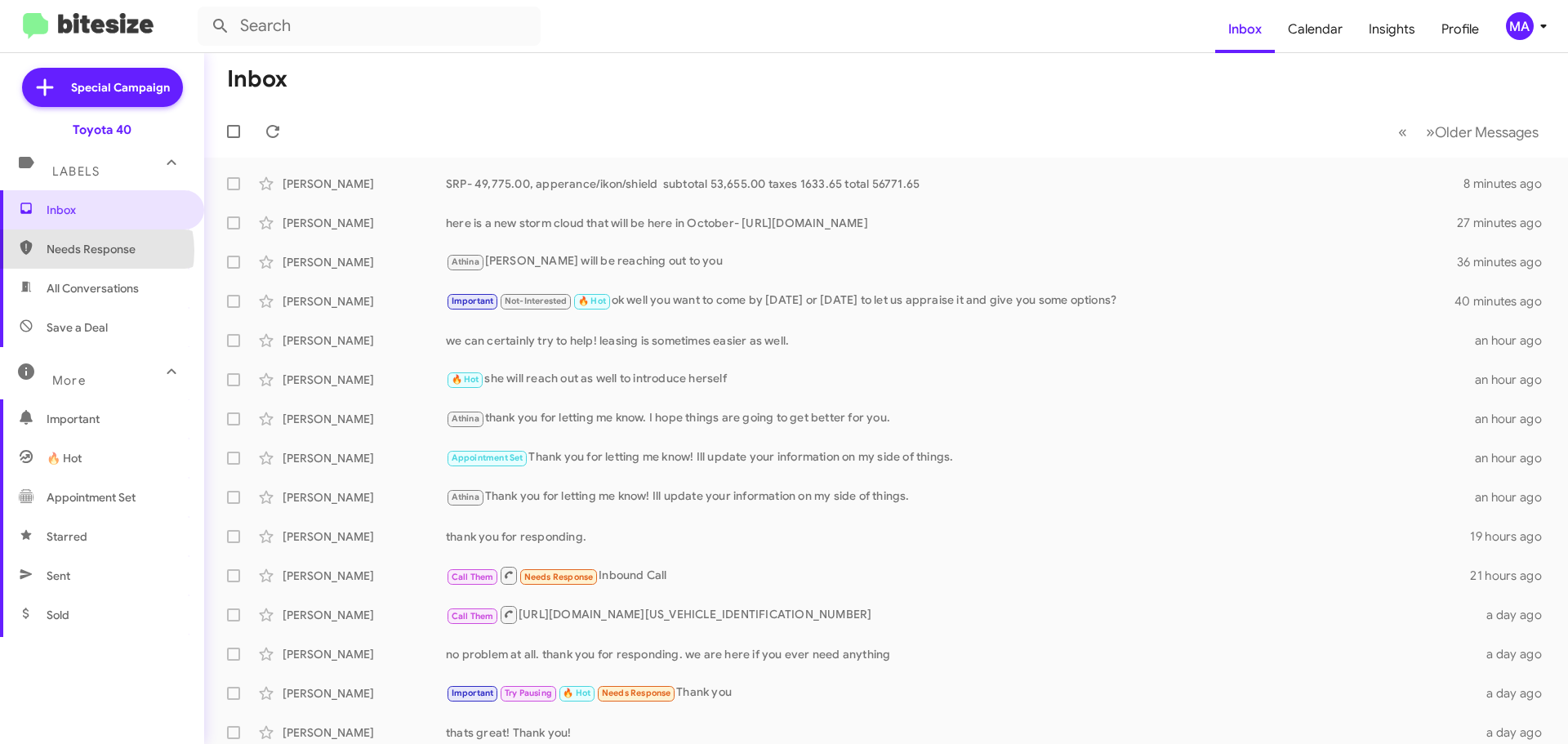
click at [91, 251] on span "Needs Response" at bounding box center [115, 249] width 139 height 17
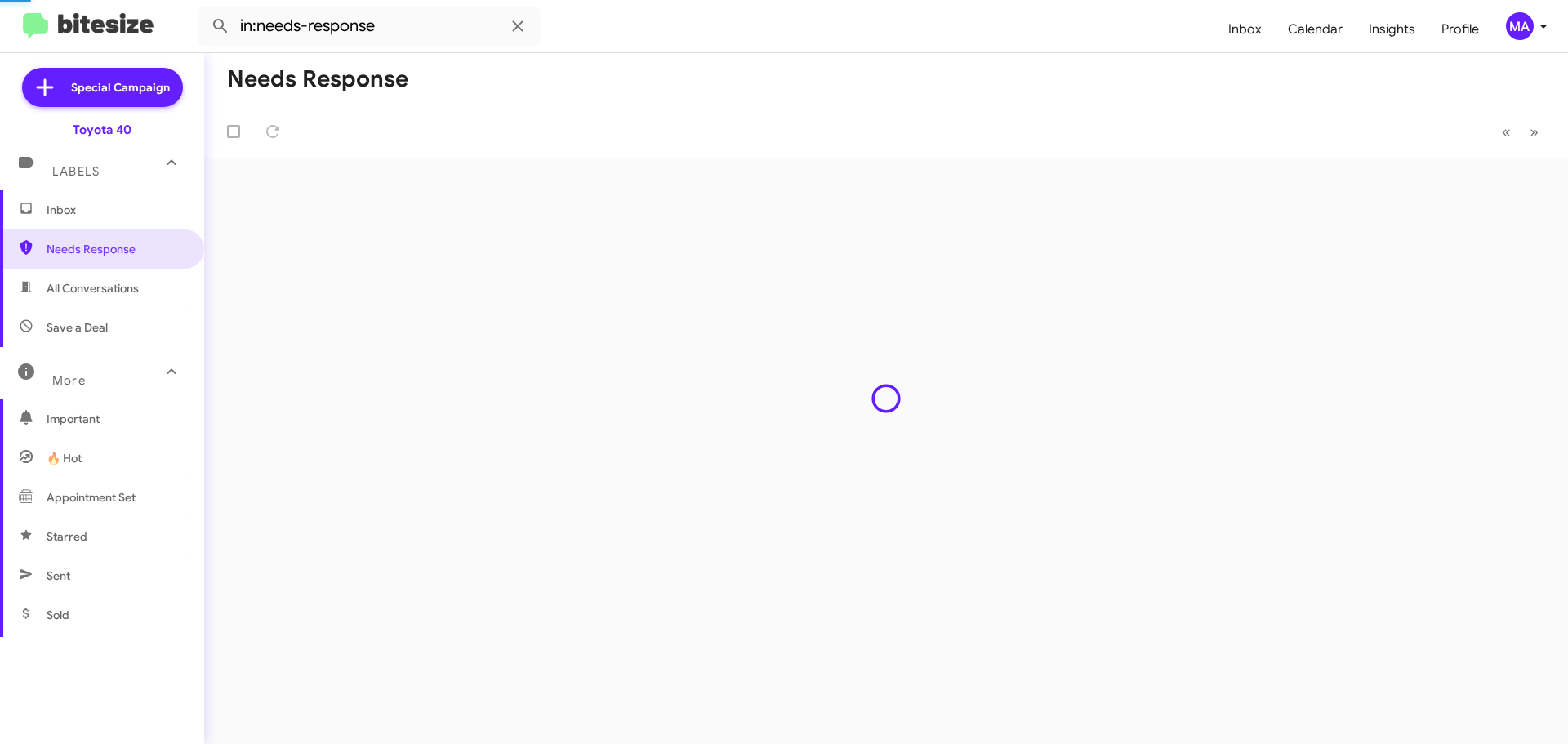
click at [92, 273] on span "All Conversations" at bounding box center [102, 288] width 205 height 39
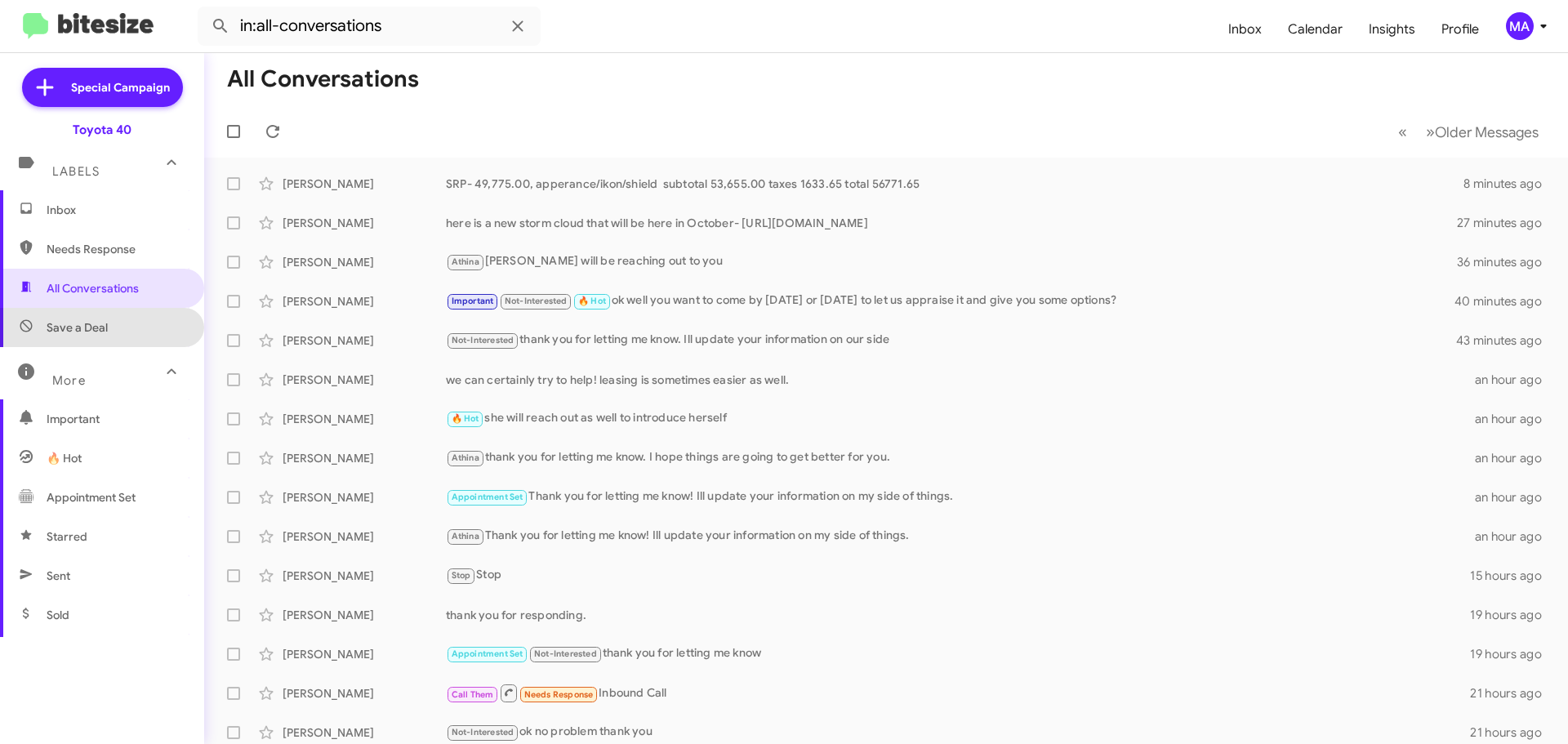
click at [101, 319] on span "Save a Deal" at bounding box center [77, 327] width 61 height 17
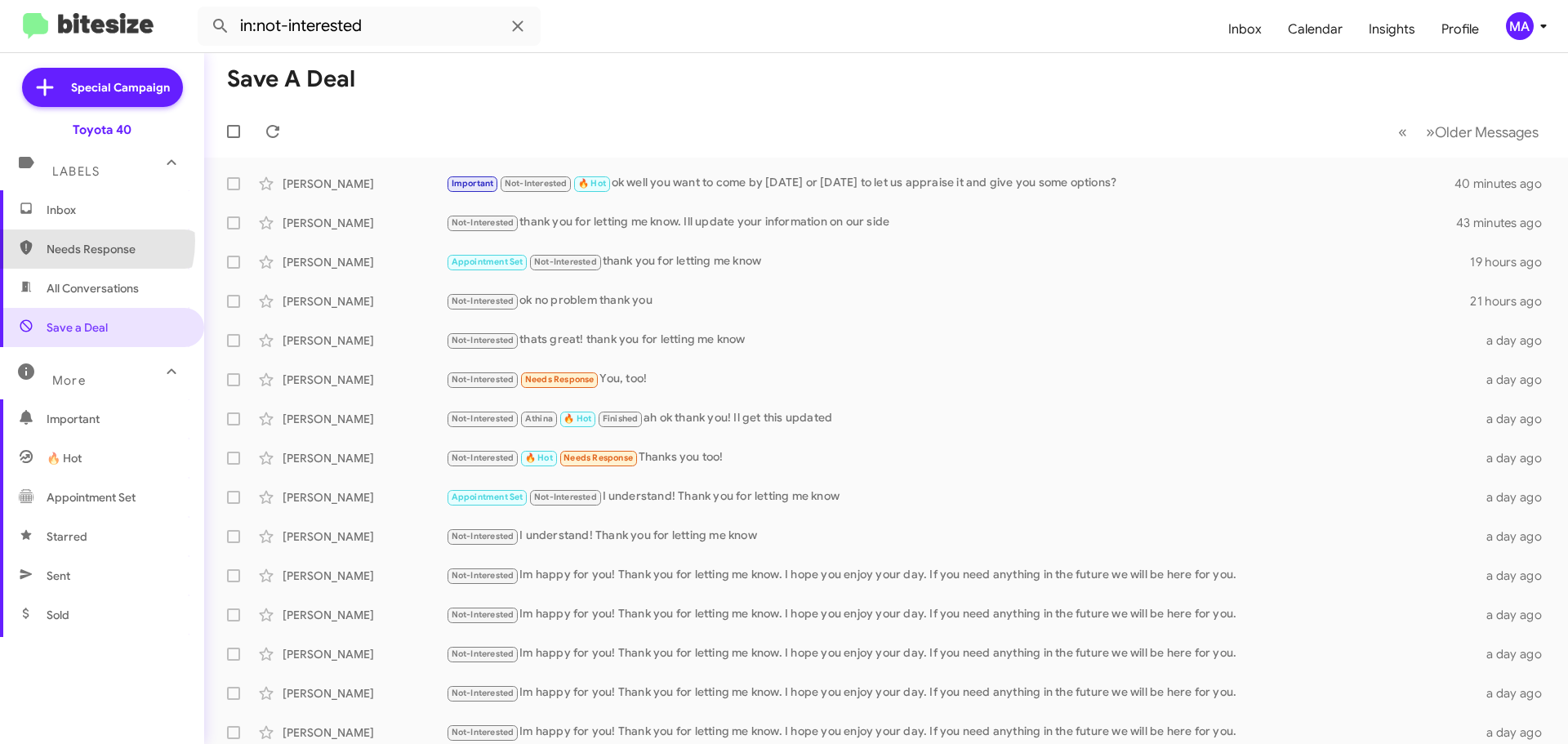
click at [83, 240] on span "Needs Response" at bounding box center [102, 249] width 205 height 39
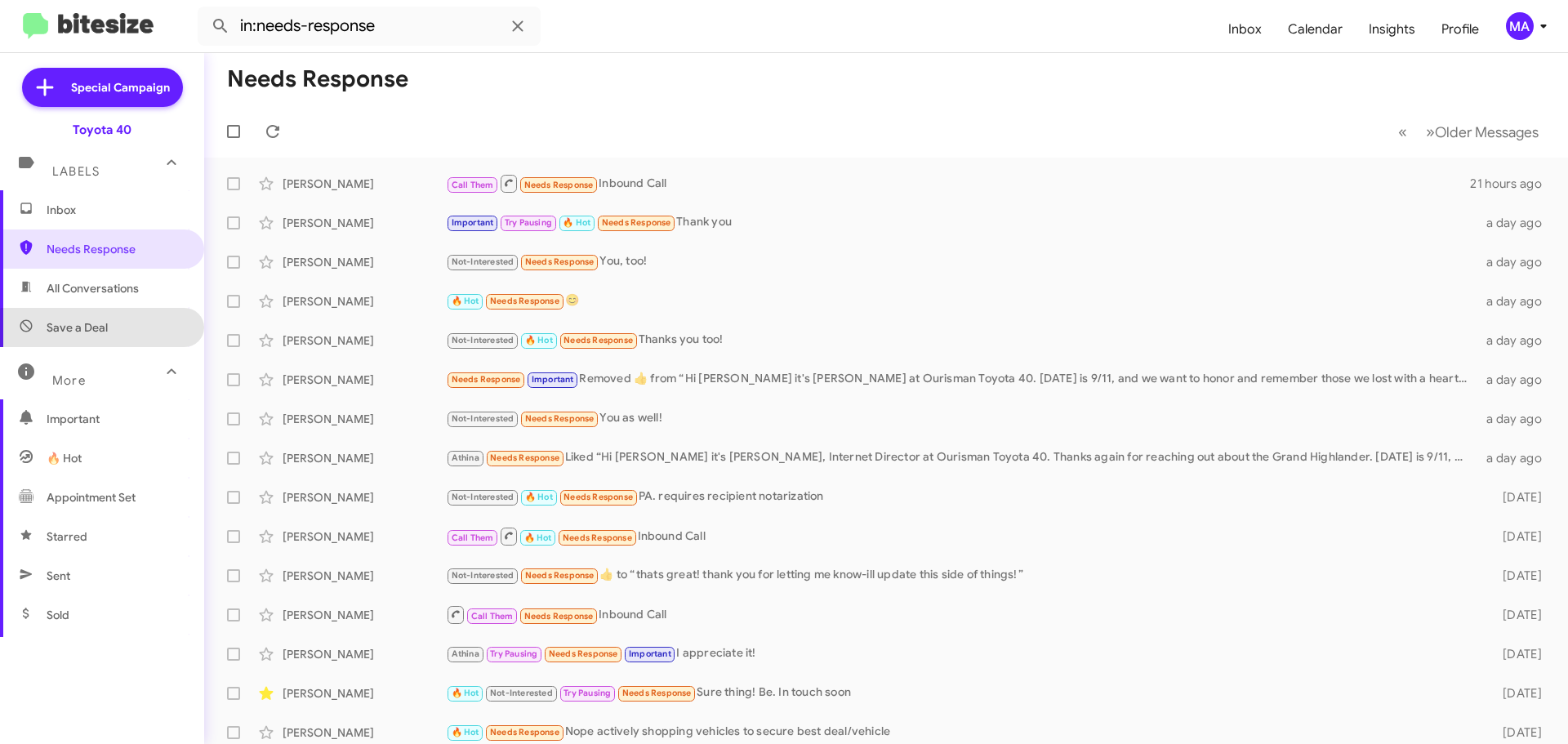
click at [112, 339] on span "Save a Deal" at bounding box center [102, 327] width 205 height 39
type input "in:not-interested"
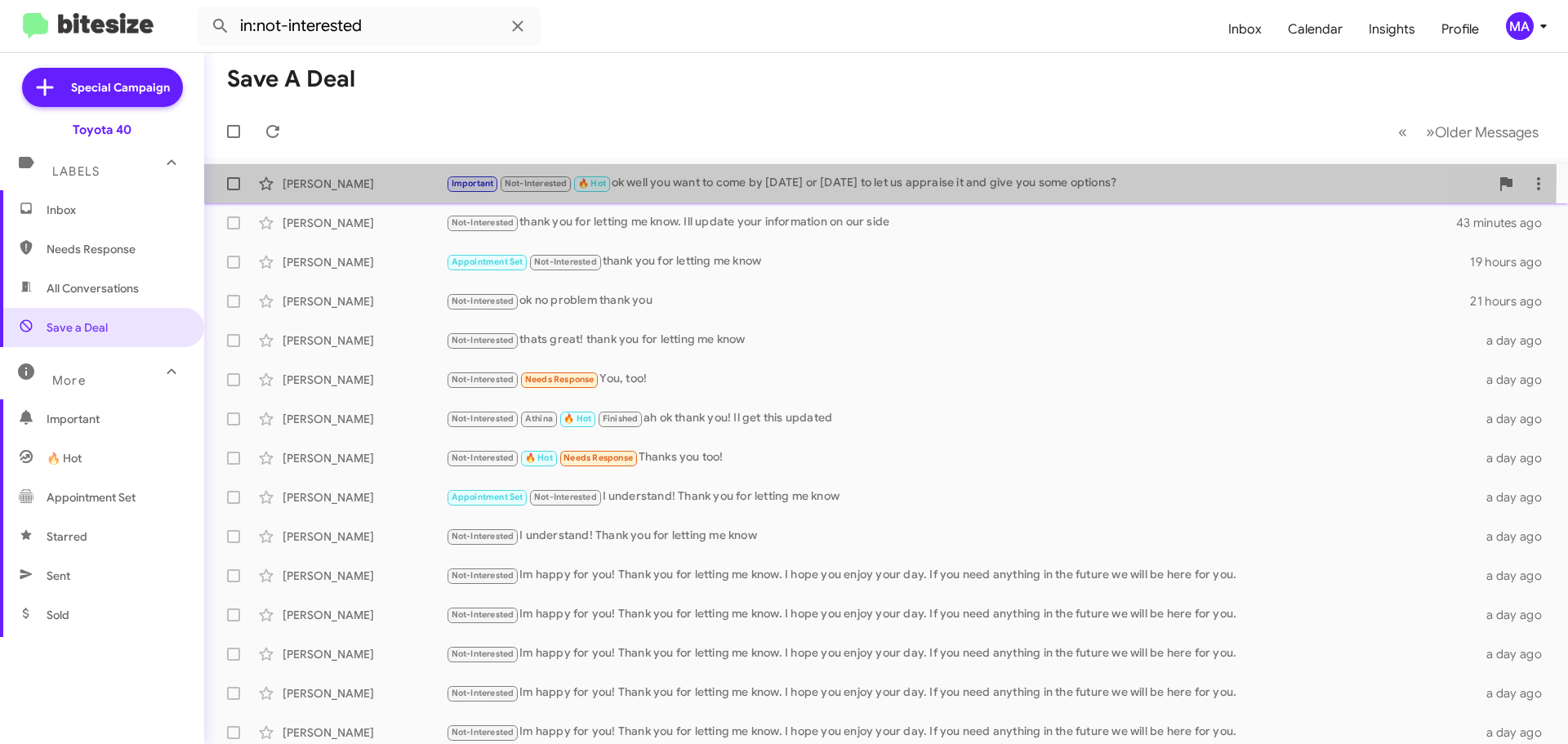
click at [778, 176] on div "Important Not-Interested 🔥 Hot ok well you want to come by [DATE] or [DATE] to …" at bounding box center [967, 183] width 1043 height 19
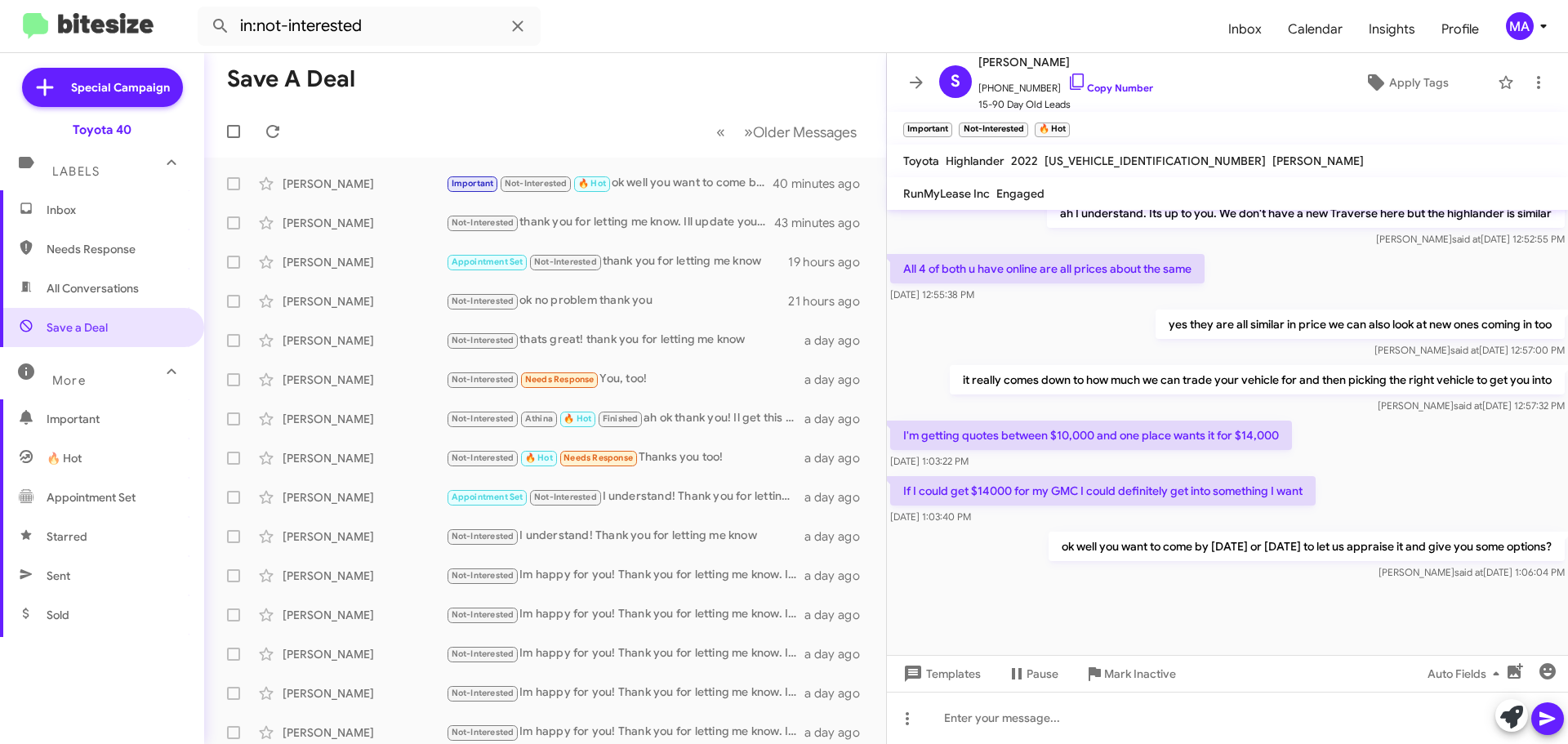
scroll to position [901, 0]
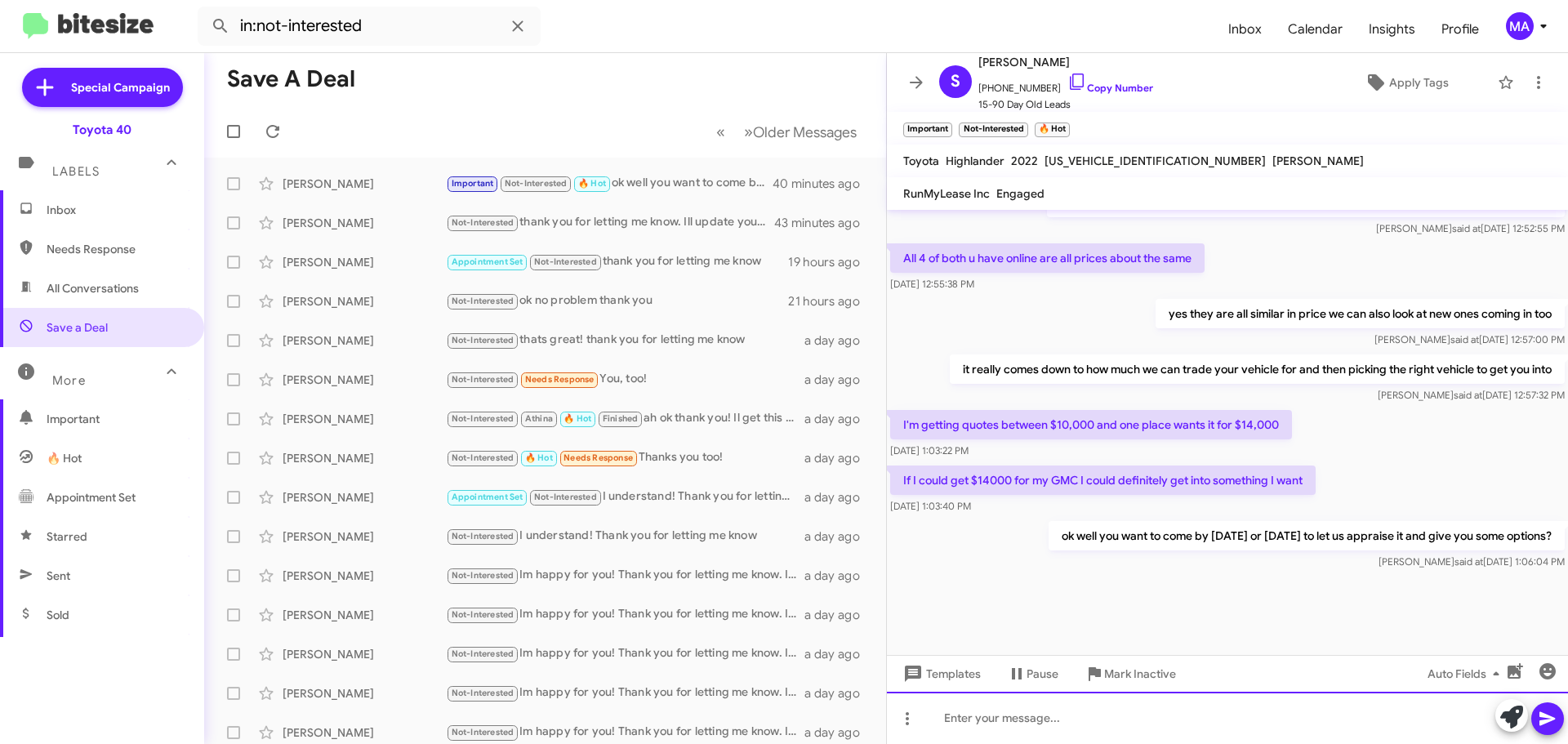
click at [1058, 726] on div at bounding box center [1228, 718] width 681 height 52
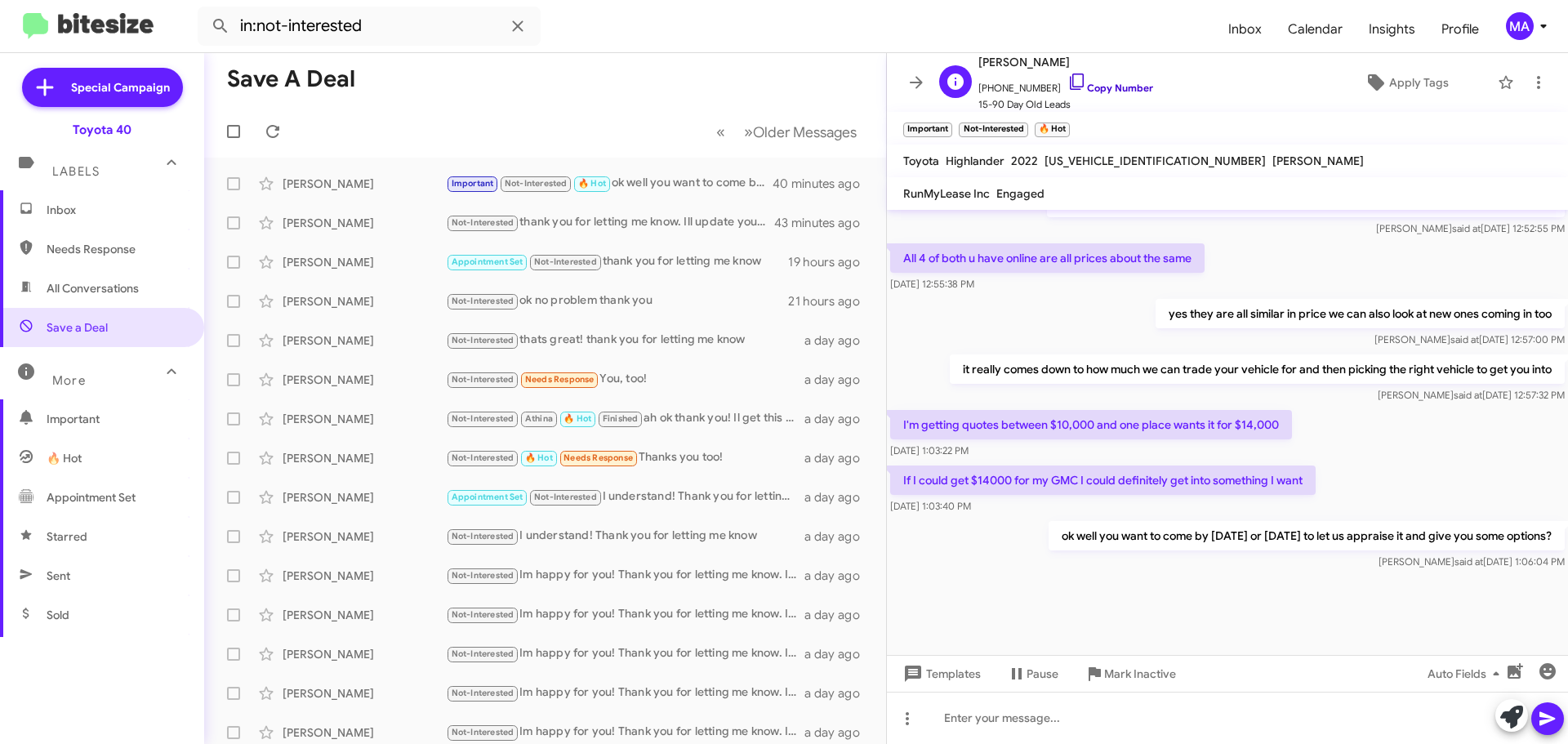
click at [1068, 82] on icon at bounding box center [1077, 81] width 20 height 20
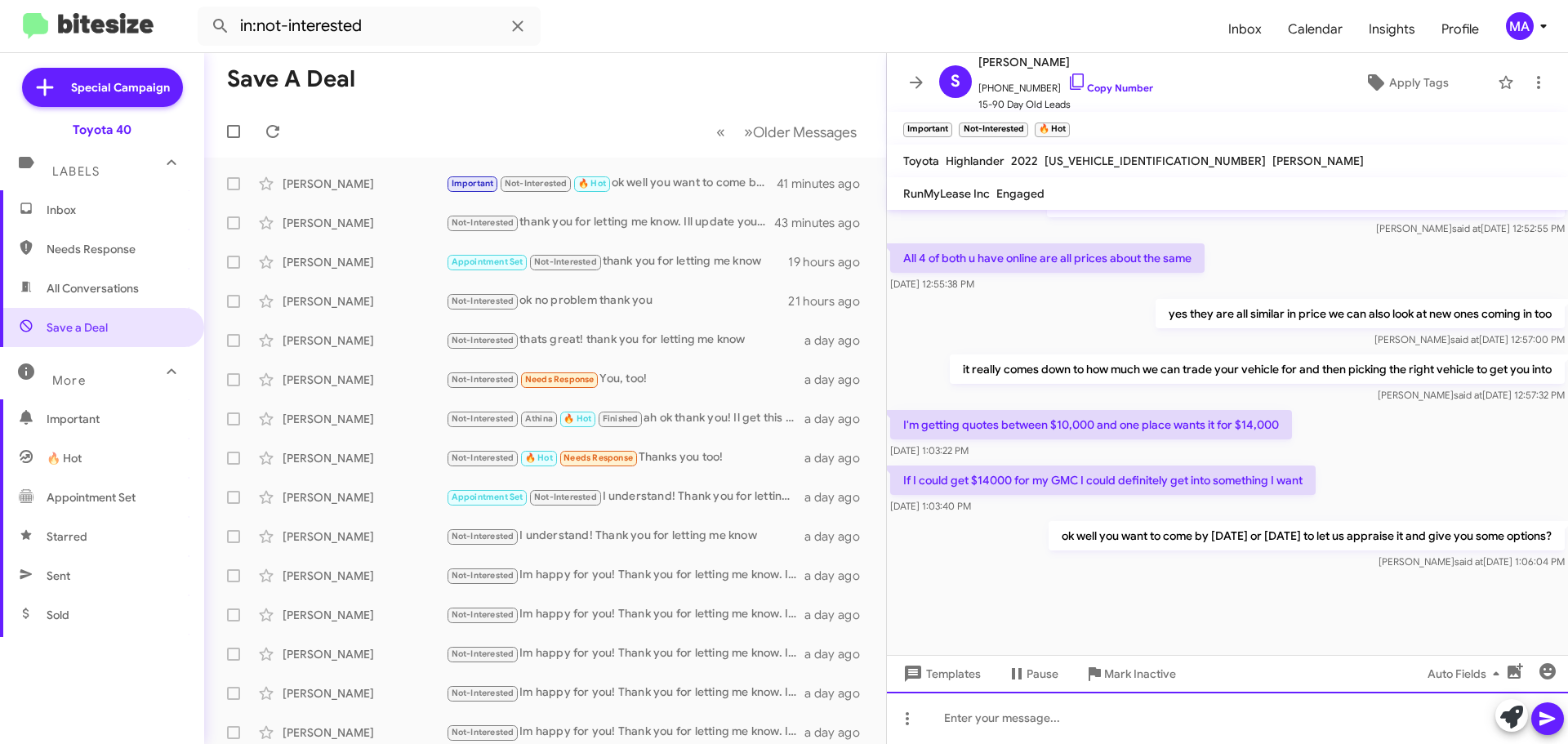
click at [983, 720] on div at bounding box center [1228, 718] width 681 height 52
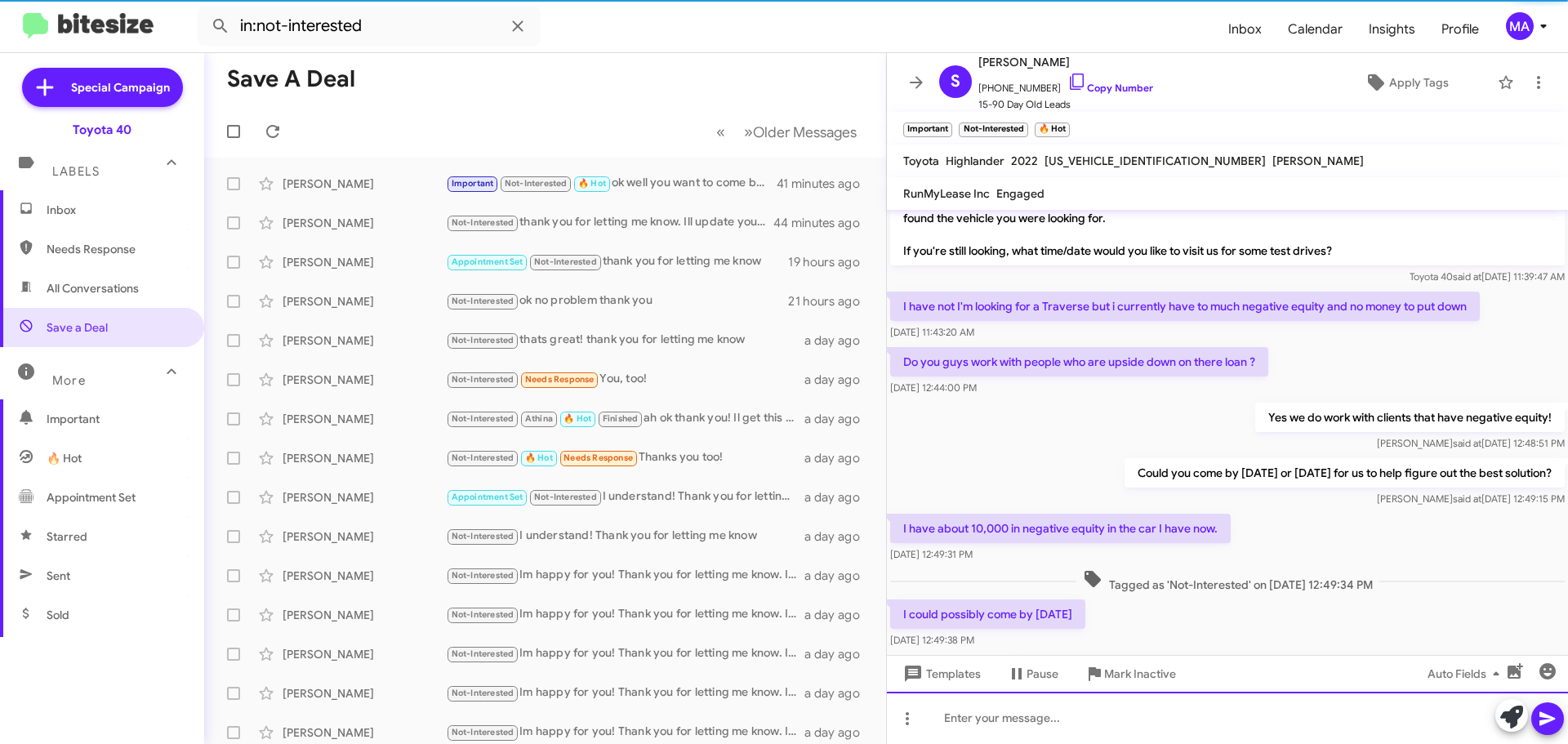
scroll to position [0, 0]
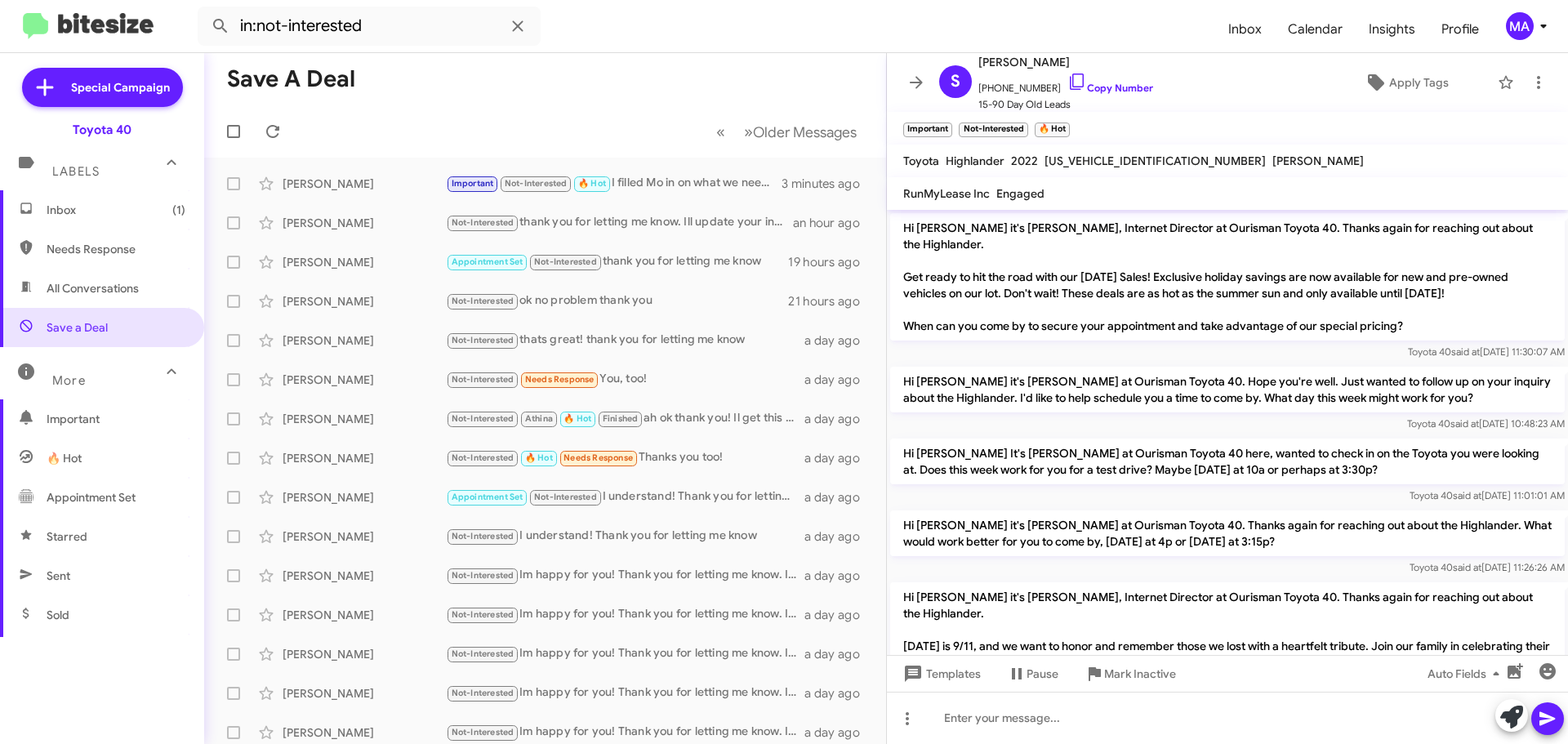
click at [95, 212] on span "Inbox (1)" at bounding box center [115, 210] width 139 height 17
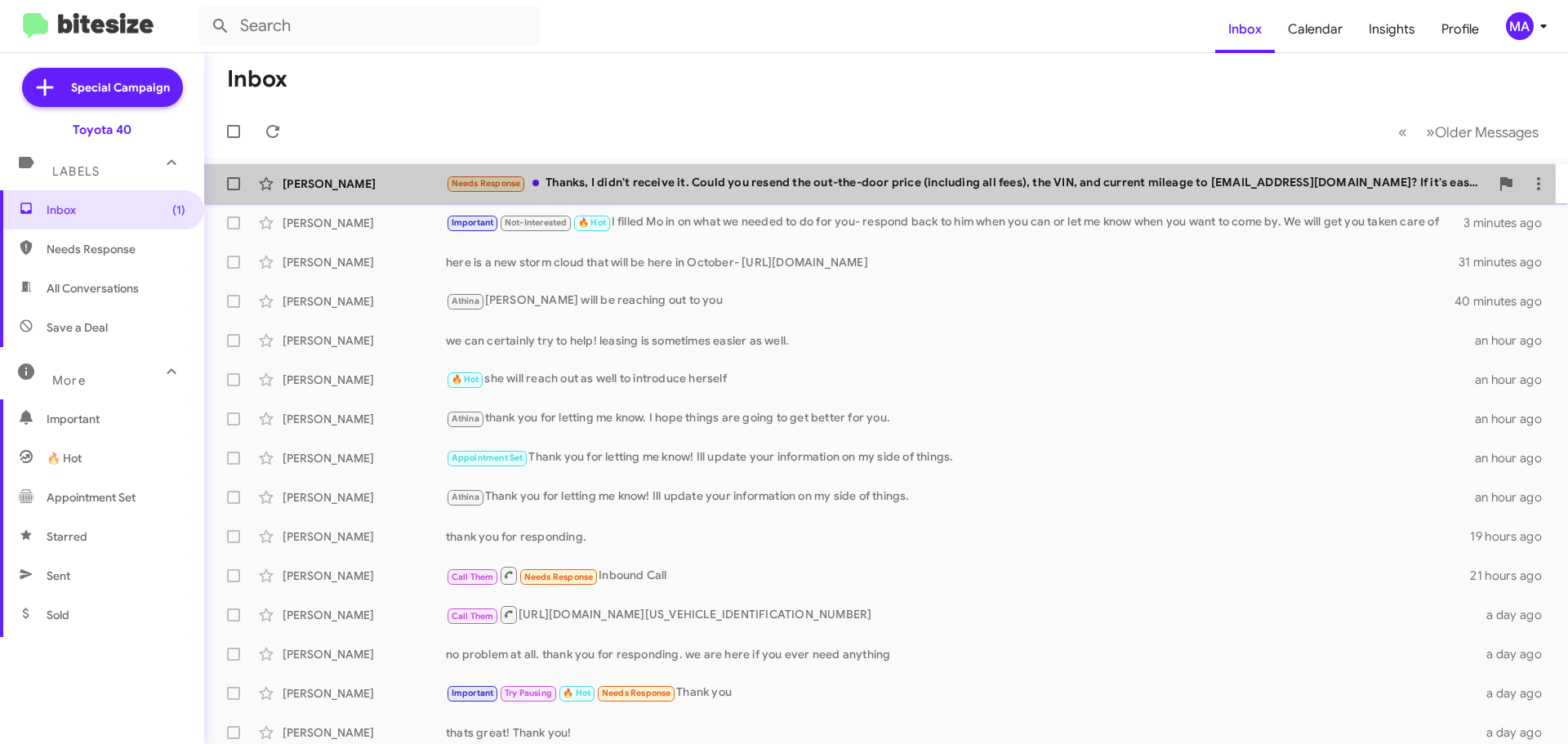
click at [686, 185] on div "Needs Response Thanks, I didn't receive it. Could you resend the out-the-door p…" at bounding box center [967, 183] width 1043 height 19
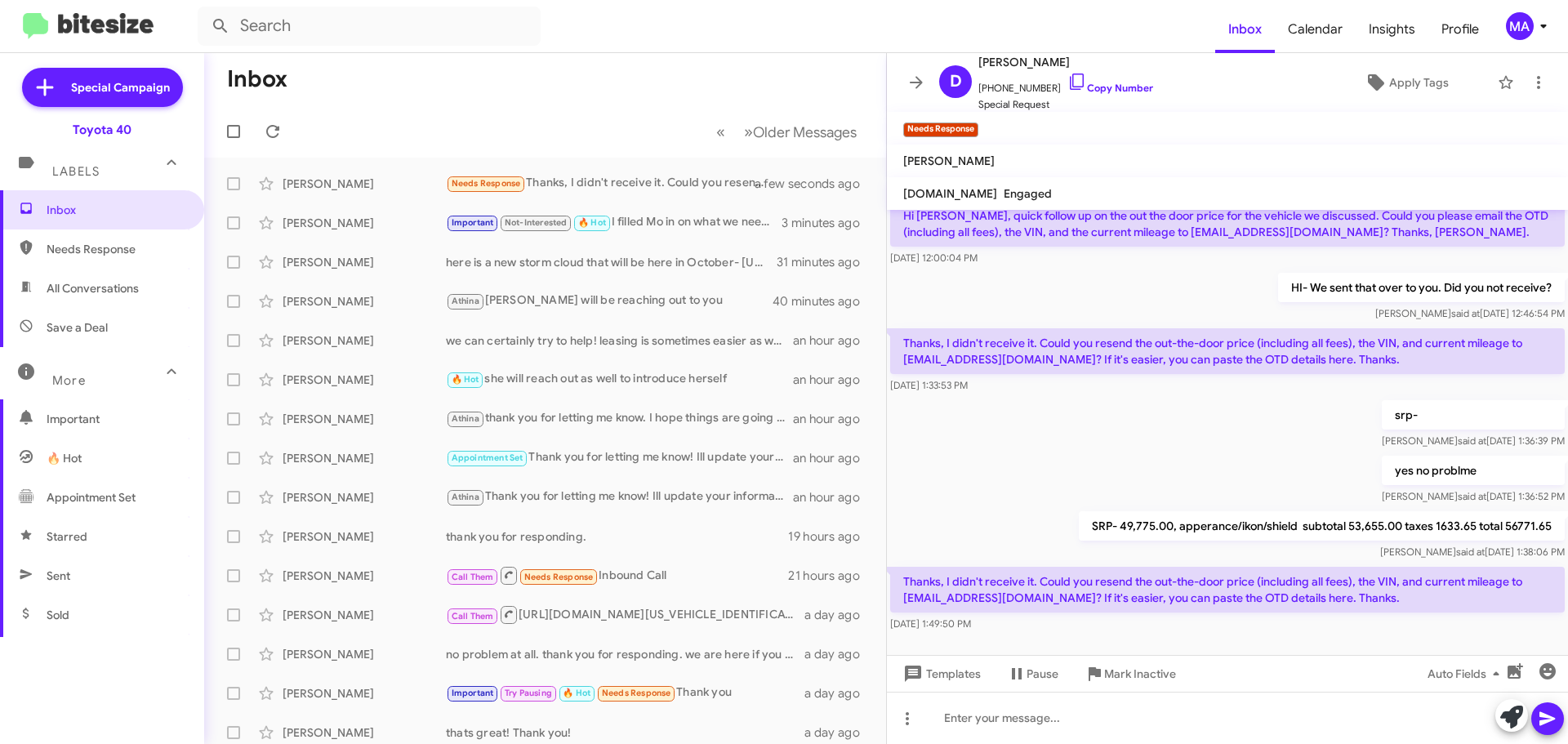
scroll to position [314, 0]
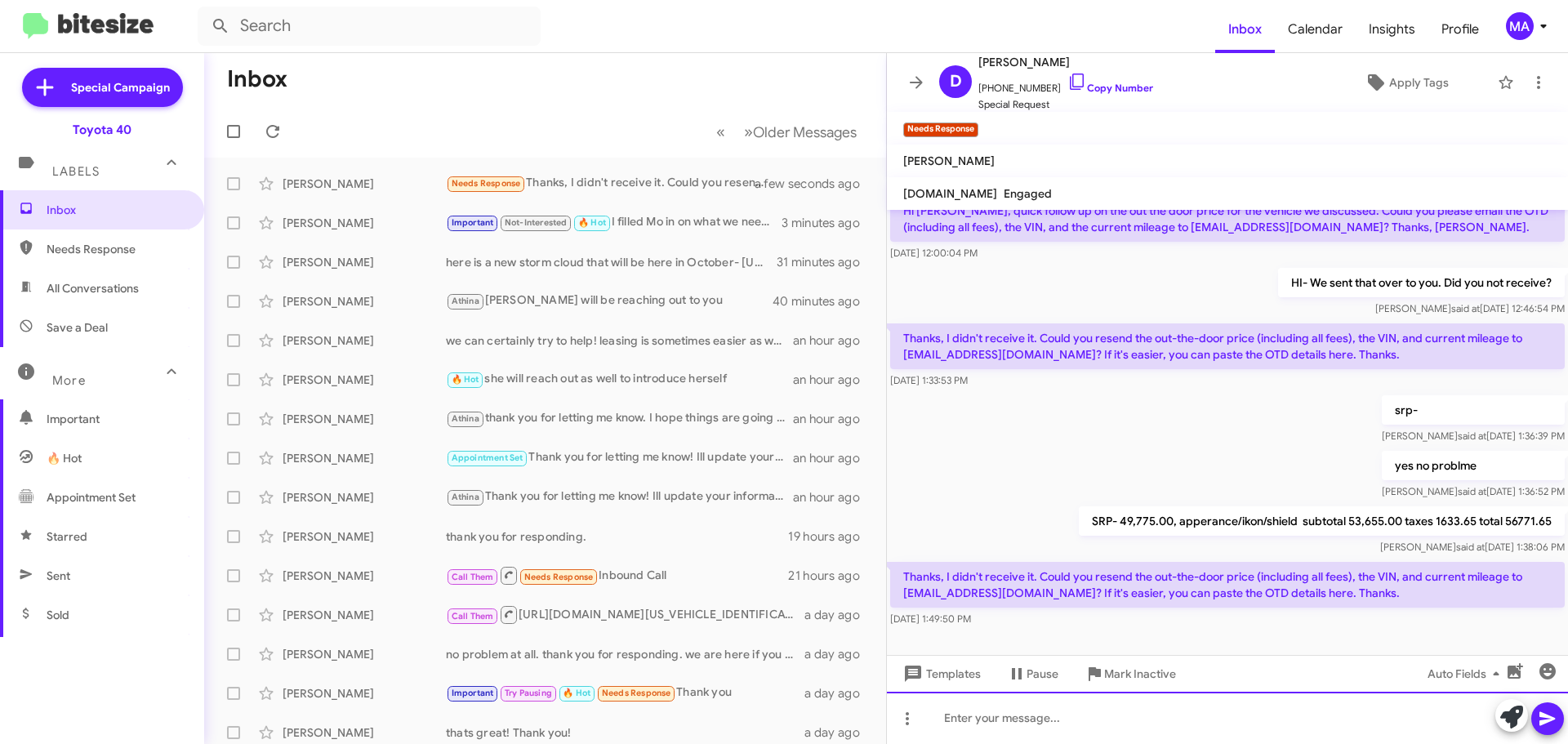
click at [1059, 715] on div at bounding box center [1228, 718] width 681 height 52
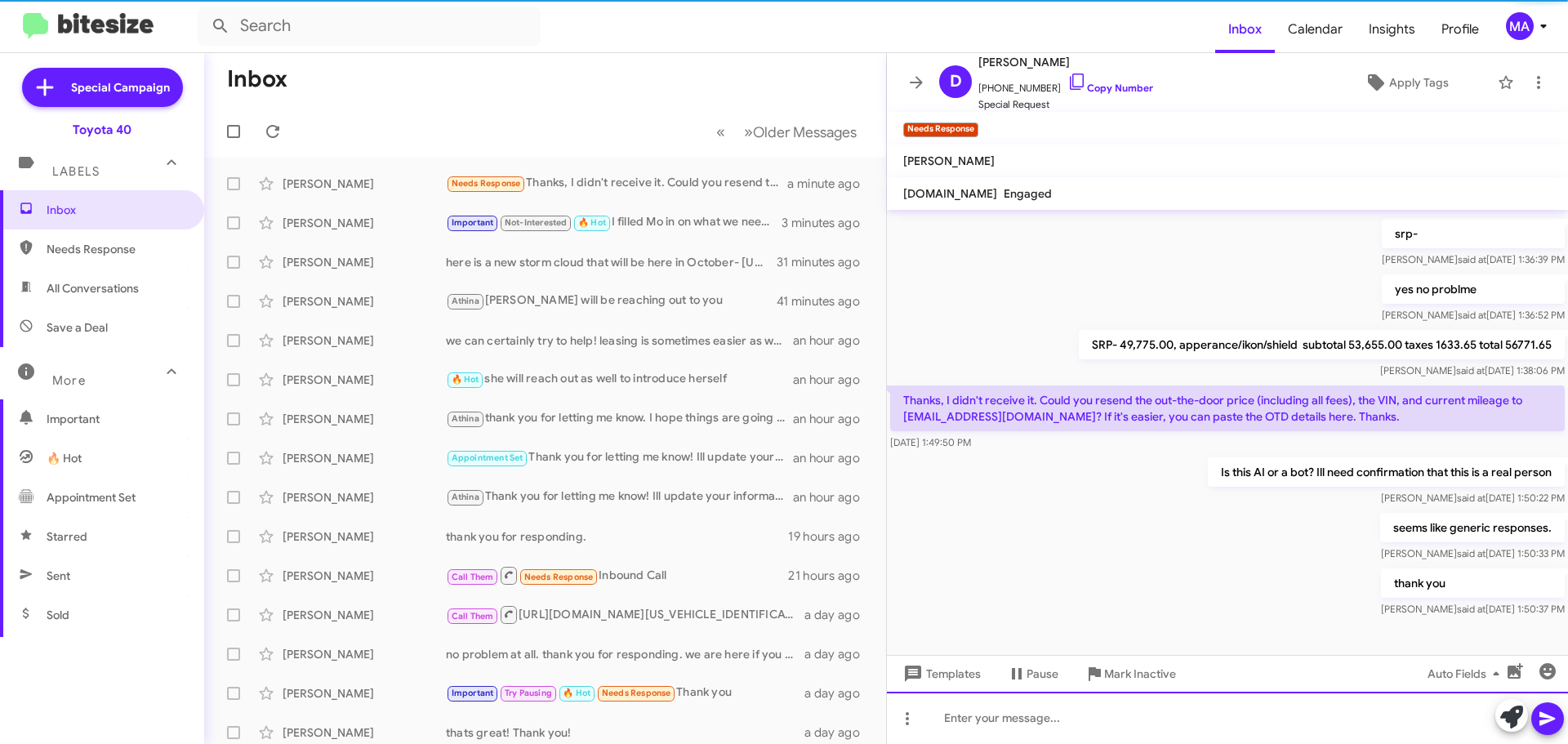
scroll to position [493, 0]
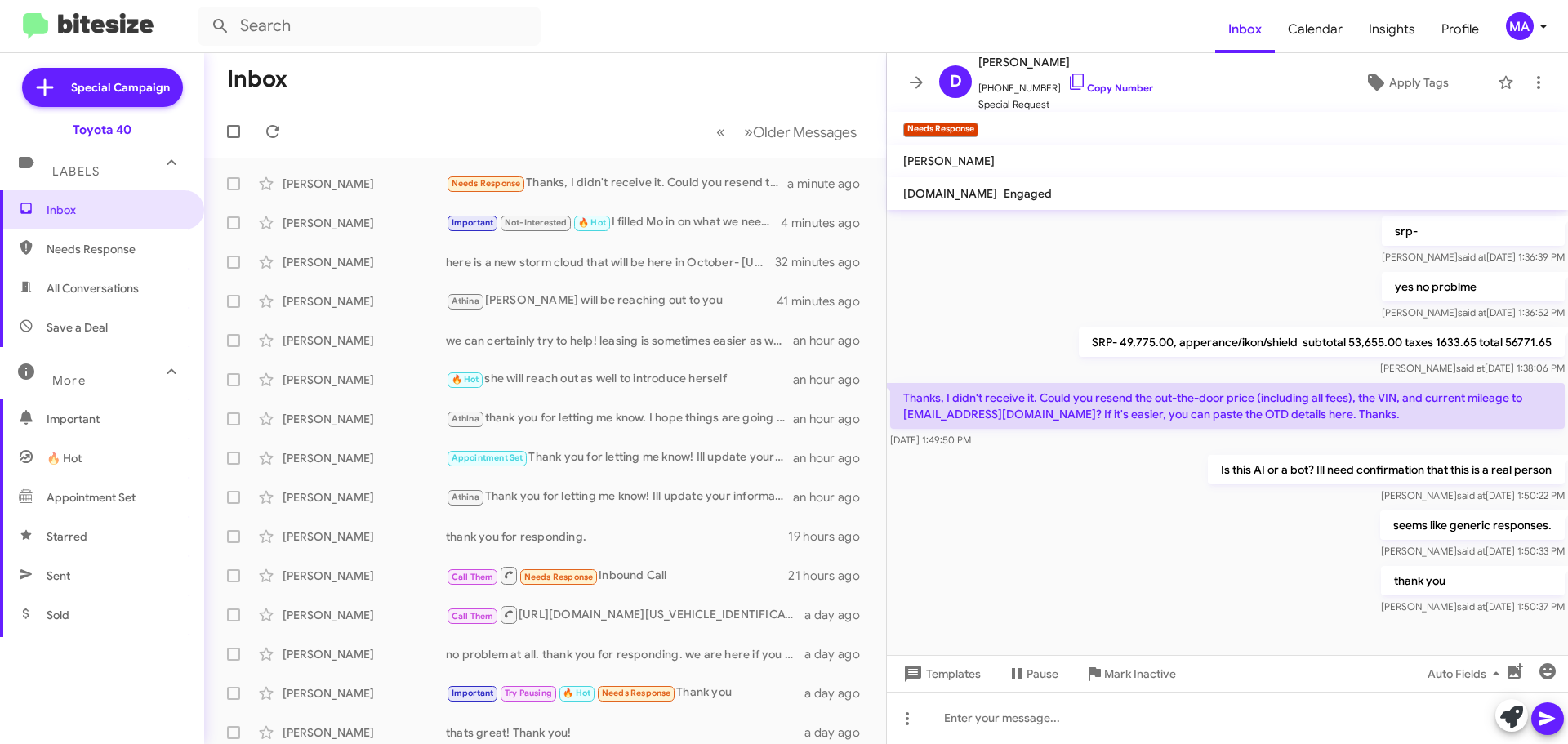
click at [82, 408] on span "Important" at bounding box center [102, 418] width 205 height 39
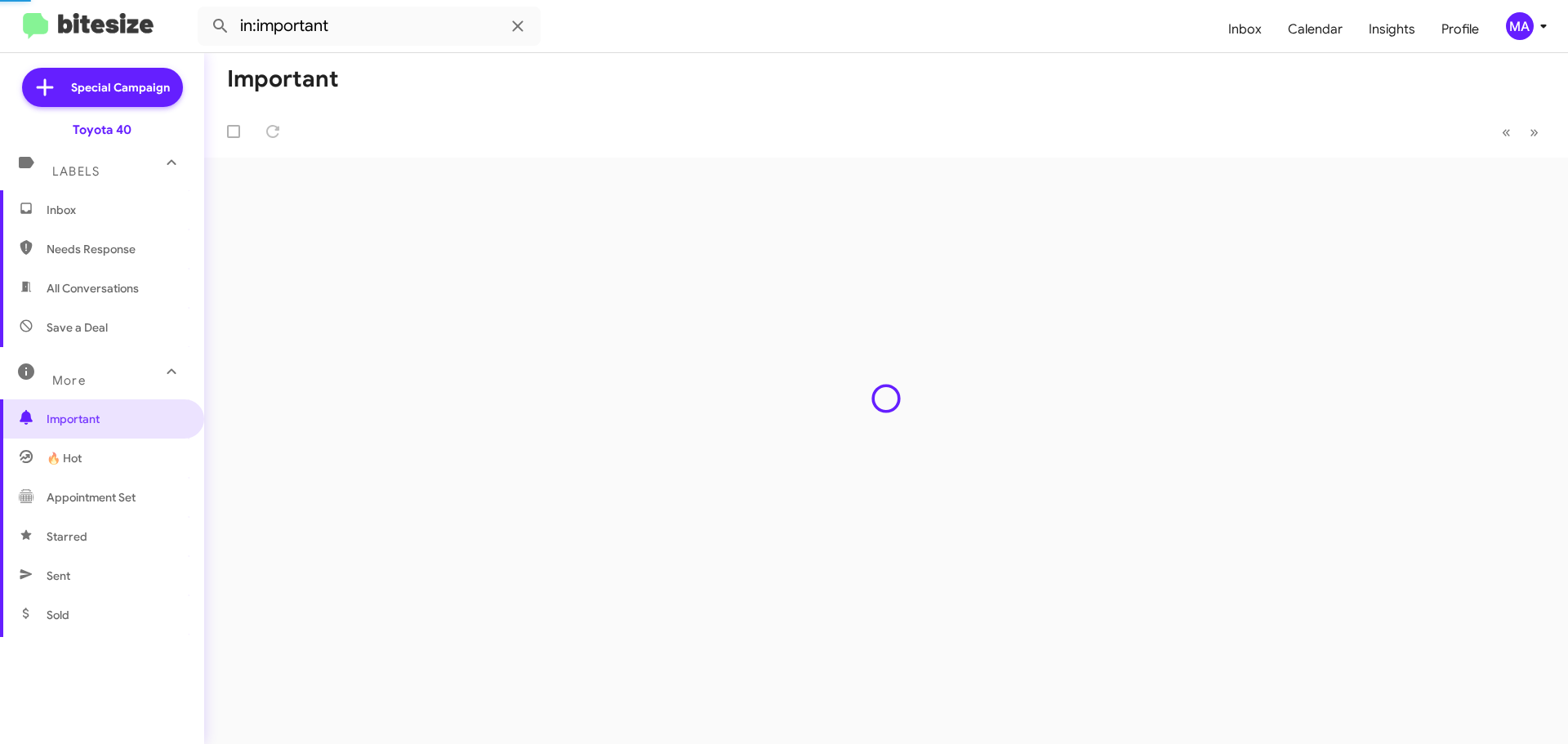
click at [78, 371] on div "More" at bounding box center [86, 373] width 145 height 30
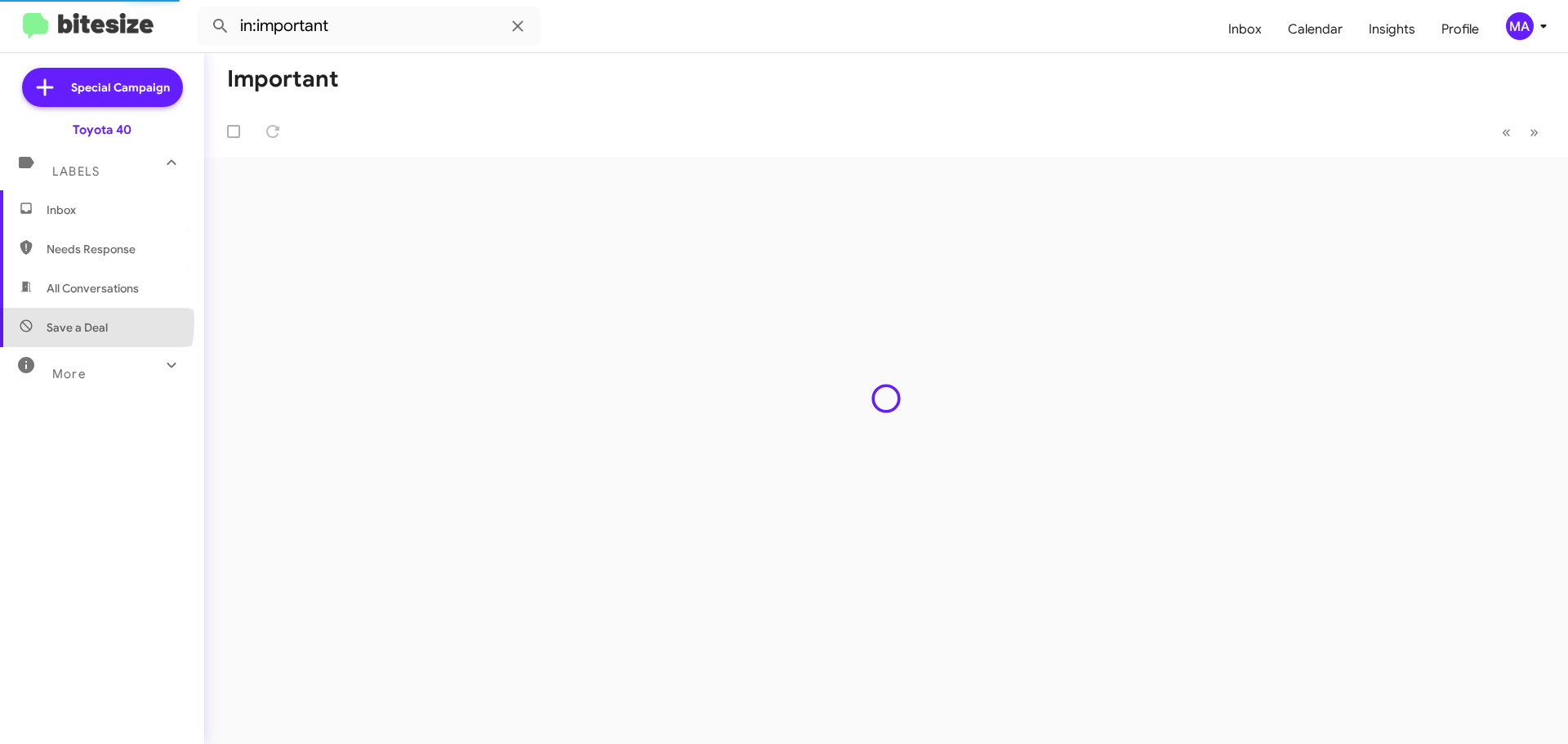
click at [78, 322] on span "Save a Deal" at bounding box center [77, 327] width 61 height 17
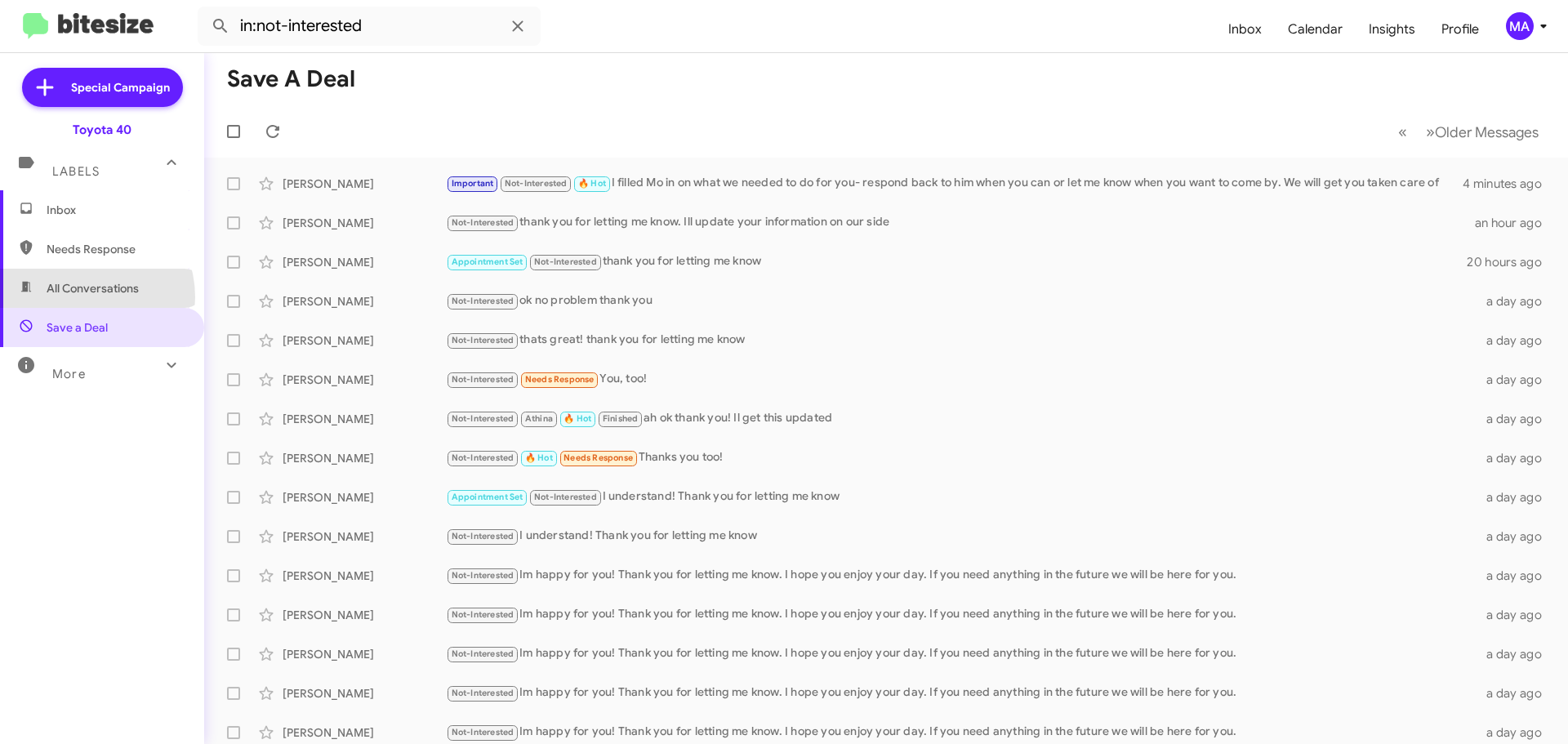
click at [78, 297] on span "All Conversations" at bounding box center [102, 288] width 205 height 39
type input "in:all-conversations"
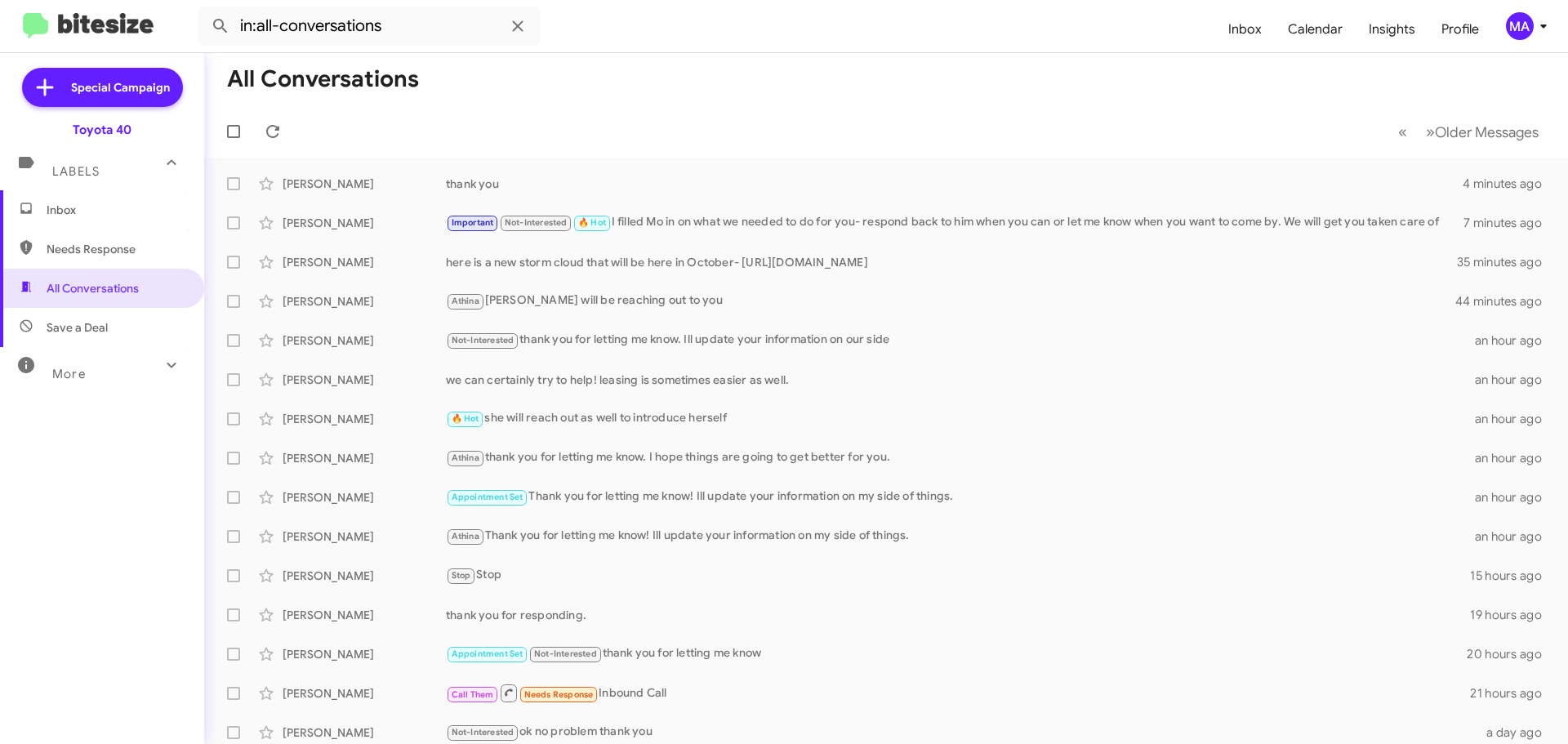
click at [97, 218] on span "Inbox" at bounding box center [102, 210] width 205 height 39
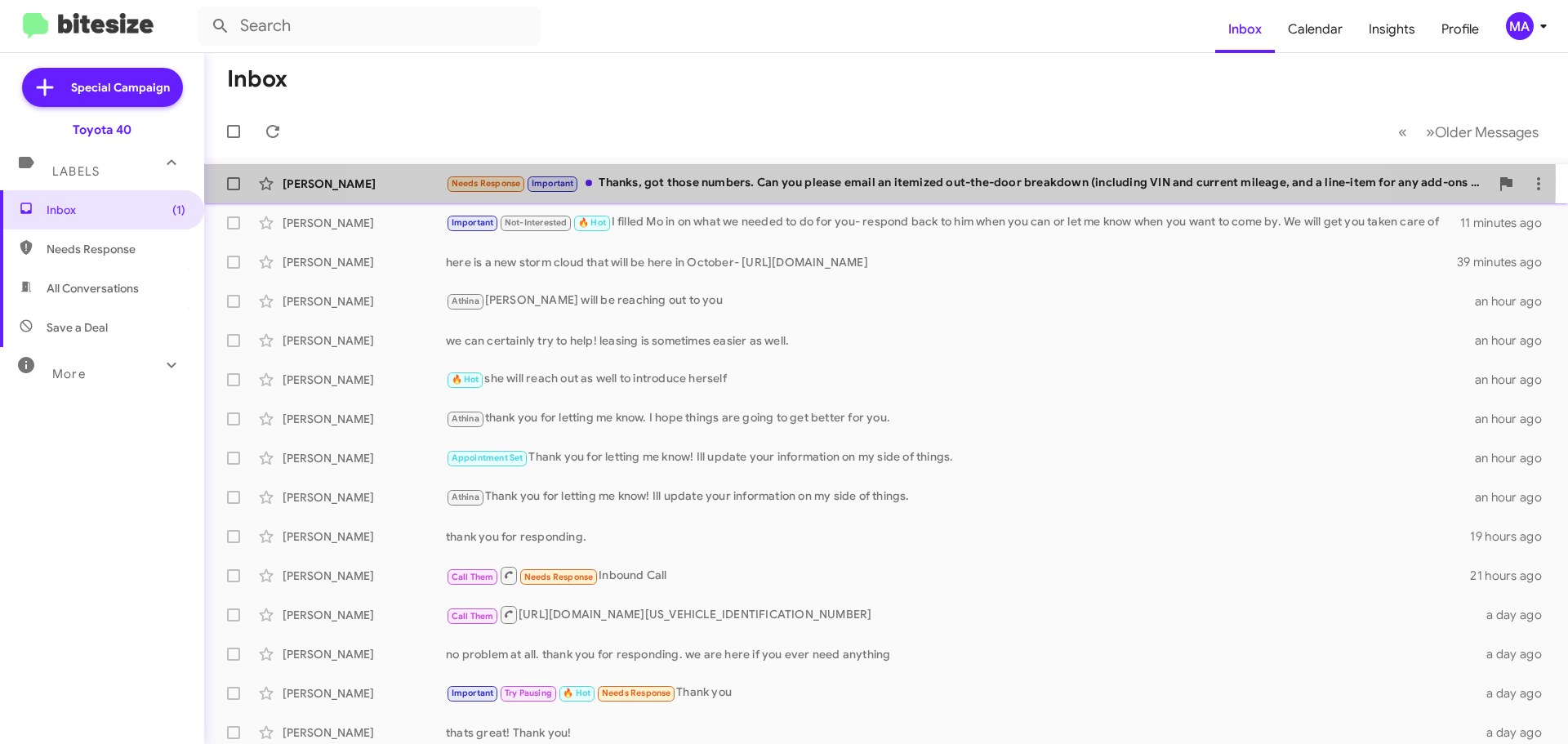
click at [848, 180] on div "Needs Response Important Thanks, got those numbers. Can you please email an ite…" at bounding box center [967, 183] width 1043 height 19
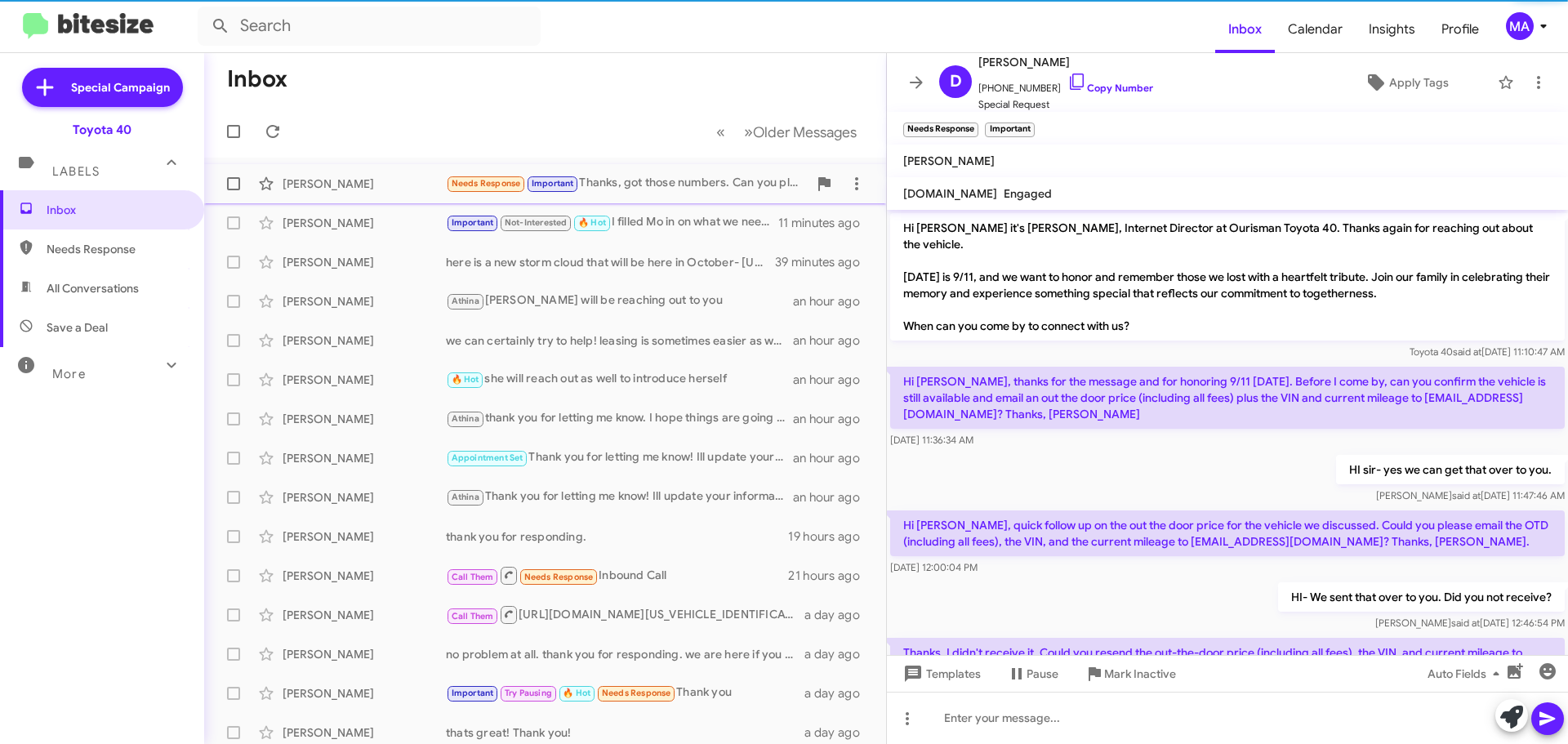
scroll to position [552, 0]
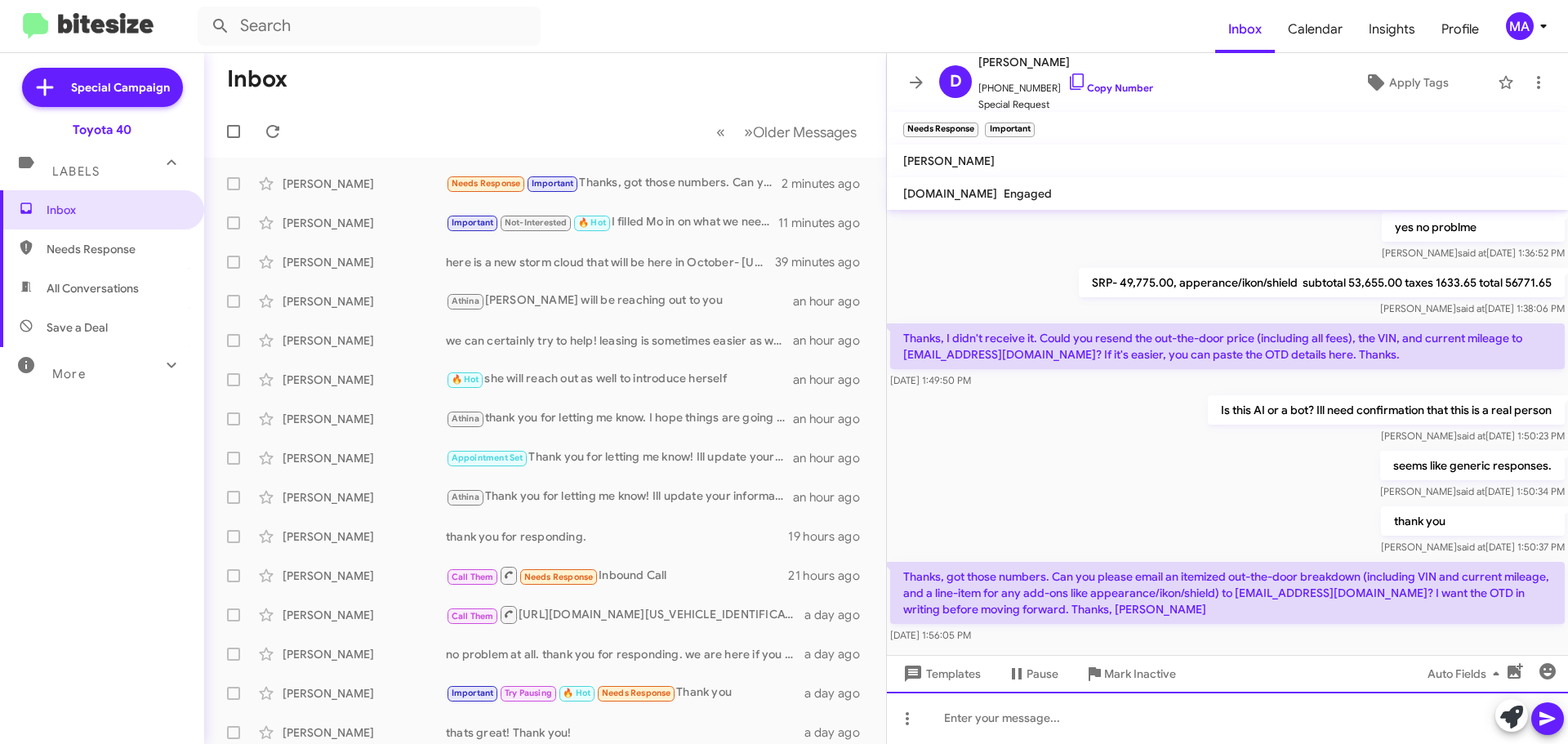
click at [1040, 720] on div at bounding box center [1228, 718] width 681 height 52
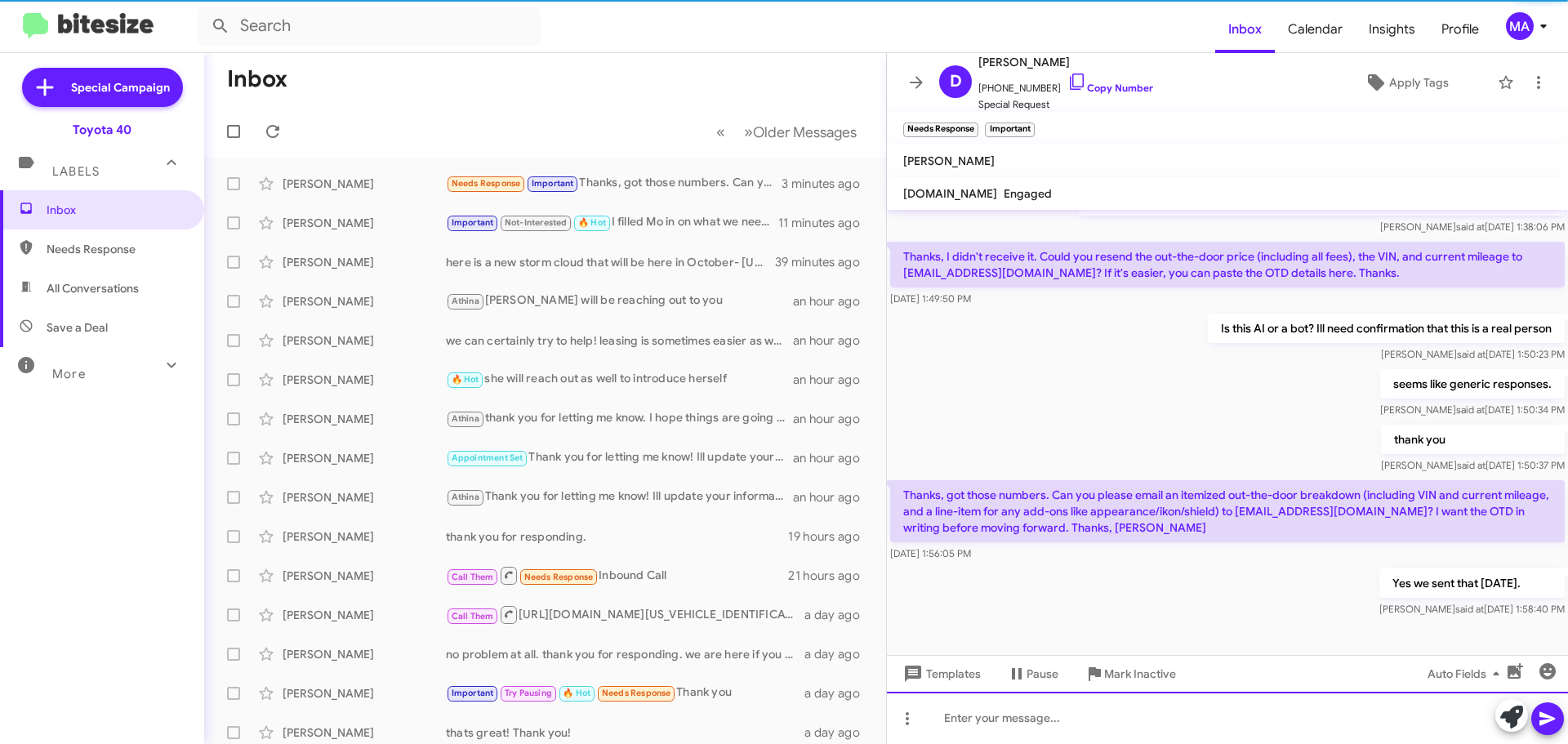
scroll to position [645, 0]
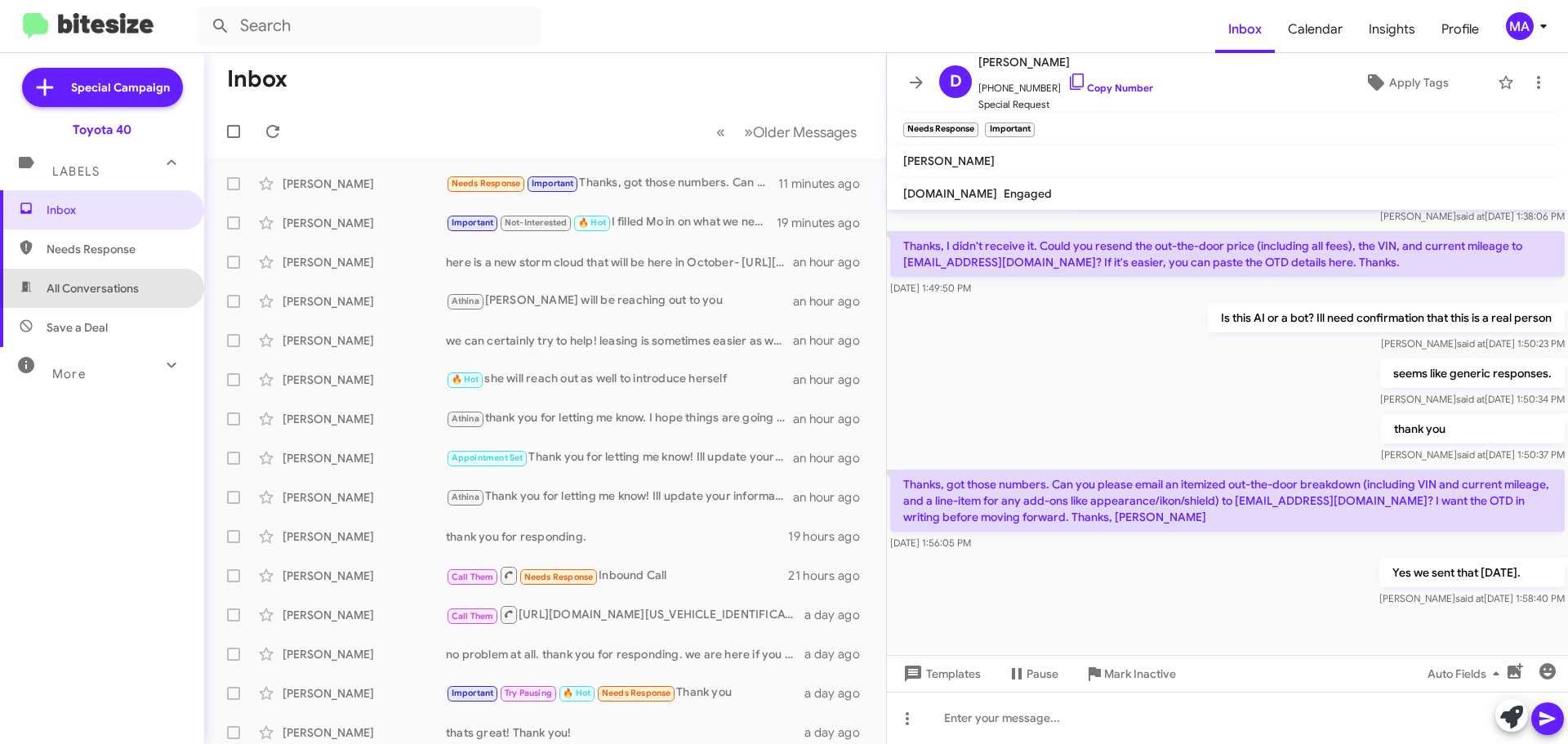
click at [104, 282] on span "All Conversations" at bounding box center [92, 288] width 92 height 17
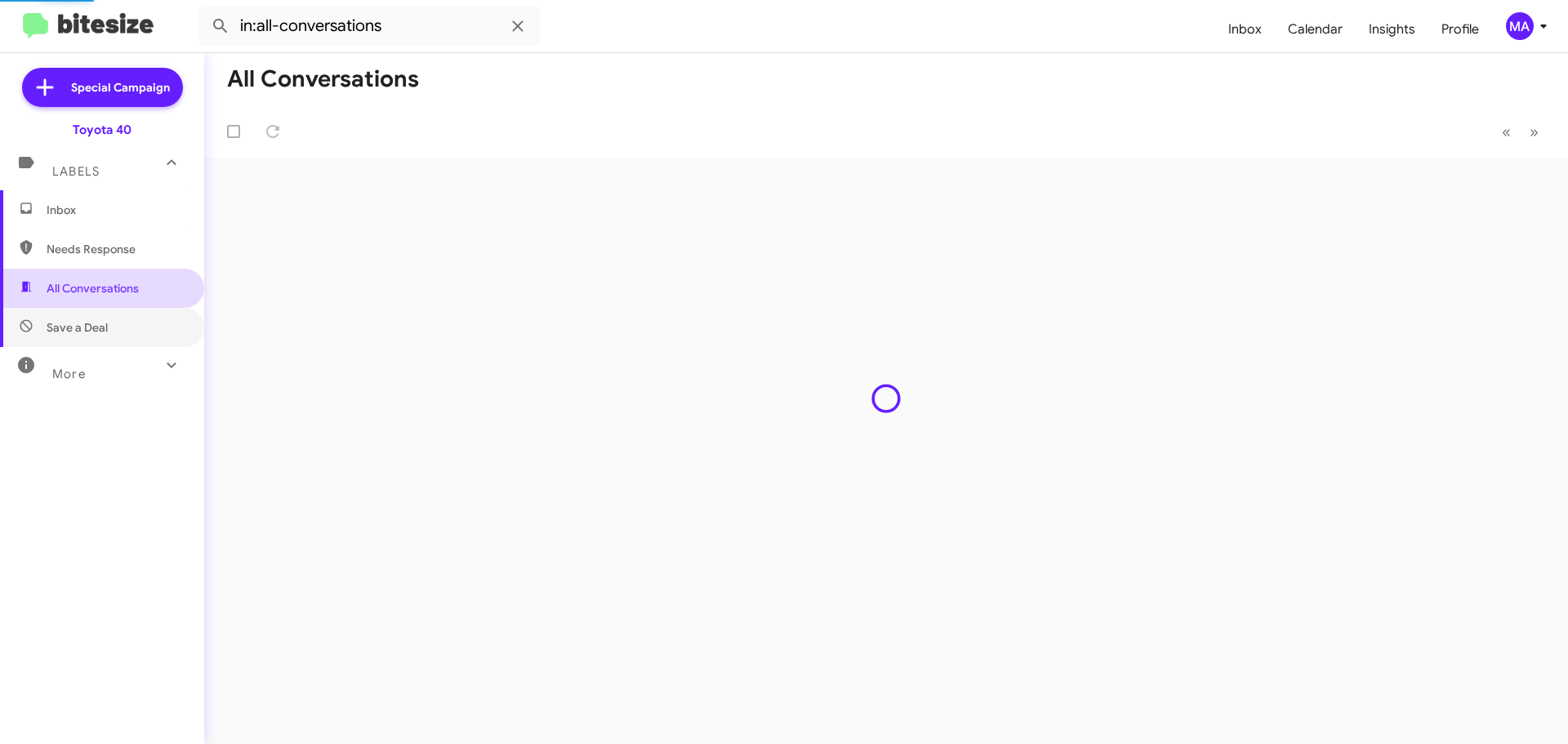
drag, startPoint x: 106, startPoint y: 325, endPoint x: 101, endPoint y: 285, distance: 40.3
click at [106, 326] on span "Save a Deal" at bounding box center [77, 327] width 61 height 17
type input "in:not-interested"
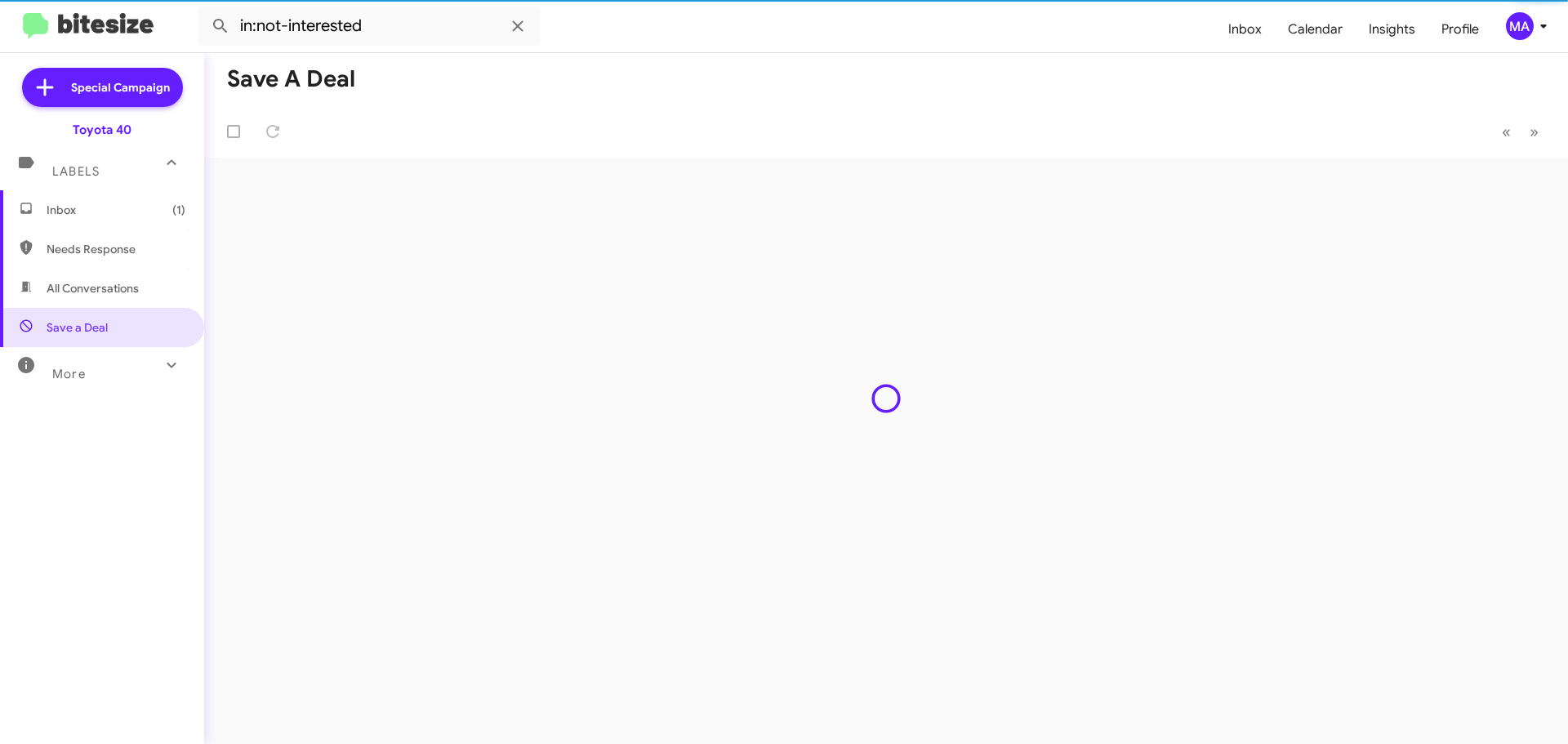
click at [95, 218] on span "Inbox (1)" at bounding box center [115, 210] width 139 height 17
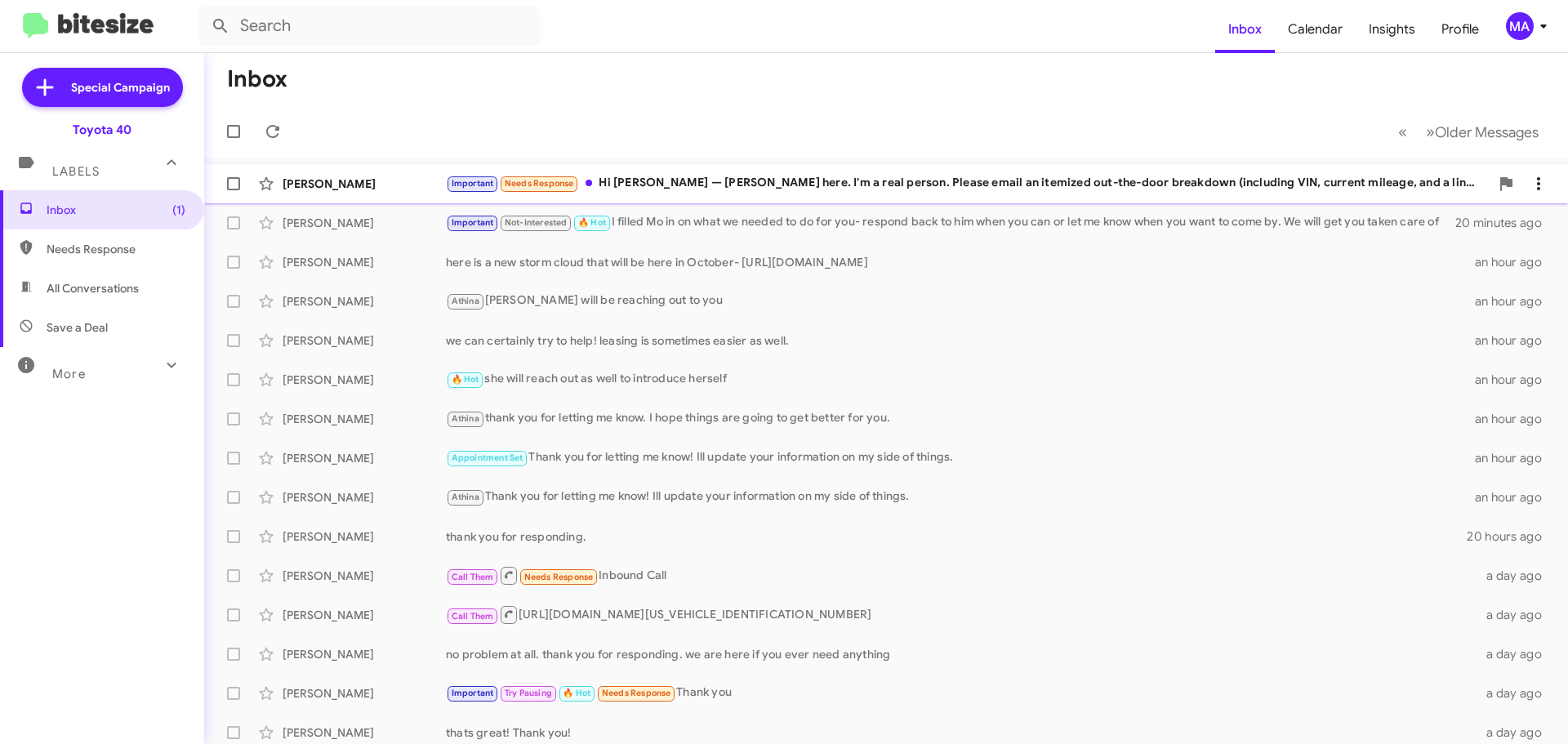
click at [833, 181] on div "Important Needs Response Hi [PERSON_NAME] — [PERSON_NAME] here. I'm a real pers…" at bounding box center [967, 183] width 1043 height 19
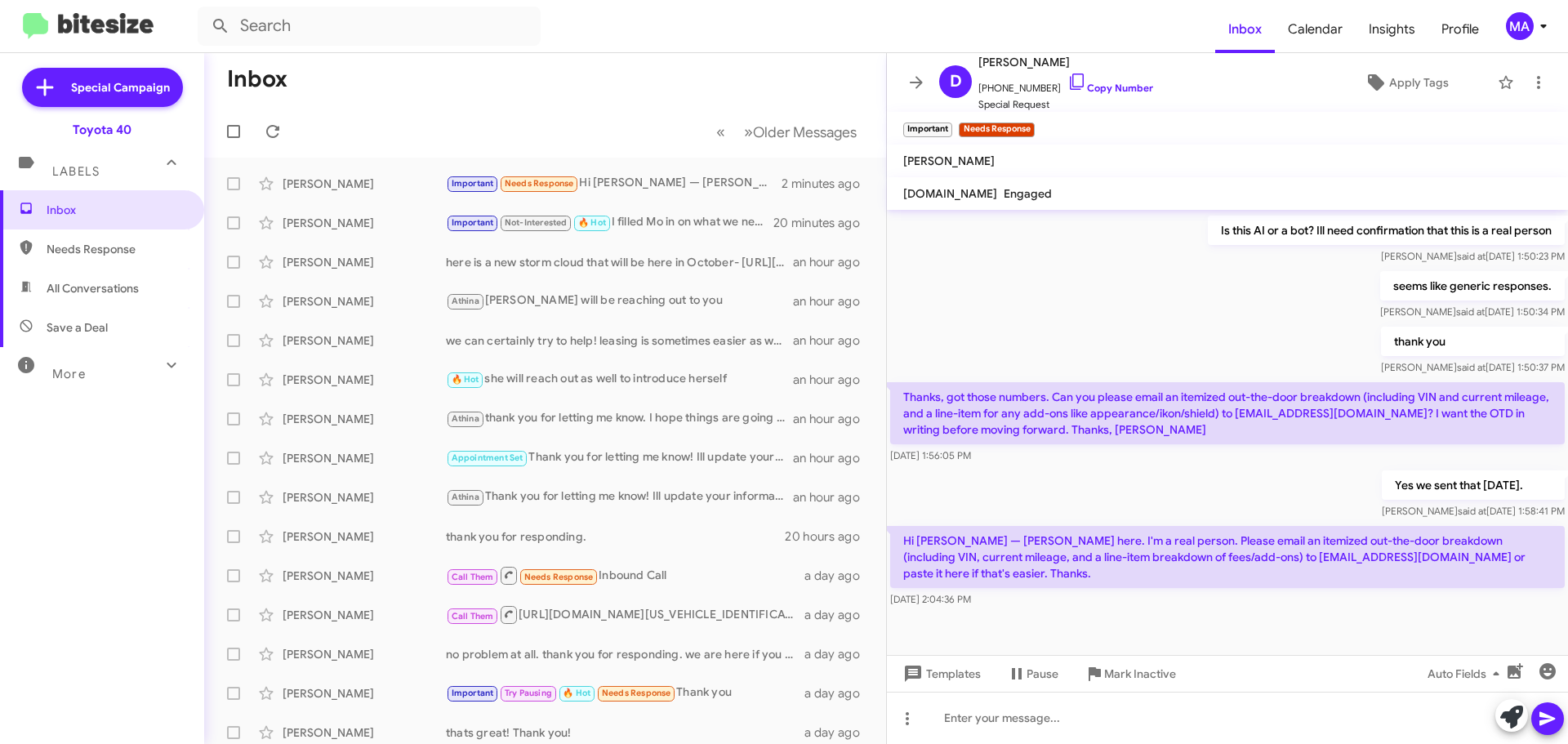
scroll to position [737, 0]
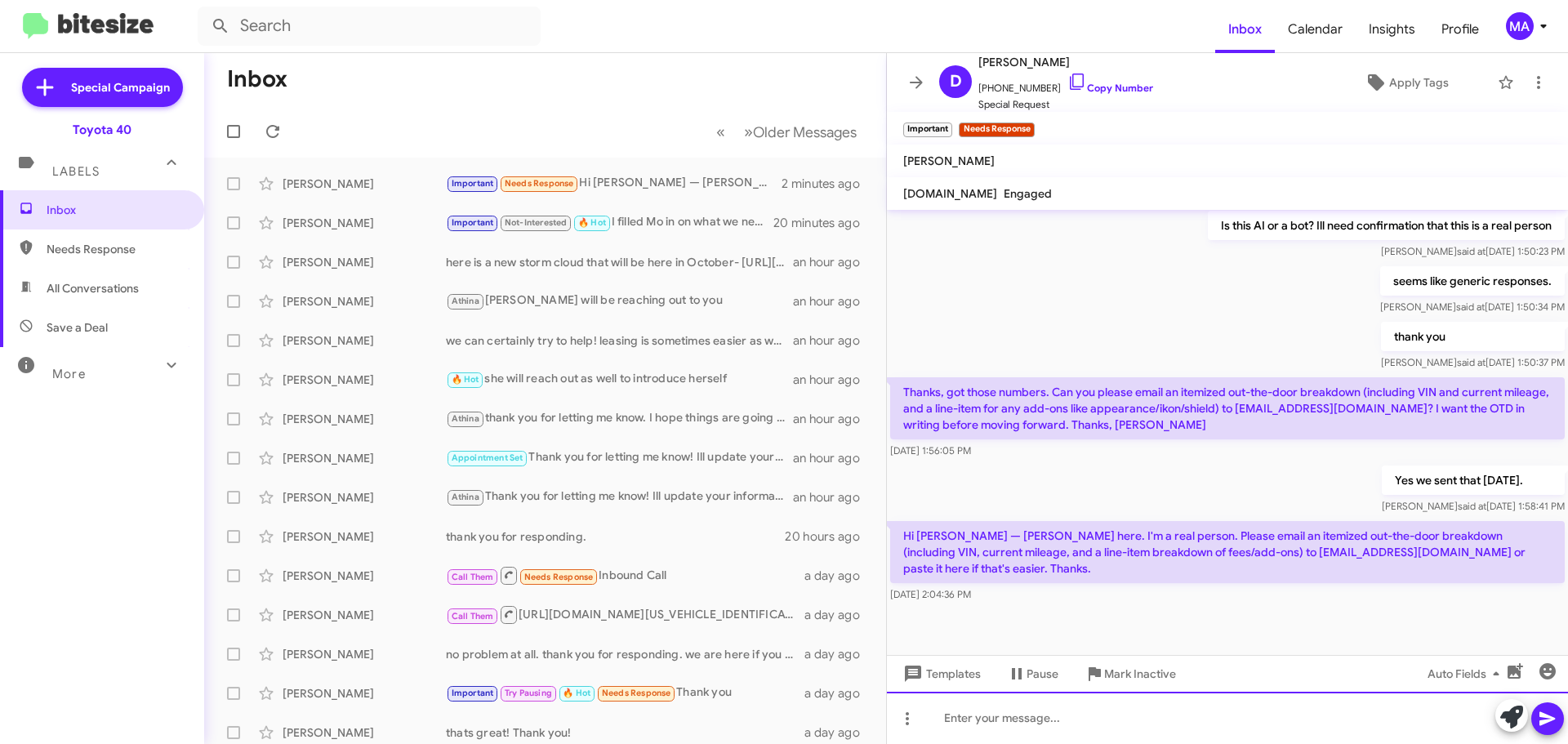
click at [1084, 727] on div at bounding box center [1228, 718] width 681 height 52
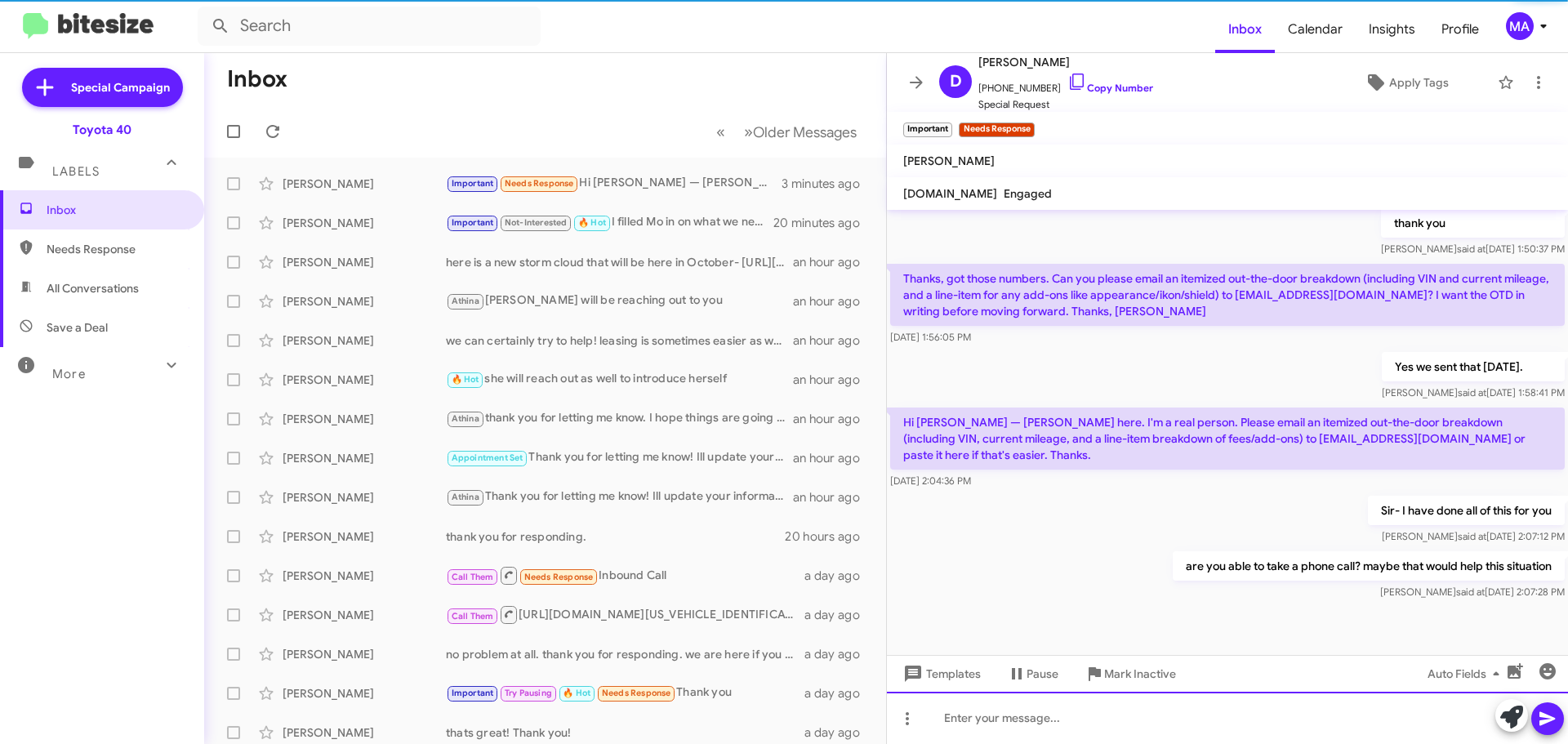
scroll to position [857, 0]
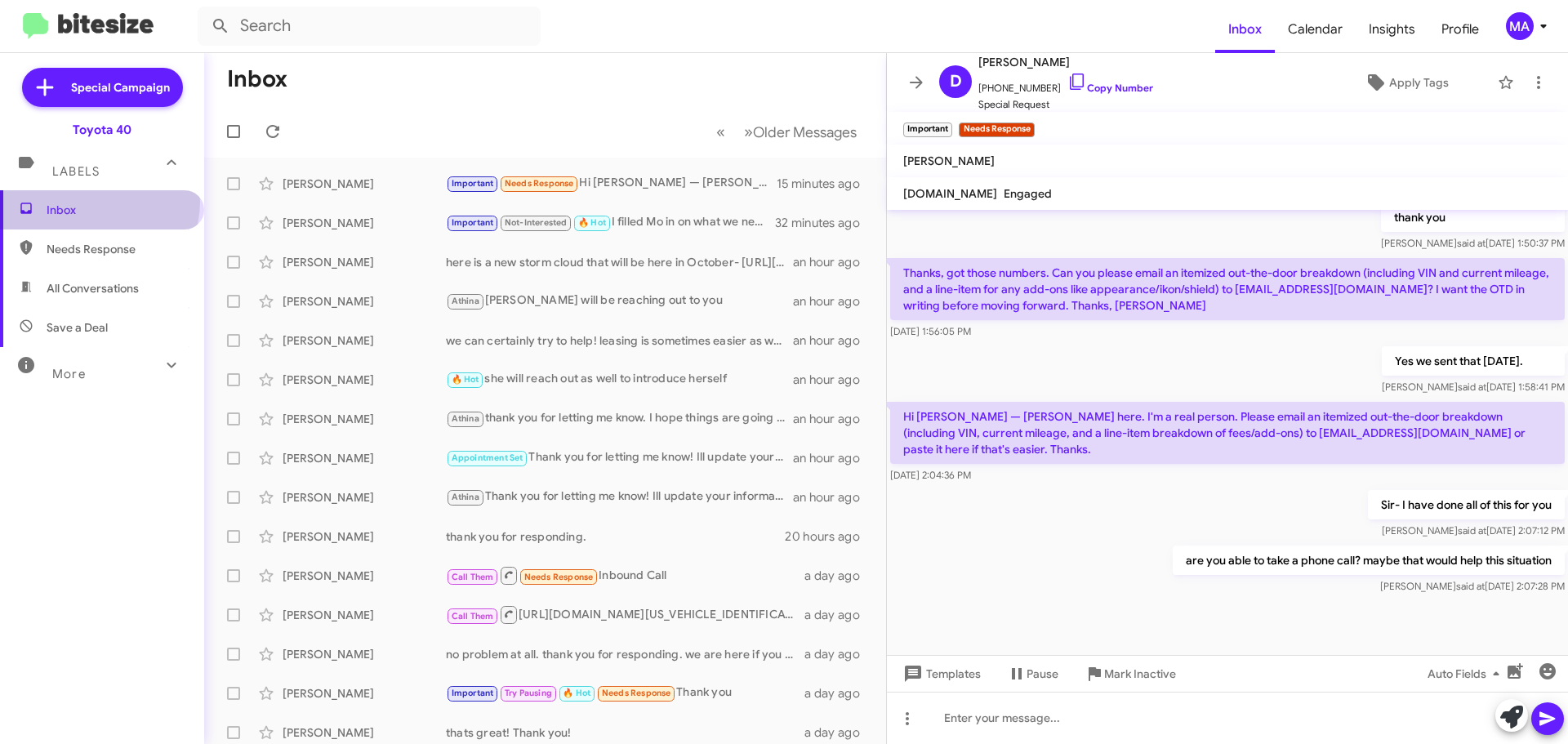
click at [98, 202] on span "Inbox" at bounding box center [115, 210] width 139 height 17
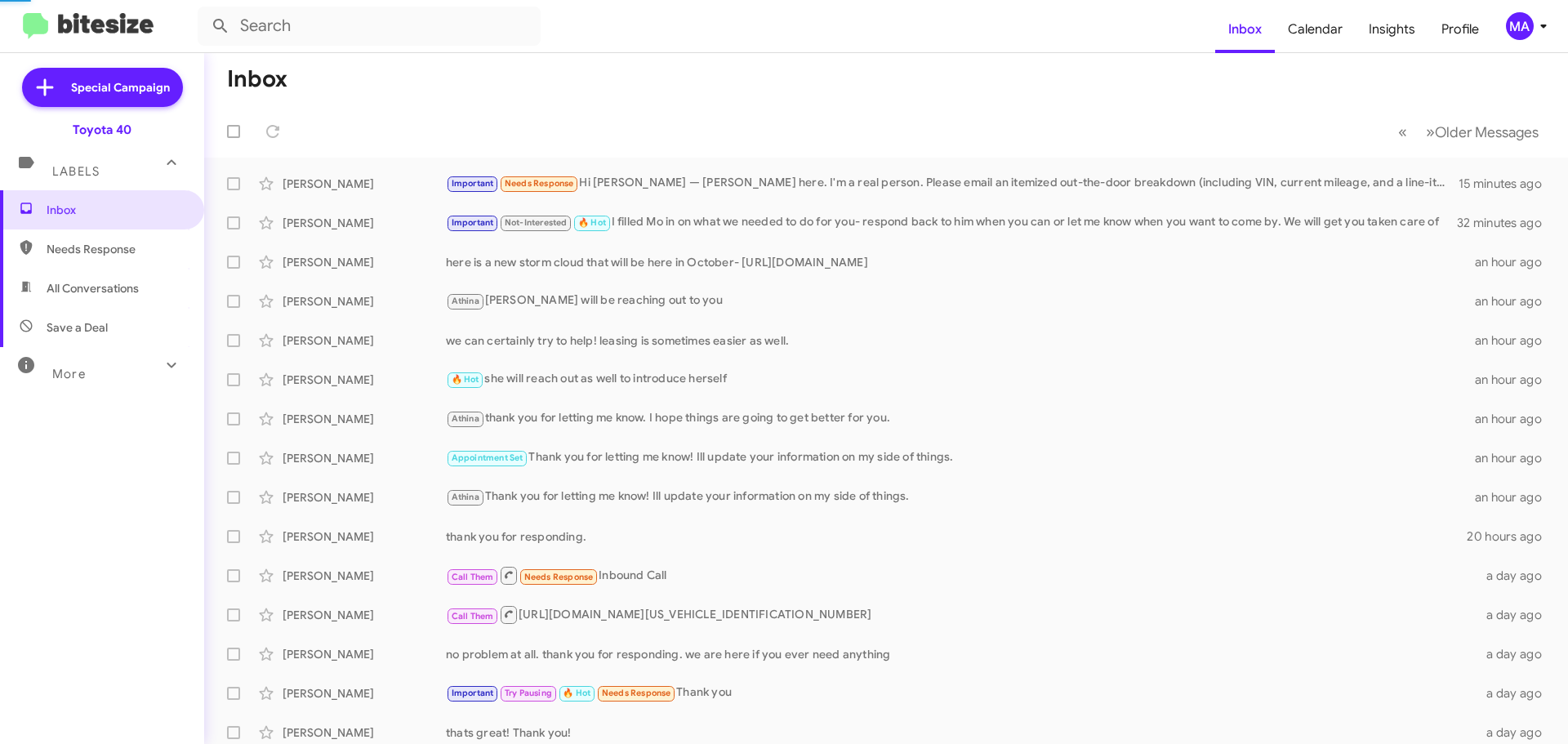
click at [92, 259] on span "Needs Response" at bounding box center [102, 249] width 205 height 39
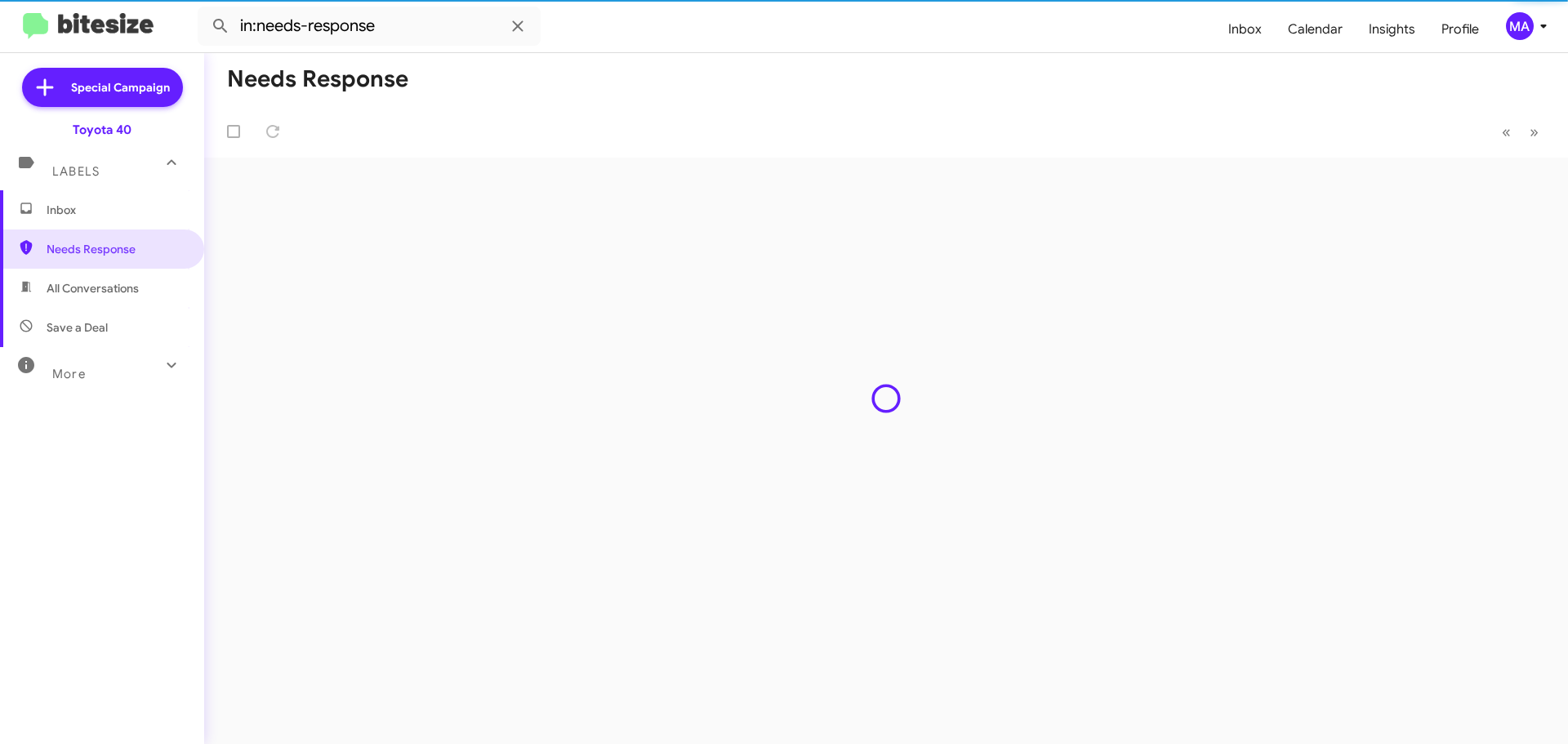
click at [96, 288] on span "All Conversations" at bounding box center [92, 288] width 92 height 17
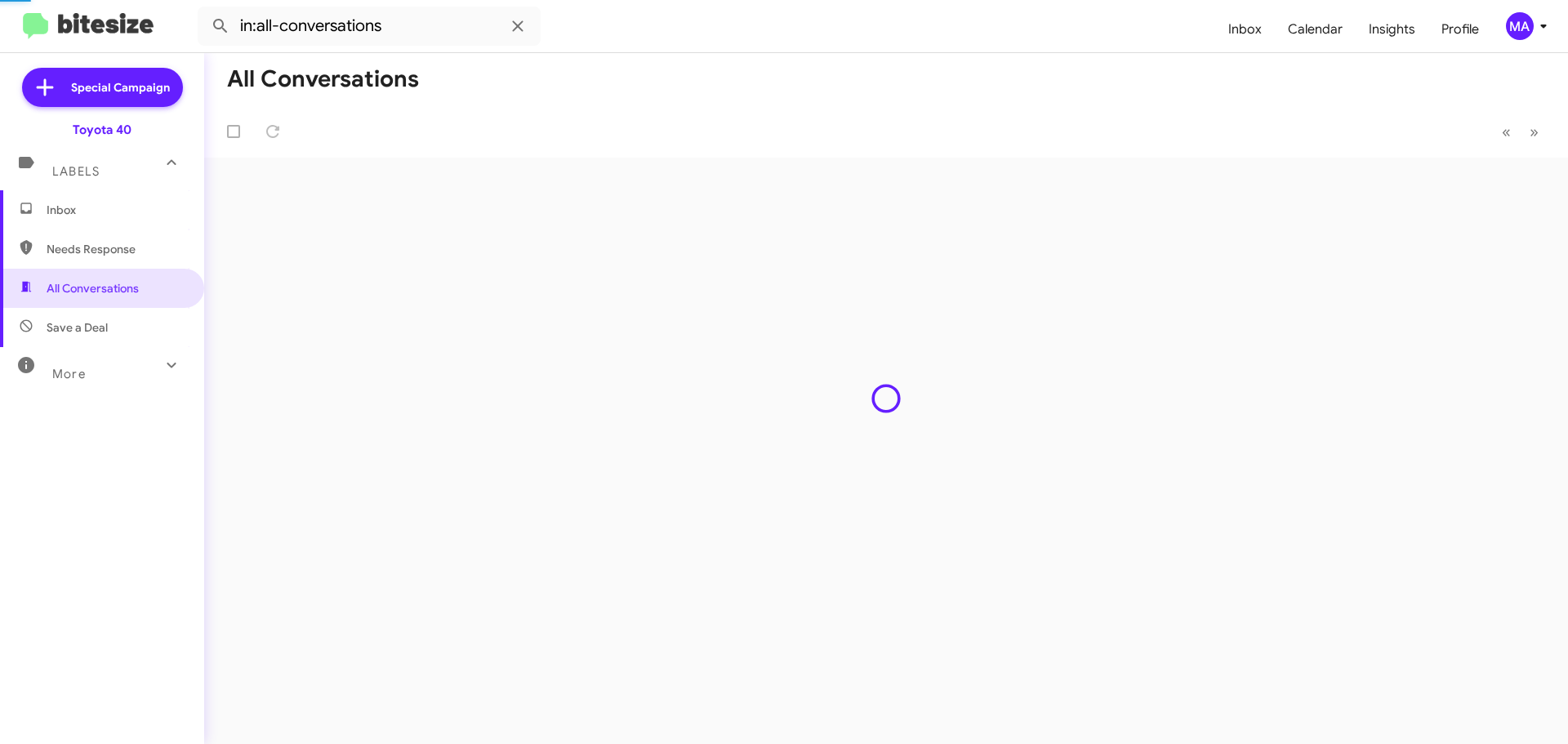
click at [99, 319] on span "Save a Deal" at bounding box center [77, 327] width 61 height 17
type input "in:not-interested"
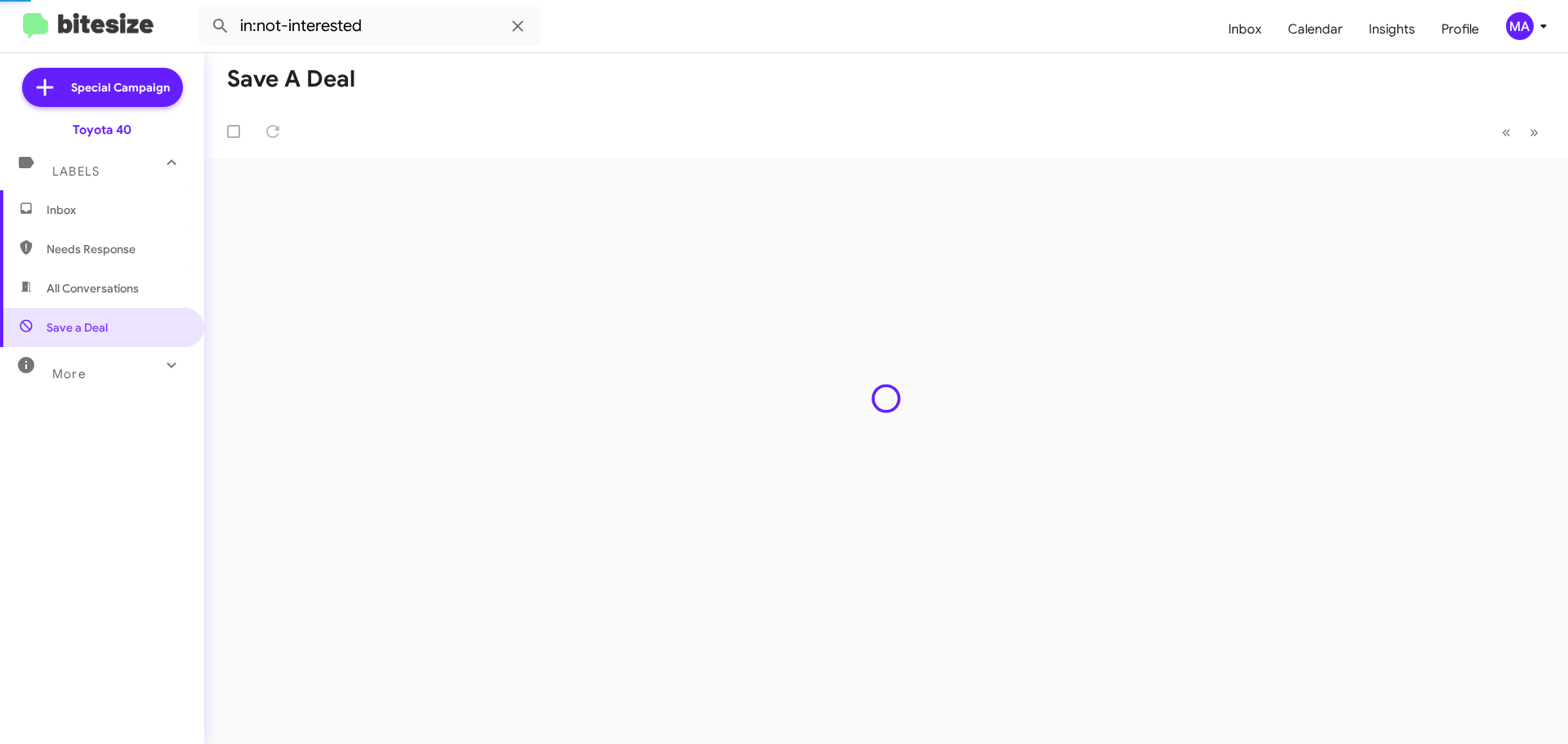
click at [84, 210] on span "Inbox" at bounding box center [115, 210] width 139 height 17
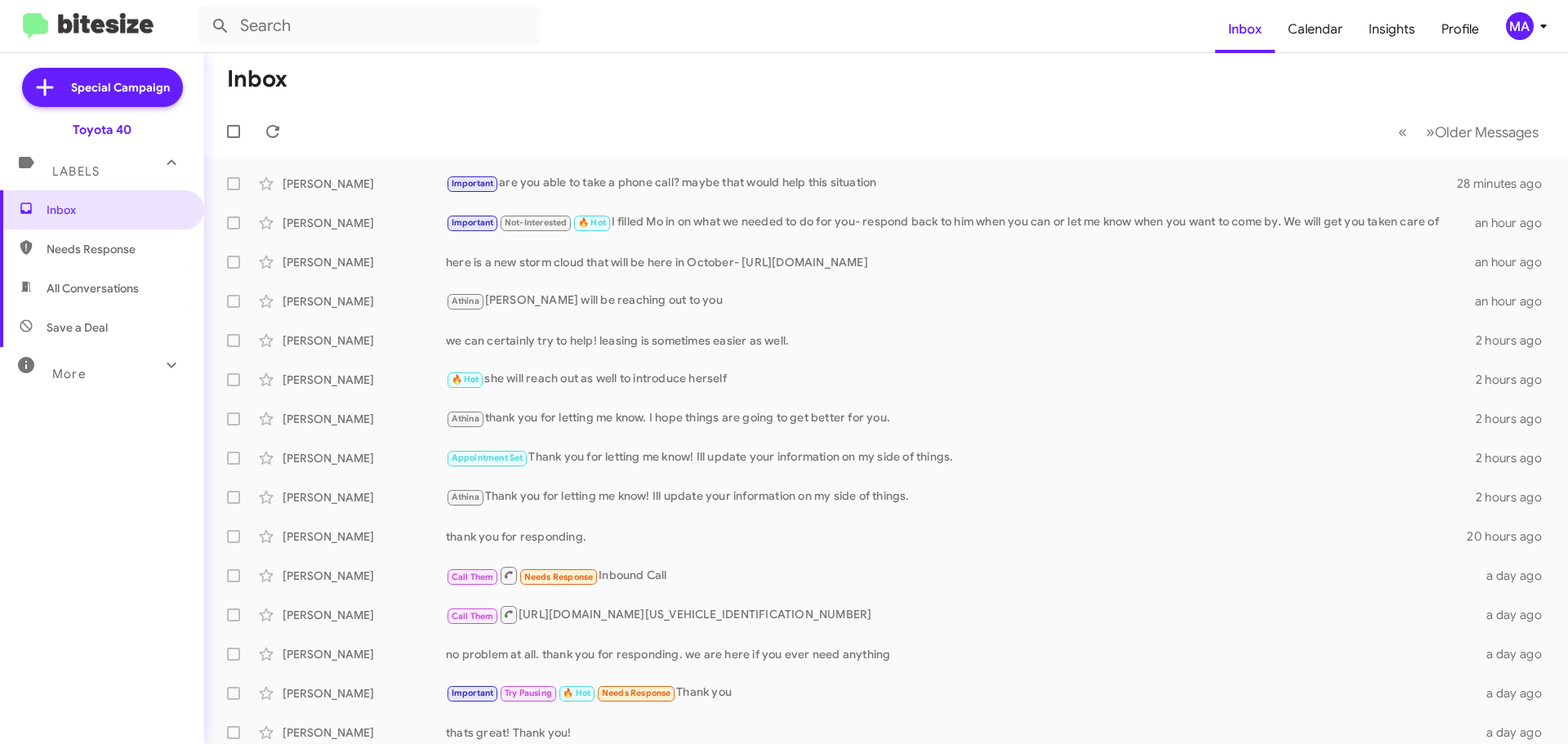
click at [113, 247] on span "Needs Response" at bounding box center [115, 249] width 139 height 17
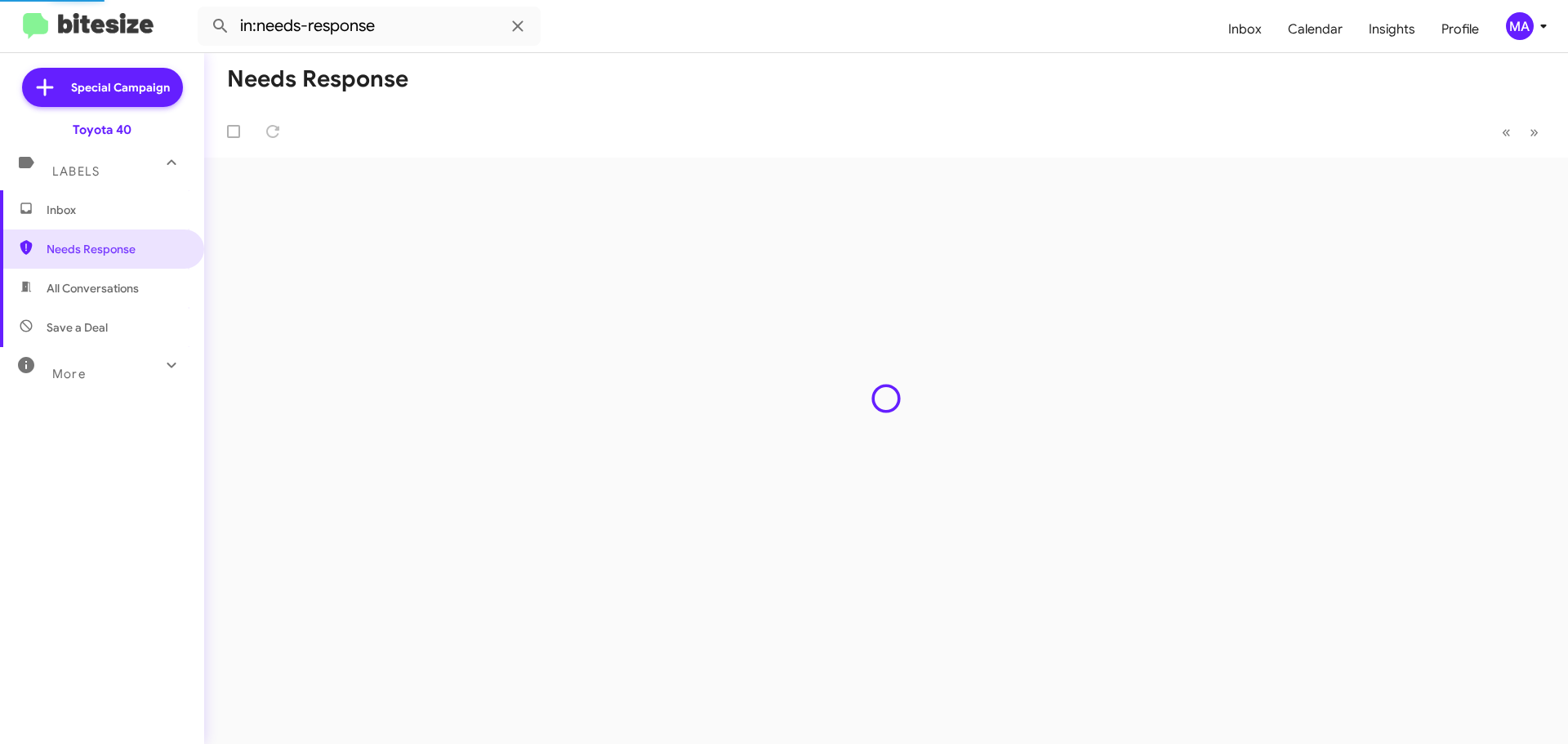
click at [111, 278] on span "All Conversations" at bounding box center [102, 288] width 205 height 39
type input "in:all-conversations"
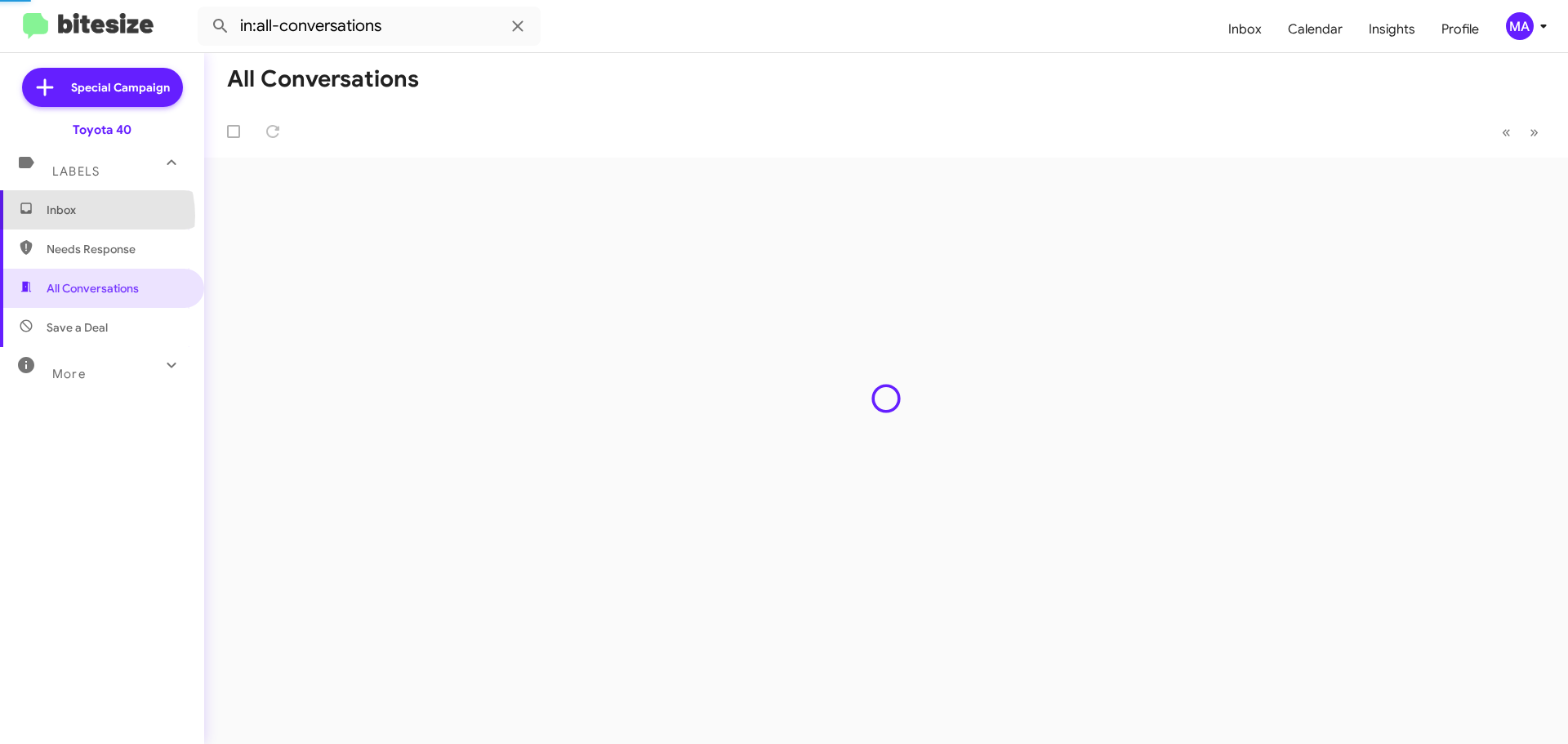
click at [89, 216] on span "Inbox" at bounding box center [115, 210] width 139 height 17
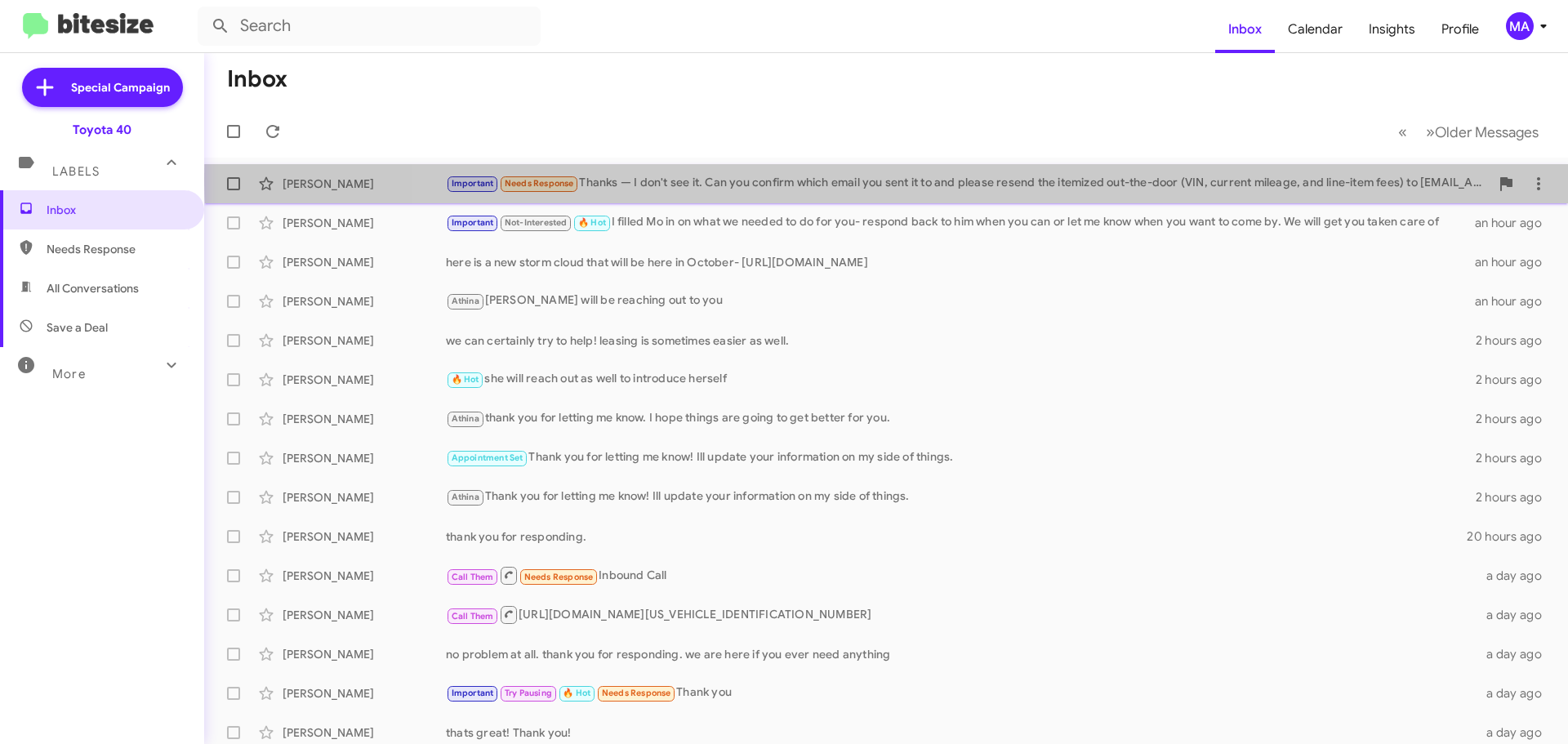
click at [919, 179] on div "Important Needs Response Thanks — I don't see it. Can you confirm which email y…" at bounding box center [967, 183] width 1043 height 19
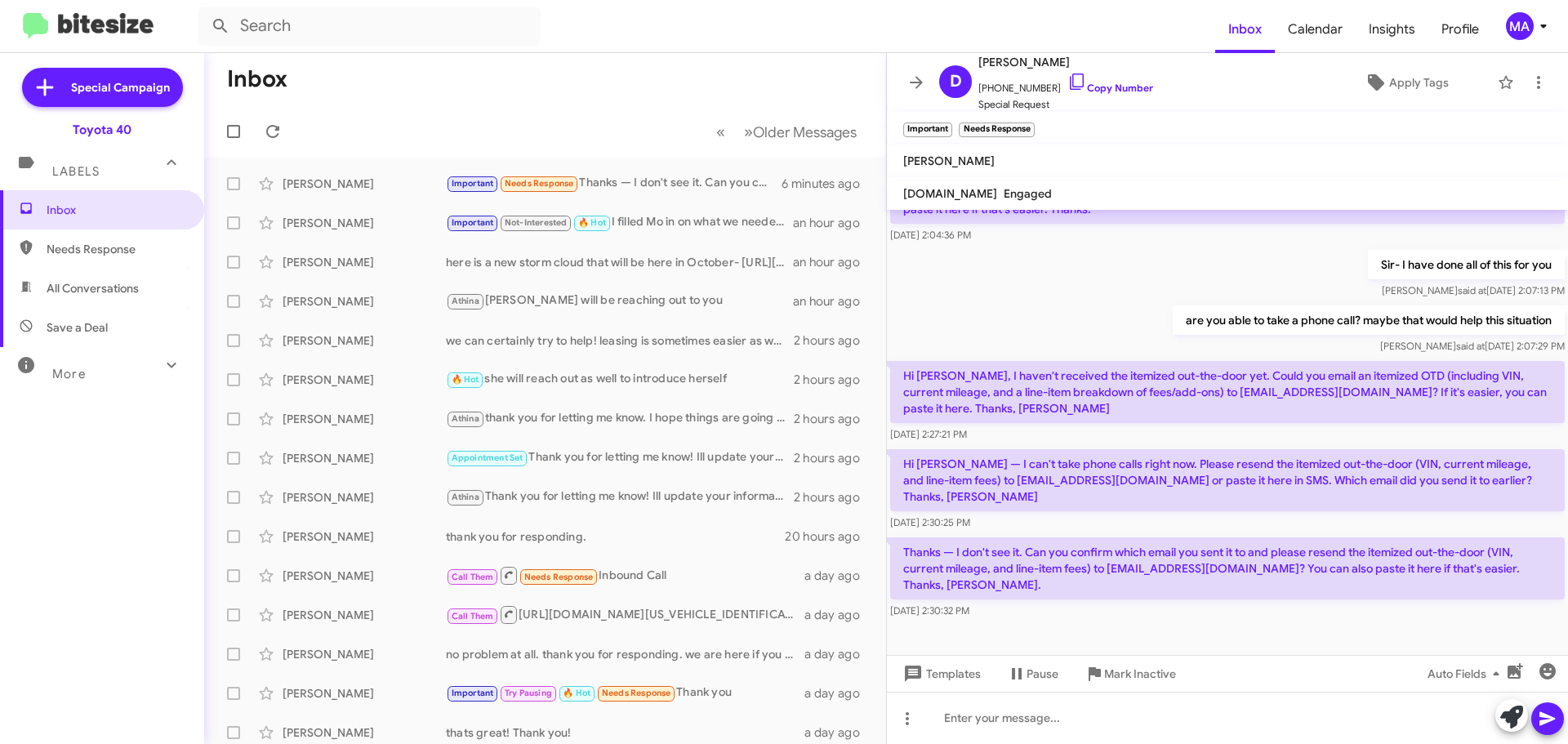
scroll to position [976, 0]
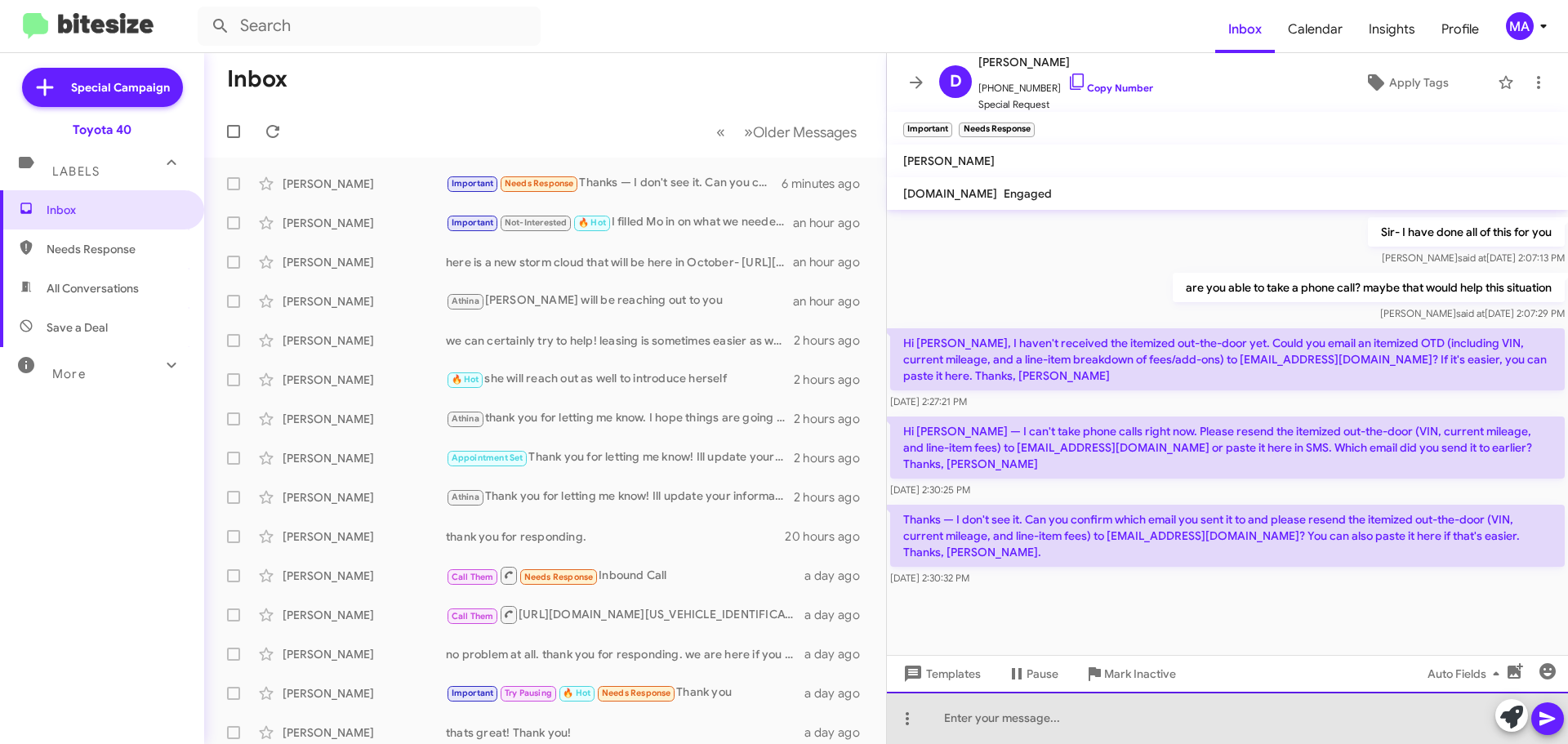
click at [1018, 721] on div at bounding box center [1228, 718] width 681 height 52
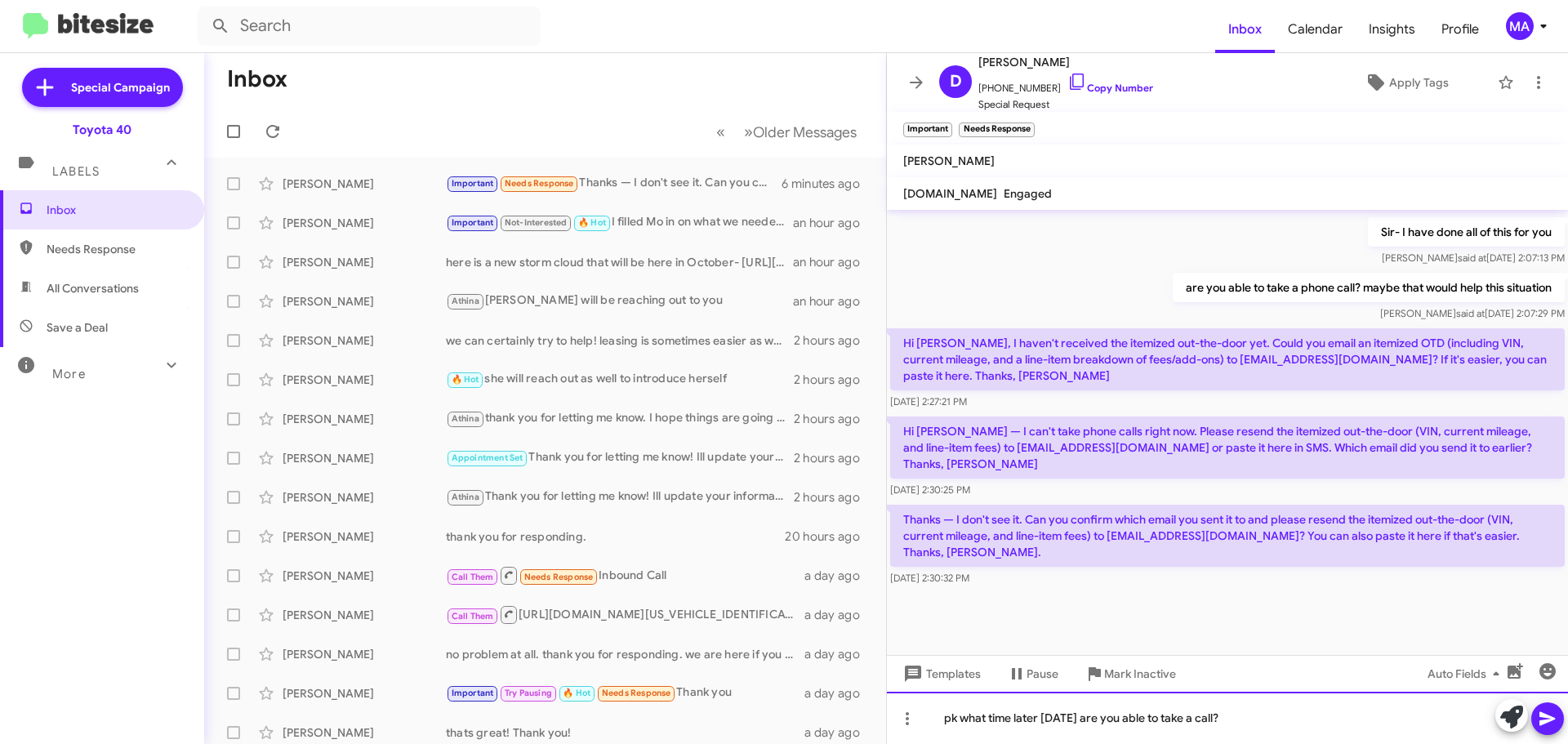
click at [947, 718] on div "pk what time later [DATE] are you able to take a call?" at bounding box center [1228, 718] width 681 height 52
click at [1232, 730] on div "ok what time later [DATE] are you able to take a call?" at bounding box center [1228, 718] width 681 height 52
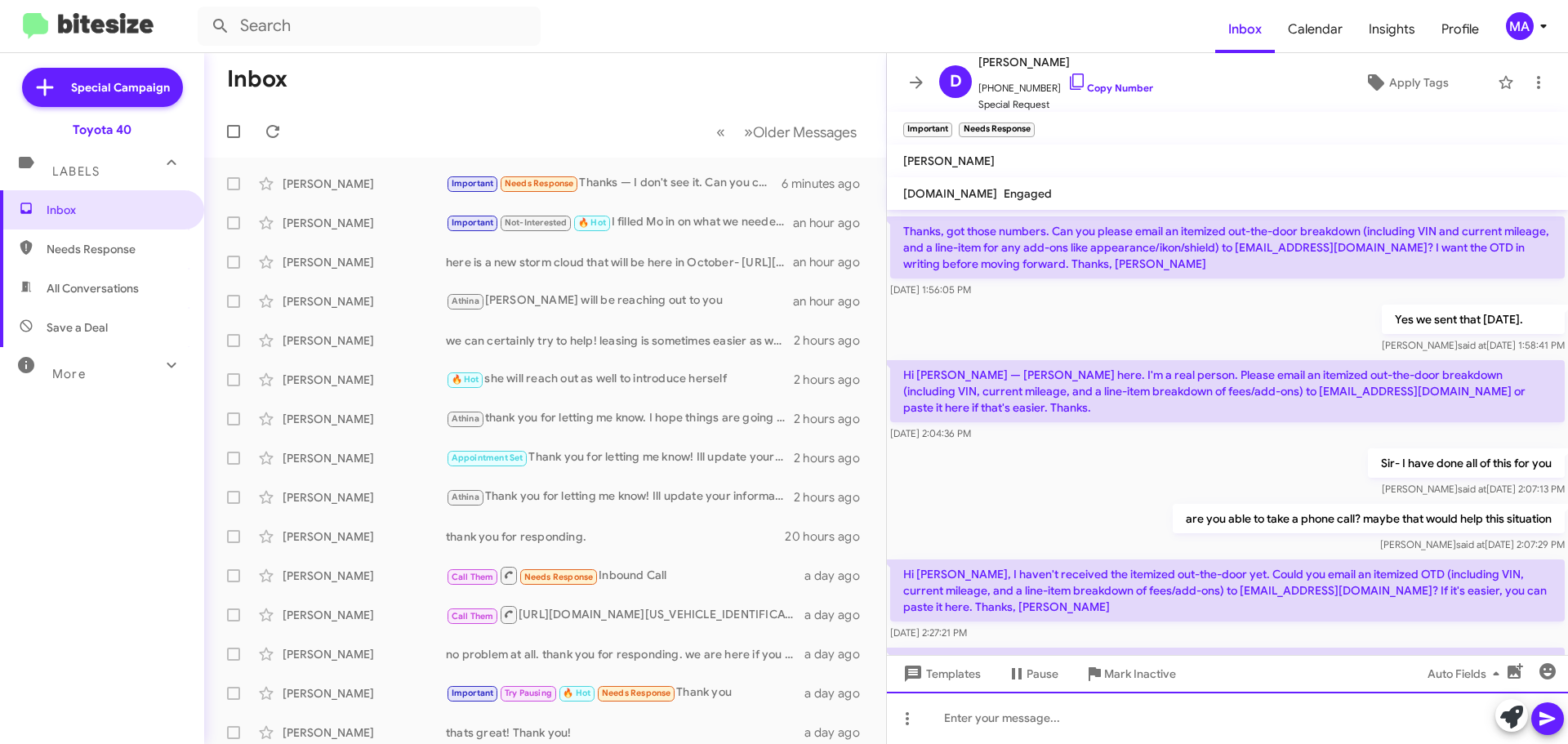
scroll to position [1176, 0]
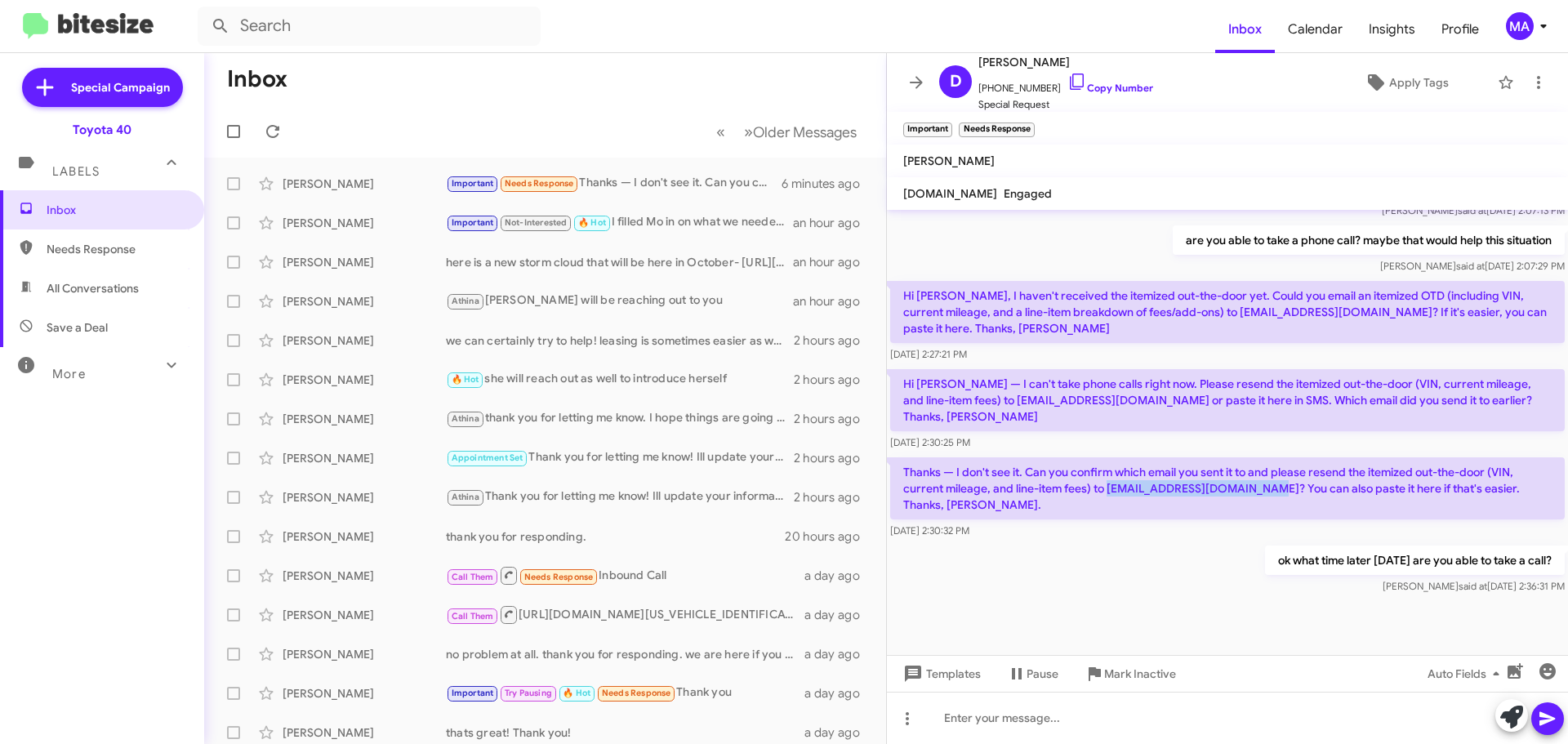
drag, startPoint x: 1269, startPoint y: 458, endPoint x: 1110, endPoint y: 460, distance: 159.0
click at [1110, 460] on p "Thanks — I don't see it. Can you confirm which email you sent it to and please …" at bounding box center [1227, 488] width 674 height 62
copy p "[EMAIL_ADDRESS][DOMAIN_NAME]"
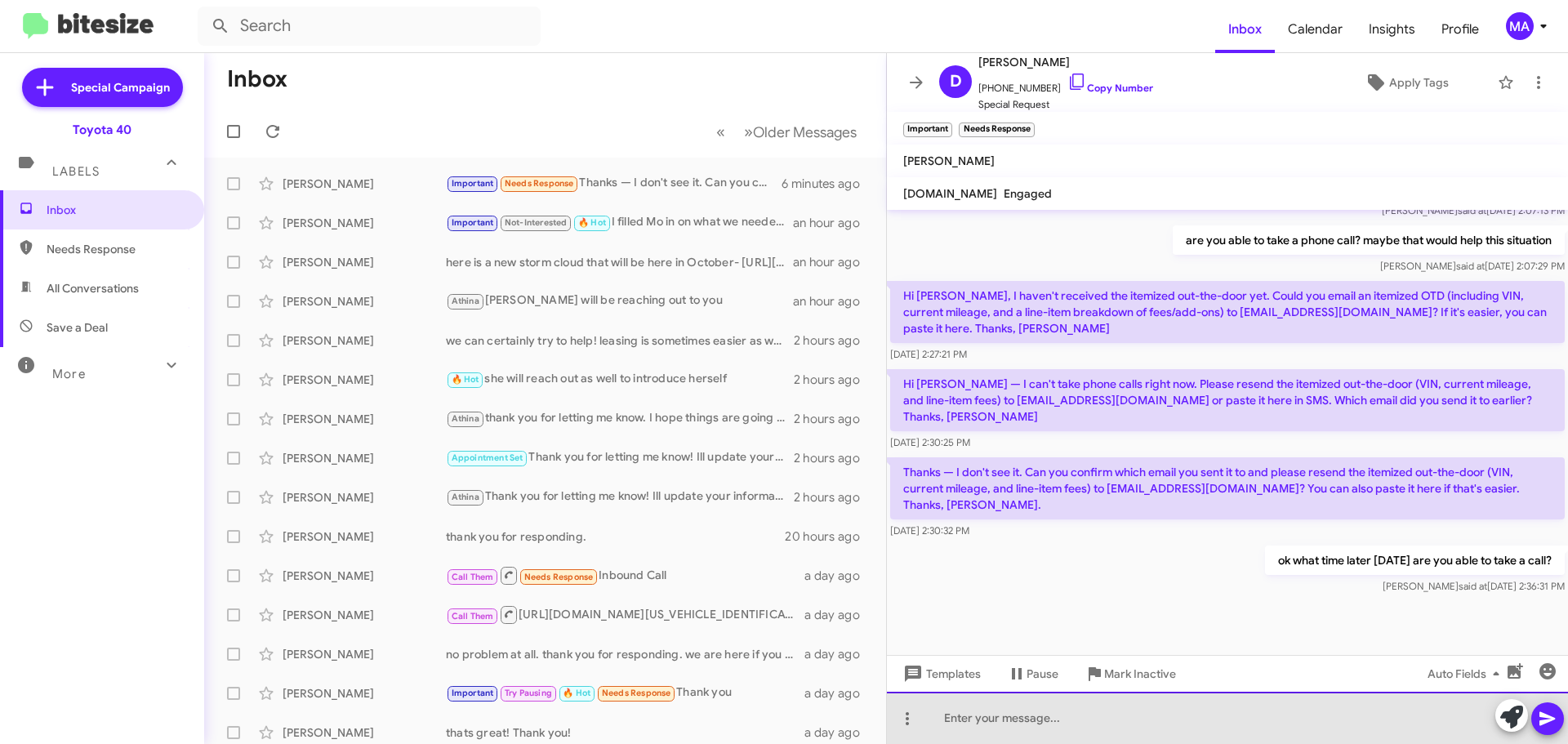
click at [1091, 714] on div at bounding box center [1228, 718] width 681 height 52
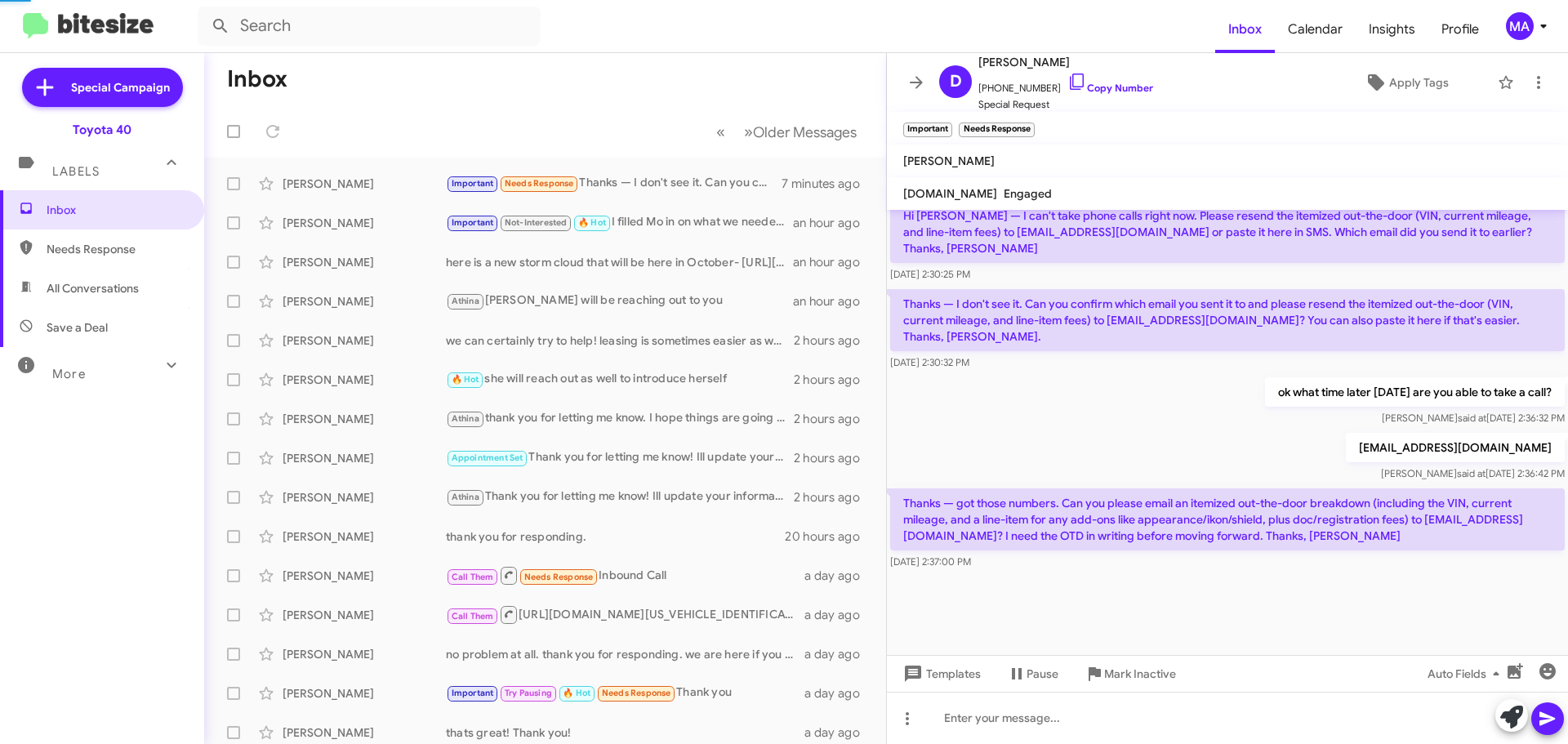
scroll to position [960, 0]
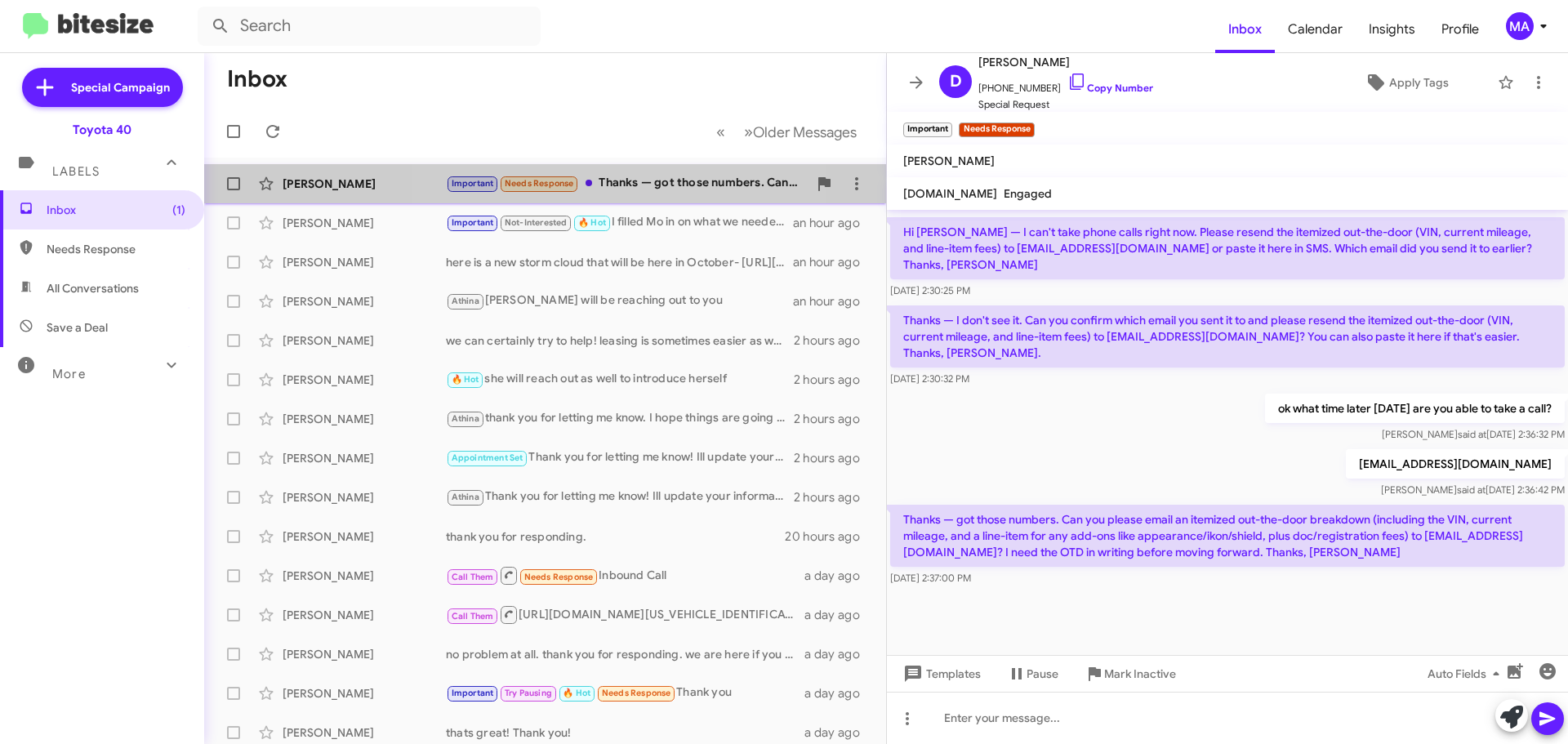
click at [626, 181] on div "Important Needs Response Thanks — got those numbers. Can you please email an it…" at bounding box center [626, 183] width 362 height 19
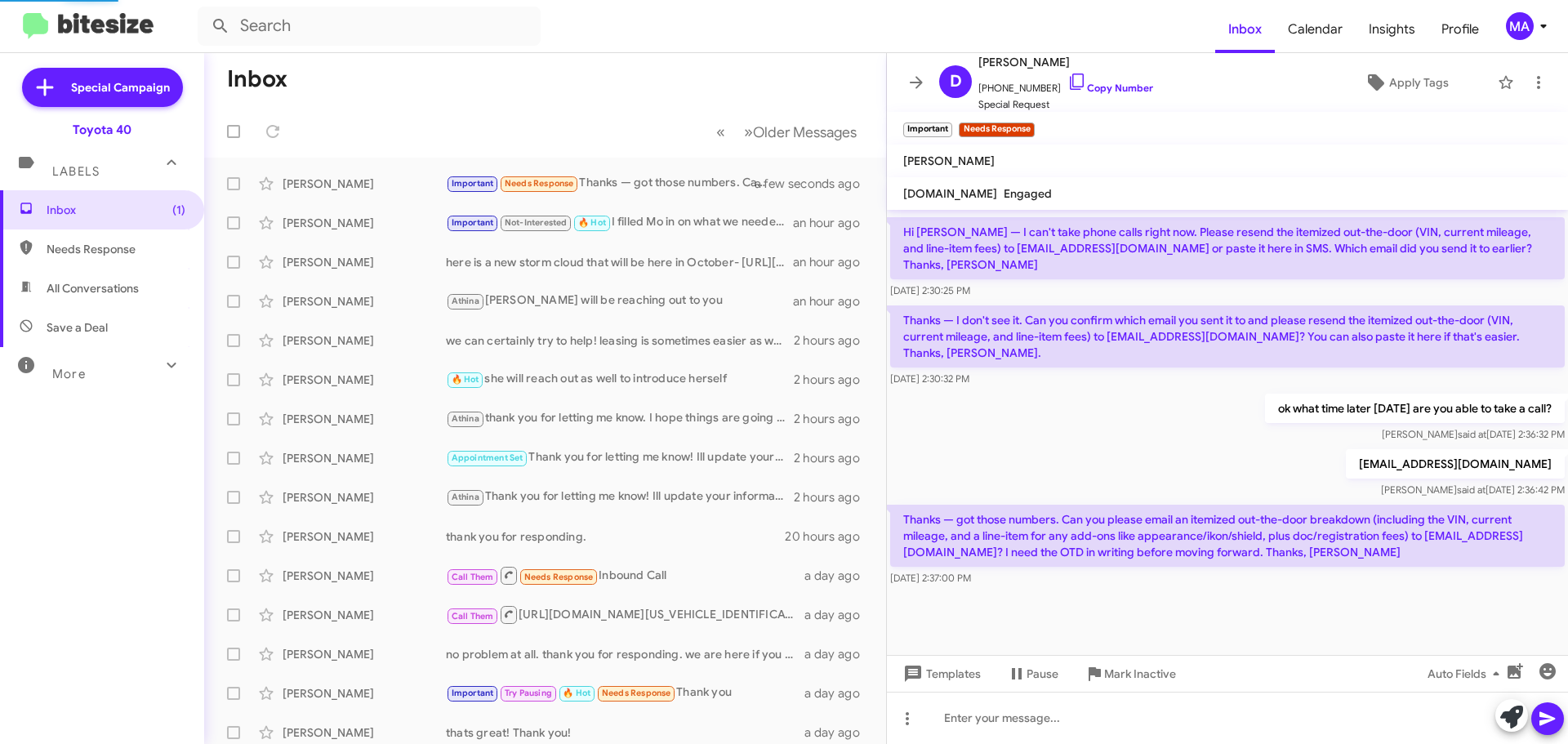
scroll to position [976, 0]
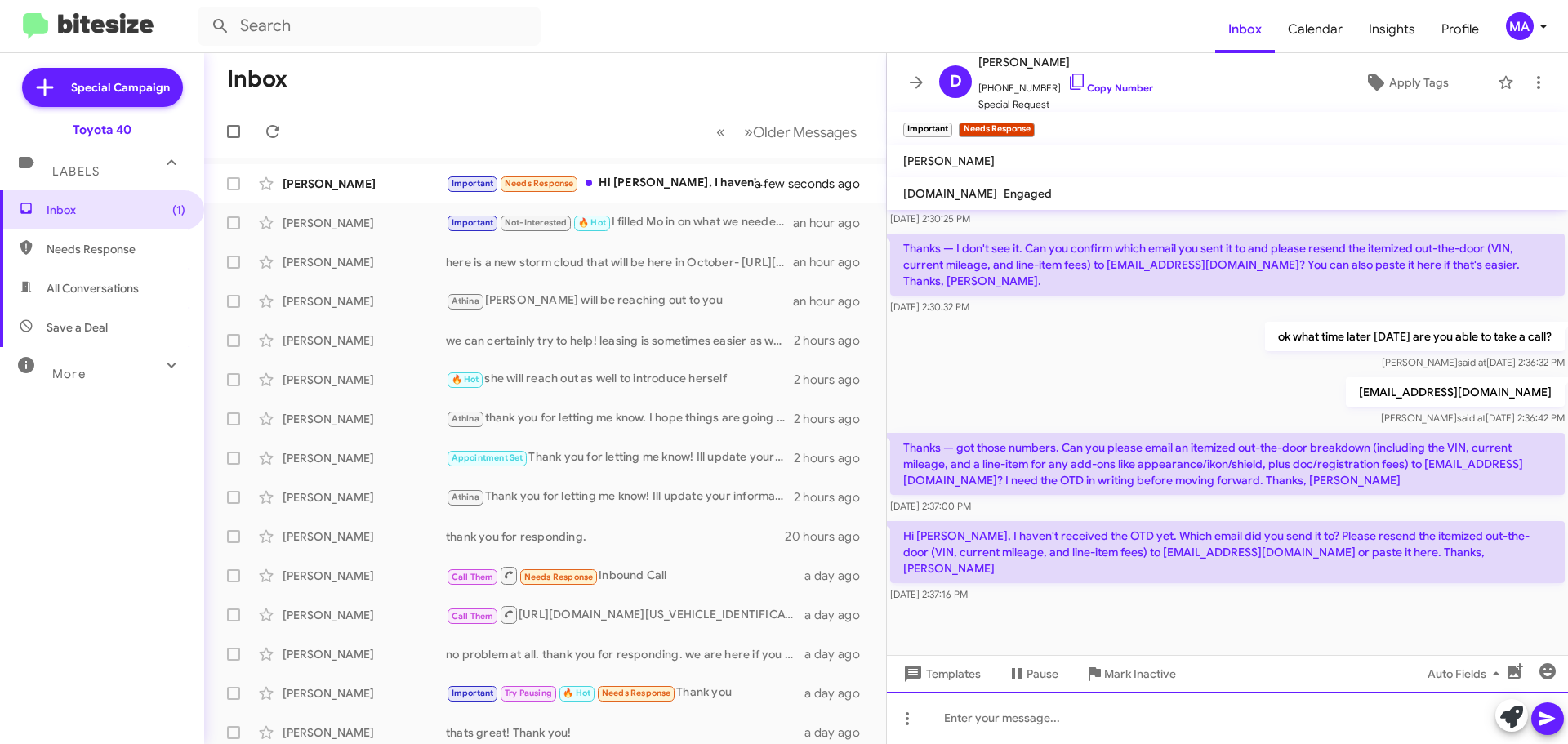
click at [1066, 727] on div at bounding box center [1228, 718] width 681 height 52
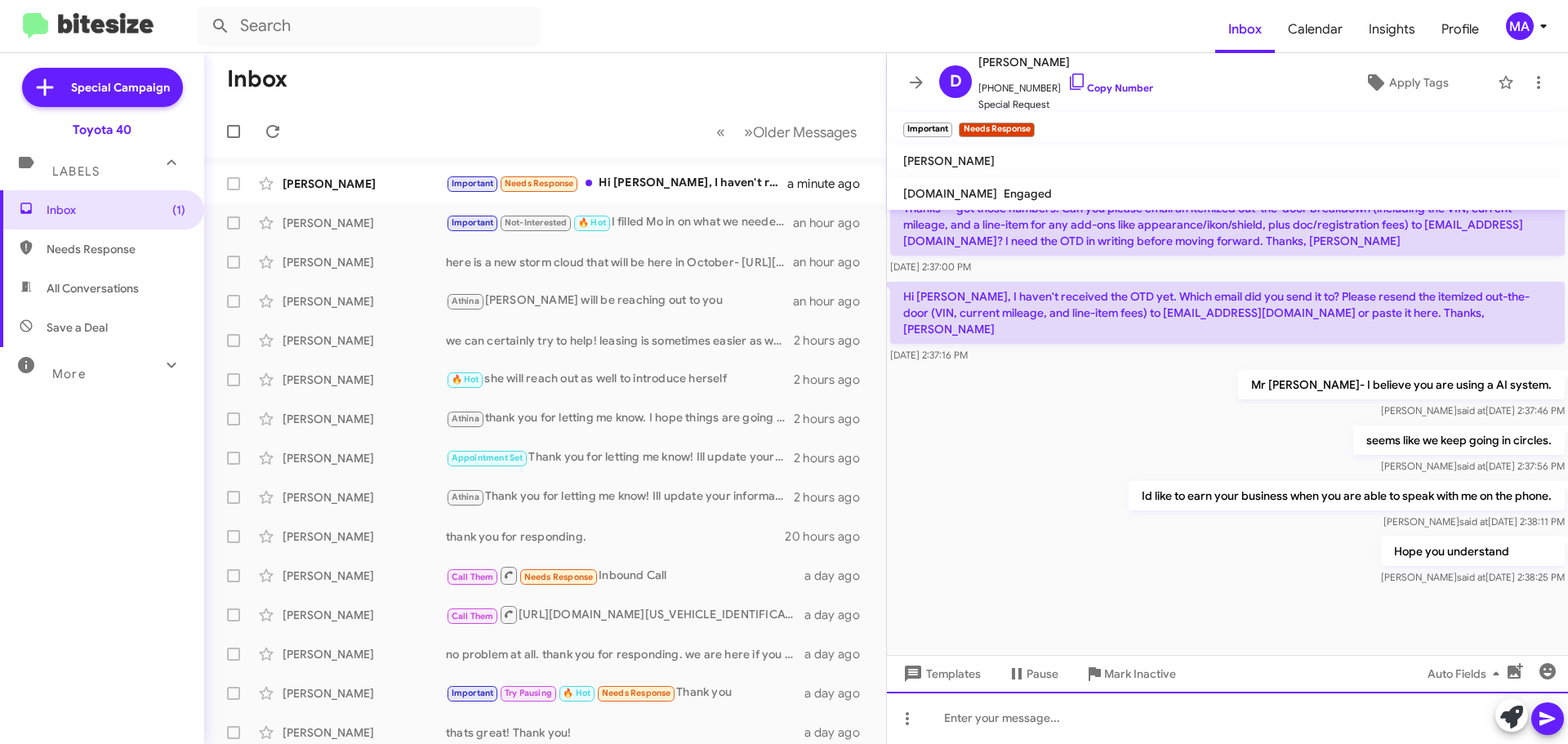
scroll to position [1643, 0]
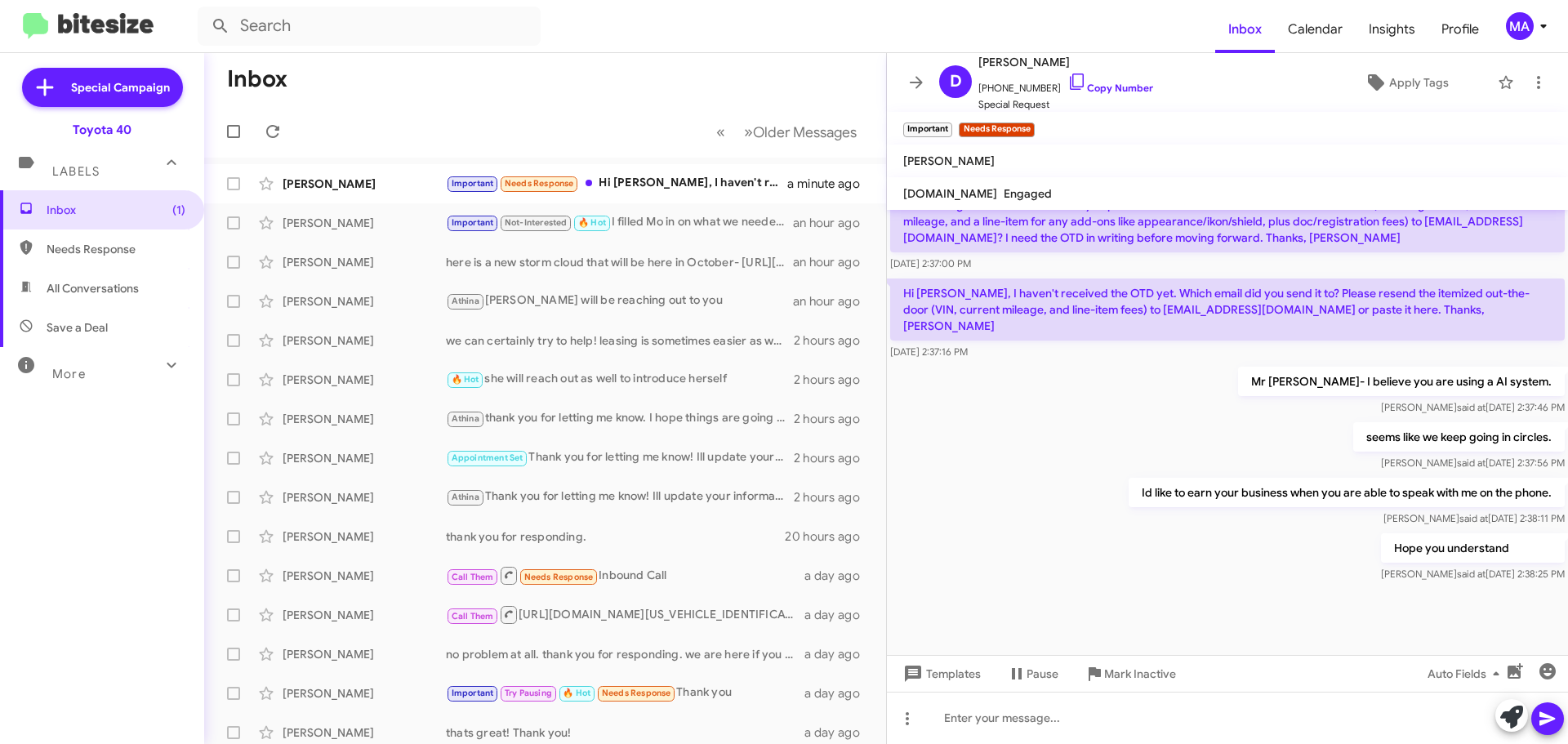
click at [79, 231] on span "Needs Response" at bounding box center [102, 249] width 205 height 39
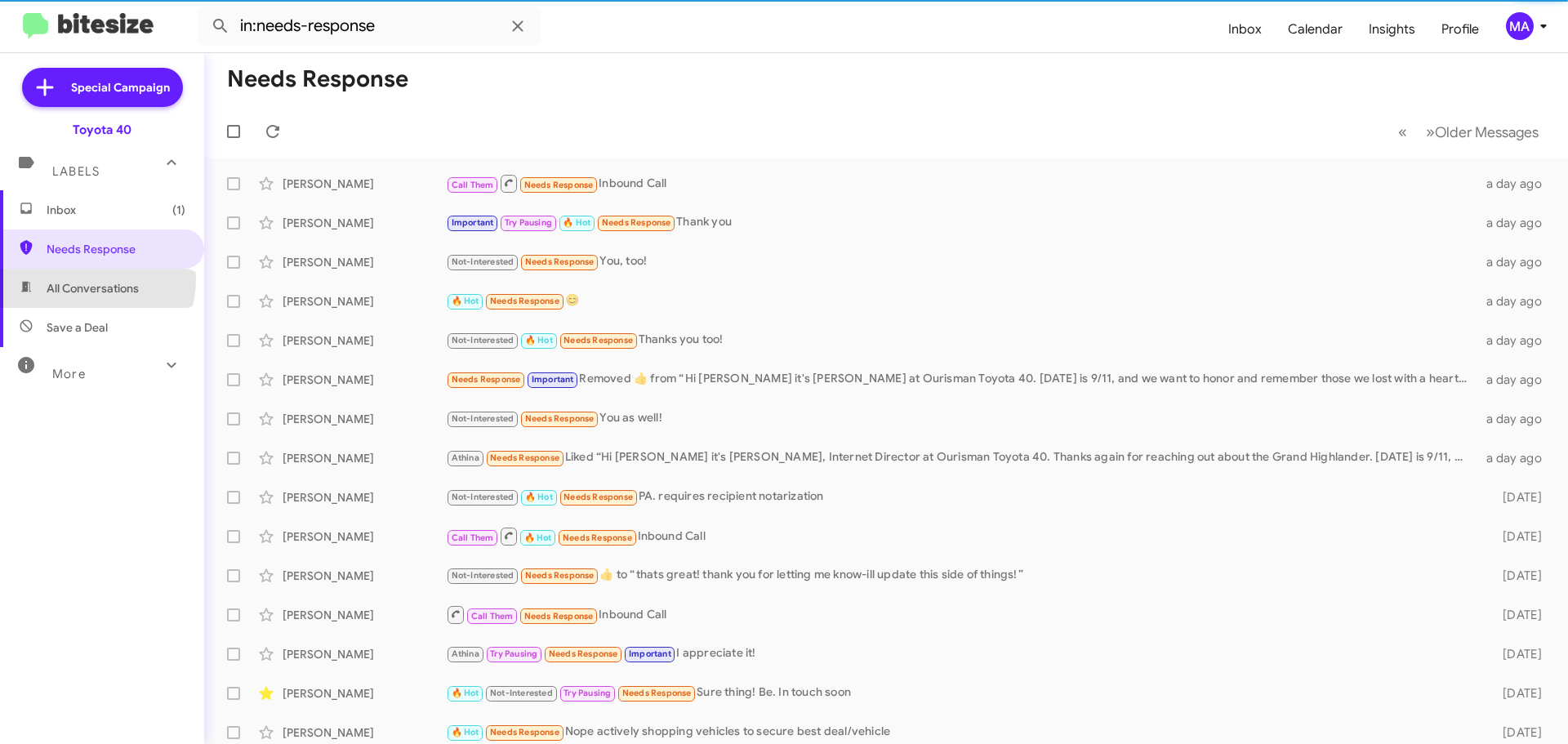
click at [85, 318] on span "Save a Deal" at bounding box center [102, 327] width 205 height 39
type input "in:not-interested"
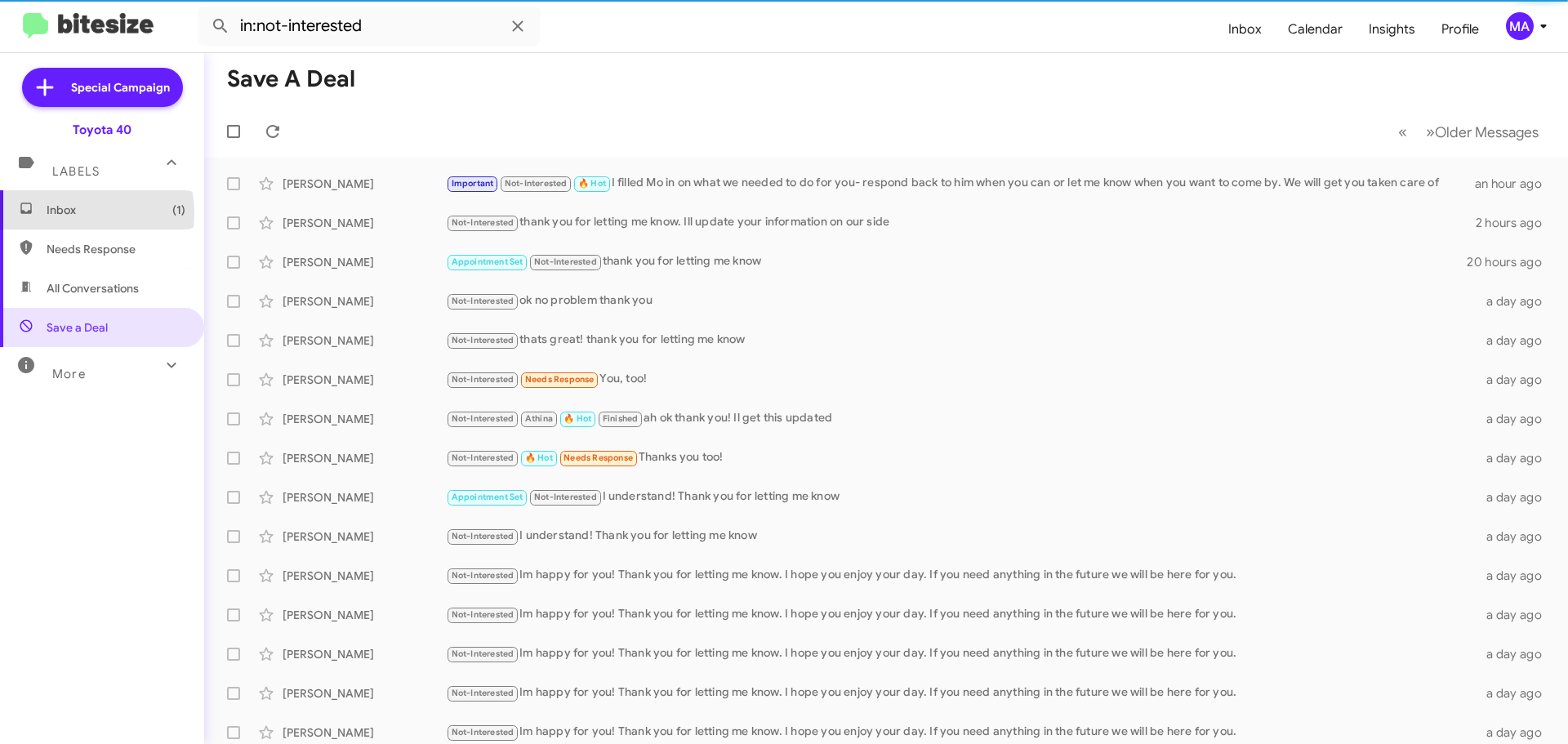
click at [71, 213] on span "Inbox (1)" at bounding box center [115, 210] width 139 height 17
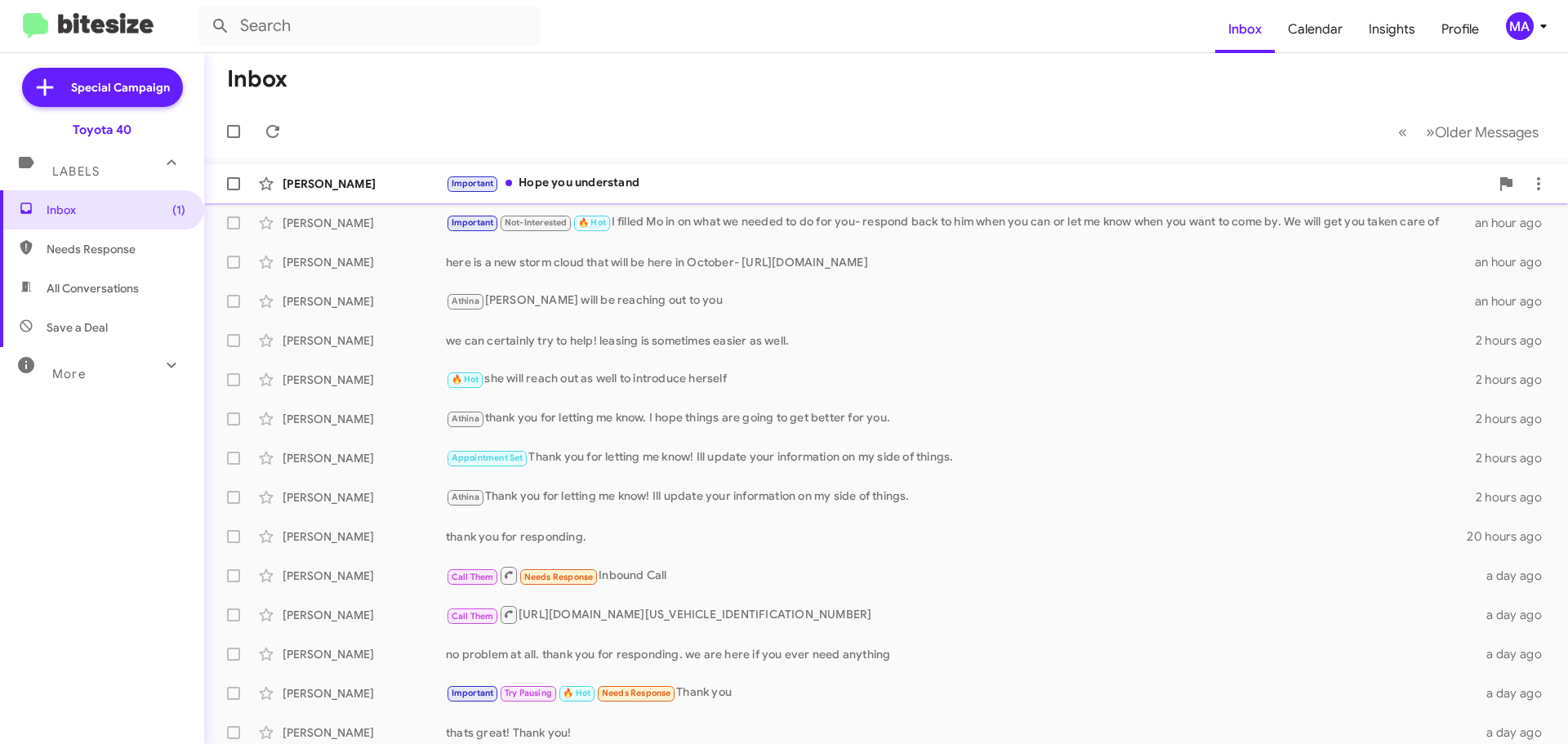
click at [686, 177] on div "Important Hope you understand" at bounding box center [967, 183] width 1043 height 19
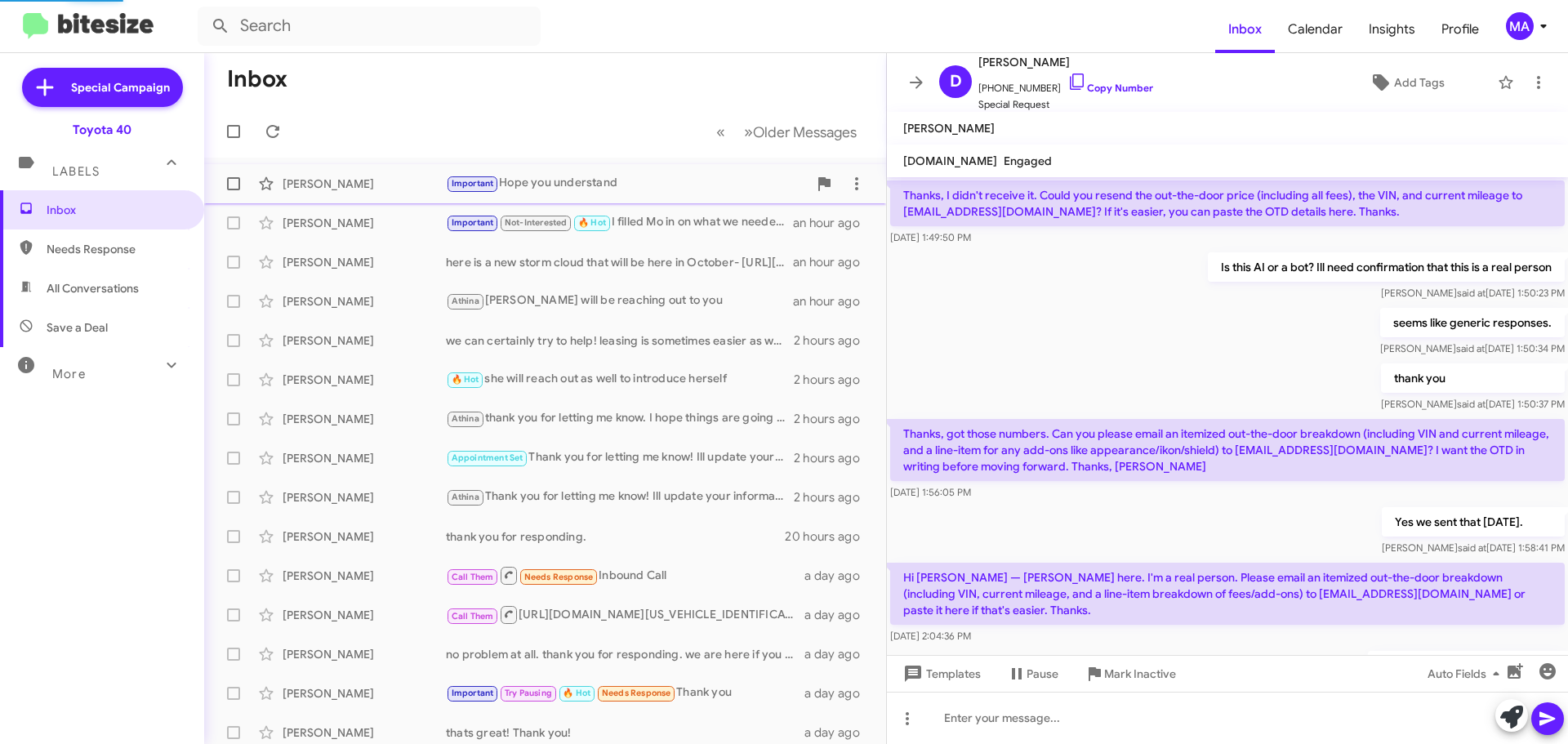
scroll to position [927, 0]
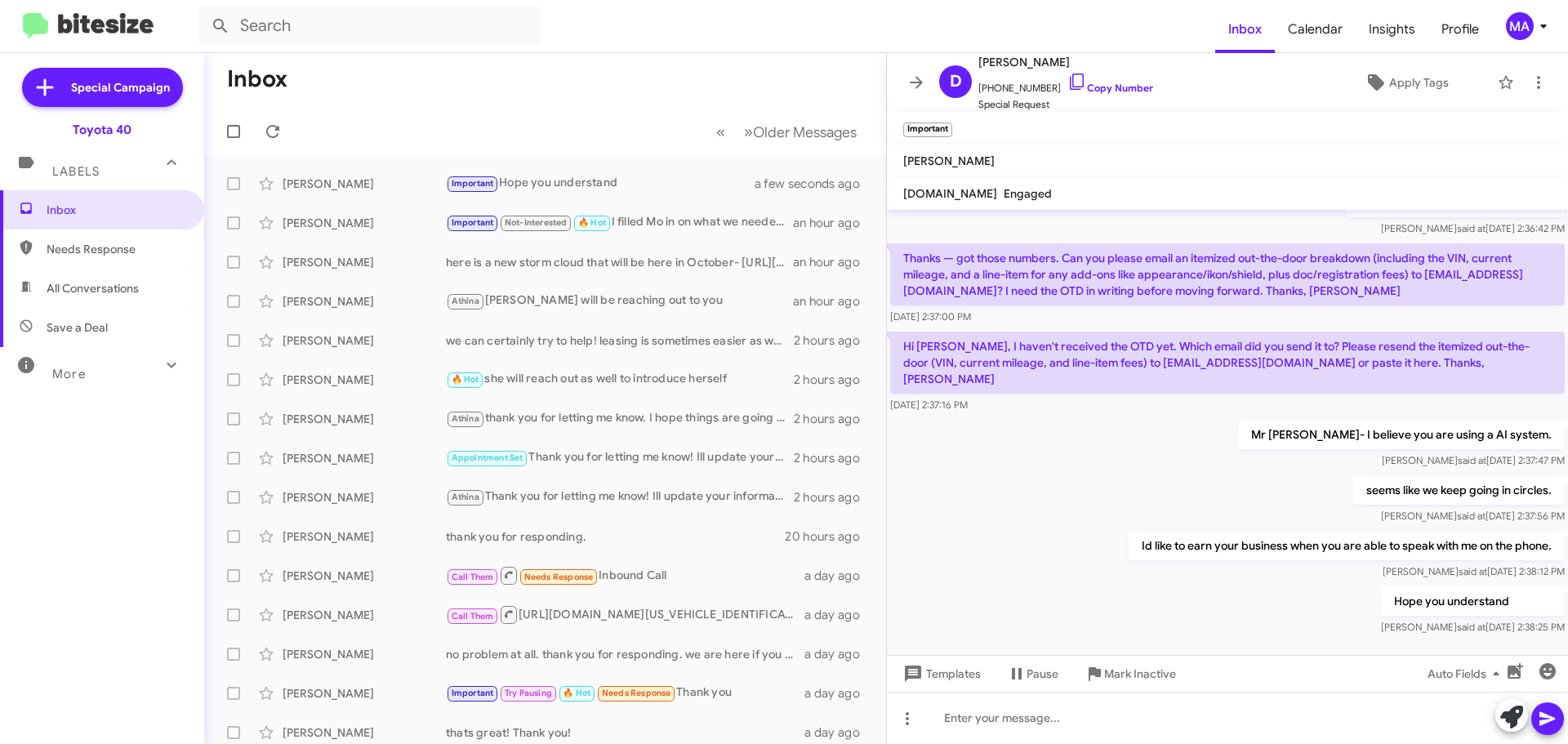
click at [1083, 472] on div "seems like we keep going in circles. [PERSON_NAME] said at [DATE] 2:37:56 PM" at bounding box center [1228, 499] width 681 height 56
click at [131, 286] on span "All Conversations" at bounding box center [92, 288] width 92 height 17
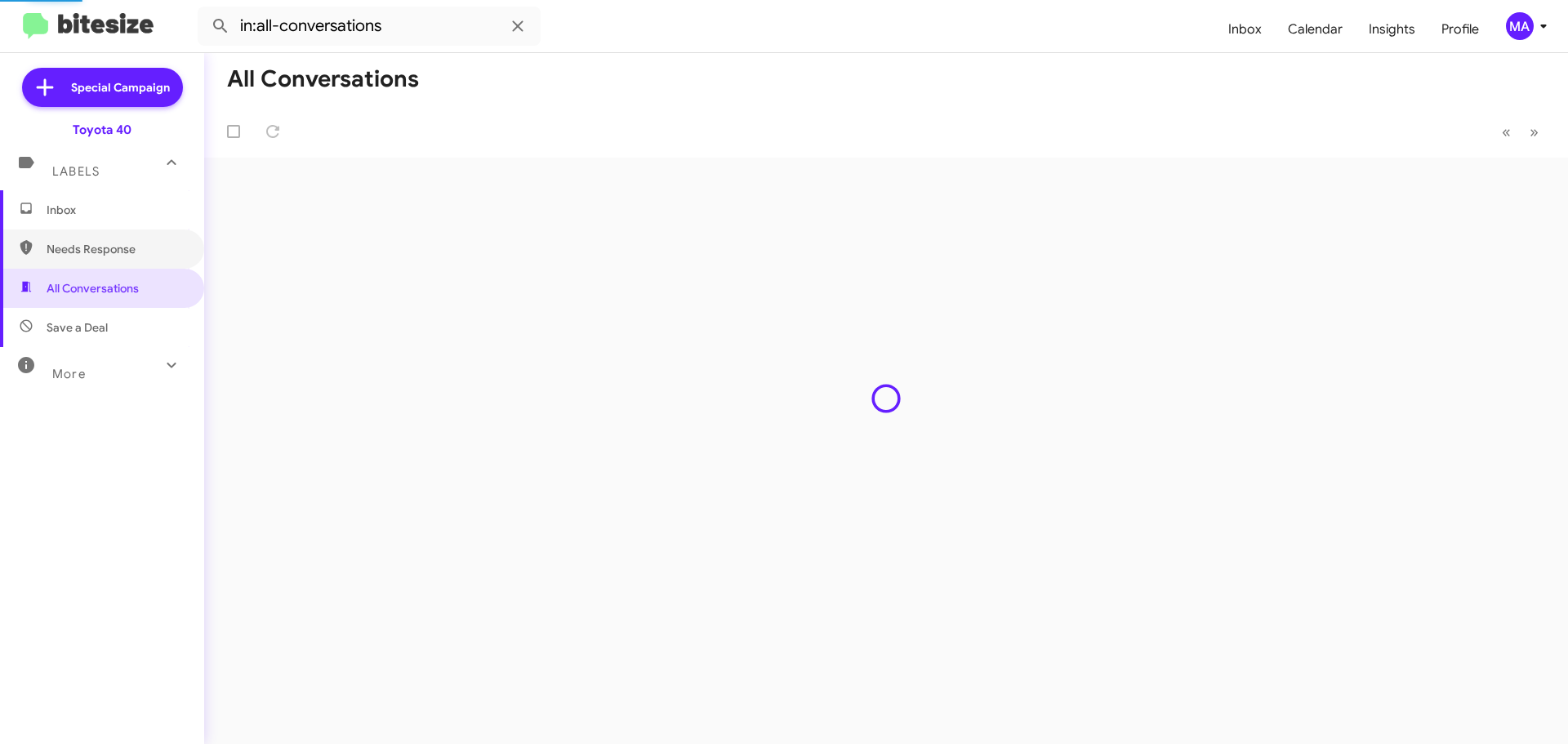
drag, startPoint x: 130, startPoint y: 251, endPoint x: 124, endPoint y: 219, distance: 32.6
click at [130, 251] on span "Needs Response" at bounding box center [115, 249] width 139 height 17
type input "in:needs-response"
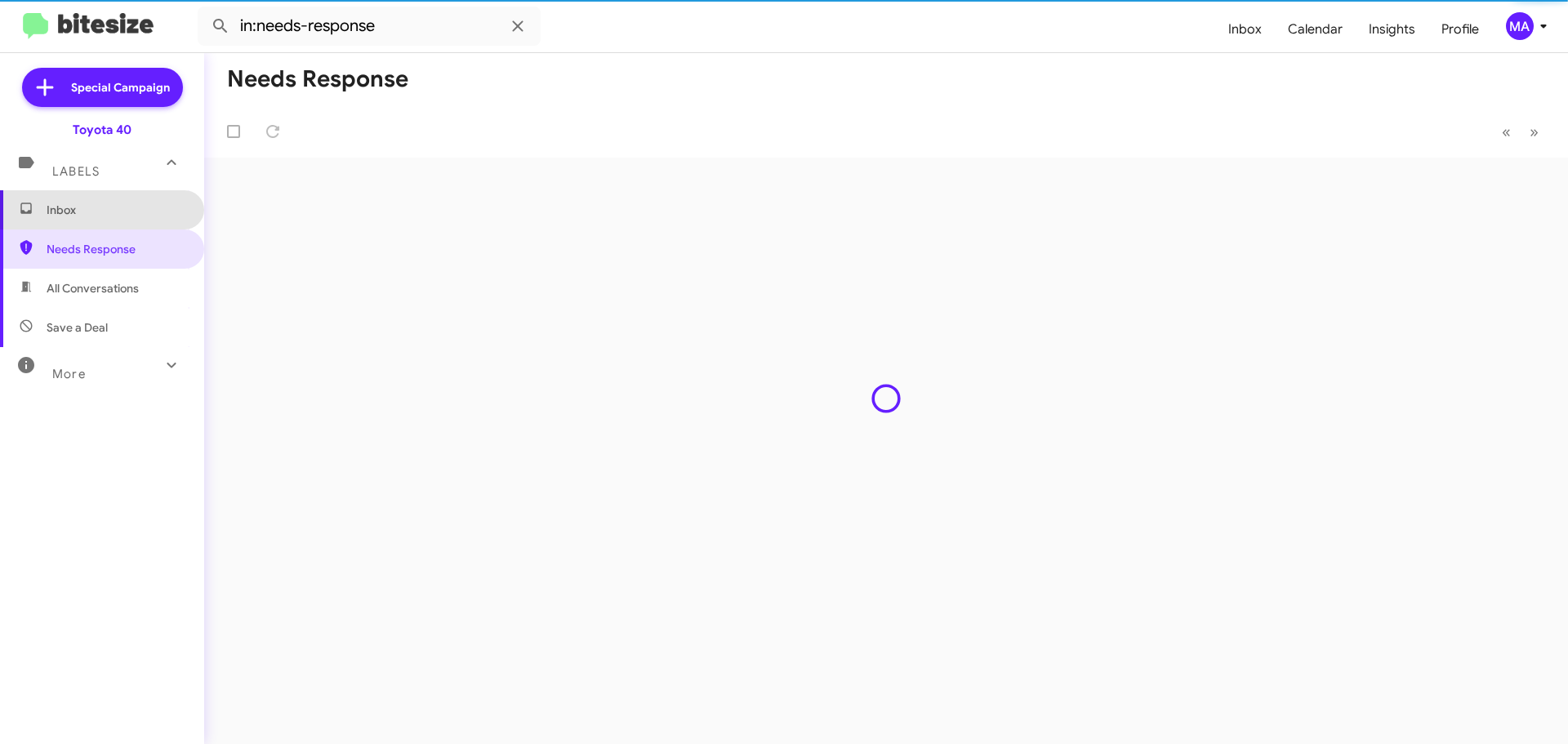
click at [120, 209] on span "Inbox" at bounding box center [115, 210] width 139 height 17
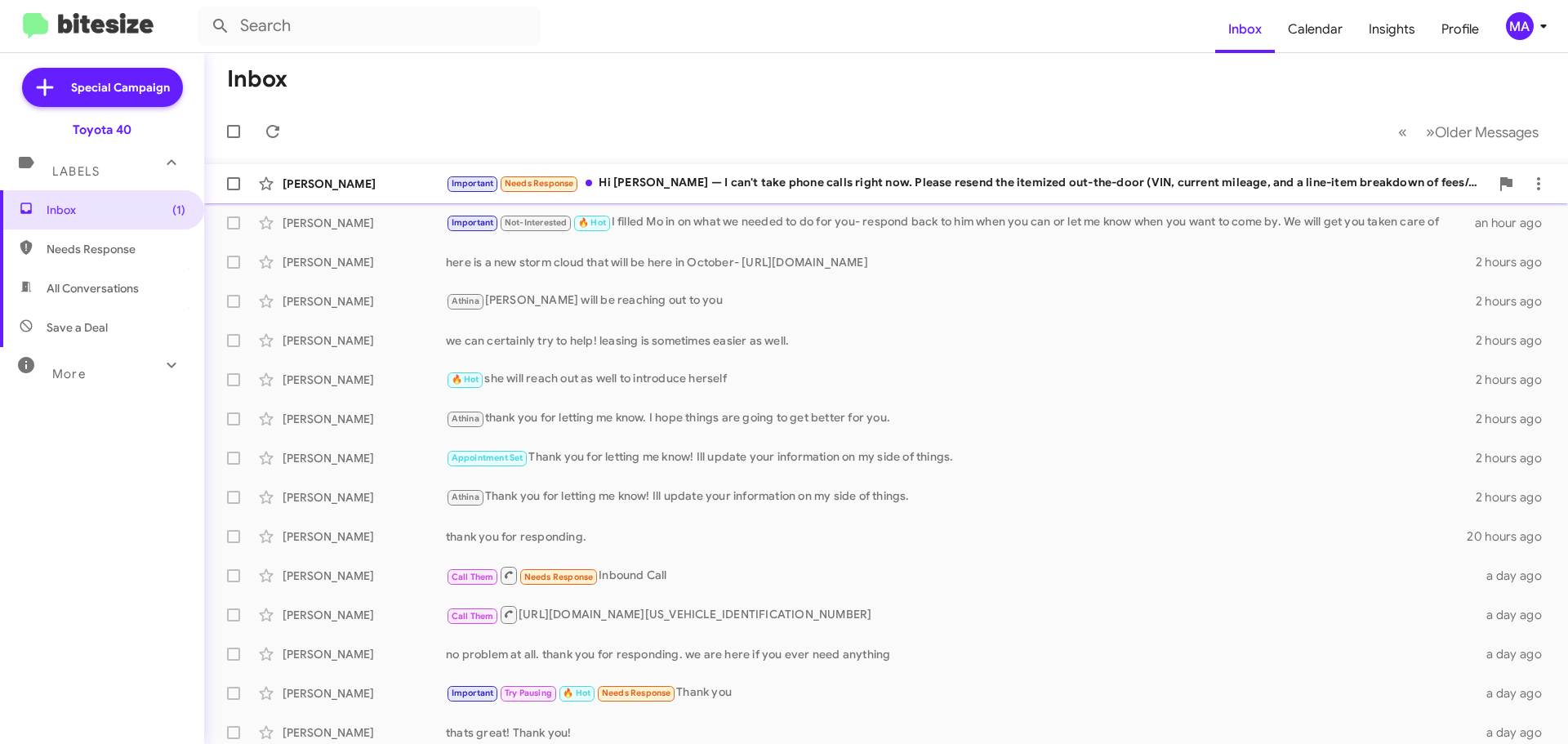
click at [1067, 179] on div "Important Needs Response Hi [PERSON_NAME] — I can't take phone calls right now.…" at bounding box center [967, 183] width 1043 height 19
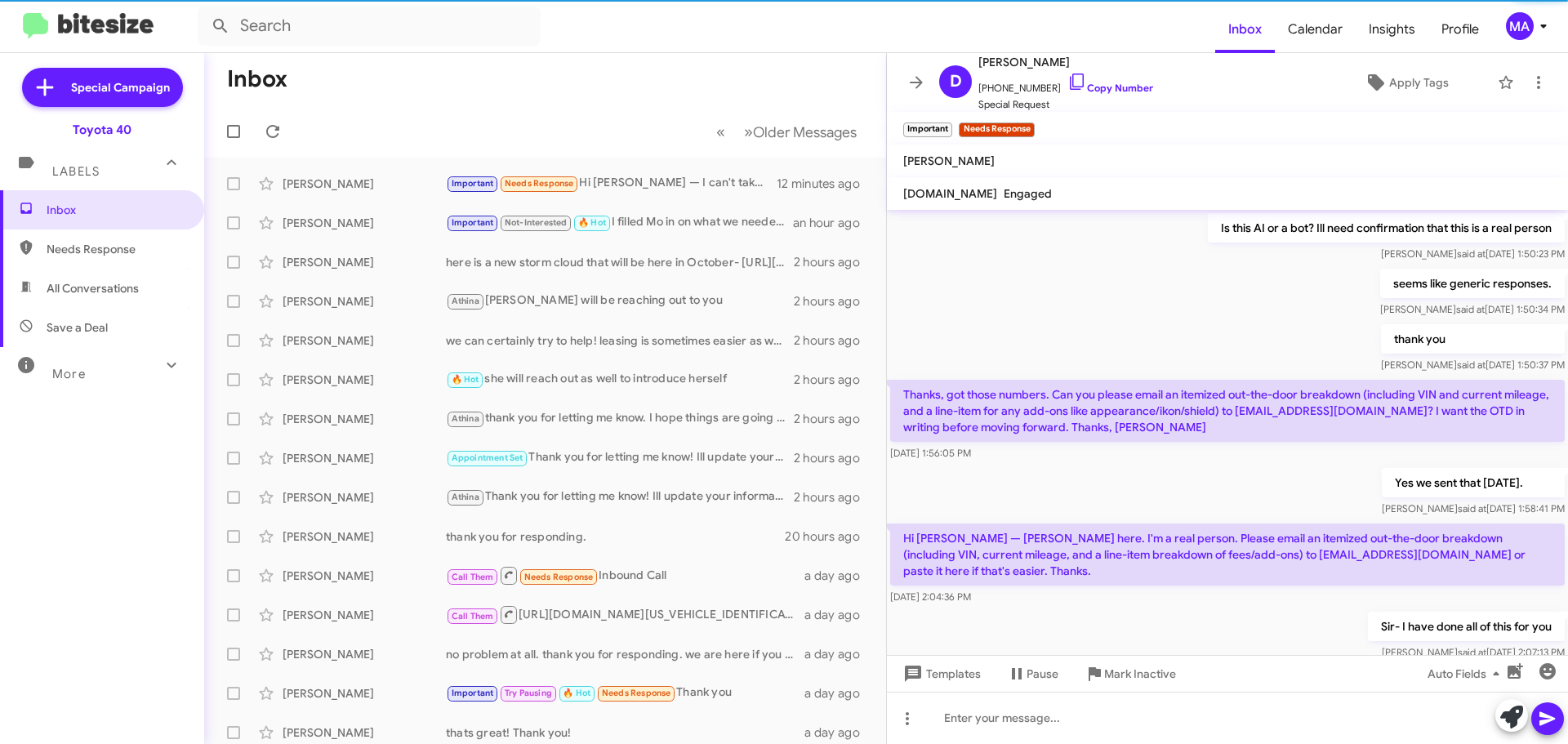
scroll to position [976, 0]
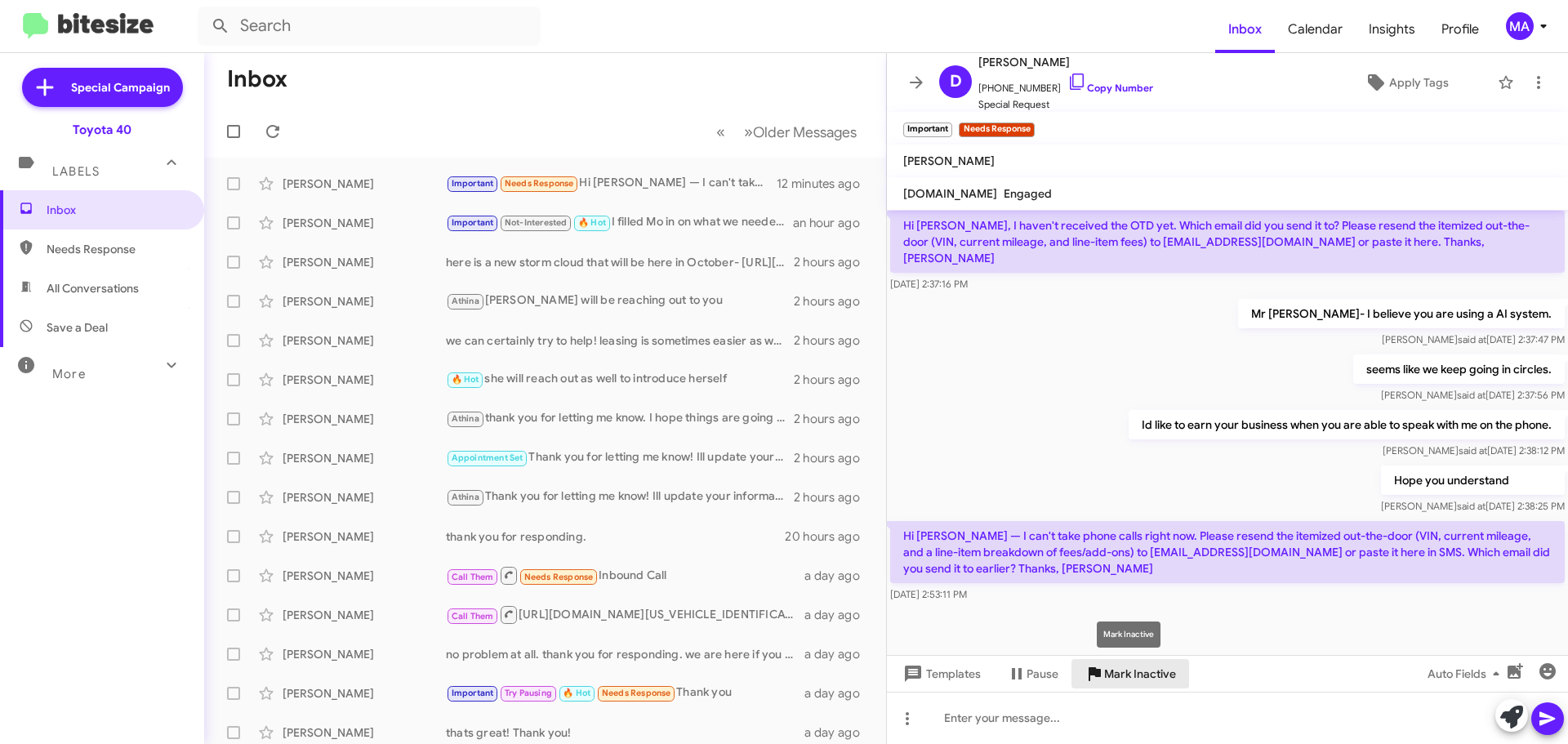
click at [1141, 672] on span "Mark Inactive" at bounding box center [1139, 674] width 72 height 30
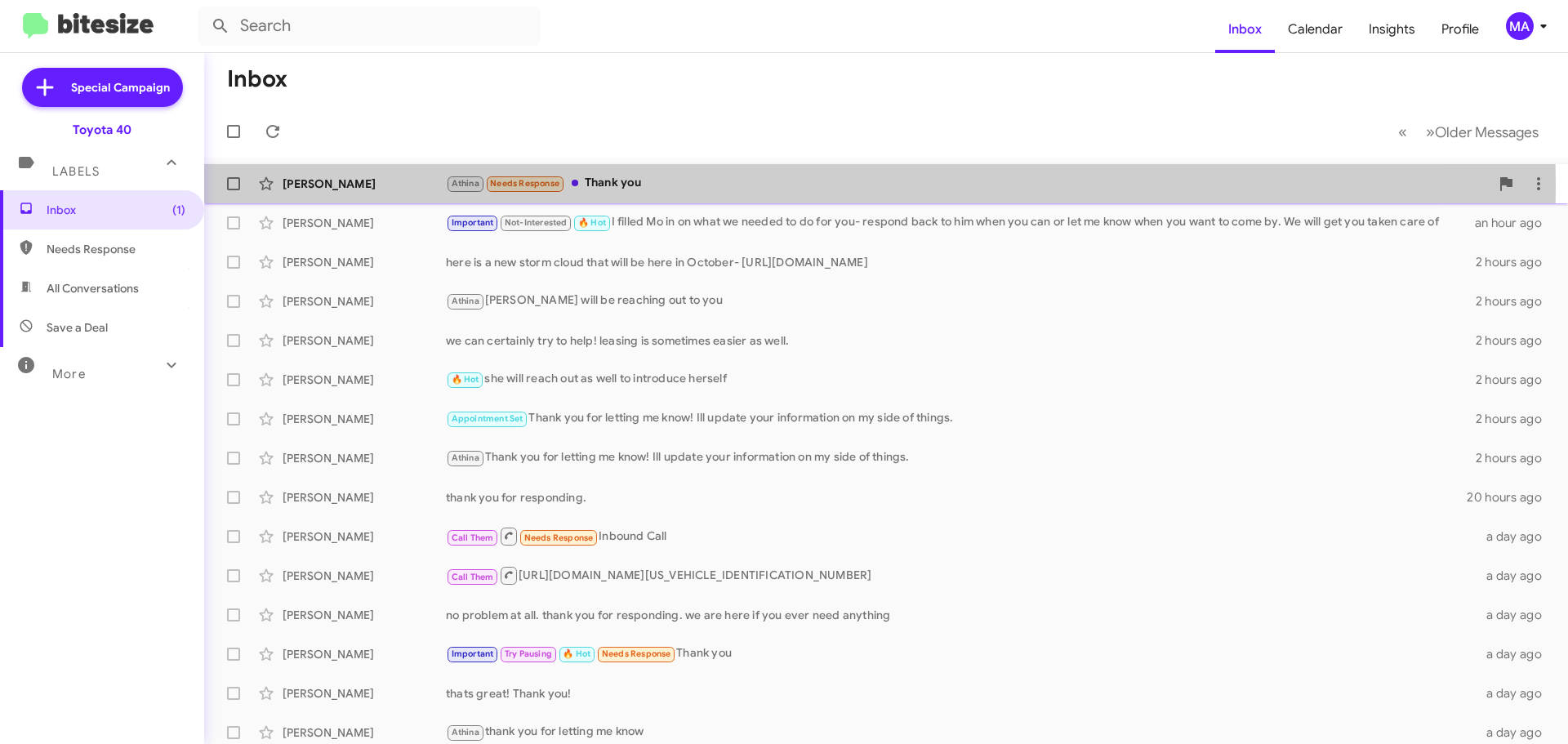
click at [669, 186] on div "[PERSON_NAME] Needs Response Thank you" at bounding box center [967, 183] width 1043 height 19
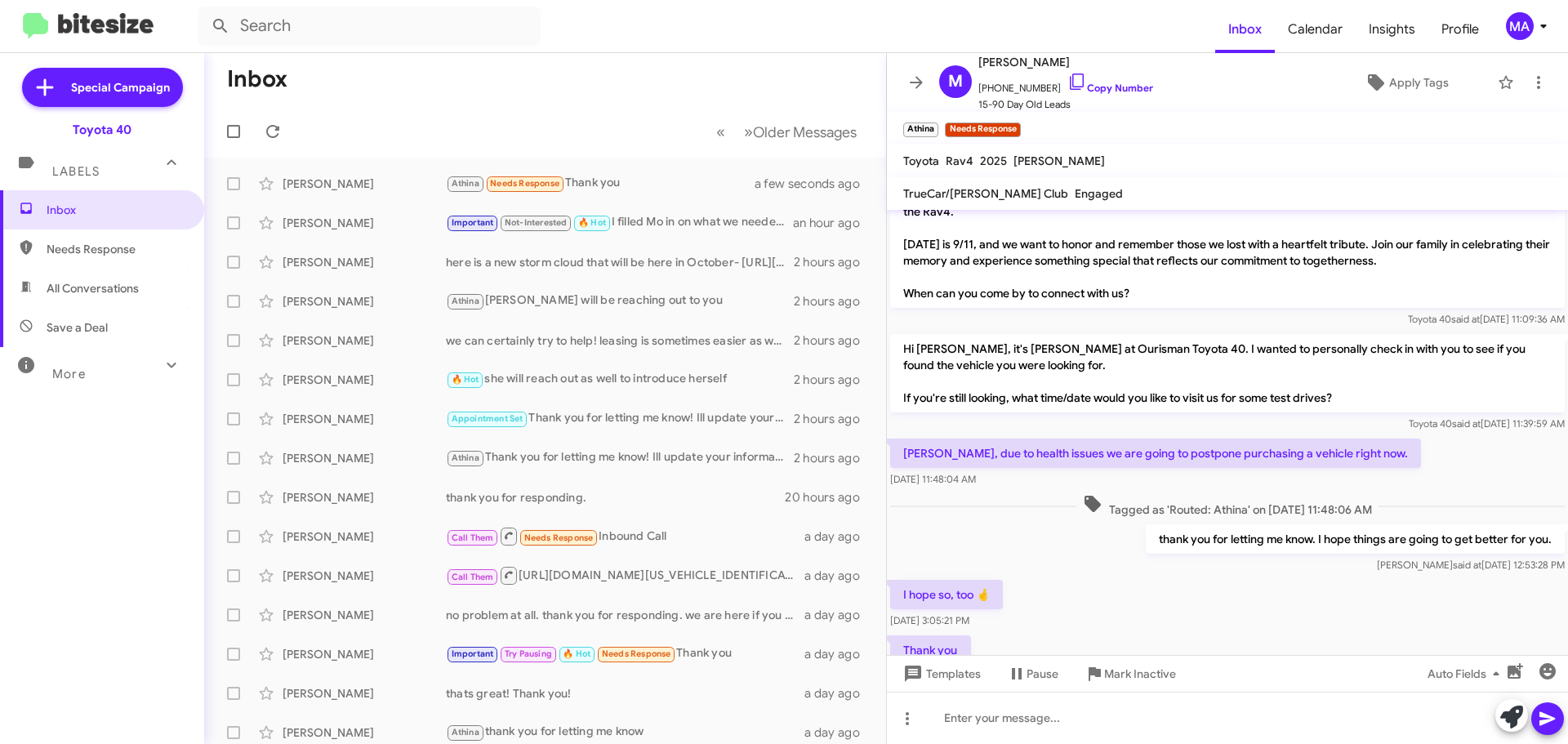
scroll to position [620, 0]
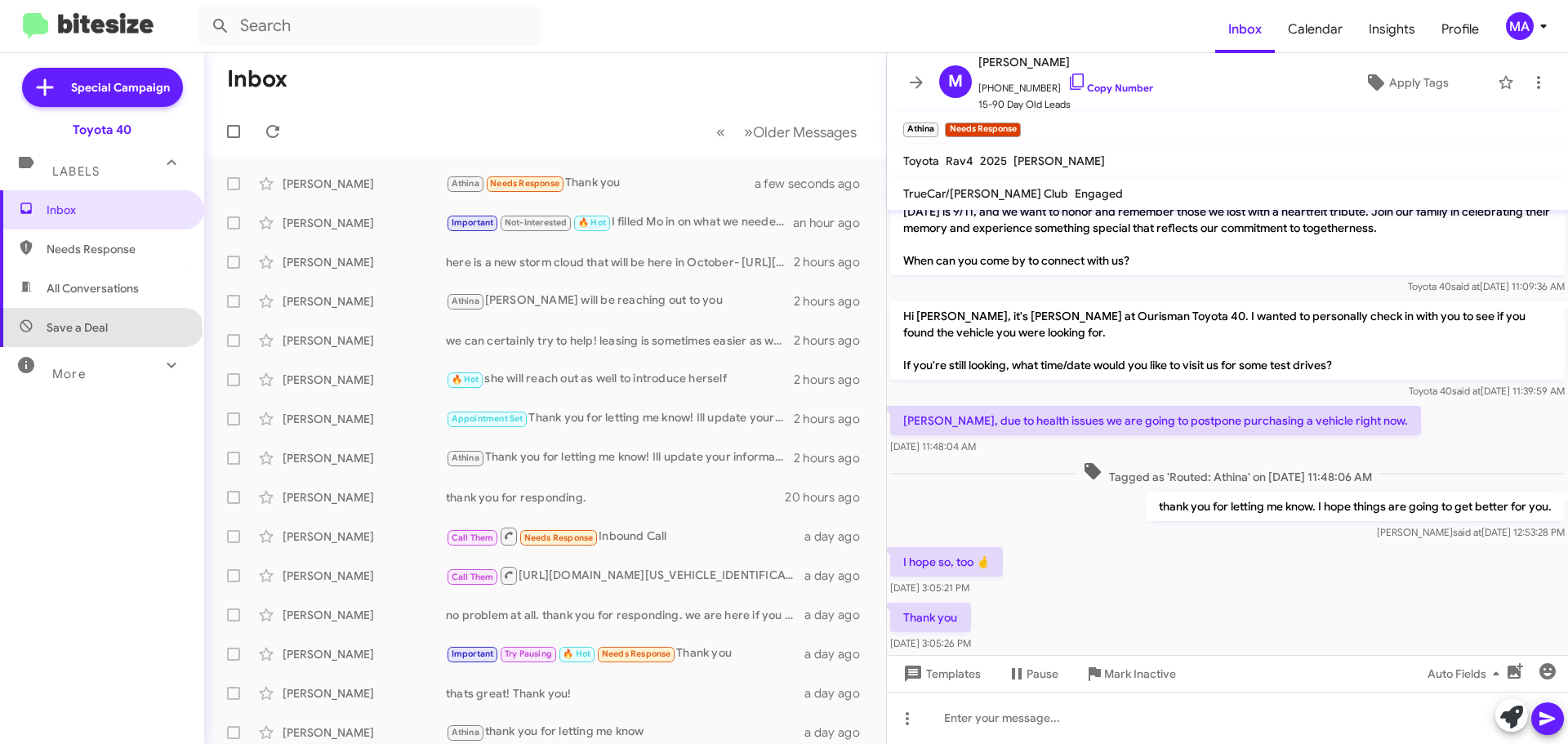
click at [100, 332] on span "Save a Deal" at bounding box center [77, 327] width 61 height 17
type input "in:not-interested"
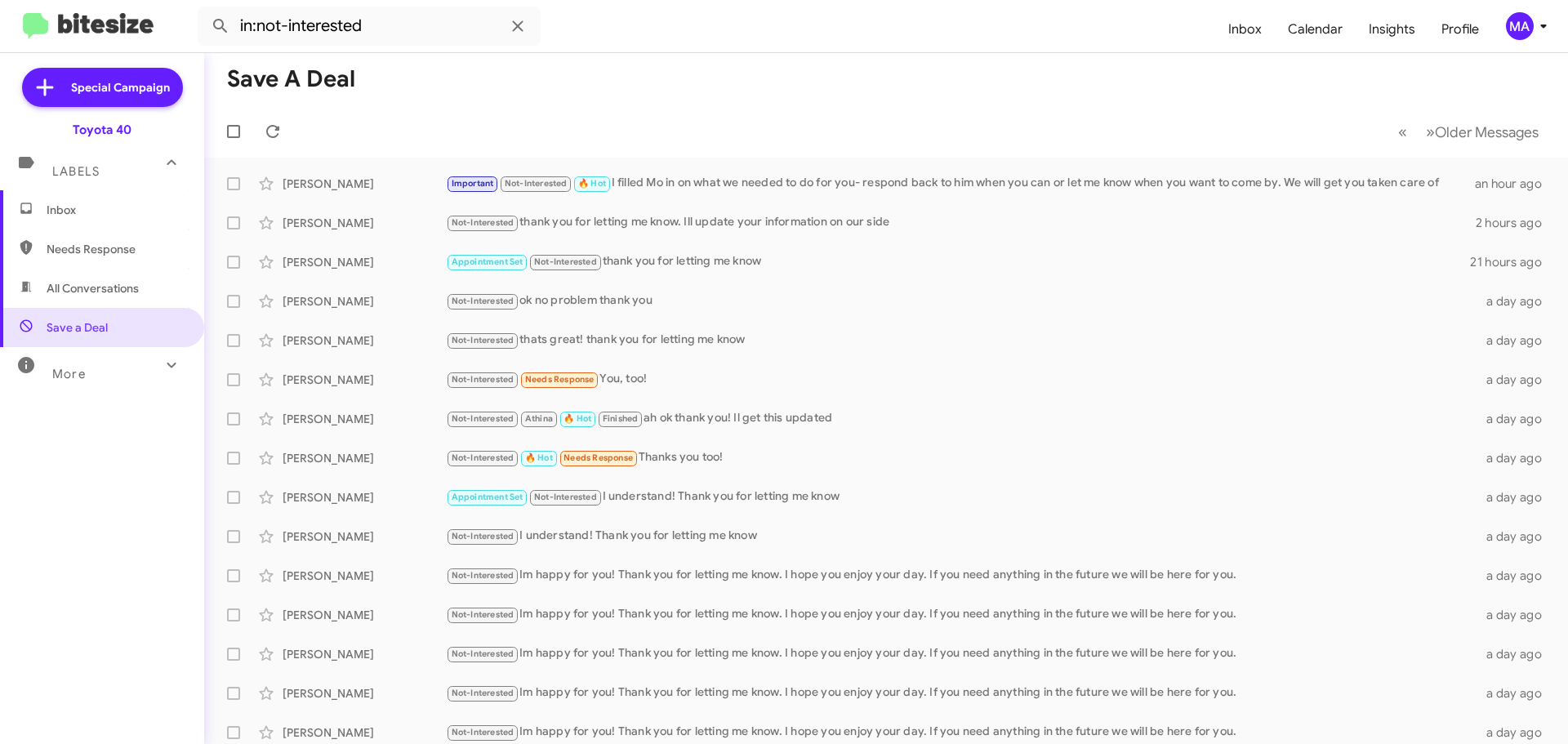
click at [79, 211] on span "Inbox" at bounding box center [115, 210] width 139 height 17
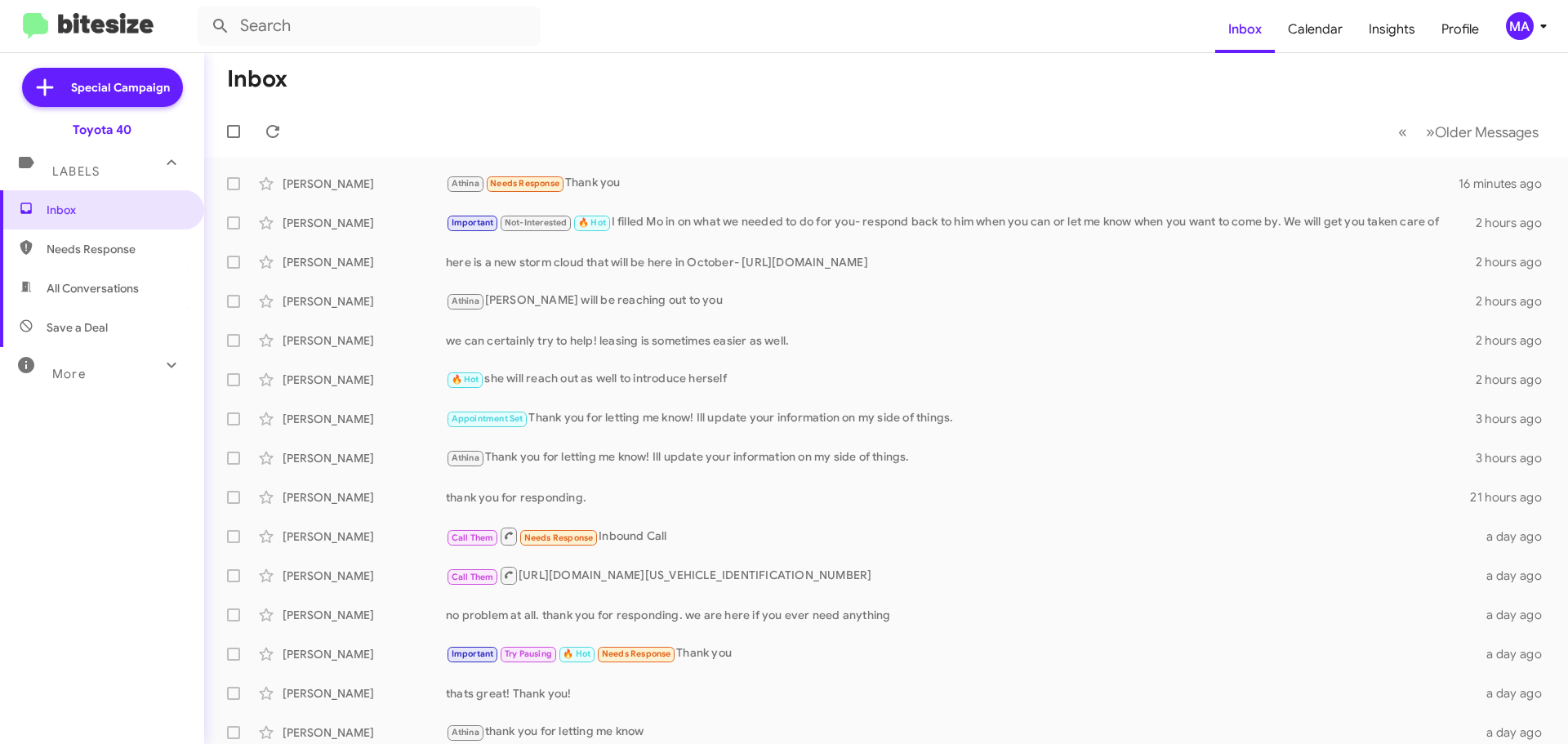
click at [103, 244] on span "Needs Response" at bounding box center [115, 249] width 139 height 17
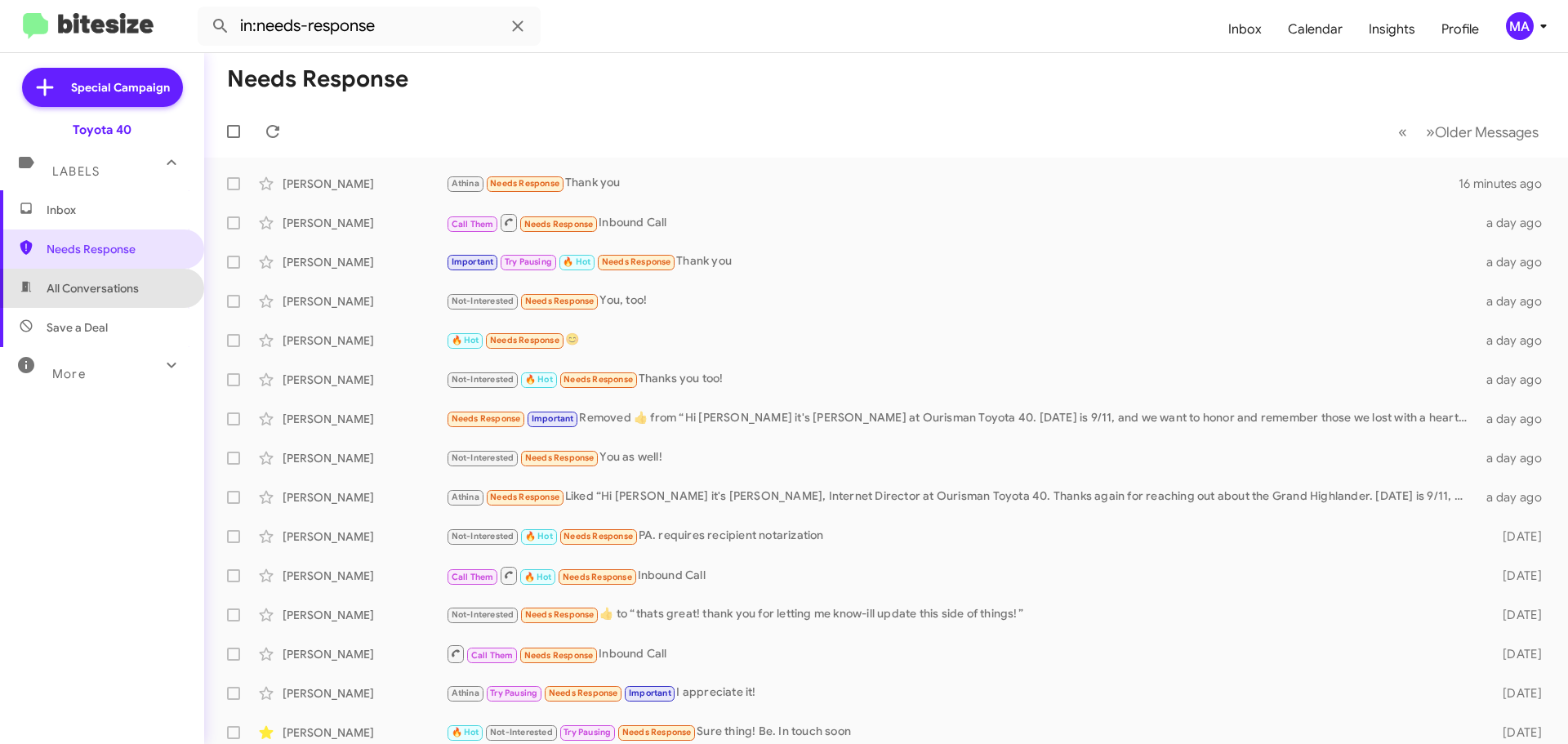
click at [131, 286] on span "All Conversations" at bounding box center [92, 288] width 92 height 17
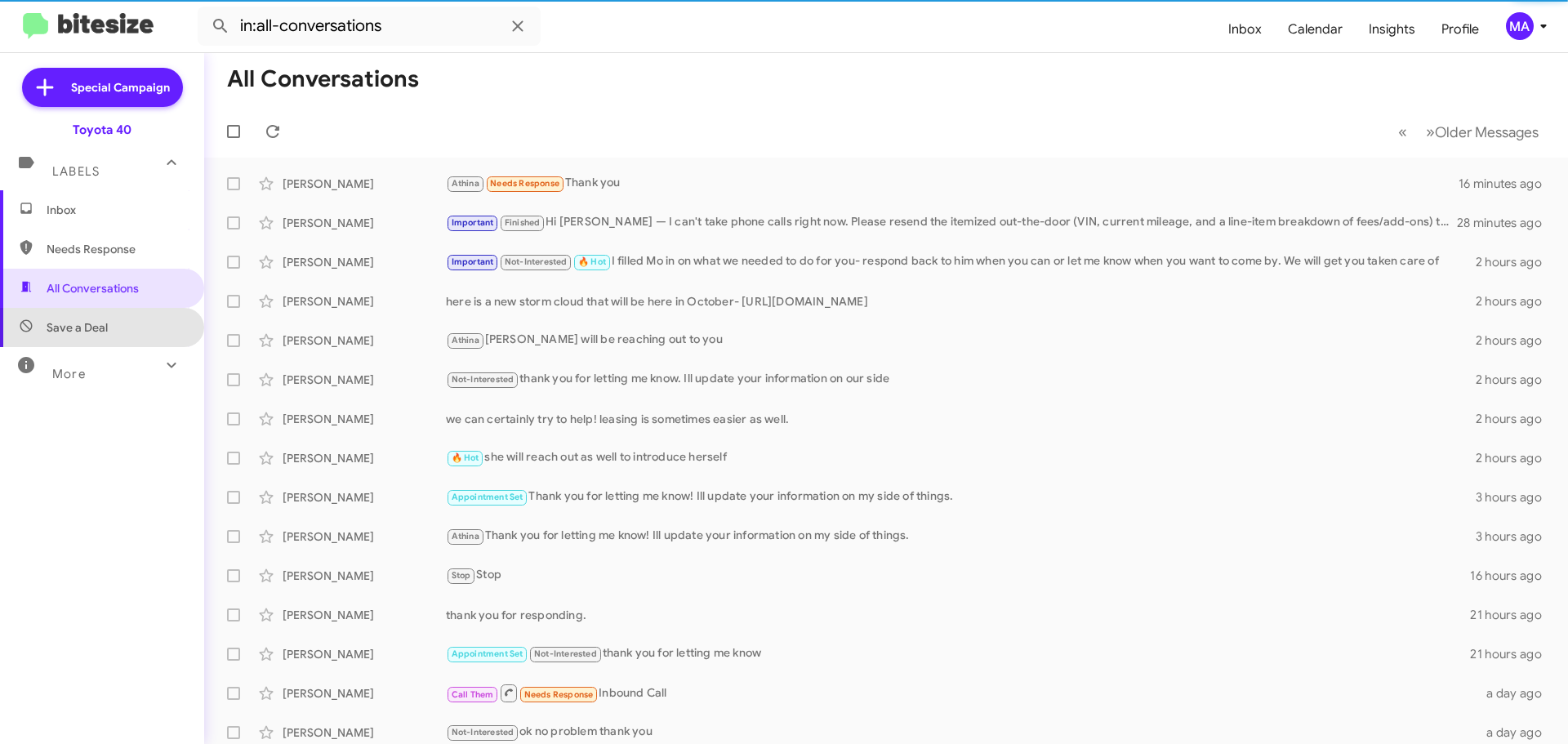
click at [125, 333] on span "Save a Deal" at bounding box center [102, 327] width 205 height 39
type input "in:not-interested"
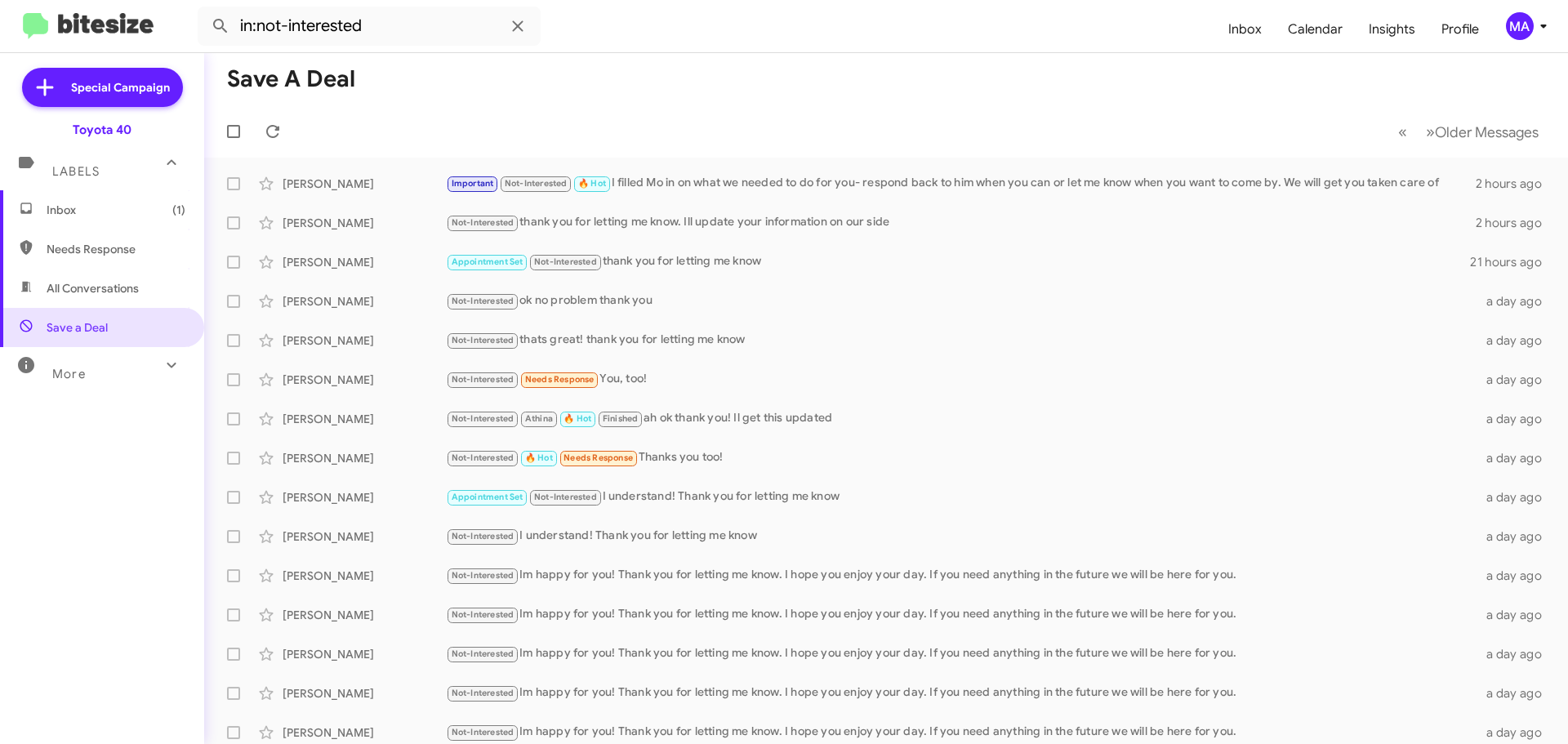
click at [91, 214] on span "Inbox (1)" at bounding box center [115, 210] width 139 height 17
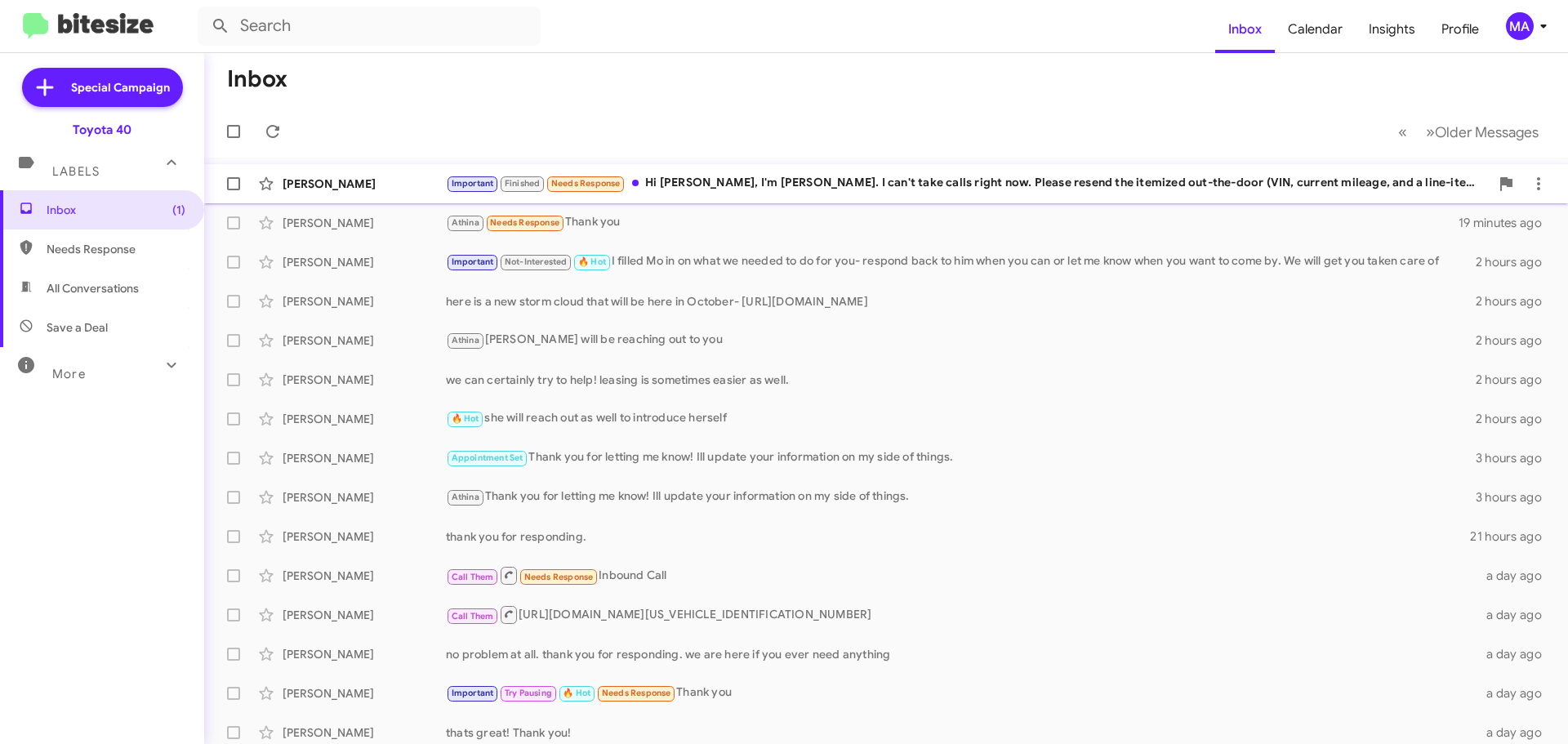
click at [746, 184] on div "Important Finished Needs Response Hi [PERSON_NAME], I'm [PERSON_NAME]. I can't …" at bounding box center [967, 183] width 1043 height 19
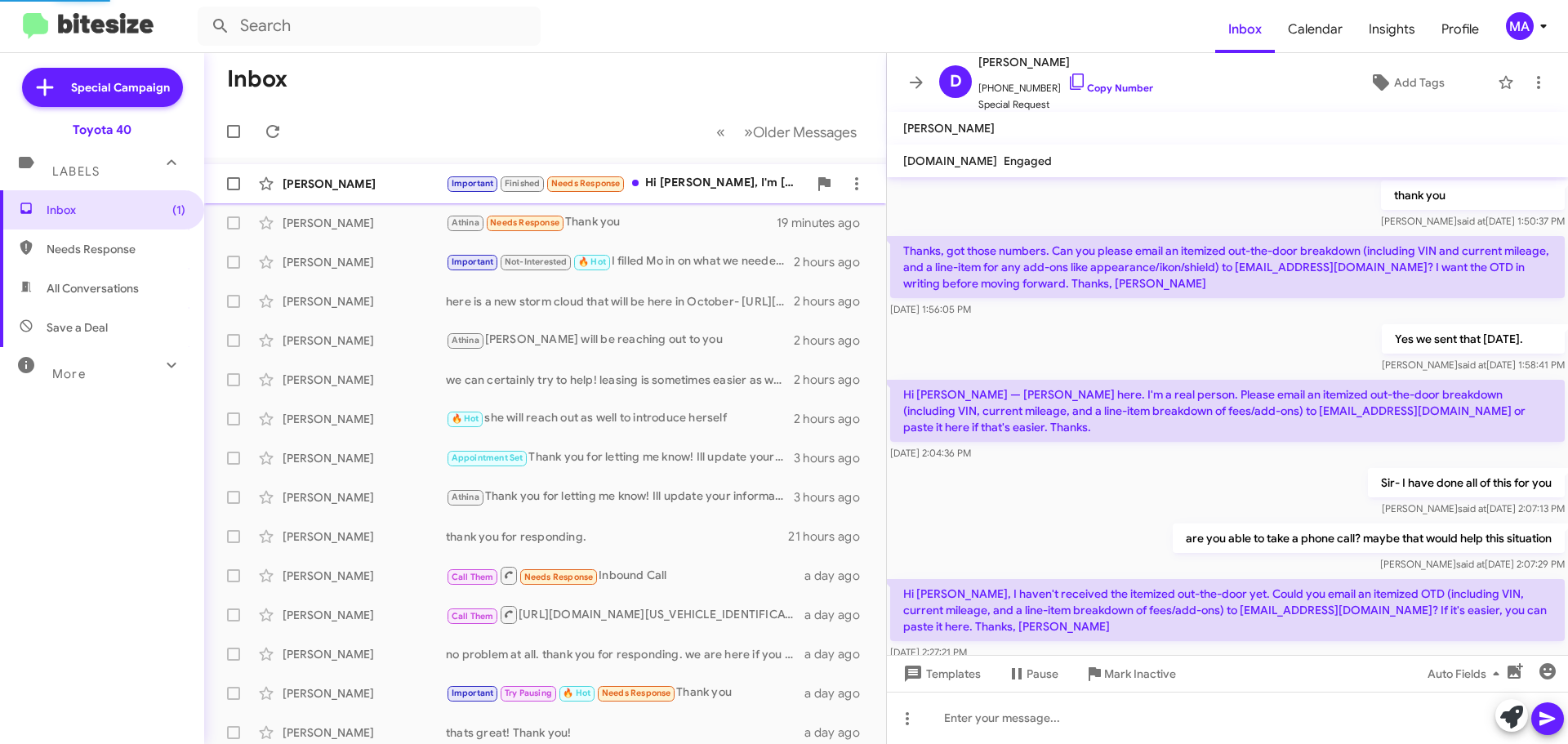
scroll to position [934, 0]
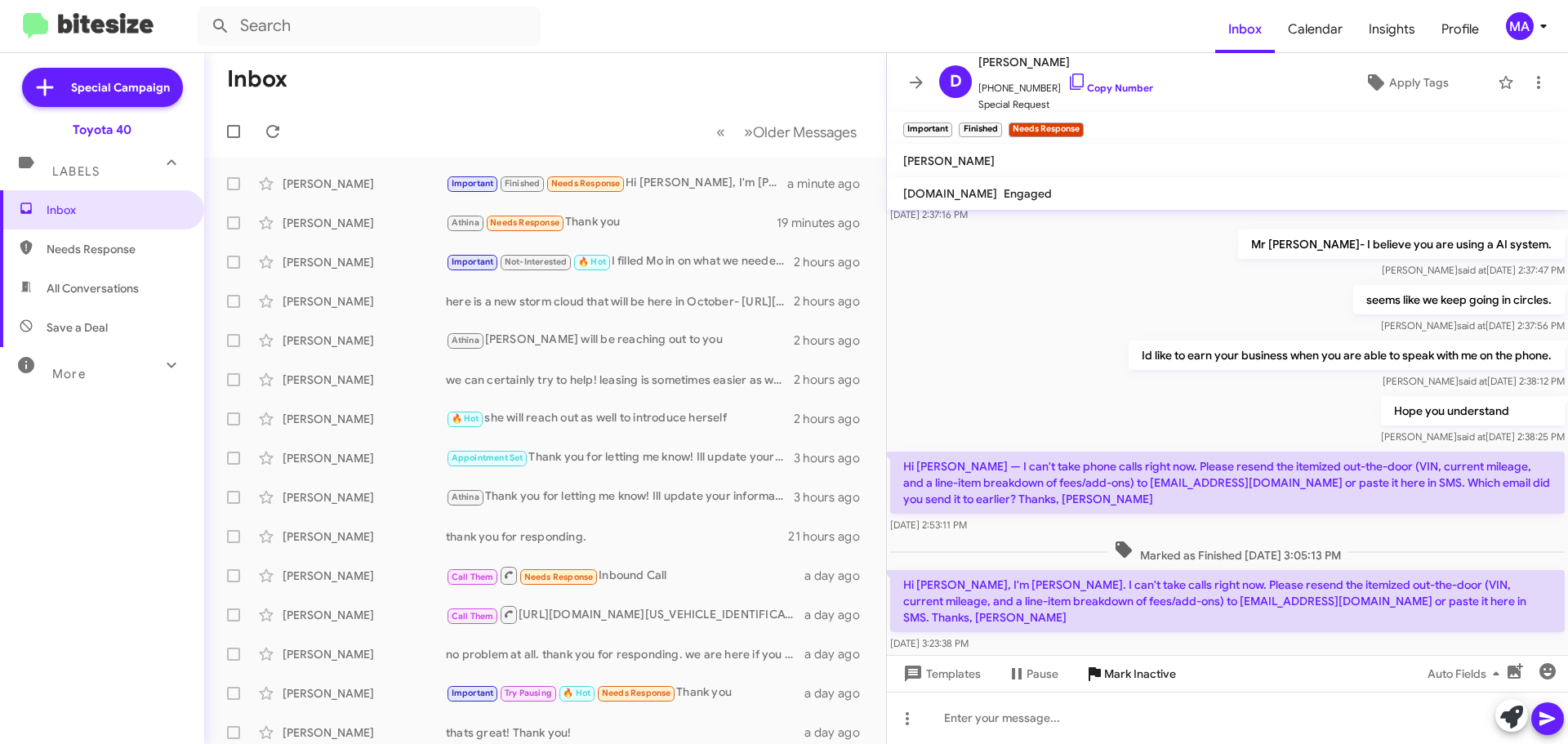
click at [1143, 684] on span "Mark Inactive" at bounding box center [1139, 674] width 72 height 30
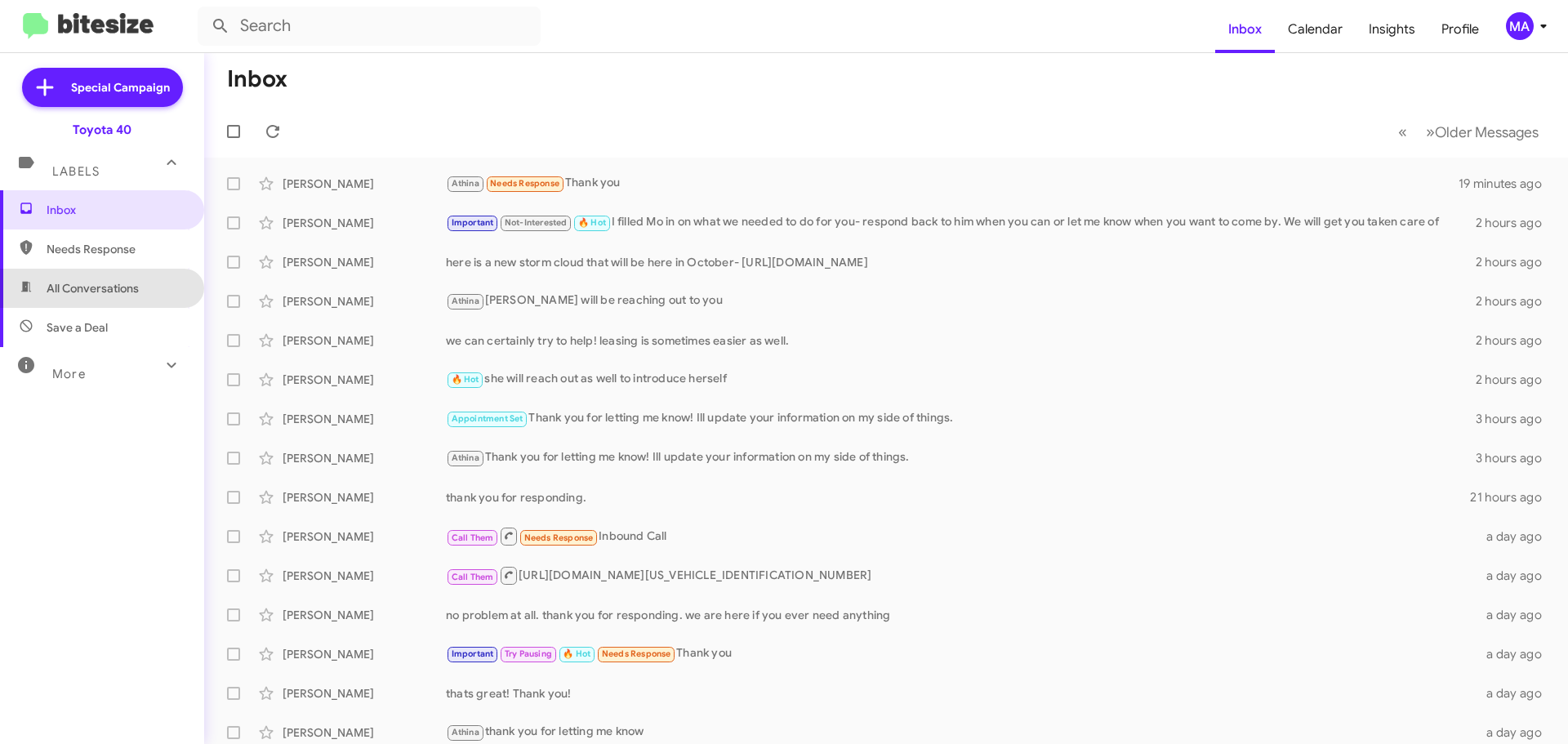
click at [127, 288] on span "All Conversations" at bounding box center [92, 288] width 92 height 17
type input "in:all-conversations"
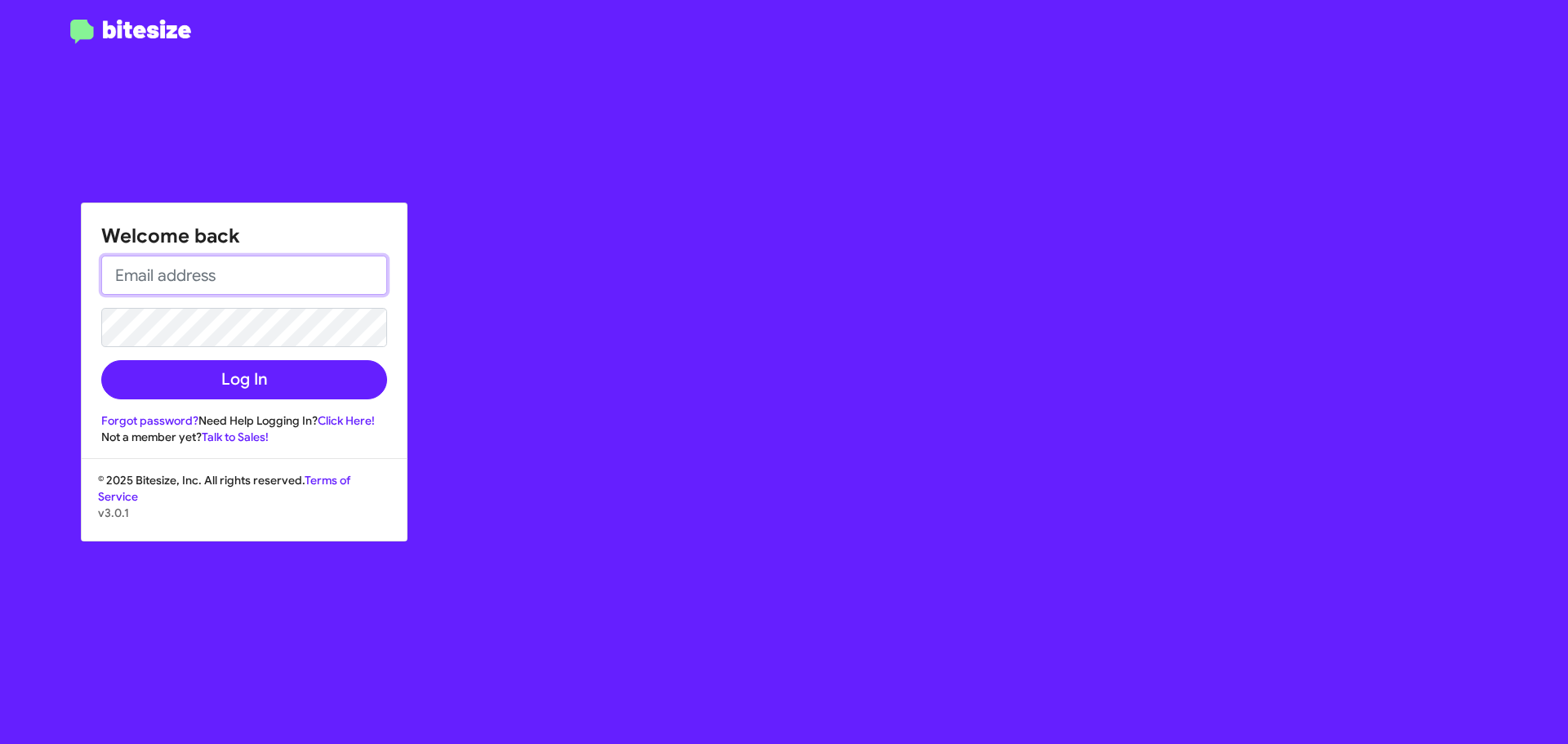
drag, startPoint x: 140, startPoint y: 264, endPoint x: 153, endPoint y: 264, distance: 13.0
click at [140, 264] on input "email" at bounding box center [244, 275] width 286 height 39
type input "[EMAIL_ADDRESS][DOMAIN_NAME]"
click at [101, 360] on button "Log In" at bounding box center [244, 379] width 286 height 39
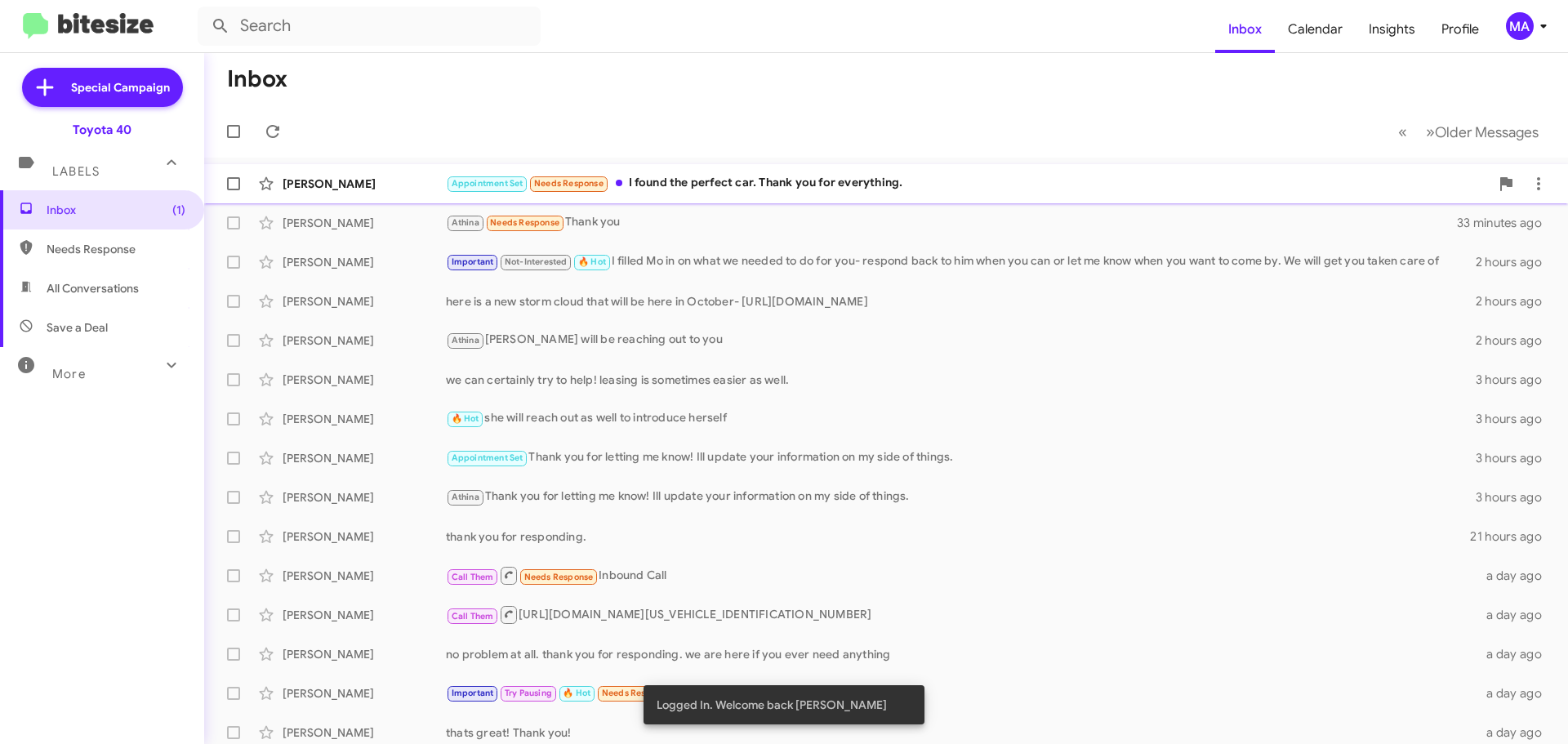
click at [894, 178] on div "Appointment Set Needs Response I found the perfect car. Thank you for everythin…" at bounding box center [967, 183] width 1043 height 19
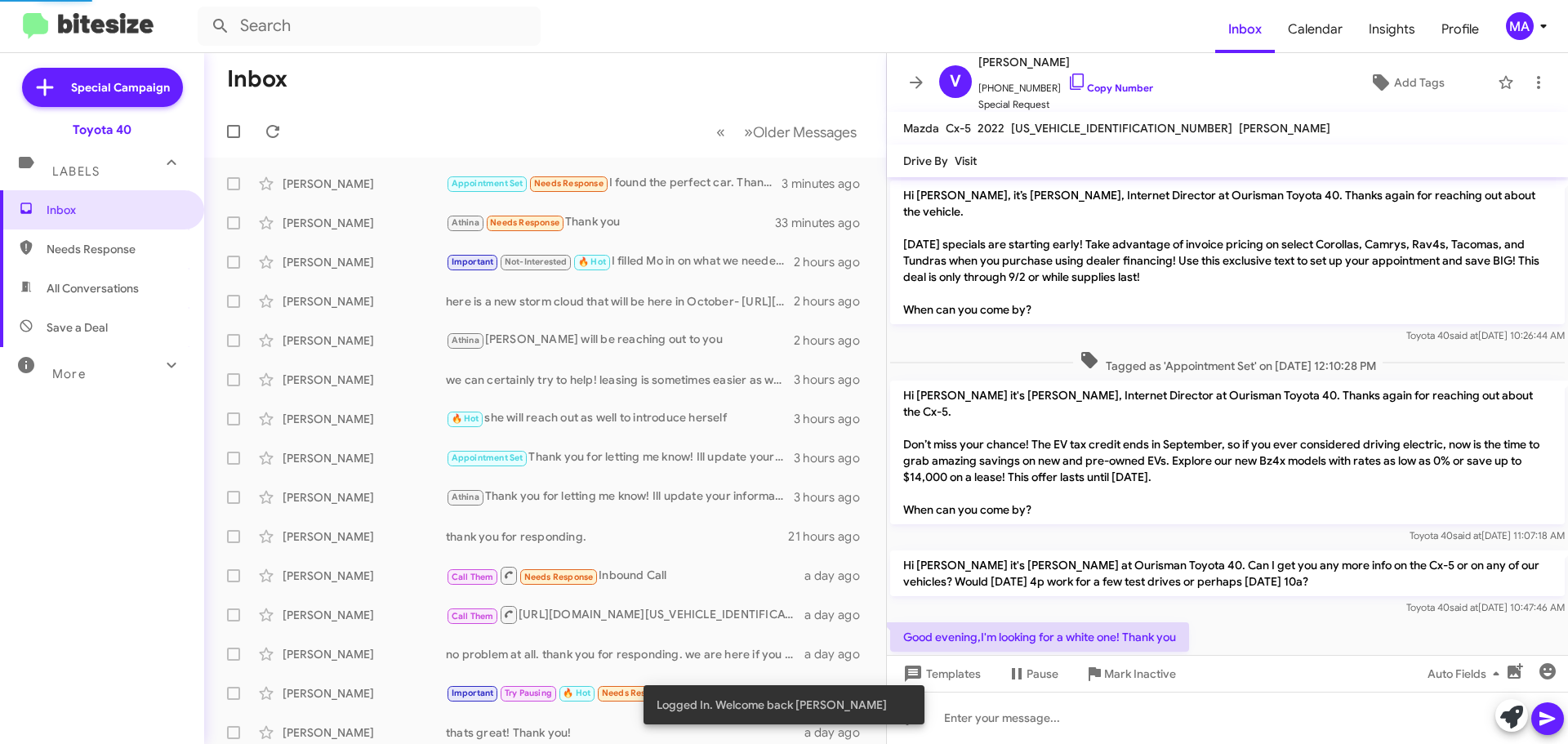
scroll to position [350, 0]
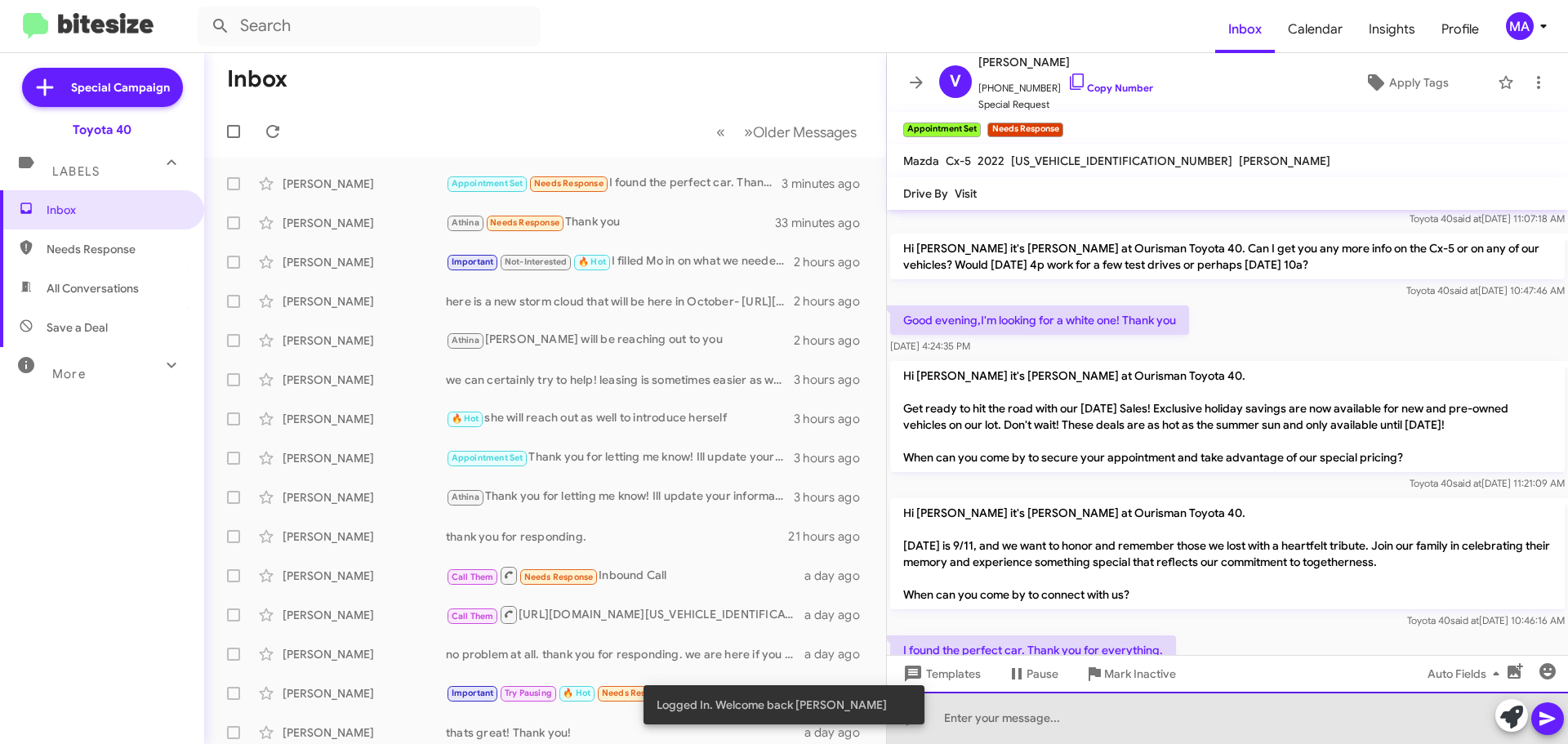
click at [999, 714] on div at bounding box center [1228, 718] width 681 height 52
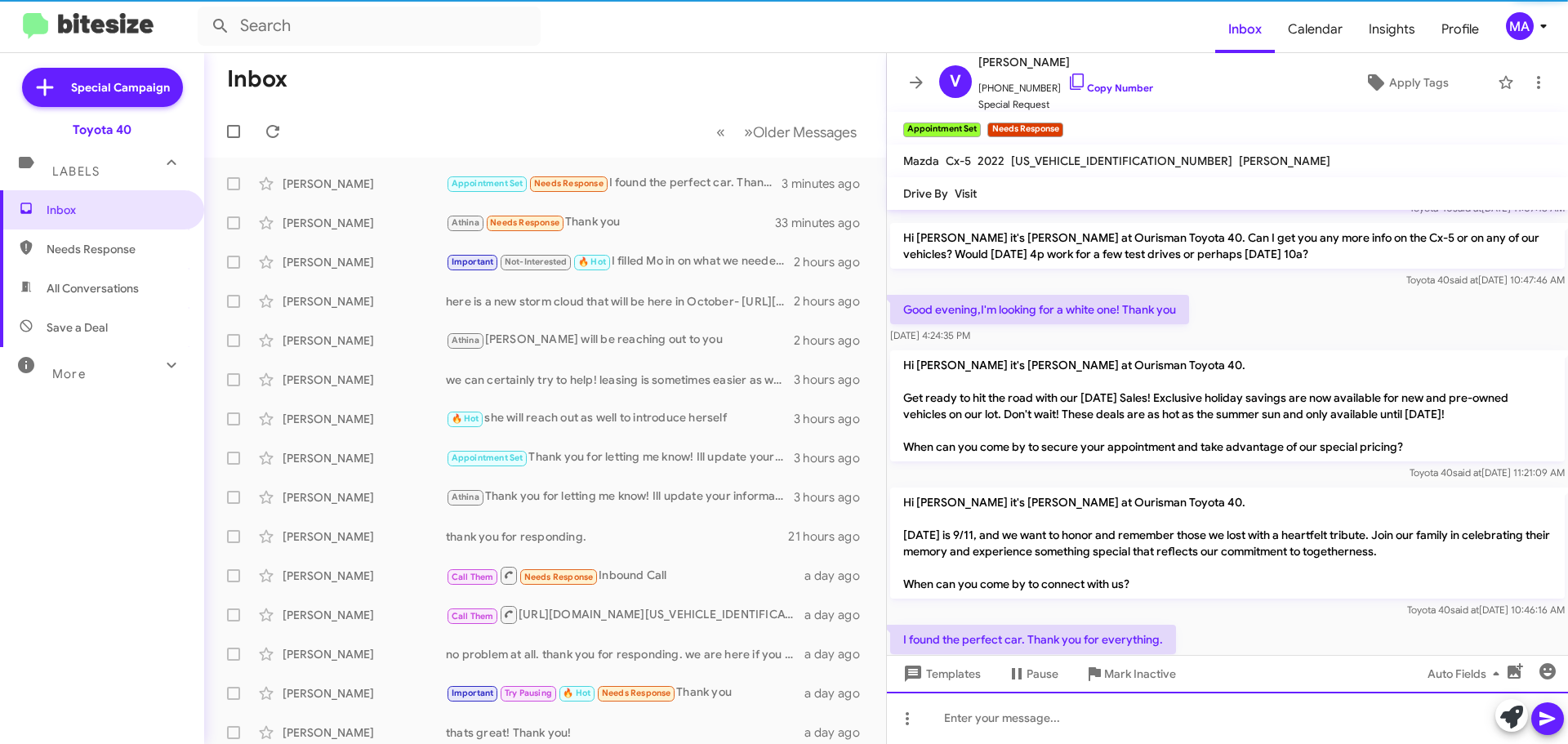
scroll to position [442, 0]
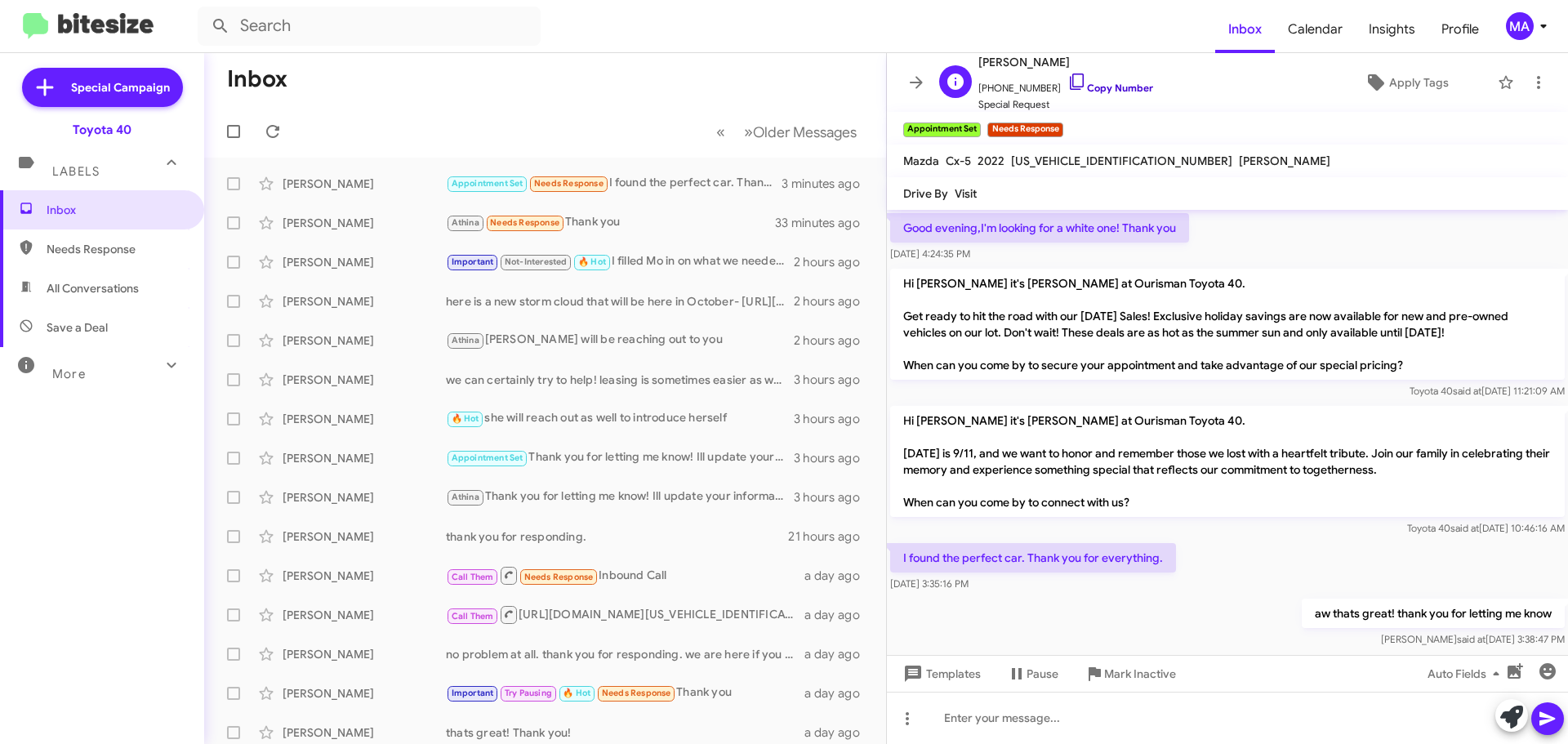
click at [1070, 80] on icon at bounding box center [1076, 82] width 14 height 17
drag, startPoint x: 1004, startPoint y: 555, endPoint x: 900, endPoint y: 527, distance: 107.7
click at [900, 543] on div "I found the perfect car. Thank you for everything. [DATE] 3:35:16 PM" at bounding box center [1032, 567] width 286 height 49
copy div "I found the perfect car. Thank you for everything. [DATE] 3:35:16 PM"
click at [1393, 28] on span "Insights" at bounding box center [1391, 29] width 73 height 47
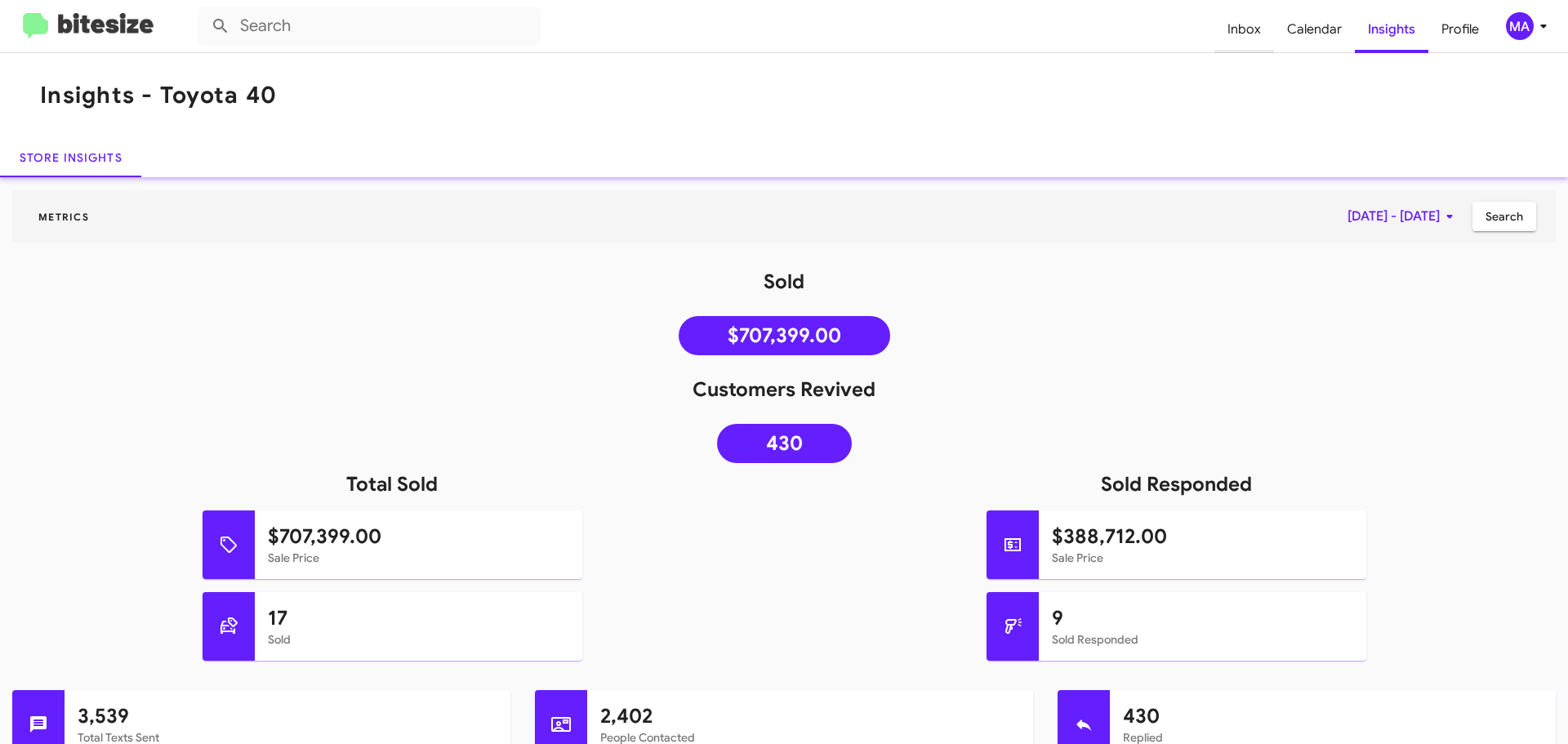
click at [1241, 22] on span "Inbox" at bounding box center [1244, 29] width 60 height 47
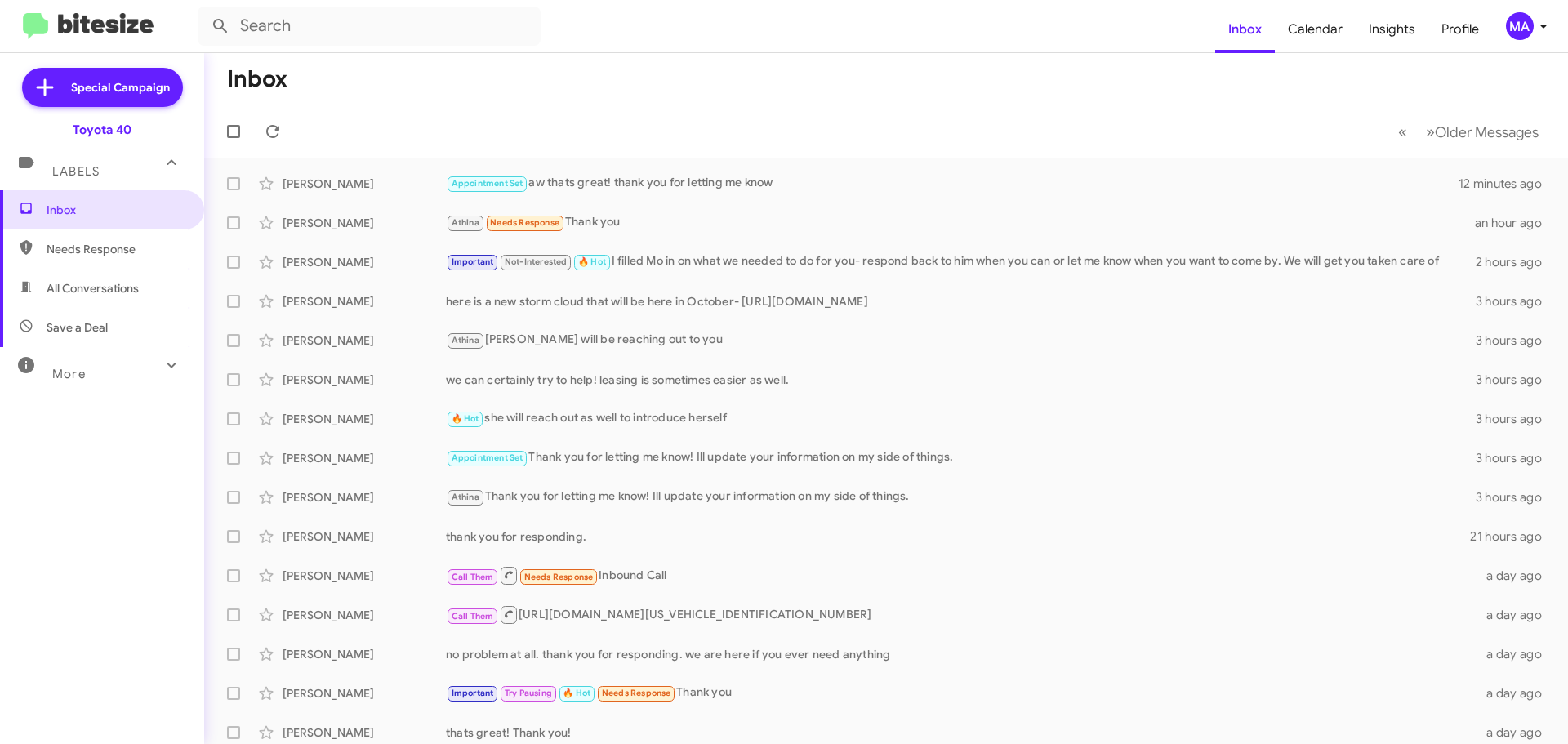
click at [104, 319] on span "Save a Deal" at bounding box center [77, 327] width 61 height 17
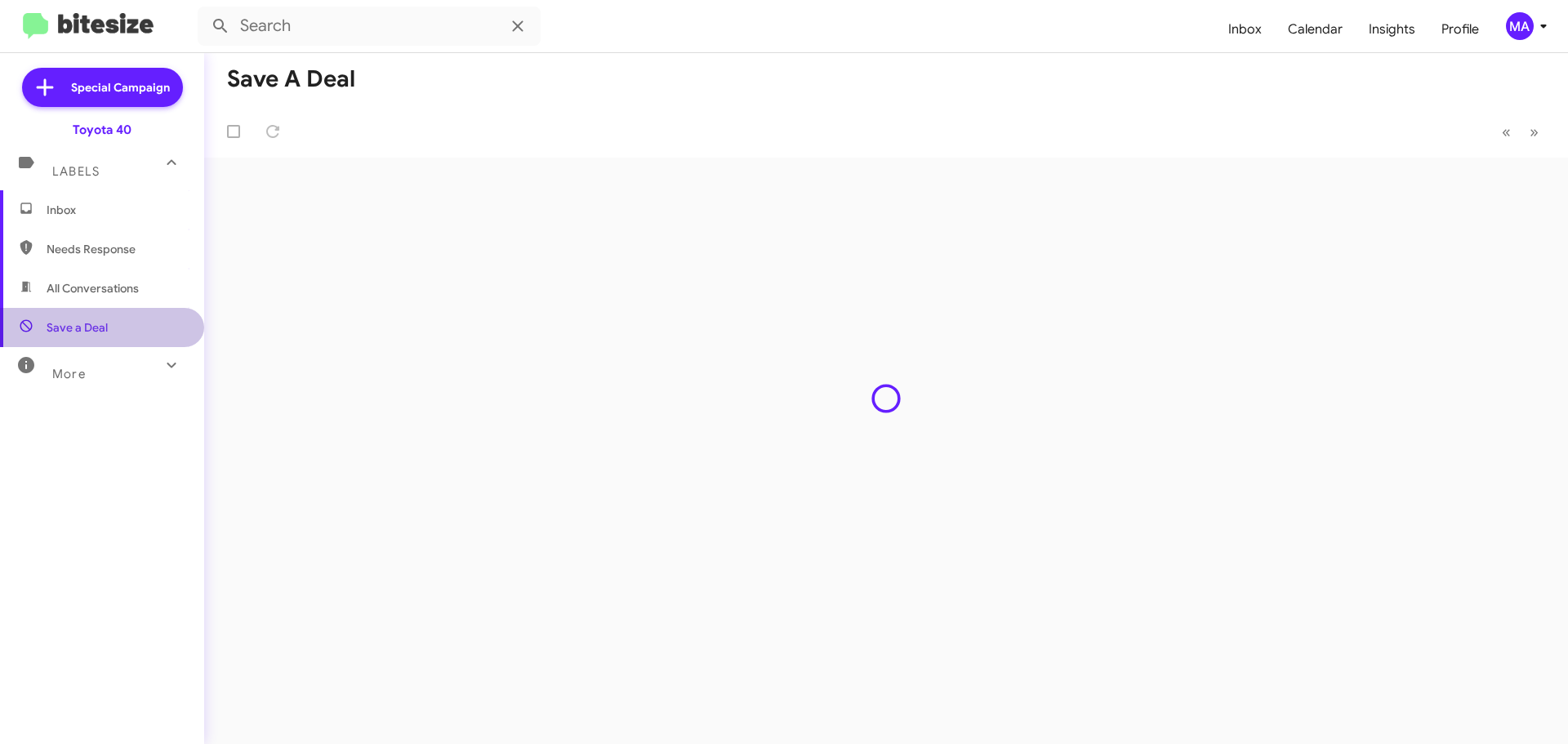
type input "in:not-interested"
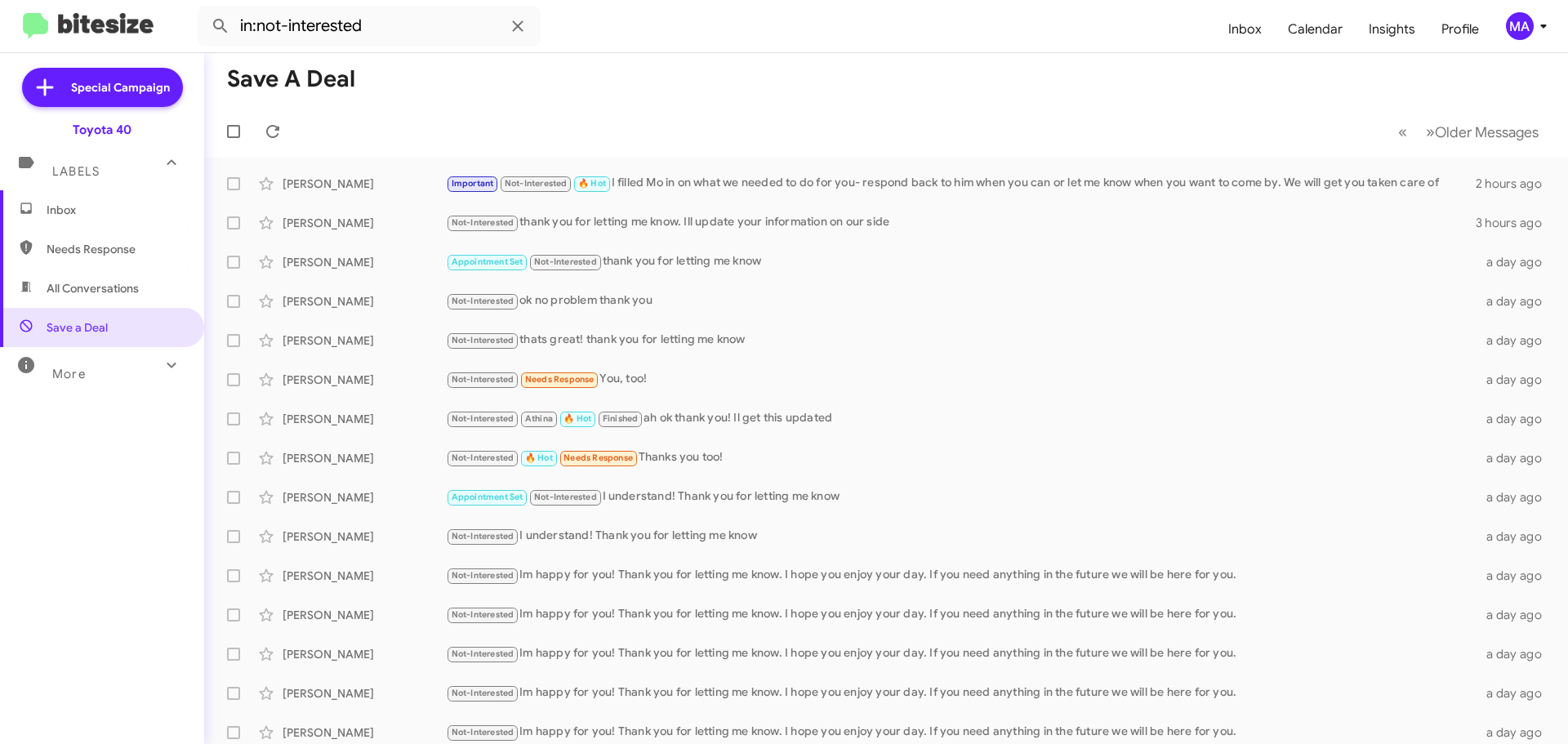
click at [77, 201] on span "Inbox" at bounding box center [102, 210] width 205 height 39
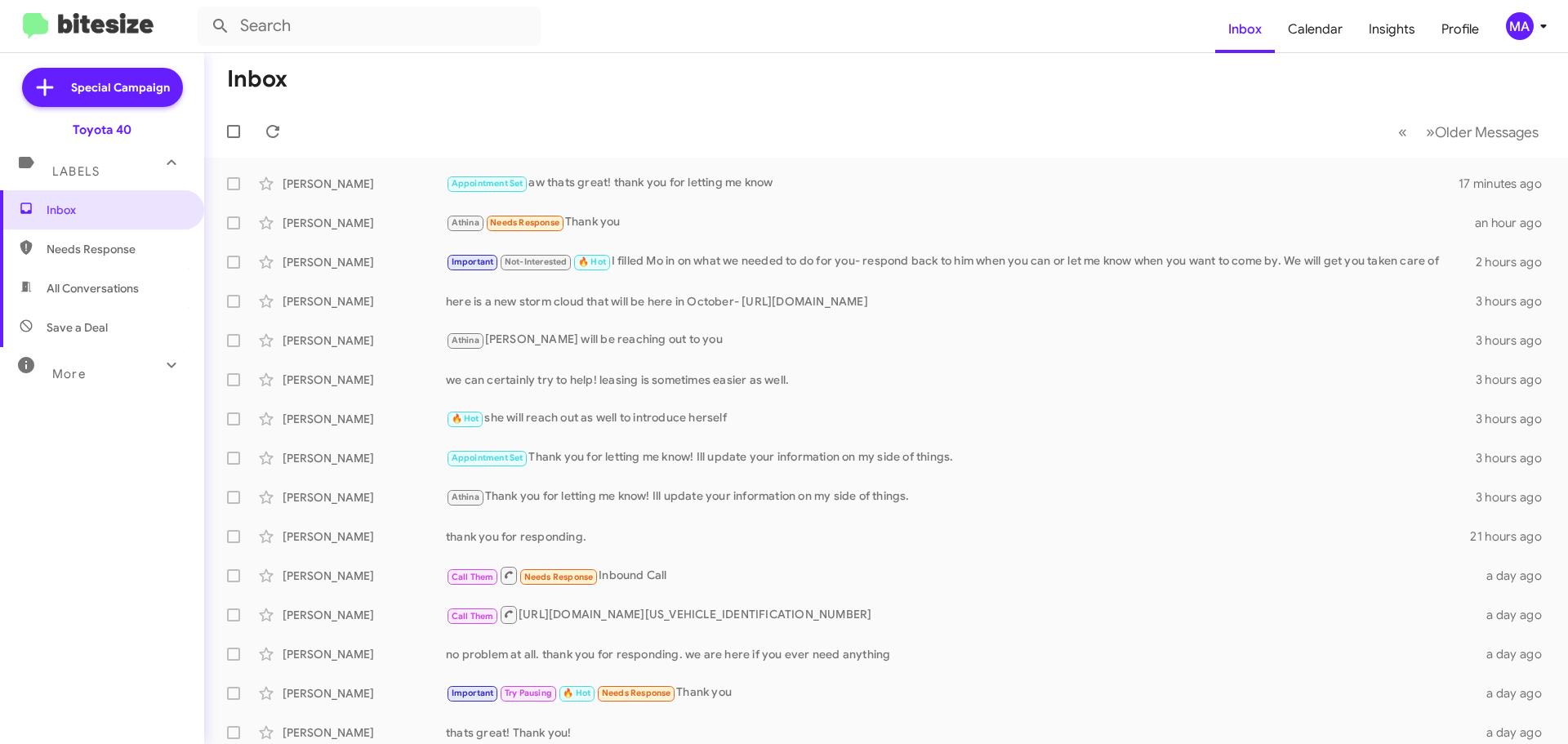
click at [113, 286] on span "All Conversations" at bounding box center [92, 288] width 92 height 17
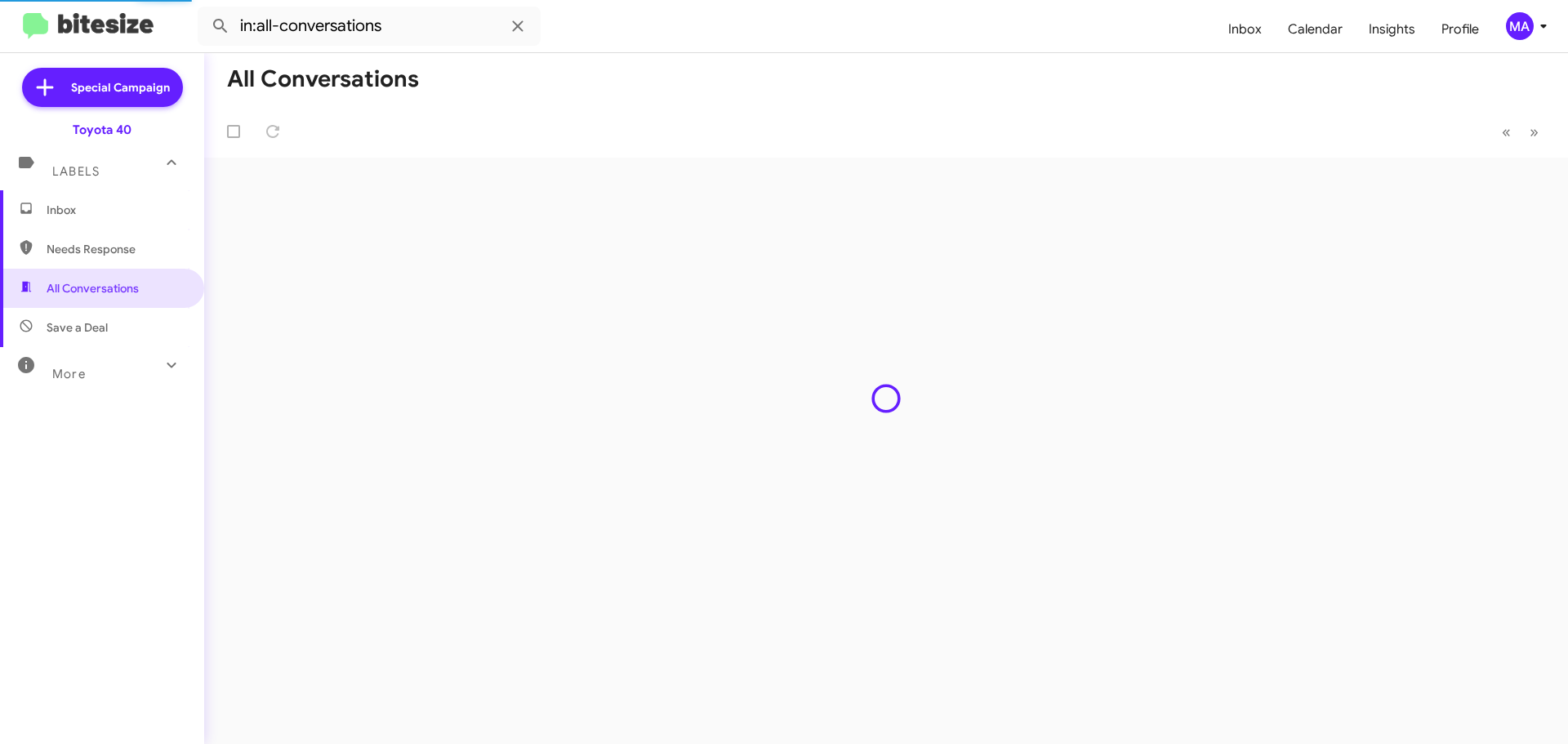
click at [113, 330] on span "Save a Deal" at bounding box center [102, 327] width 205 height 39
type input "in:not-interested"
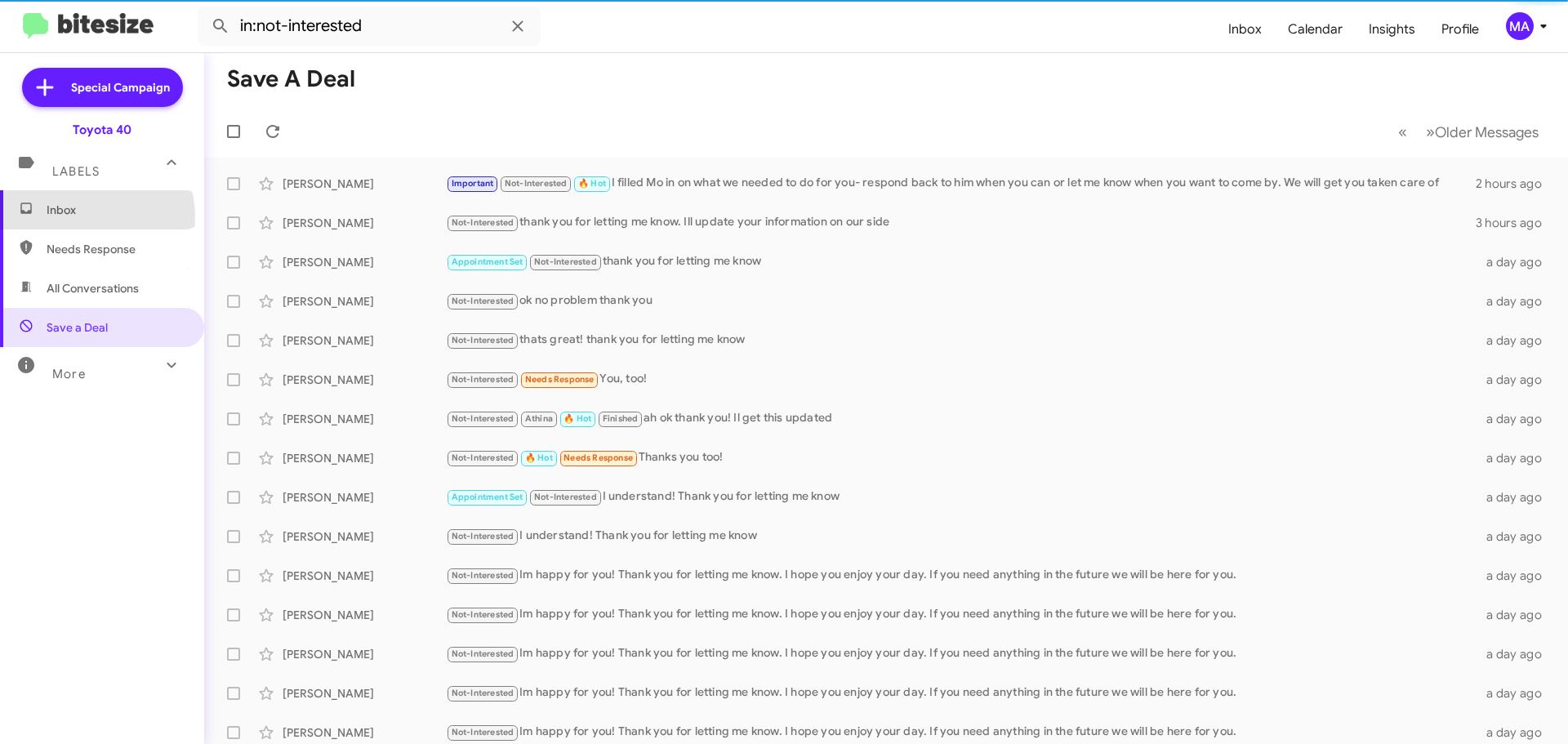
click at [86, 218] on span "Inbox" at bounding box center [115, 210] width 139 height 17
